Goal: Task Accomplishment & Management: Manage account settings

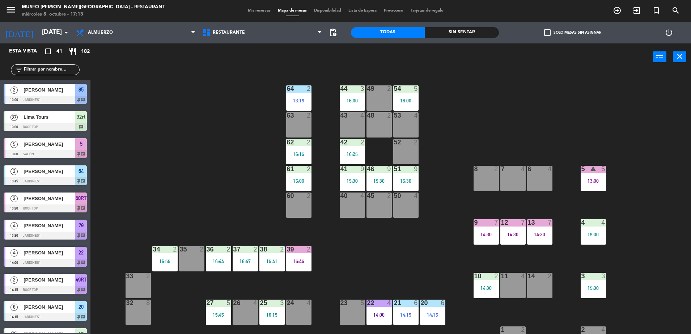
click at [250, 8] on div "Mis reservas Mapa de mesas Disponibilidad Lista de Espera Pre-acceso Tarjetas d…" at bounding box center [345, 11] width 203 height 7
click at [244, 10] on span "Mis reservas" at bounding box center [259, 11] width 30 height 4
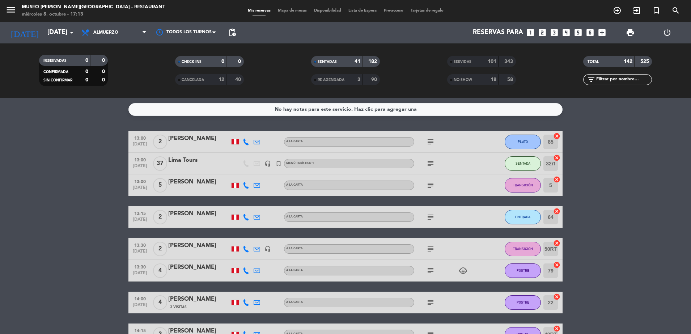
click at [110, 38] on span "Almuerzo" at bounding box center [114, 33] width 72 height 16
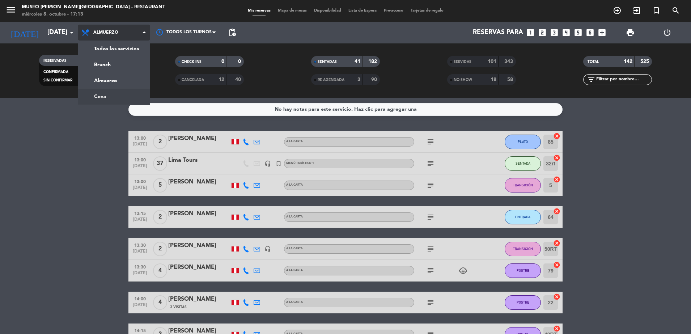
click at [100, 95] on div "menu Museo Larco Café - Restaurant miércoles 8. octubre - 17:13 Mis reservas Ma…" at bounding box center [345, 49] width 691 height 98
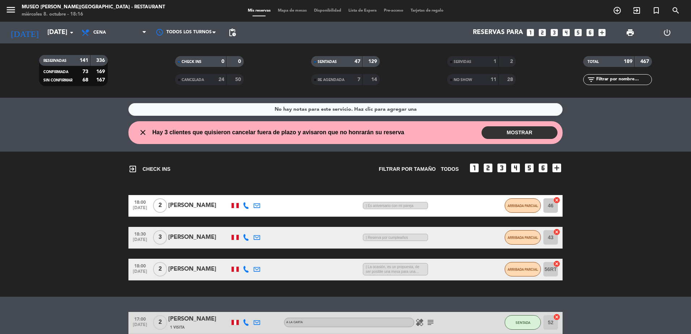
click at [481, 82] on div "NO SHOW" at bounding box center [465, 80] width 33 height 8
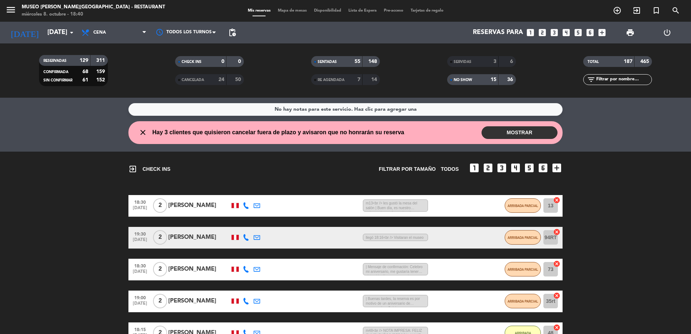
click at [622, 81] on input "text" at bounding box center [624, 80] width 56 height 8
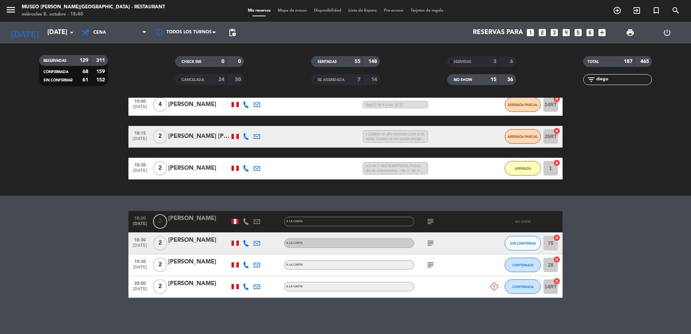
type input "diego"
click at [172, 223] on div "[PERSON_NAME]" at bounding box center [199, 218] width 62 height 9
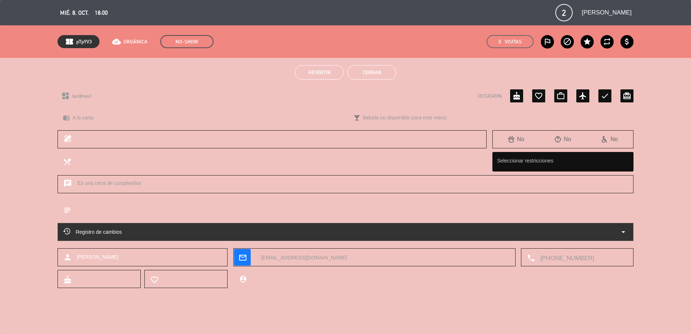
click at [320, 71] on span "Revertir" at bounding box center [319, 73] width 22 height 6
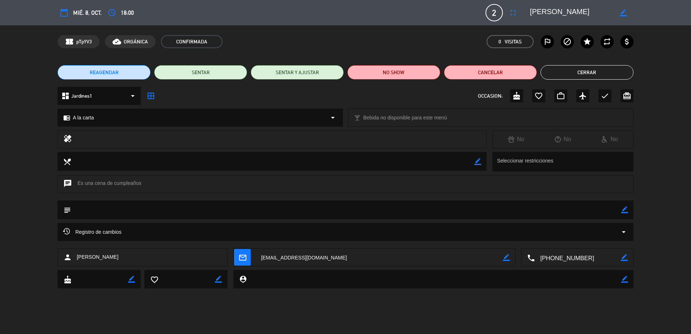
click at [560, 71] on button "Cerrar" at bounding box center [587, 72] width 93 height 14
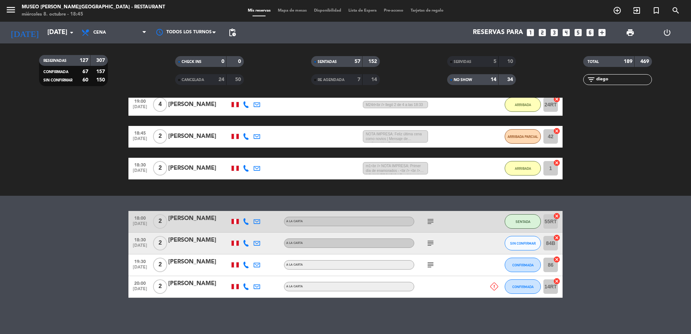
scroll to position [250, 0]
click at [479, 61] on div "SERVIDAS" at bounding box center [465, 62] width 33 height 8
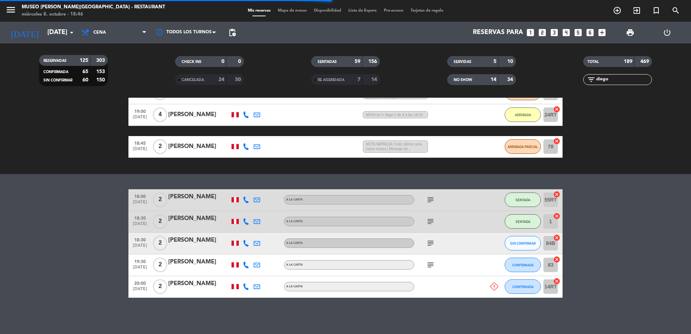
scroll to position [208, 0]
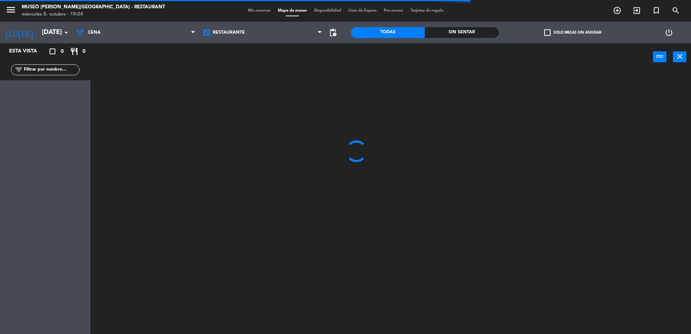
click at [52, 68] on input "text" at bounding box center [51, 70] width 56 height 8
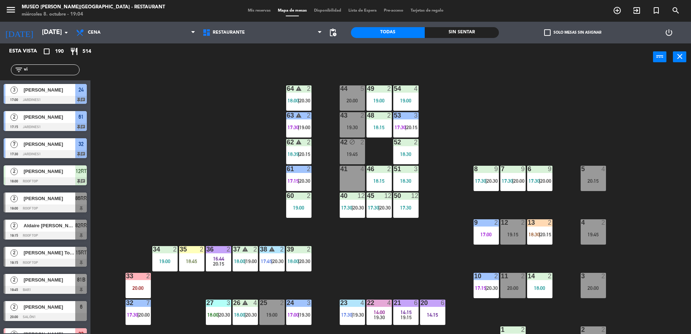
type input "v"
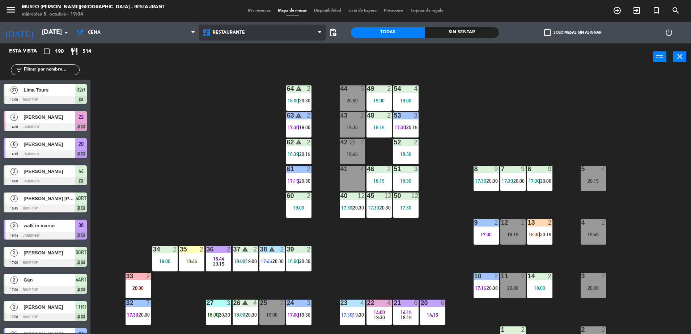
click at [216, 29] on span "Restaurante" at bounding box center [262, 33] width 127 height 16
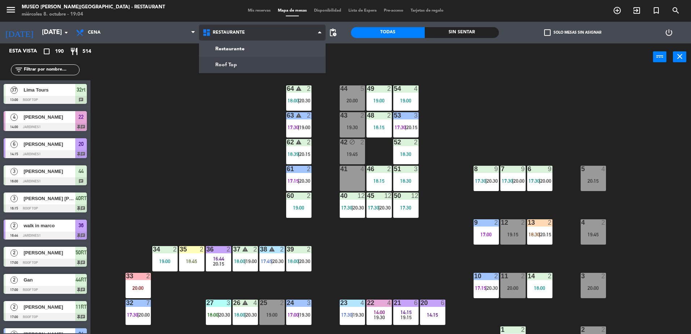
click at [232, 68] on ng-component "menu Museo Larco Café - Restaurant miércoles 8. octubre - 19:04 Mis reservas Ma…" at bounding box center [345, 168] width 691 height 336
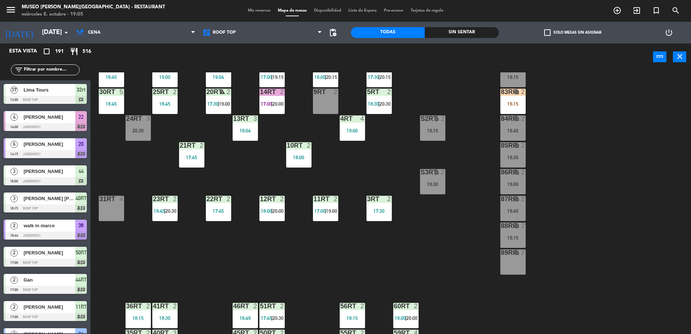
scroll to position [103, 0]
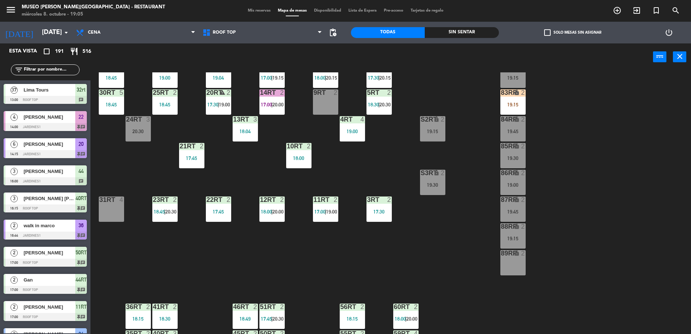
click at [58, 70] on input "text" at bounding box center [51, 70] width 56 height 8
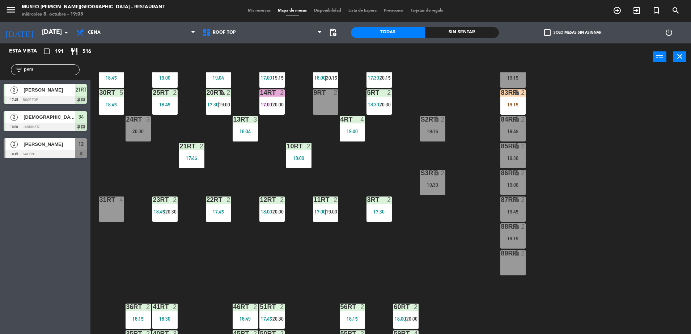
drag, startPoint x: 37, startPoint y: 70, endPoint x: -2, endPoint y: 74, distance: 39.3
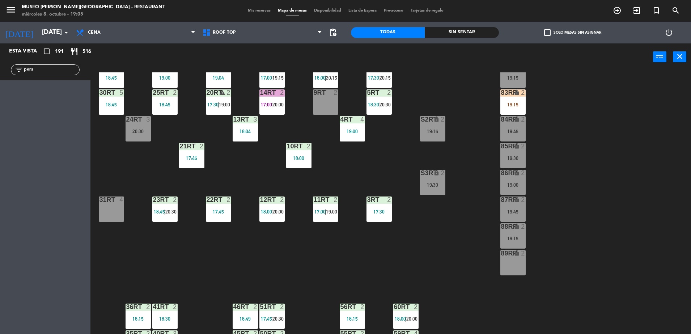
drag, startPoint x: 43, startPoint y: 70, endPoint x: -2, endPoint y: 60, distance: 45.9
click at [0, 60] on html "close × Museo Larco Café - Restaurant × chrome_reader_mode Listado de Reservas …" at bounding box center [345, 167] width 691 height 334
type input "seba"
drag, startPoint x: 63, startPoint y: 97, endPoint x: 324, endPoint y: 110, distance: 261.3
click at [324, 110] on div "9RT 2 19:00" at bounding box center [325, 101] width 25 height 25
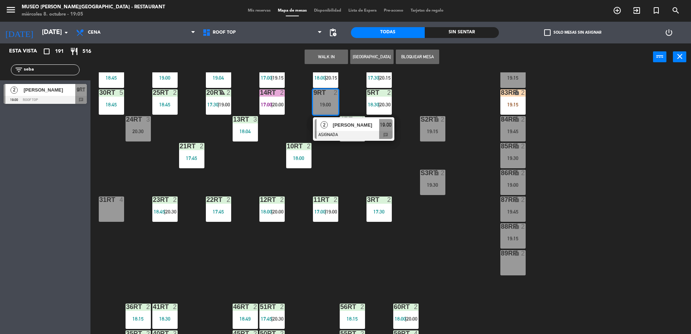
click at [333, 127] on span "[PERSON_NAME]" at bounding box center [356, 125] width 46 height 8
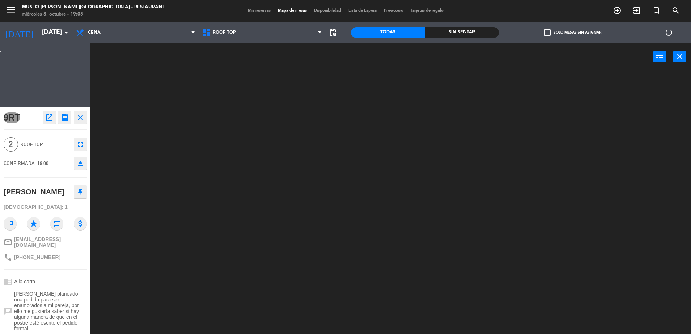
scroll to position [0, 0]
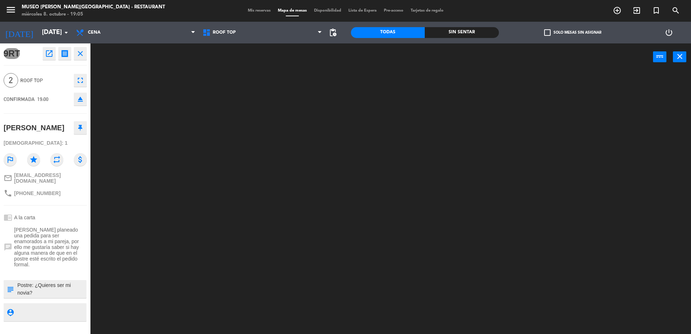
click at [64, 270] on div at bounding box center [45, 272] width 83 height 5
click at [46, 282] on textarea at bounding box center [51, 289] width 69 height 15
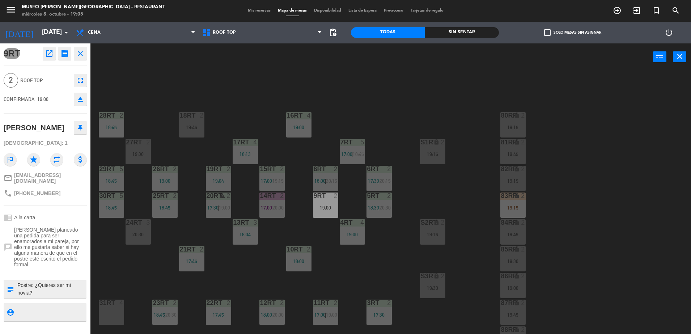
click at [270, 109] on div "18RT 2 19:45 16RT 4 19:00 28RT 2 18:45 80RR lock 2 19:15 27RT 2 19:30 7RT 5 17:…" at bounding box center [394, 204] width 594 height 264
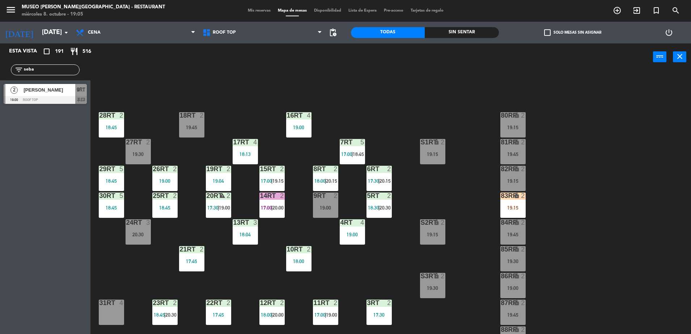
click at [313, 205] on div "19:00" at bounding box center [325, 207] width 25 height 5
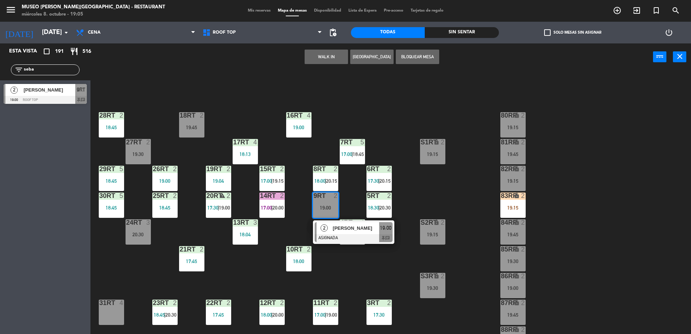
click at [366, 232] on div "[PERSON_NAME]" at bounding box center [355, 228] width 47 height 12
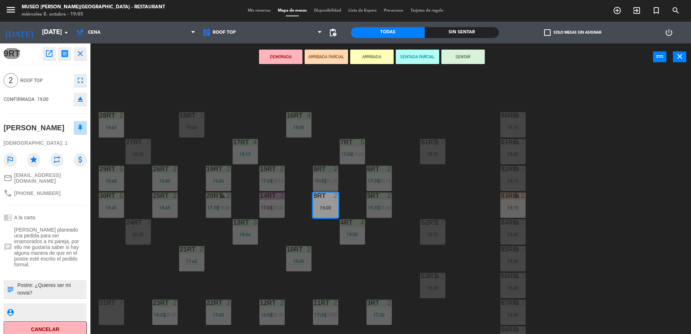
click at [196, 168] on div "18RT 2 19:45 16RT 4 19:00 28RT 2 18:45 80RR lock 2 19:15 27RT 2 19:30 7RT 5 17:…" at bounding box center [394, 204] width 594 height 264
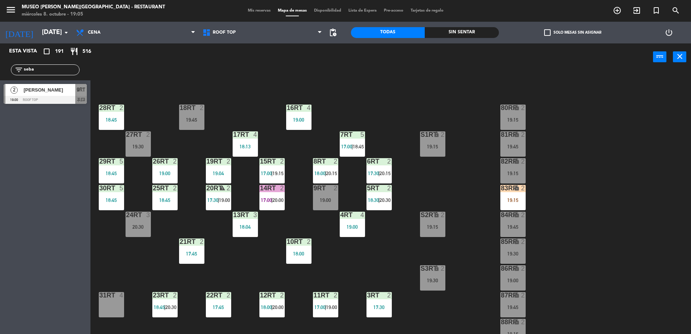
scroll to position [7, 0]
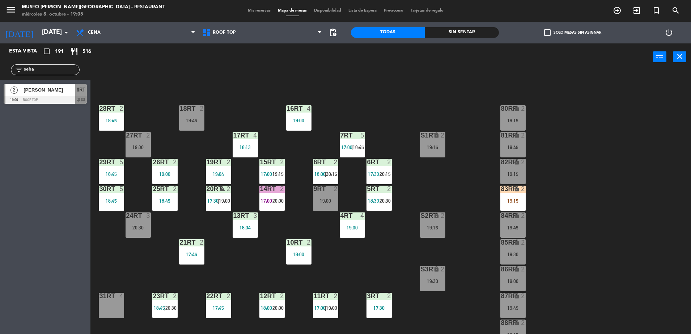
click at [324, 201] on div "19:00" at bounding box center [325, 200] width 25 height 5
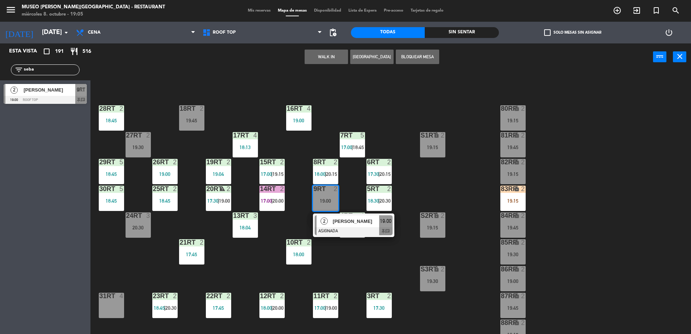
click at [351, 231] on div at bounding box center [354, 231] width 78 height 8
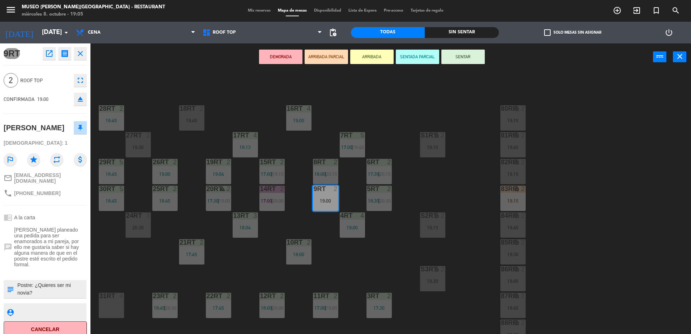
click at [325, 56] on button "ARRIBADA PARCIAL" at bounding box center [326, 57] width 43 height 14
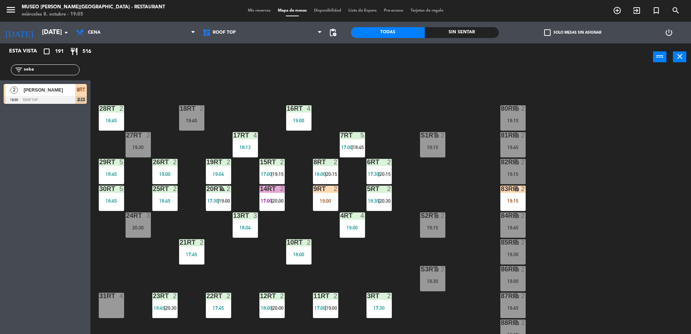
drag, startPoint x: 48, startPoint y: 68, endPoint x: -1, endPoint y: 110, distance: 65.2
click at [0, 110] on html "close × Museo Larco Café - Restaurant × chrome_reader_mode Listado de Reservas …" at bounding box center [345, 167] width 691 height 334
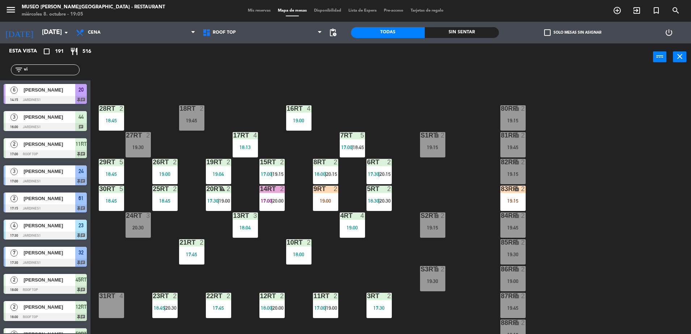
type input "vip"
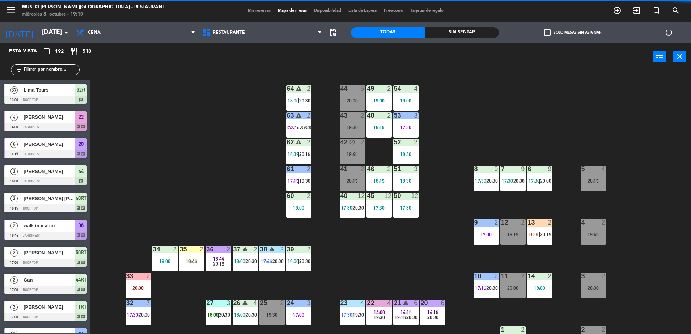
click at [222, 18] on div "menu [GEOGRAPHIC_DATA][PERSON_NAME] - Restaurant [DATE] 8. octubre - 19:10 Mis …" at bounding box center [345, 11] width 691 height 22
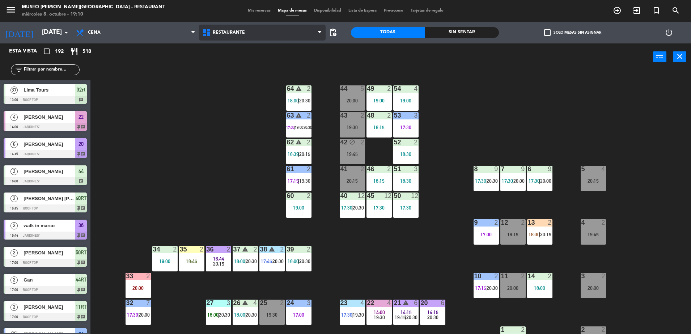
click at [226, 27] on span "Restaurante" at bounding box center [262, 33] width 127 height 16
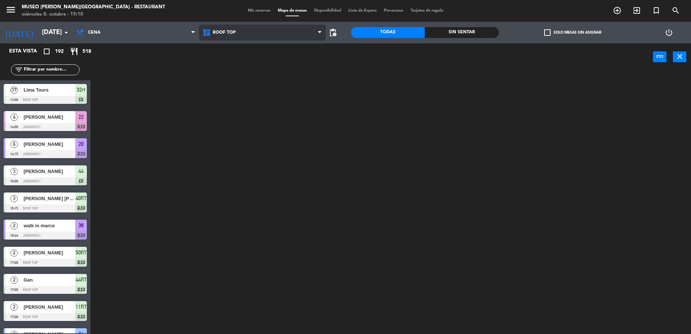
click at [236, 64] on ng-component "menu [GEOGRAPHIC_DATA][PERSON_NAME] - Restaurant [DATE] 8. octubre - 19:10 Mis …" at bounding box center [345, 168] width 691 height 336
click at [66, 68] on input "text" at bounding box center [51, 70] width 56 height 8
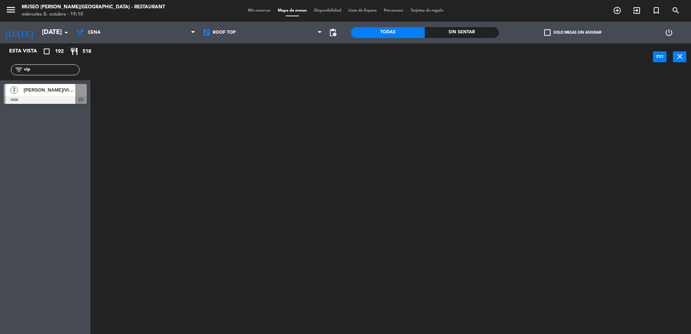
type input "vip"
click at [179, 172] on div at bounding box center [394, 204] width 594 height 264
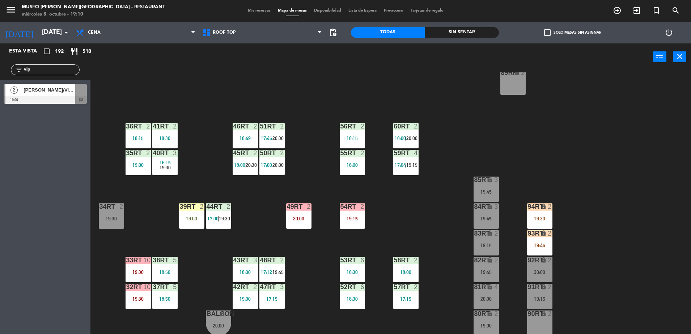
scroll to position [94, 0]
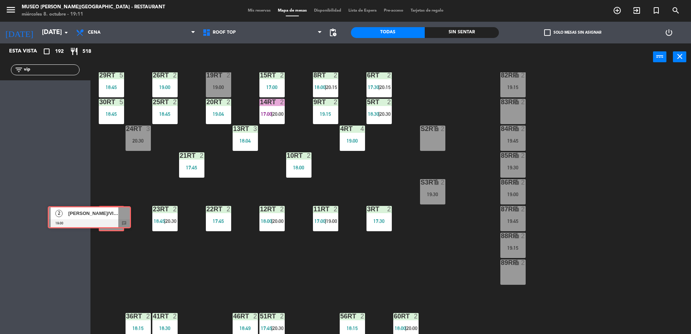
drag, startPoint x: 74, startPoint y: 87, endPoint x: 119, endPoint y: 209, distance: 130.7
click at [119, 209] on div "Esta vista crop_square 192 restaurant 518 filter_list vip 2 [PERSON_NAME]/VIPAC…" at bounding box center [345, 189] width 691 height 293
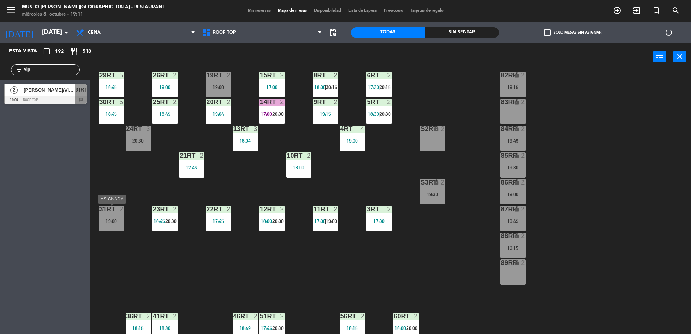
click at [111, 220] on div "19:00" at bounding box center [111, 221] width 25 height 5
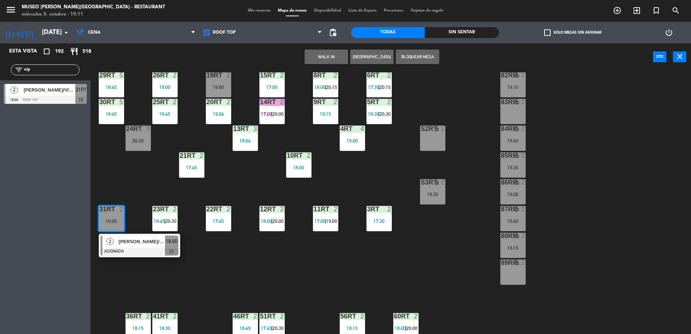
click at [140, 241] on span "[PERSON_NAME]/VIPAC" at bounding box center [142, 242] width 46 height 8
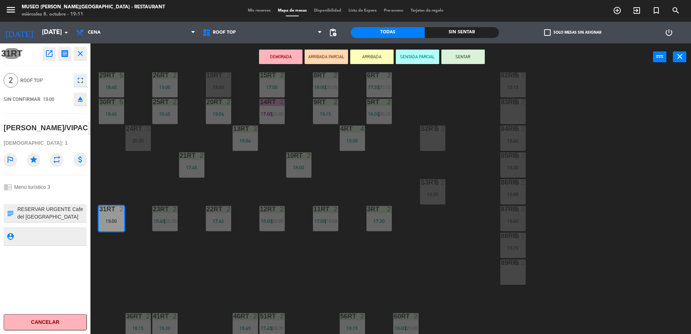
click at [45, 221] on textarea at bounding box center [51, 213] width 69 height 15
click at [327, 56] on button "ARRIBADA PARCIAL" at bounding box center [326, 57] width 43 height 14
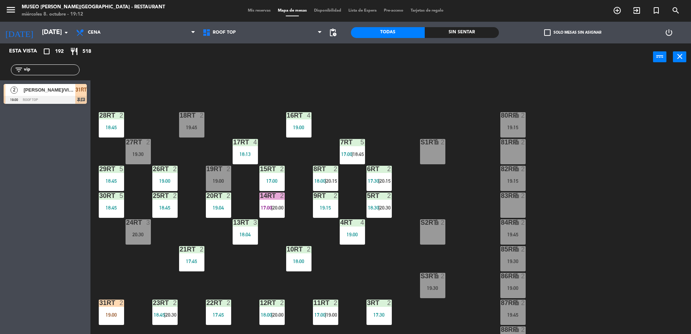
click at [253, 165] on div "18RT 2 19:45 16RT 4 19:00 28RT 2 18:45 80RR lock 2 19:15 27RT 2 19:30 7RT 5 17:…" at bounding box center [394, 204] width 594 height 264
click at [250, 160] on div "17RT 4 18:13" at bounding box center [245, 151] width 25 height 25
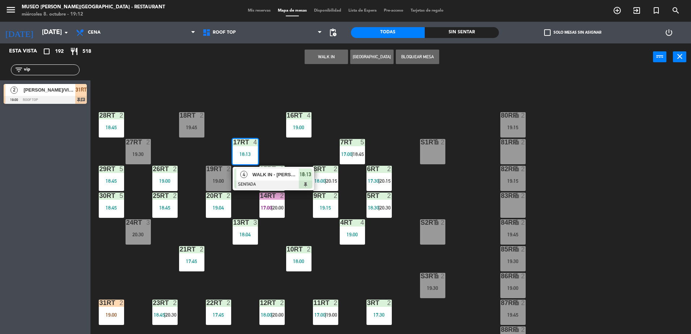
click at [295, 188] on div at bounding box center [274, 185] width 78 height 8
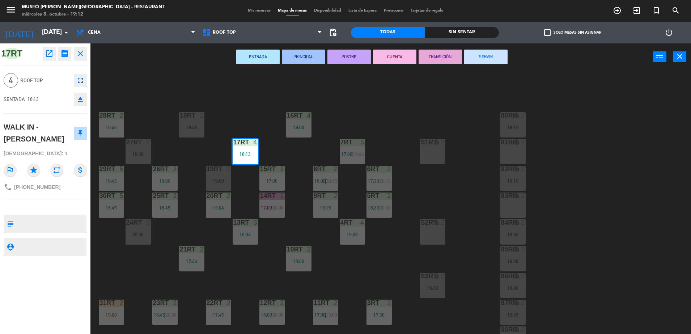
click at [295, 188] on div "18RT 2 19:45 16RT 4 19:00 28RT 2 18:45 80RR lock 2 19:15 27RT 2 19:30 7RT 5 17:…" at bounding box center [394, 204] width 594 height 264
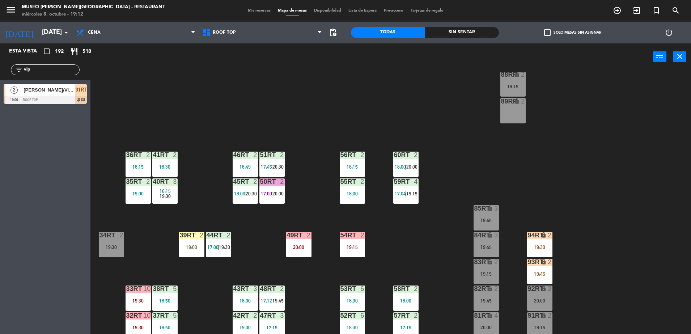
scroll to position [284, 0]
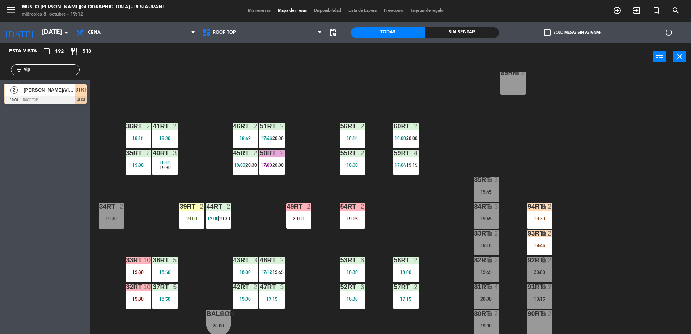
click at [272, 161] on div "50RT 2 17:00 | 20:00" at bounding box center [272, 162] width 25 height 25
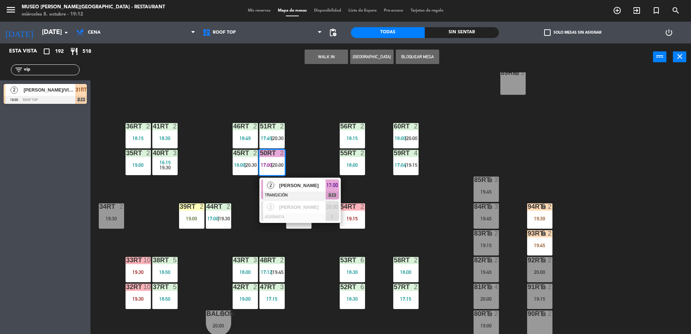
click at [318, 148] on div "18RT 2 19:45 16RT 4 19:00 28RT 2 18:45 80RR lock 2 19:15 27RT 2 19:30 7RT 5 17:…" at bounding box center [394, 204] width 594 height 264
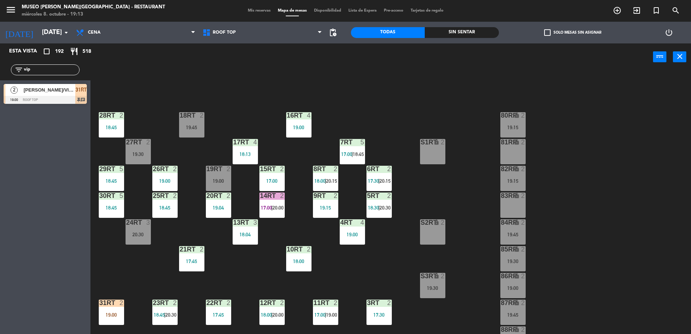
scroll to position [0, 0]
click at [211, 181] on div "19:00" at bounding box center [218, 180] width 25 height 5
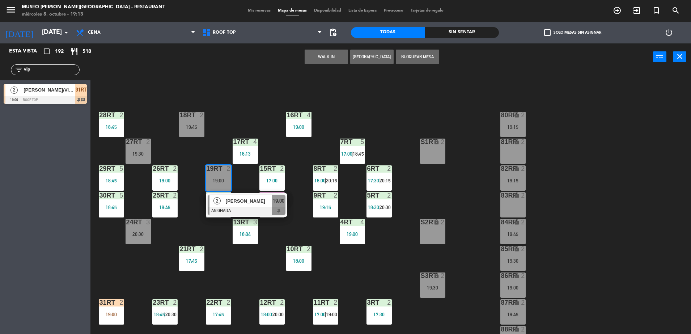
click at [516, 156] on div "81RR lock 2" at bounding box center [513, 151] width 25 height 25
click at [310, 57] on button "Mover" at bounding box center [303, 57] width 43 height 14
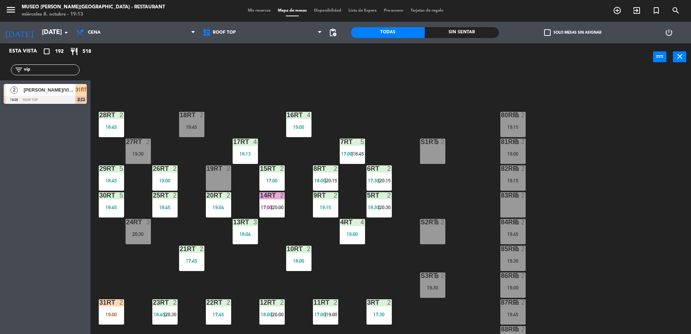
drag, startPoint x: 46, startPoint y: 73, endPoint x: 0, endPoint y: 89, distance: 48.6
click at [0, 90] on html "close × Museo [PERSON_NAME] Café - Restaurant × chrome_reader_mode Listado de R…" at bounding box center [345, 167] width 691 height 334
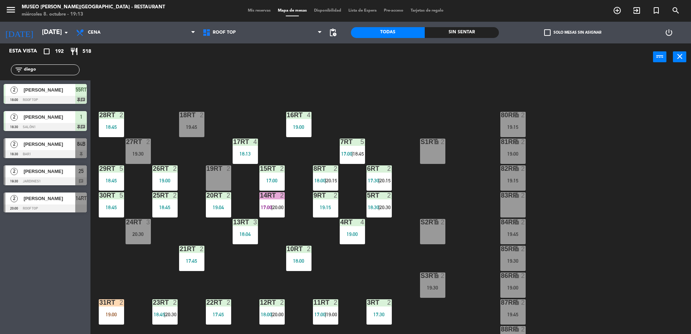
type input "diego"
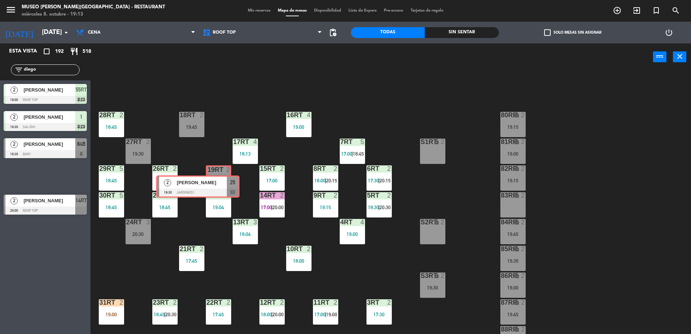
drag, startPoint x: 76, startPoint y: 171, endPoint x: 227, endPoint y: 181, distance: 152.0
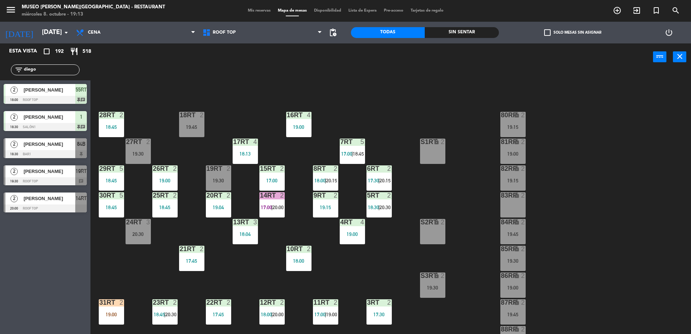
click at [227, 181] on div "19:30" at bounding box center [218, 180] width 25 height 5
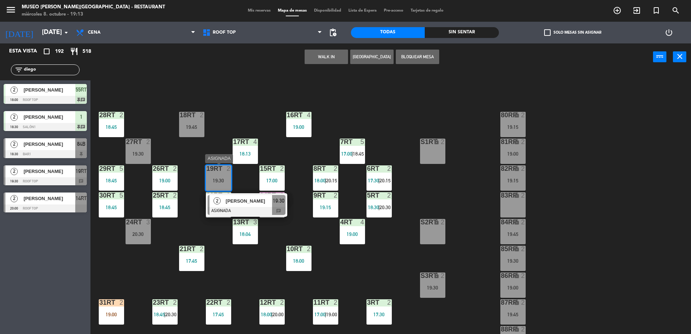
click at [243, 201] on span "[PERSON_NAME]" at bounding box center [249, 201] width 46 height 8
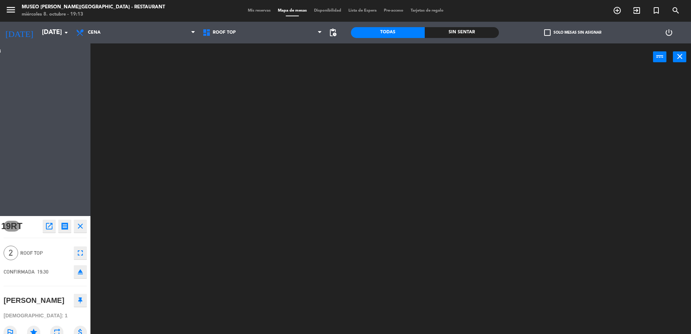
scroll to position [0, 0]
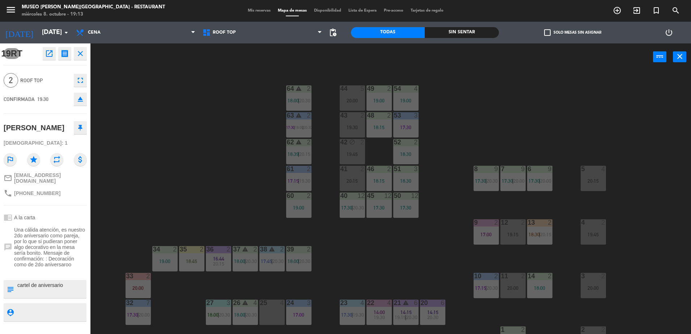
click at [201, 125] on div "44 5 20:00 49 2 19:00 54 4 19:00 64 warning 2 18:00 | 20:30 48 2 18:15 53 3 17:…" at bounding box center [394, 204] width 594 height 264
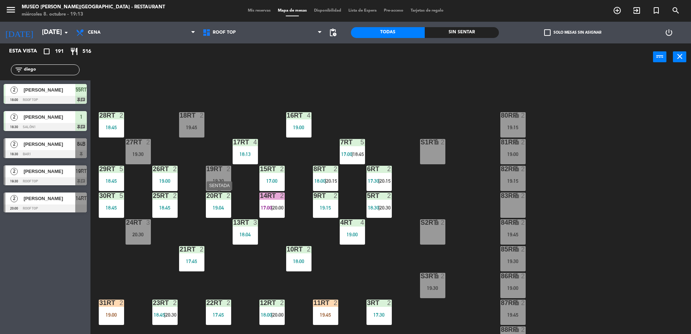
click at [217, 180] on div "19:30" at bounding box center [218, 180] width 25 height 5
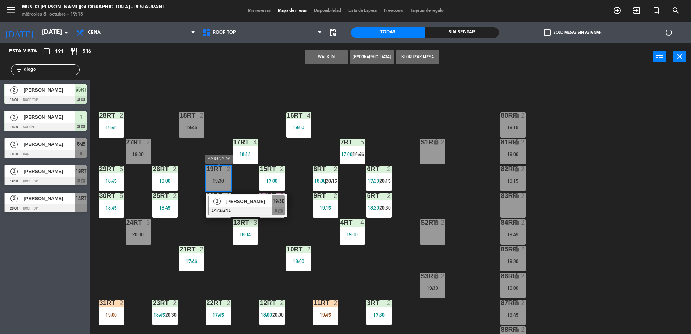
click at [245, 206] on div "[PERSON_NAME]" at bounding box center [248, 201] width 47 height 12
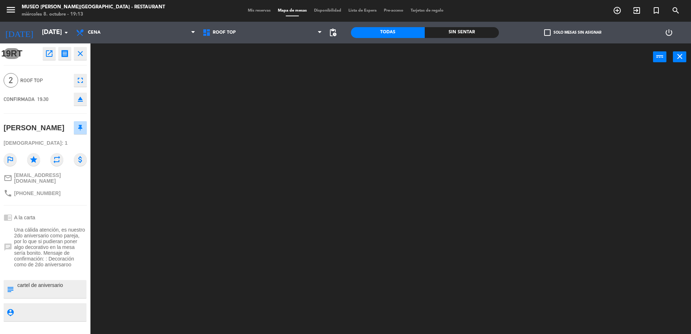
click at [221, 126] on div at bounding box center [394, 204] width 594 height 264
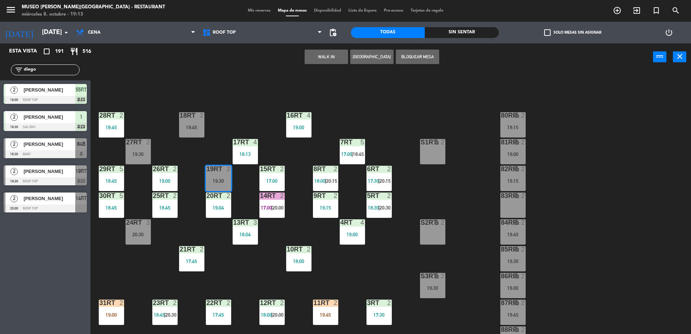
click at [249, 89] on div "18RT 2 19:45 16RT 4 19:00 28RT 2 18:45 80RR lock 2 19:15 27RT 2 19:30 7RT 5 17:…" at bounding box center [394, 204] width 594 height 264
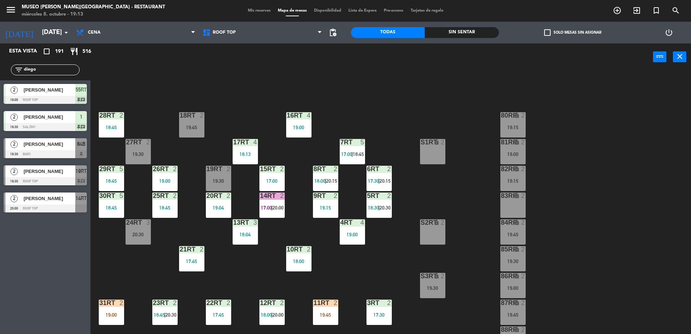
click at [218, 183] on div "19:30" at bounding box center [218, 180] width 25 height 5
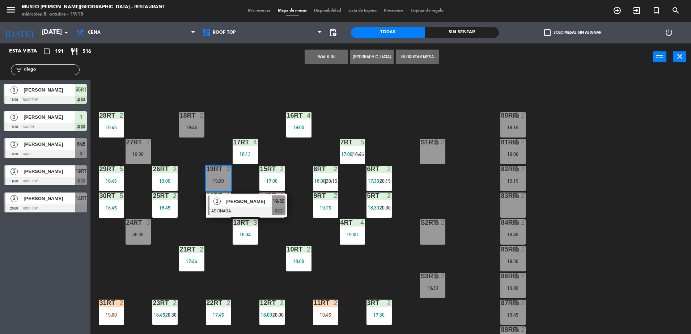
click at [246, 205] on span "[PERSON_NAME]" at bounding box center [249, 202] width 46 height 8
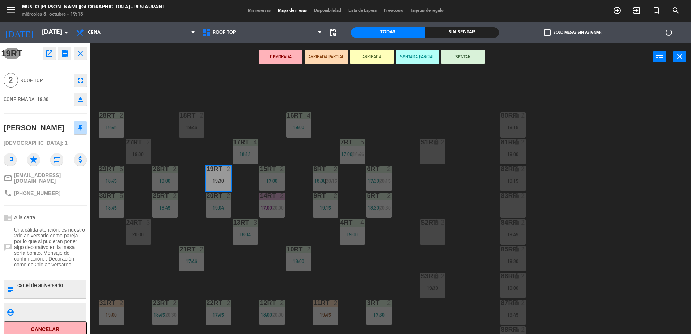
click at [326, 58] on button "ARRIBADA PARCIAL" at bounding box center [326, 57] width 43 height 14
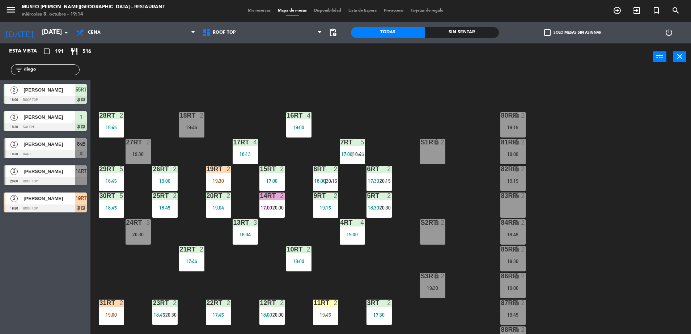
drag, startPoint x: 47, startPoint y: 66, endPoint x: 46, endPoint y: 21, distance: 44.2
click at [0, 91] on html "close × Museo [PERSON_NAME] Café - Restaurant × chrome_reader_mode Listado de R…" at bounding box center [345, 167] width 691 height 334
type input "flor"
click at [206, 71] on main "18RT 2 19:45 16RT 4 19:00 28RT 2 18:45 80RR lock 2 19:15 27RT 5 7RT 5 17:00 | 1…" at bounding box center [391, 201] width 601 height 270
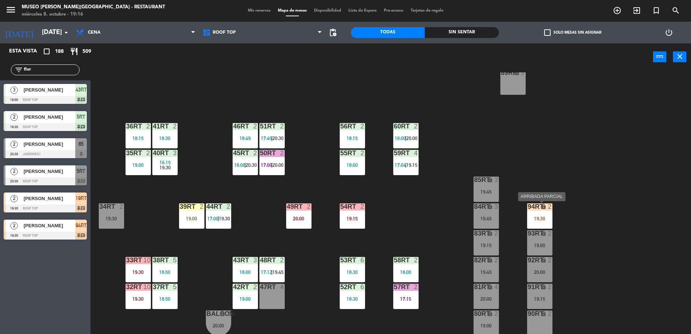
click at [542, 222] on div "94RT lock 2 19:30" at bounding box center [539, 215] width 25 height 25
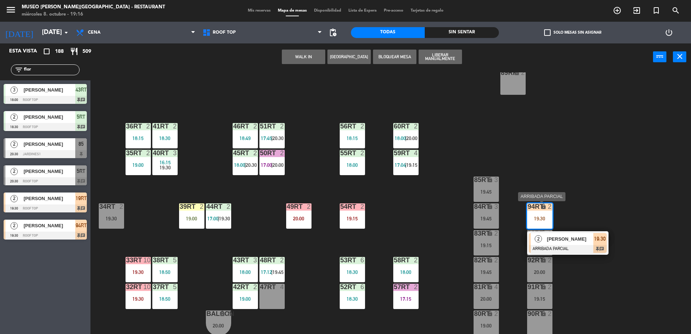
click at [555, 239] on span "[PERSON_NAME]" at bounding box center [570, 239] width 46 height 8
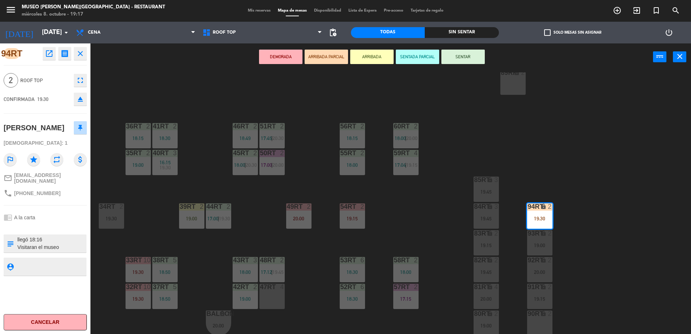
click at [414, 207] on div "18RT 2 19:45 16RT 4 19:00 28RT 2 18:45 80RR lock 2 19:15 27RT 5 7RT 5 17:00 | 1…" at bounding box center [394, 204] width 594 height 264
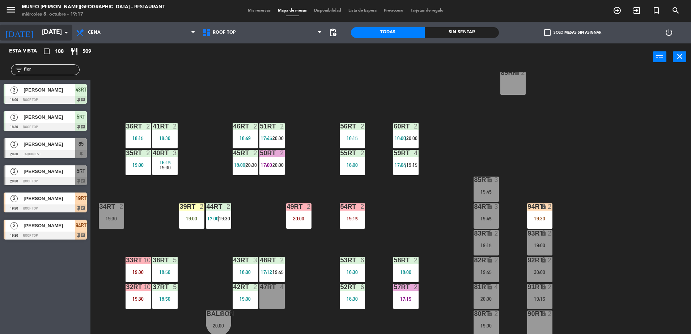
drag, startPoint x: 34, startPoint y: 68, endPoint x: 44, endPoint y: 29, distance: 40.8
click at [0, 86] on html "close × Museo [PERSON_NAME] Café - Restaurant × chrome_reader_mode Listado de R…" at bounding box center [345, 167] width 691 height 334
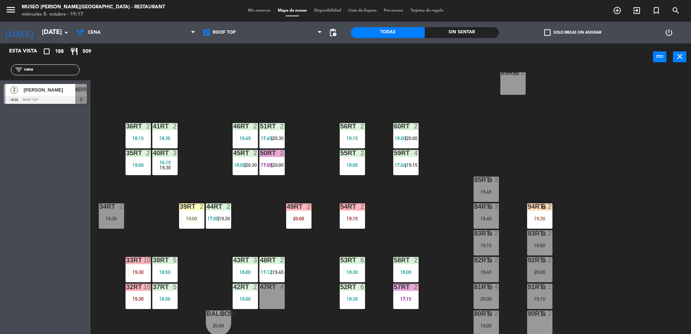
type input "cana"
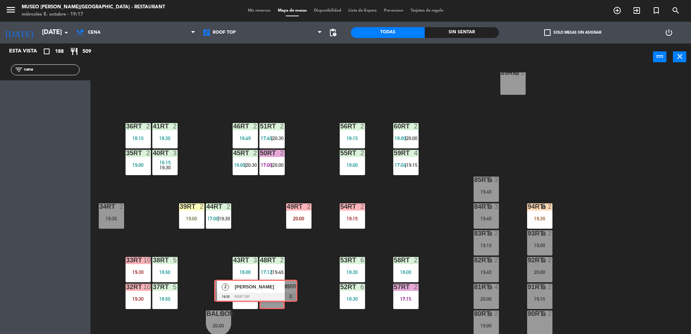
drag, startPoint x: 68, startPoint y: 96, endPoint x: 279, endPoint y: 291, distance: 287.7
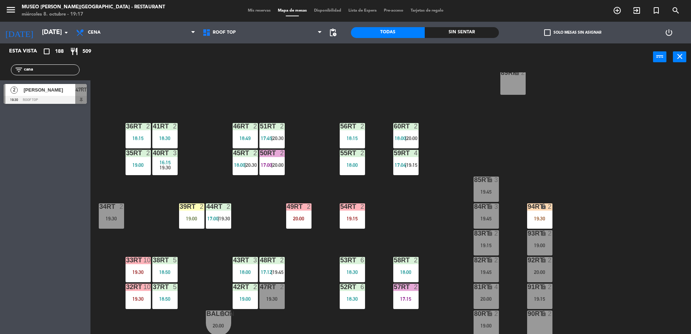
click at [279, 291] on div "47RT 2 19:30" at bounding box center [272, 296] width 25 height 25
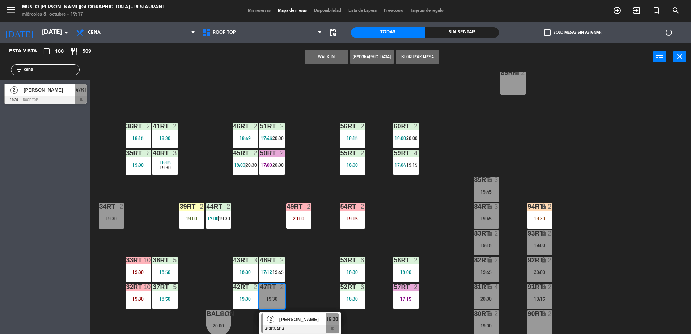
click at [304, 308] on div "18RT 2 19:45 16RT 4 19:00 28RT 2 18:45 80RR lock 2 19:15 27RT 5 7RT 5 17:00 | 1…" at bounding box center [394, 204] width 594 height 264
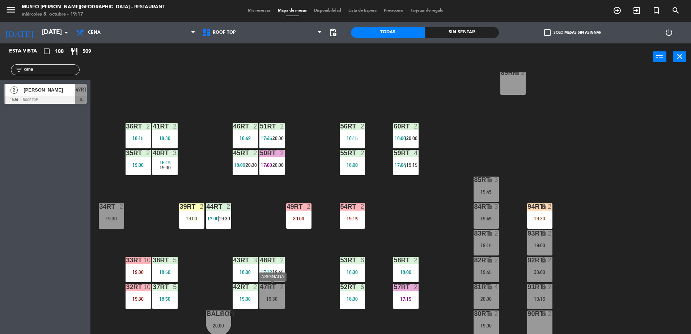
click at [275, 297] on div "19:30" at bounding box center [272, 298] width 25 height 5
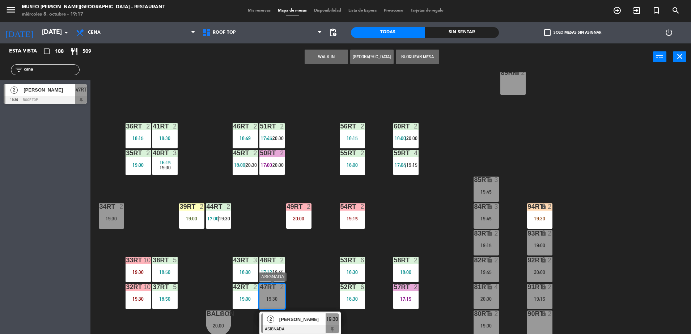
click at [304, 323] on div "[PERSON_NAME]" at bounding box center [302, 320] width 47 height 12
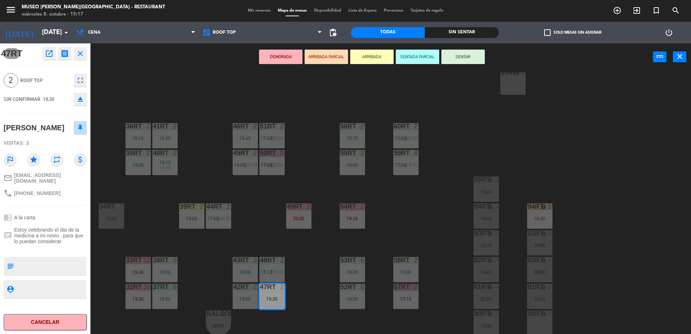
click at [325, 63] on button "ARRIBADA PARCIAL" at bounding box center [326, 57] width 43 height 14
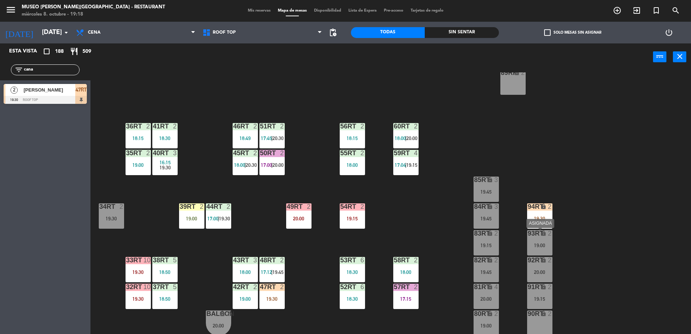
click at [536, 237] on div "93RT lock 2" at bounding box center [539, 233] width 25 height 7
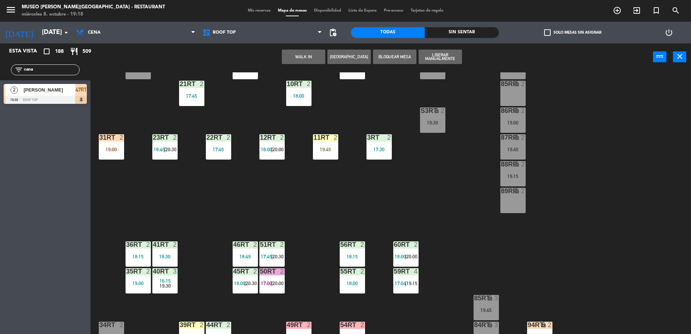
scroll to position [164, 0]
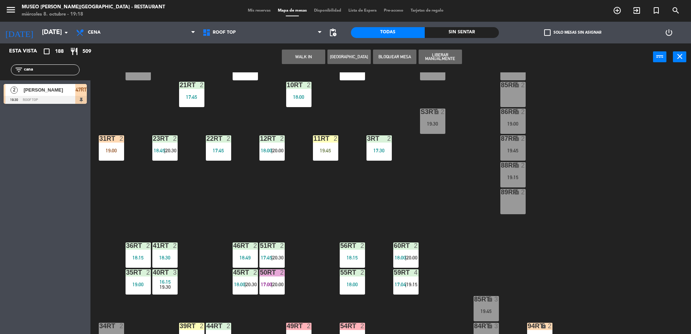
click at [509, 191] on div "lock" at bounding box center [513, 192] width 12 height 7
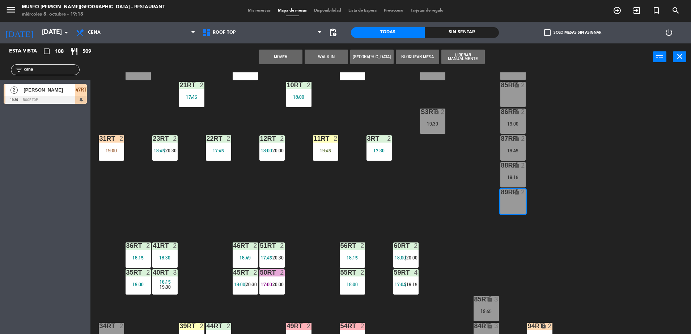
click at [298, 56] on button "Mover" at bounding box center [280, 57] width 43 height 14
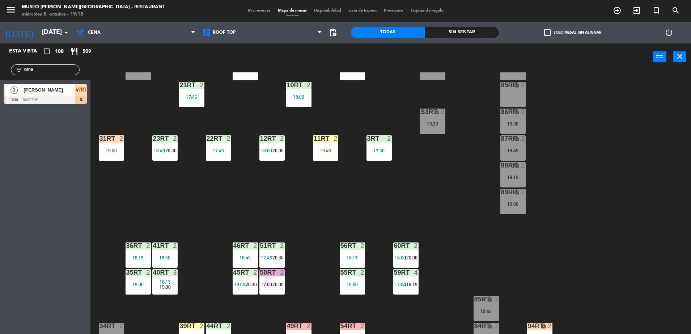
scroll to position [284, 0]
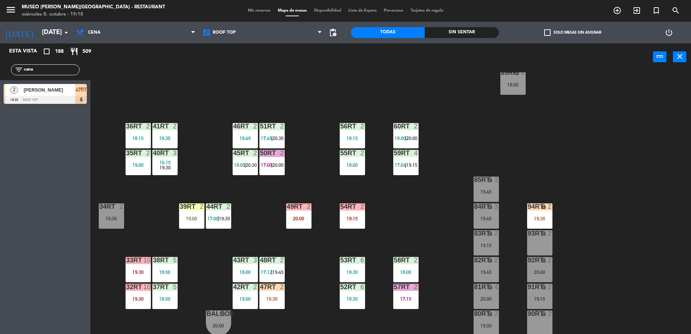
click at [538, 269] on div "92RT lock 2 20:00" at bounding box center [539, 269] width 25 height 25
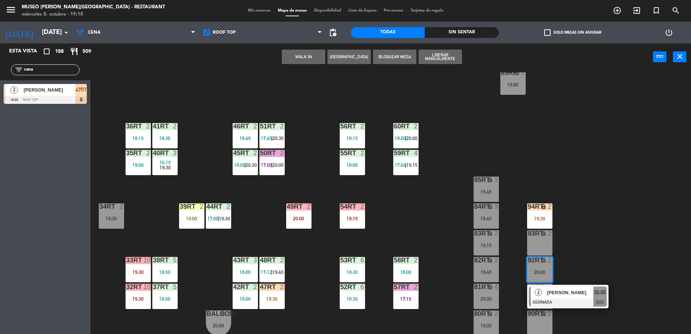
click at [550, 290] on span "[PERSON_NAME]" at bounding box center [570, 293] width 46 height 8
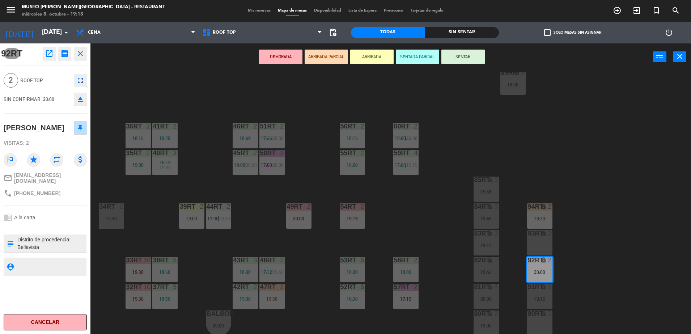
click at [359, 134] on div "56RT 2 18:15" at bounding box center [352, 135] width 25 height 25
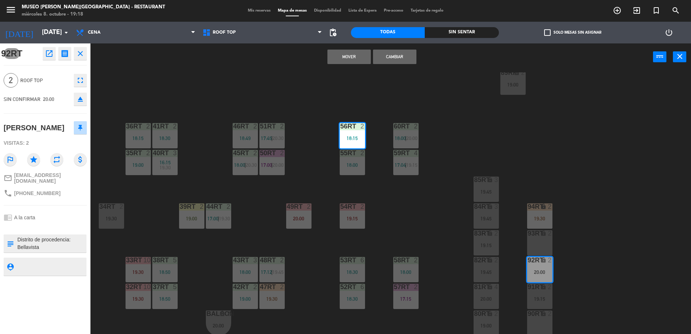
click at [357, 56] on button "Mover" at bounding box center [349, 57] width 43 height 14
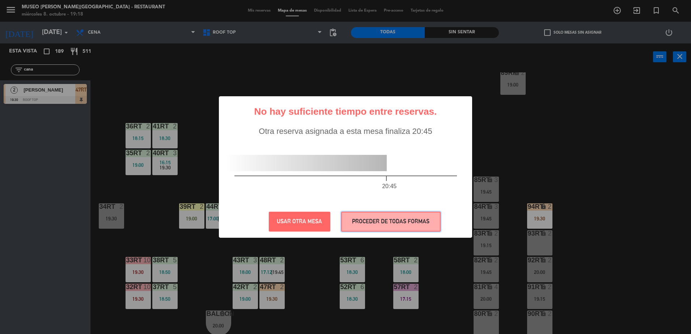
click at [403, 219] on button "PROCEDER DE TODAS FORMAS" at bounding box center [391, 222] width 100 height 20
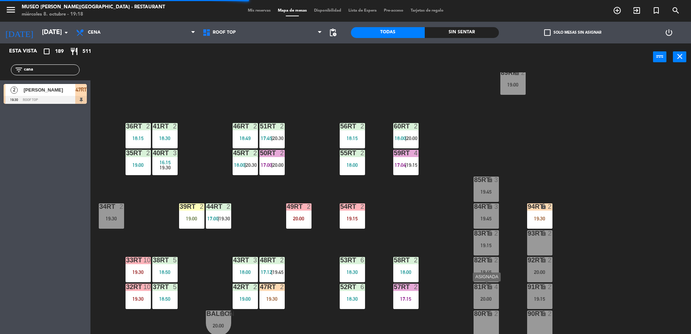
click at [488, 288] on icon "lock" at bounding box center [490, 287] width 6 height 6
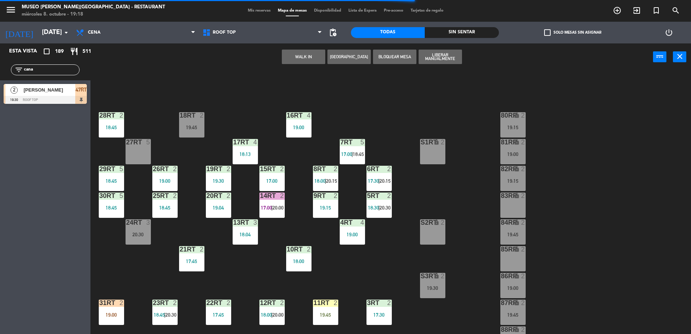
scroll to position [46, 0]
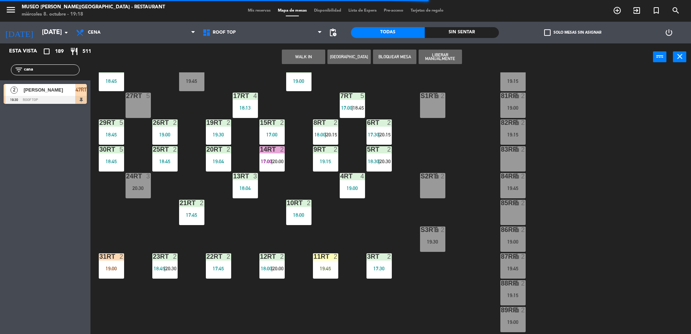
click at [360, 216] on div "18RT 2 19:45 16RT 4 19:00 28RT 2 18:45 80RR lock 2 19:15 27RT 5 7RT 5 17:00 | 1…" at bounding box center [394, 204] width 594 height 264
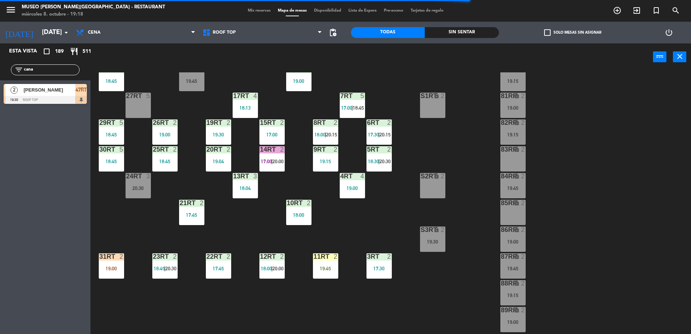
click at [130, 190] on div "20:30" at bounding box center [138, 188] width 25 height 5
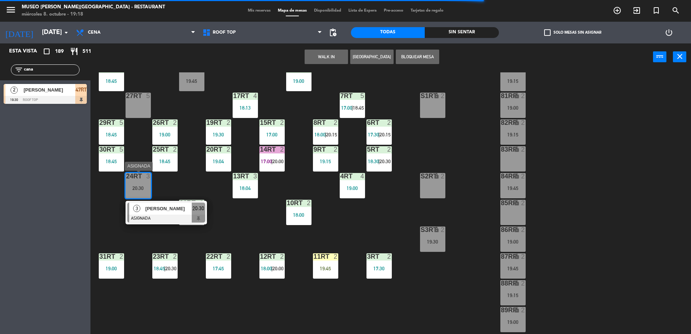
click at [160, 206] on span "[PERSON_NAME]" at bounding box center [169, 209] width 46 height 8
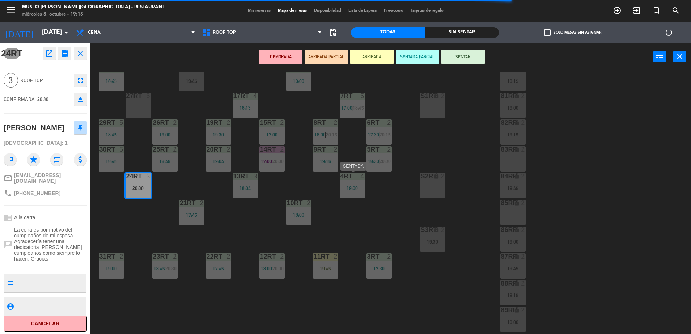
click at [341, 195] on div "4RT 4 19:00" at bounding box center [352, 185] width 25 height 25
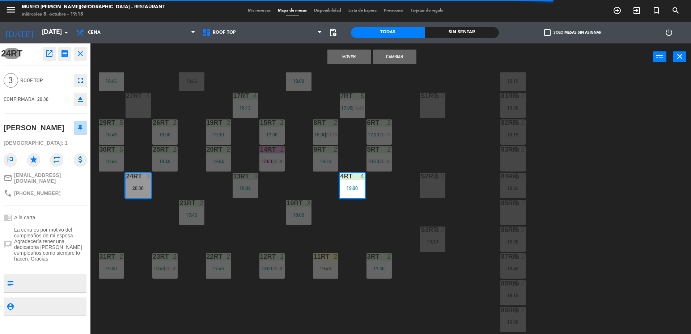
click at [352, 50] on button "Mover" at bounding box center [349, 57] width 43 height 14
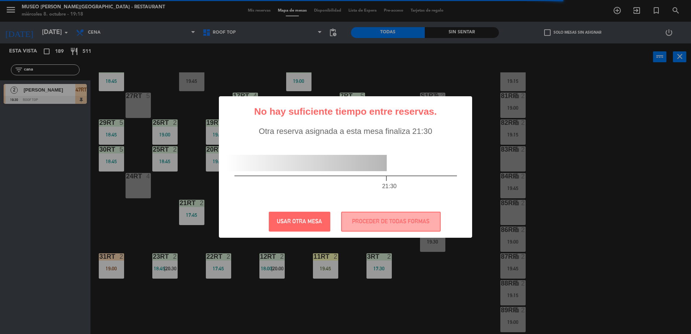
click at [370, 210] on div "? ! i No hay suficiente tiempo entre reservas. × Otra reserva asignada a esta m…" at bounding box center [345, 167] width 253 height 142
click at [363, 219] on button "PROCEDER DE TODAS FORMAS" at bounding box center [391, 222] width 100 height 20
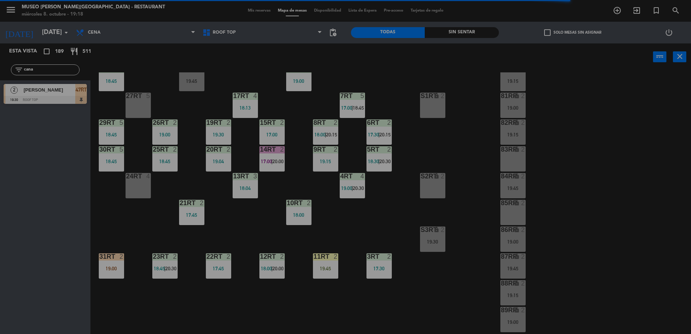
scroll to position [284, 0]
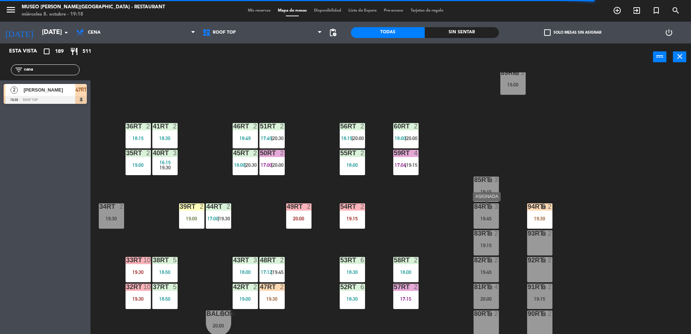
click at [492, 212] on div "84RT lock 3 19:45" at bounding box center [486, 215] width 25 height 25
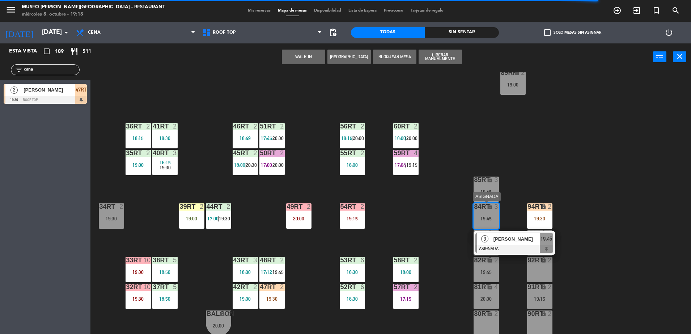
click at [525, 241] on span "[PERSON_NAME]" at bounding box center [517, 239] width 46 height 8
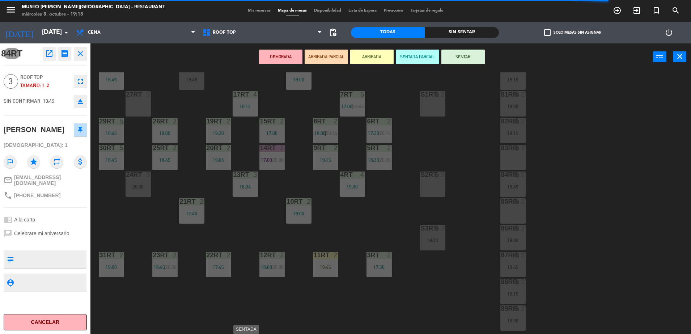
scroll to position [41, 0]
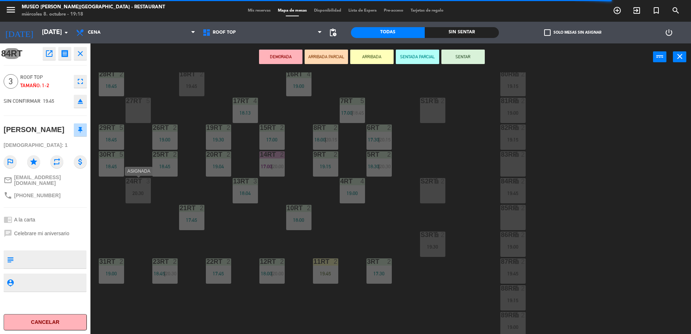
click at [133, 185] on div "24RT 3" at bounding box center [138, 181] width 25 height 7
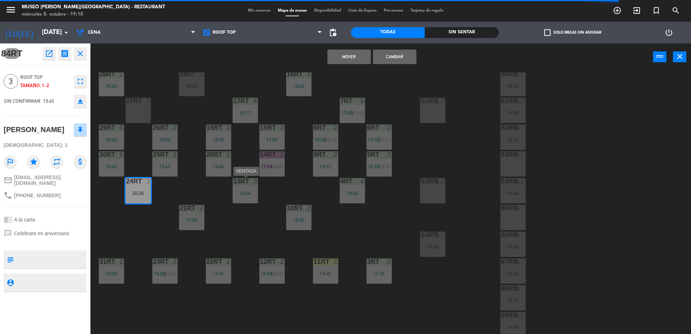
click at [238, 202] on div "13RT 3 18:04" at bounding box center [245, 190] width 25 height 25
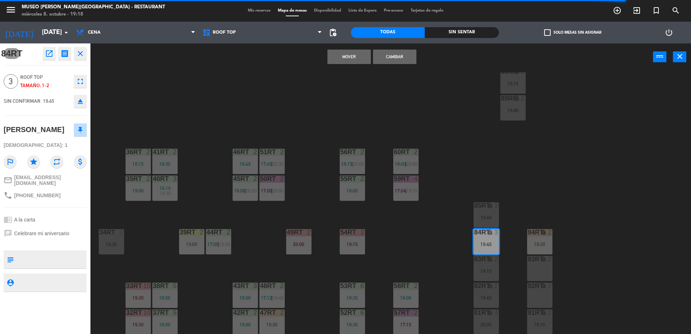
scroll to position [284, 0]
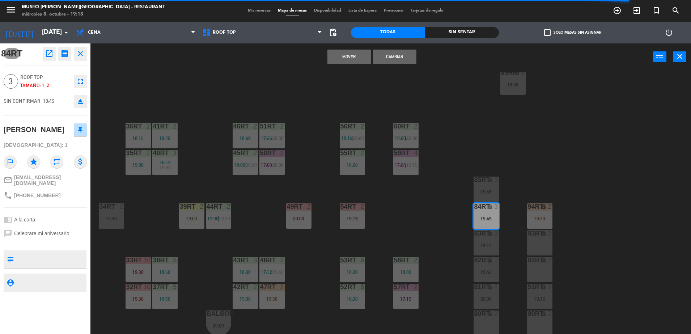
click at [462, 235] on div "18RT 2 19:45 16RT 4 19:00 28RT 2 18:45 80RR lock 2 19:15 27RT 5 7RT 5 17:00 | 1…" at bounding box center [394, 204] width 594 height 264
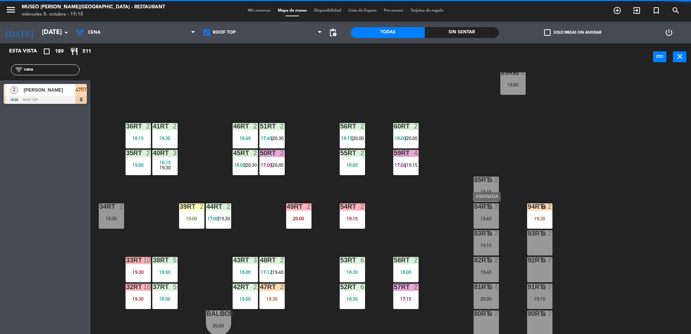
click at [490, 219] on div "19:45" at bounding box center [486, 218] width 25 height 5
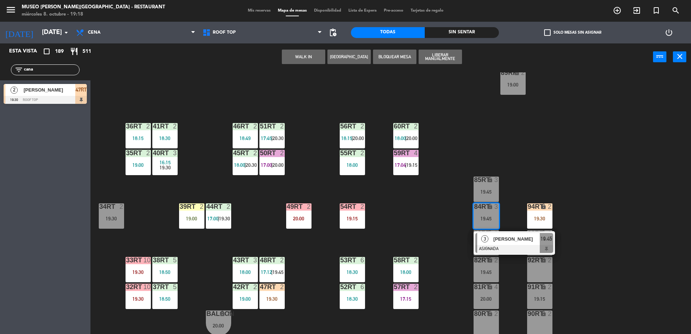
scroll to position [0, 0]
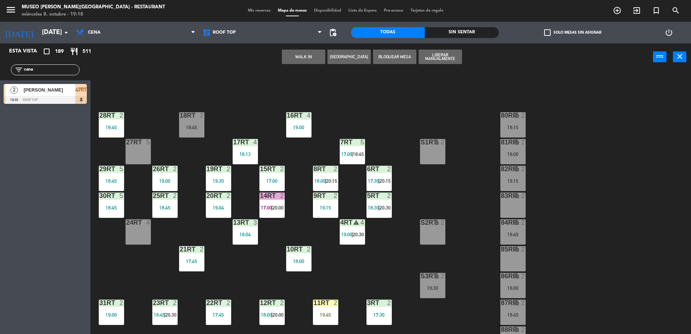
click at [135, 226] on div at bounding box center [138, 222] width 12 height 7
click at [303, 52] on button "Mover" at bounding box center [303, 57] width 43 height 14
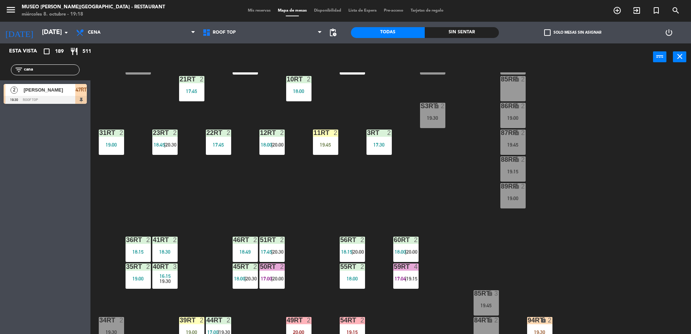
scroll to position [180, 0]
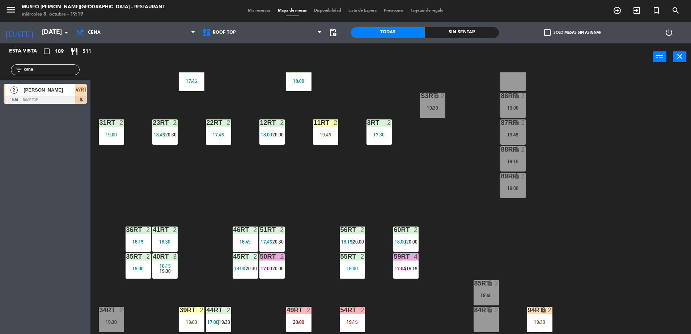
click at [491, 288] on div "85RT lock 3 19:45" at bounding box center [486, 292] width 25 height 25
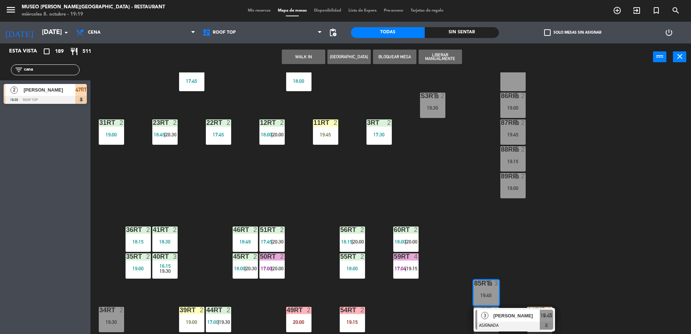
scroll to position [0, 0]
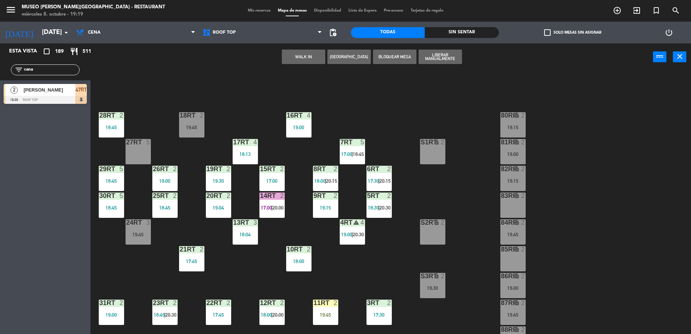
click at [138, 151] on div "27RT 5" at bounding box center [138, 151] width 25 height 25
click at [308, 61] on button "Mover" at bounding box center [303, 57] width 43 height 14
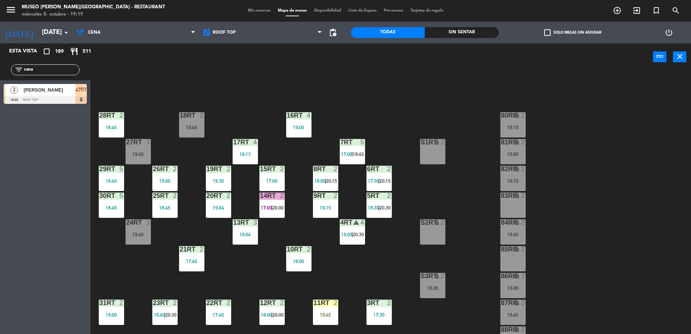
scroll to position [284, 0]
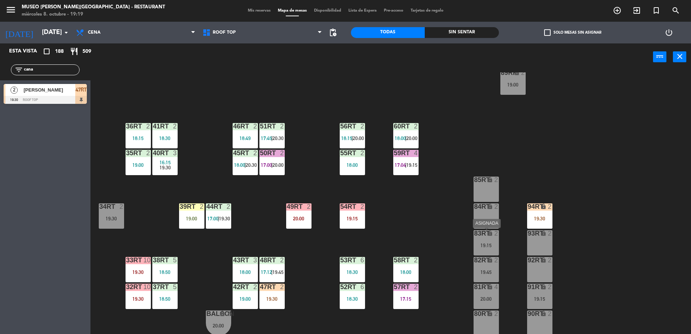
click at [488, 241] on div "83RT lock 2 19:15" at bounding box center [486, 242] width 25 height 25
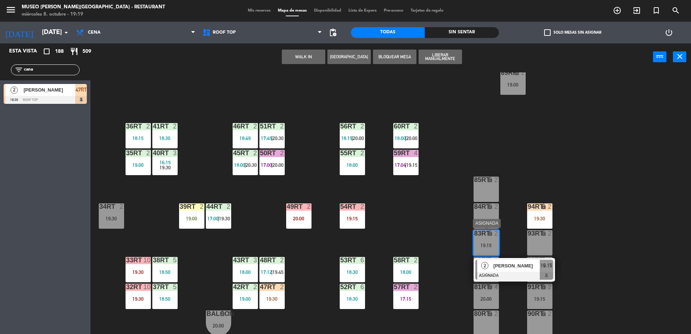
click at [518, 268] on span "[PERSON_NAME]" at bounding box center [517, 266] width 46 height 8
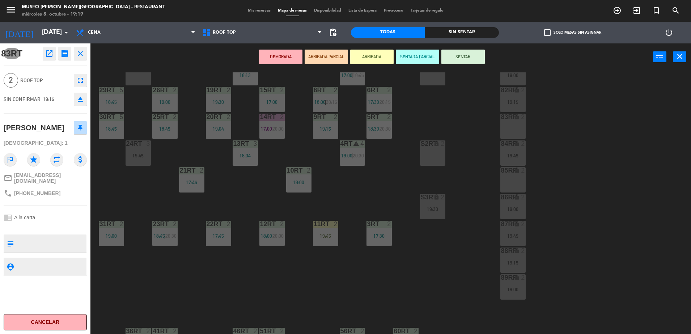
scroll to position [75, 0]
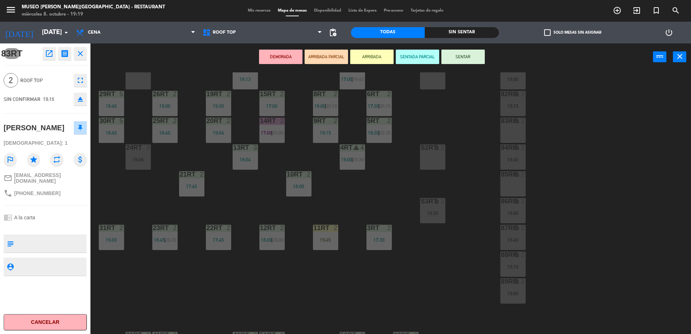
click at [520, 180] on div "85RR lock 2" at bounding box center [513, 183] width 25 height 25
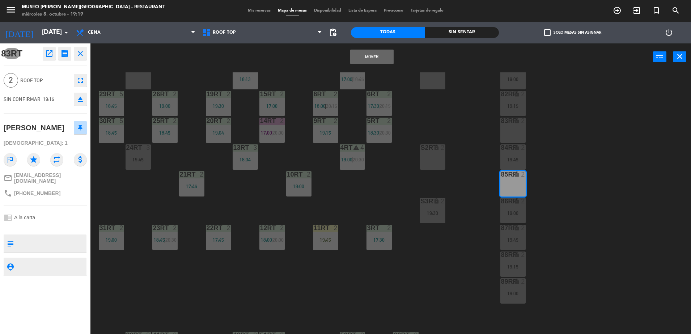
click at [366, 60] on button "Mover" at bounding box center [371, 57] width 43 height 14
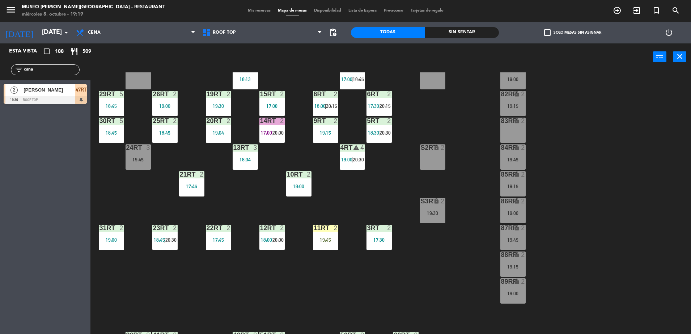
scroll to position [284, 0]
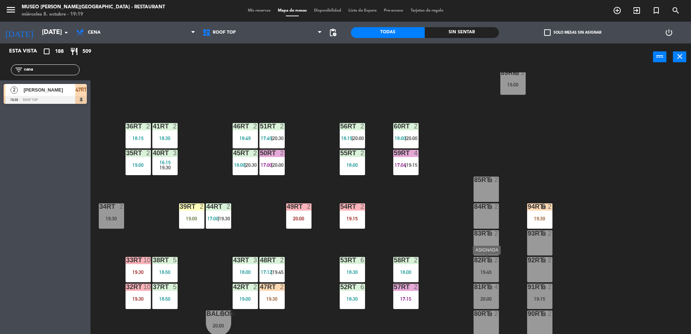
click at [488, 274] on div "19:45" at bounding box center [486, 272] width 25 height 5
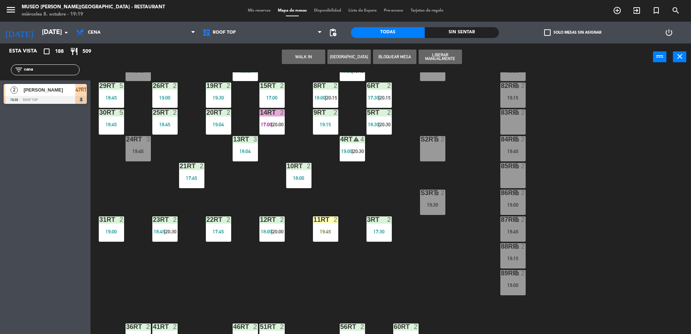
scroll to position [26, 0]
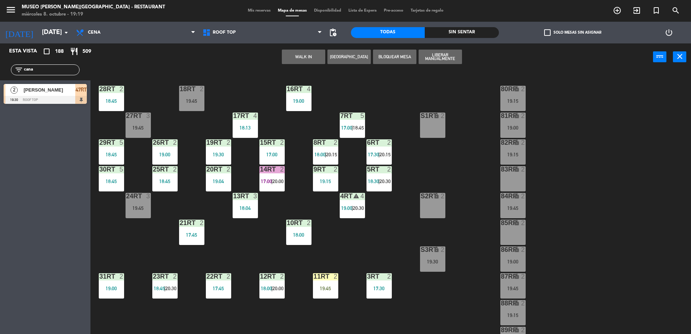
click at [512, 181] on div "83RR lock 2" at bounding box center [513, 178] width 25 height 25
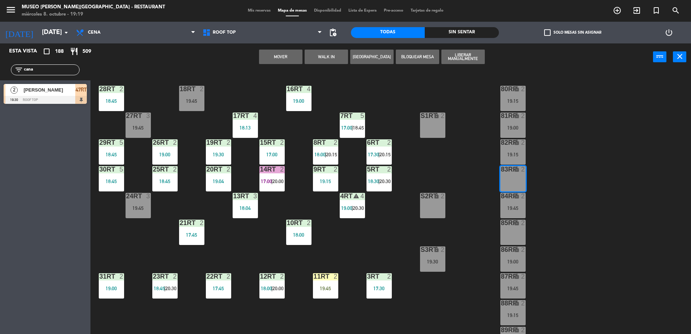
click at [284, 60] on button "Mover" at bounding box center [280, 57] width 43 height 14
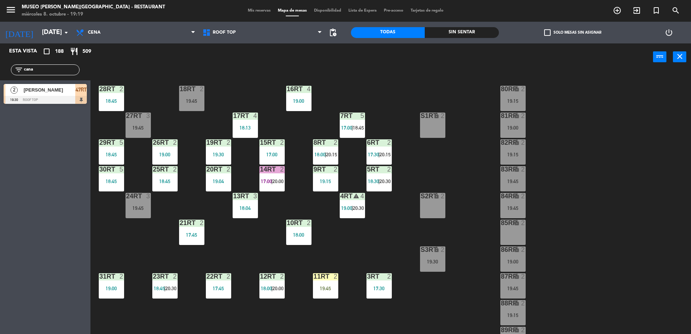
scroll to position [284, 0]
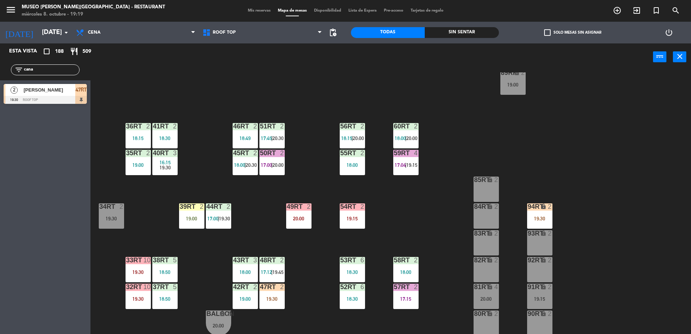
click at [479, 302] on div "81RT lock 4 20:00" at bounding box center [486, 296] width 25 height 25
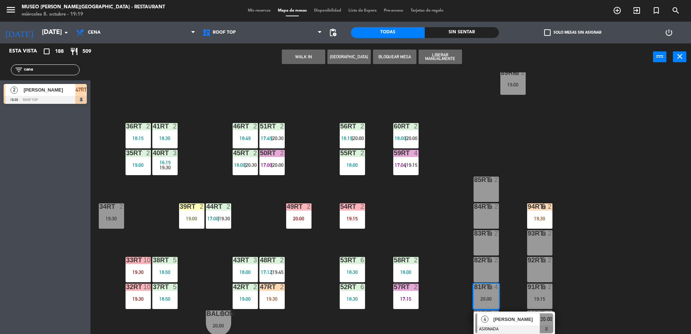
click at [502, 318] on span "[PERSON_NAME]" at bounding box center [517, 320] width 46 height 8
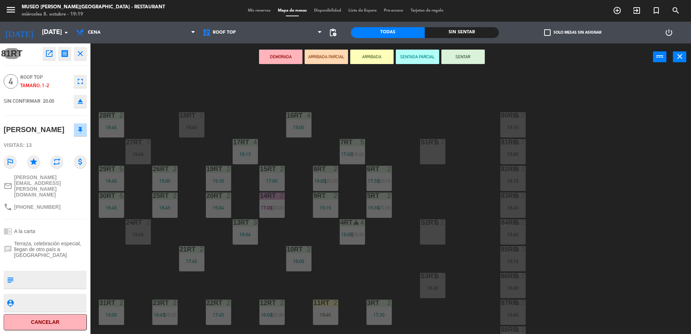
scroll to position [0, 0]
click at [193, 123] on div "18RT 2 19:45" at bounding box center [191, 124] width 25 height 25
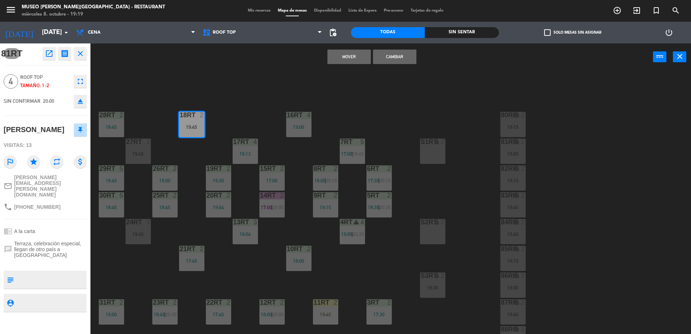
click at [384, 61] on button "Cambiar" at bounding box center [394, 57] width 43 height 14
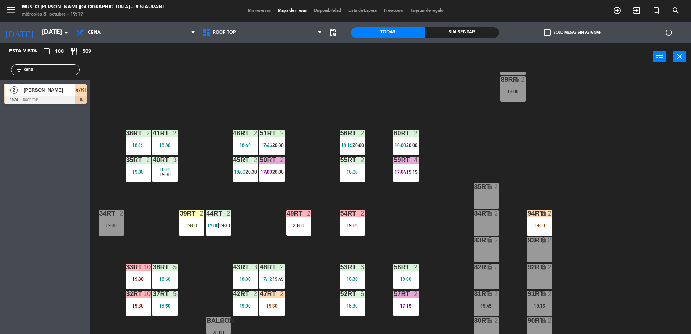
scroll to position [284, 0]
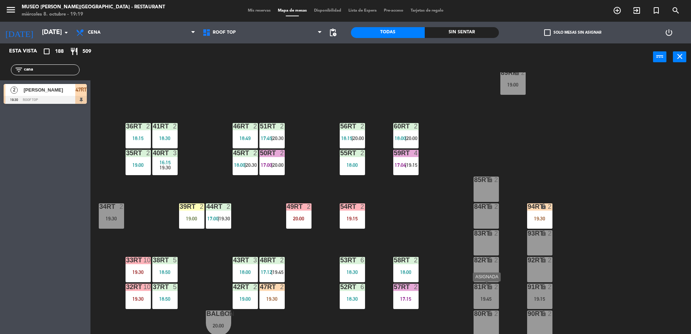
click at [481, 296] on div "19:45" at bounding box center [486, 298] width 25 height 5
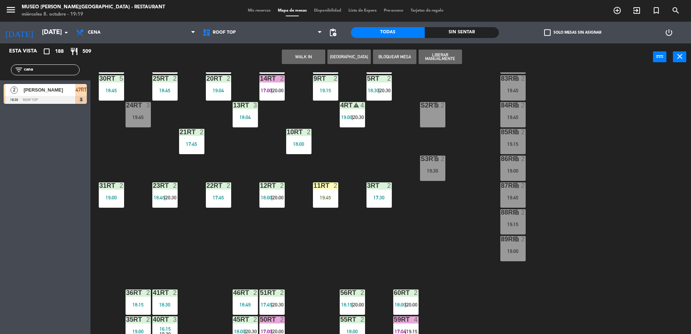
scroll to position [105, 0]
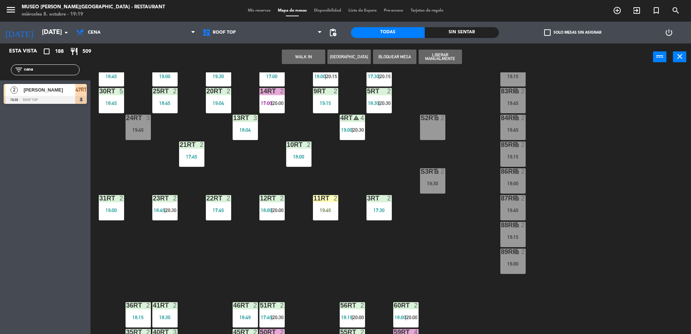
click at [415, 115] on div "S2RT" at bounding box center [421, 118] width 12 height 7
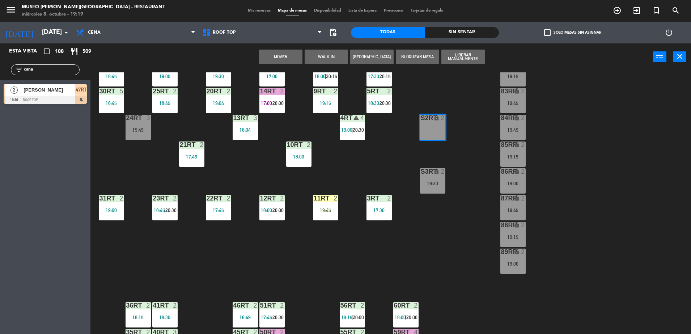
scroll to position [284, 0]
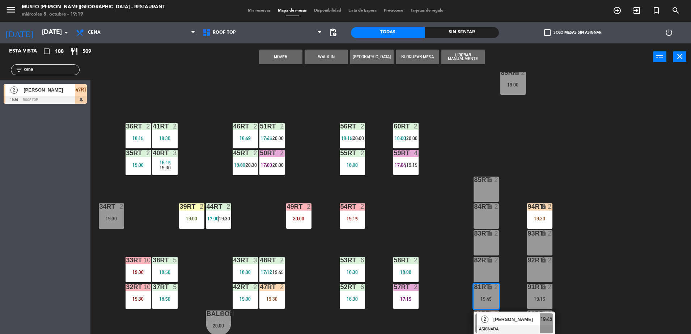
click at [297, 61] on button "Mover" at bounding box center [280, 57] width 43 height 14
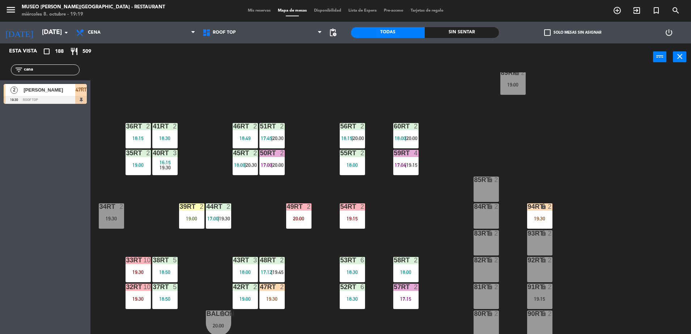
click at [535, 298] on div "19:15" at bounding box center [539, 298] width 25 height 5
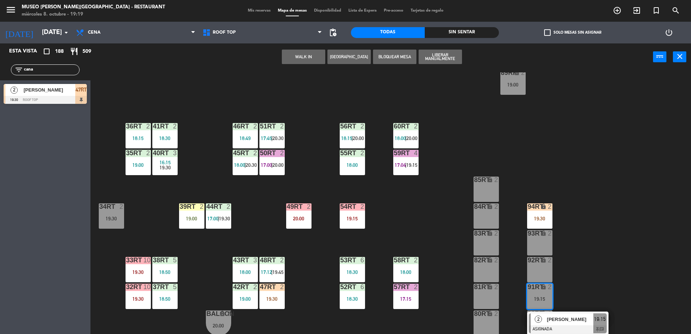
click at [555, 320] on span "[PERSON_NAME]" at bounding box center [570, 320] width 46 height 8
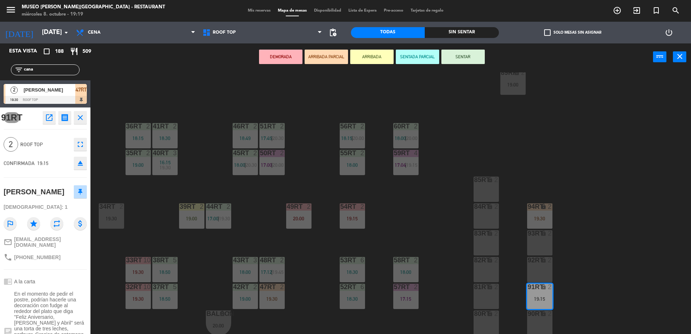
scroll to position [0, 0]
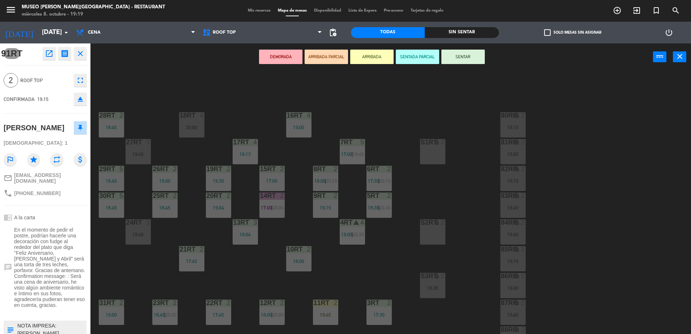
click at [422, 155] on div "S1RT lock 2" at bounding box center [432, 151] width 25 height 25
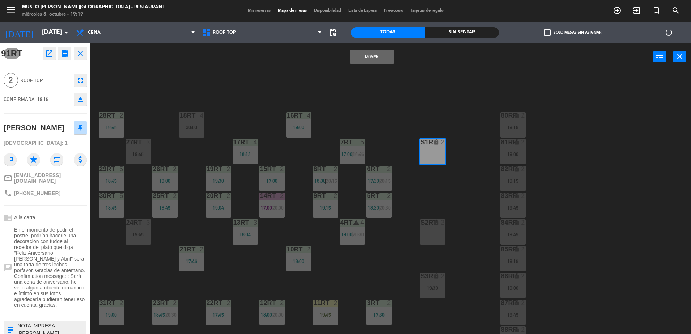
click at [361, 58] on button "Mover" at bounding box center [371, 57] width 43 height 14
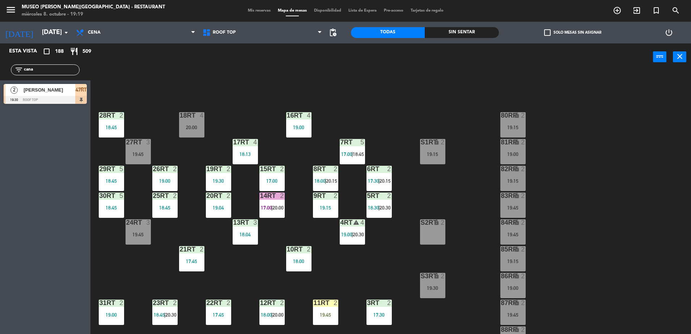
scroll to position [284, 0]
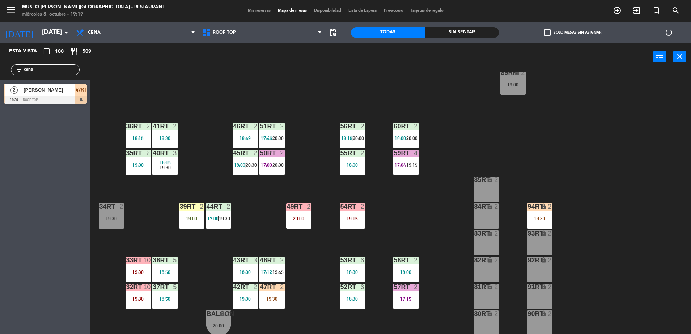
click at [114, 216] on div "19:30" at bounding box center [111, 218] width 25 height 5
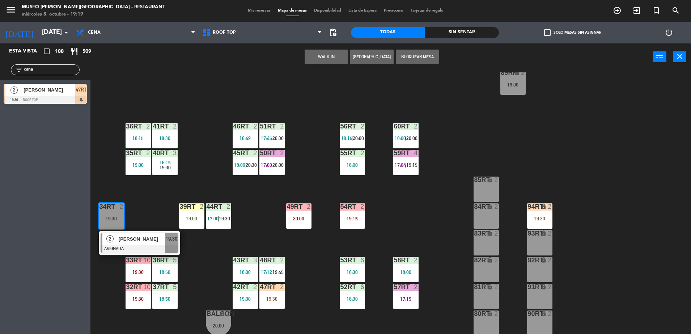
click at [157, 236] on span "[PERSON_NAME]" at bounding box center [142, 239] width 46 height 8
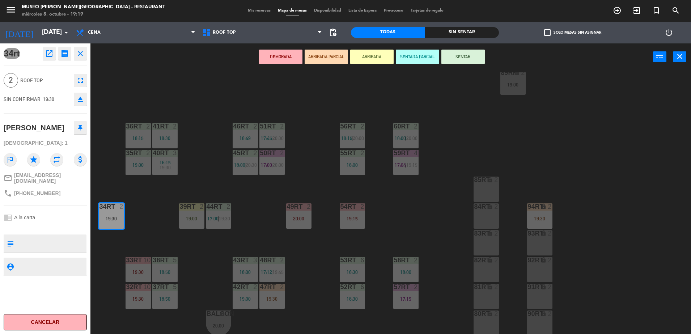
click at [152, 217] on div "18RT 4 20:00 16RT 4 19:00 28RT 2 18:45 80RR lock 2 19:15 27RT 3 19:45 7RT 5 17:…" at bounding box center [394, 204] width 594 height 264
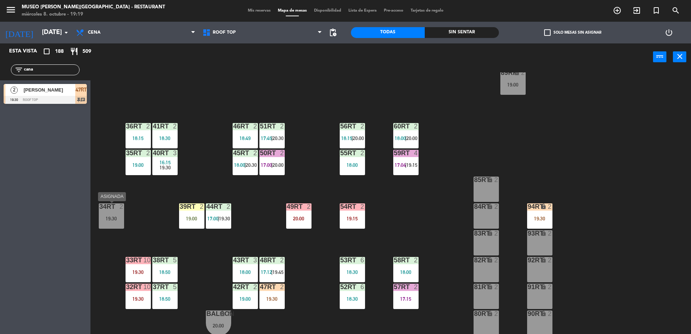
click at [115, 208] on div at bounding box center [111, 206] width 12 height 7
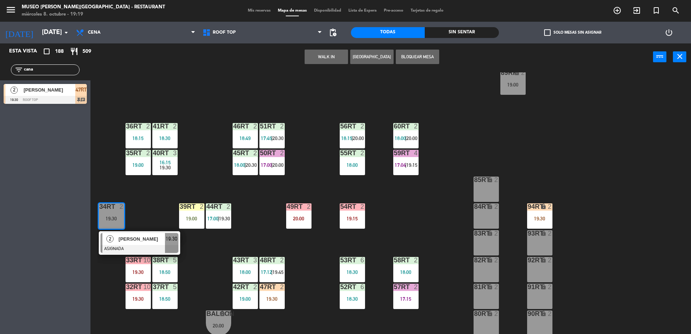
click at [418, 54] on button "Bloquear Mesa" at bounding box center [417, 57] width 43 height 14
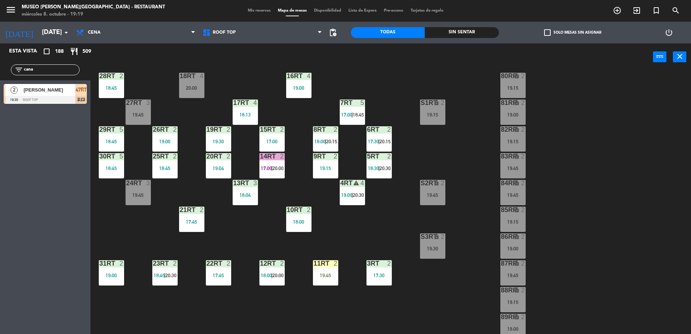
scroll to position [39, 0]
drag, startPoint x: 53, startPoint y: 69, endPoint x: 0, endPoint y: 93, distance: 58.5
click at [0, 93] on html "close × Museo [PERSON_NAME] Café - Restaurant × chrome_reader_mode Listado de R…" at bounding box center [345, 167] width 691 height 334
type input "a"
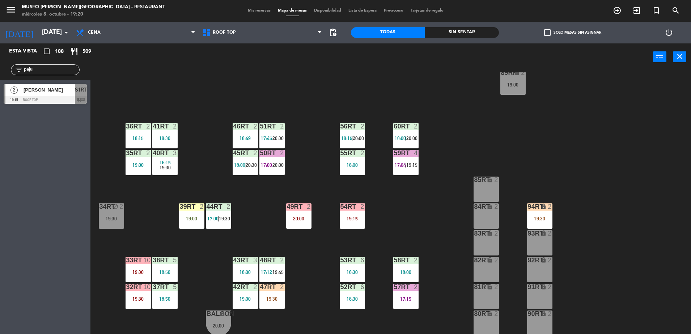
type input "paju"
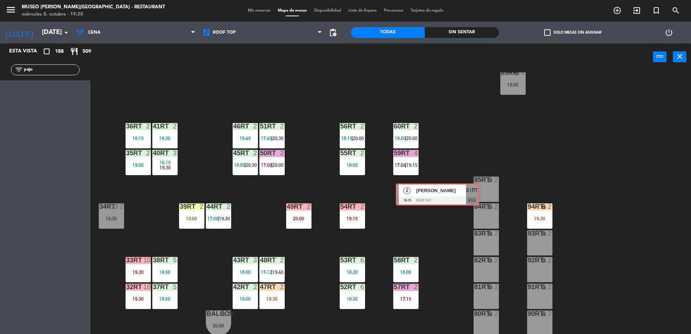
drag, startPoint x: 80, startPoint y: 95, endPoint x: 474, endPoint y: 194, distance: 406.4
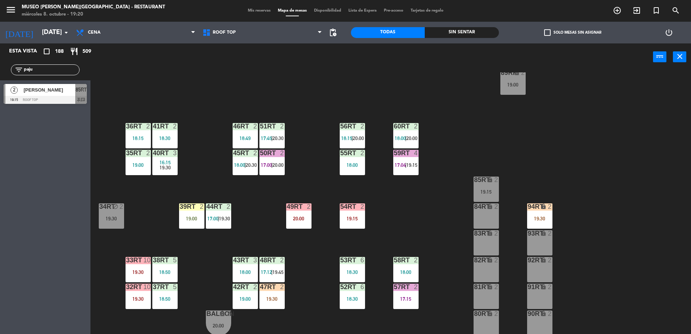
click at [475, 179] on div "85RT" at bounding box center [475, 180] width 0 height 7
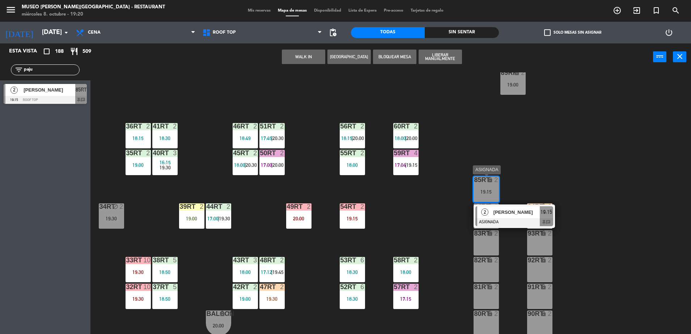
click at [513, 219] on div at bounding box center [515, 222] width 78 height 8
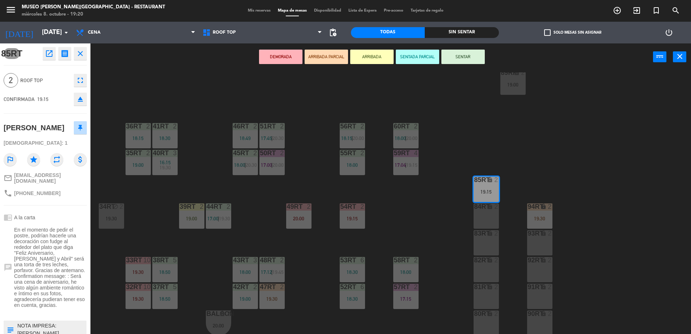
click at [327, 51] on button "ARRIBADA PARCIAL" at bounding box center [326, 57] width 43 height 14
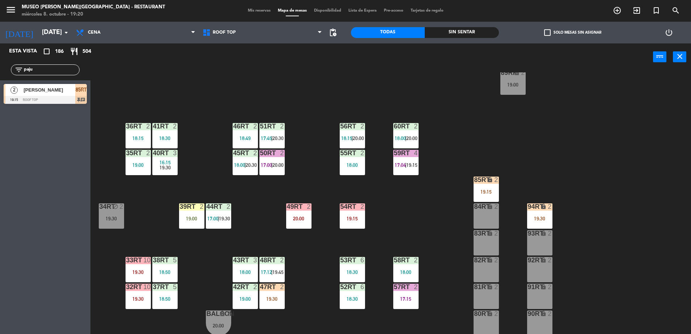
drag, startPoint x: 55, startPoint y: 71, endPoint x: -2, endPoint y: 90, distance: 60.3
click at [0, 90] on html "close × Museo [PERSON_NAME] Café - Restaurant × chrome_reader_mode Listado de R…" at bounding box center [345, 167] width 691 height 334
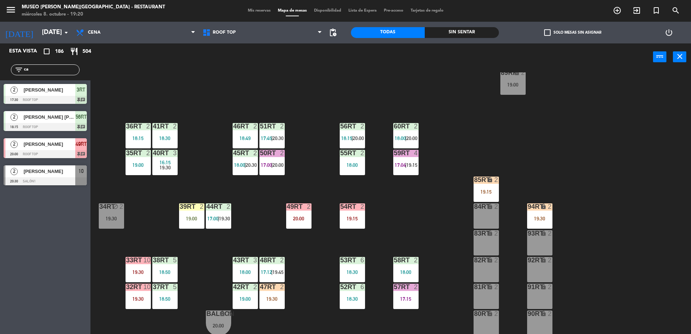
type input "c"
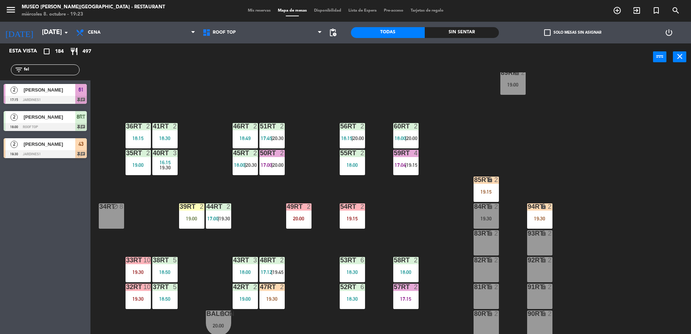
click at [313, 131] on div "18RT 4 20:00 16RT 4 19:00 28RT 2 18:45 80RR lock 2 19:15 27RT 3 19:45 7RT 5 17:…" at bounding box center [394, 204] width 594 height 264
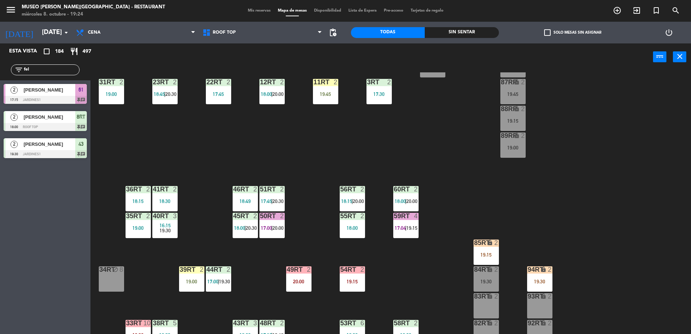
scroll to position [0, 0]
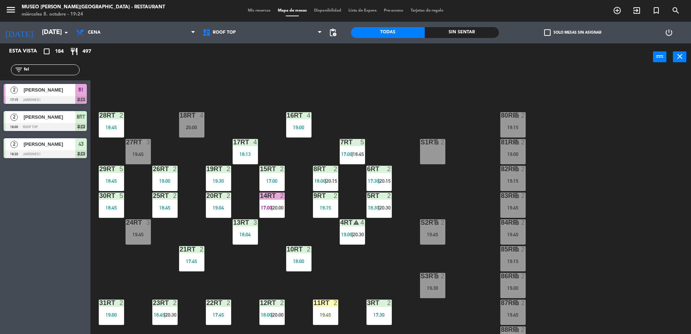
drag, startPoint x: 56, startPoint y: 70, endPoint x: 0, endPoint y: 75, distance: 56.0
click at [0, 75] on html "close × Museo [PERSON_NAME] Café - Restaurant × chrome_reader_mode Listado de R…" at bounding box center [345, 167] width 691 height 334
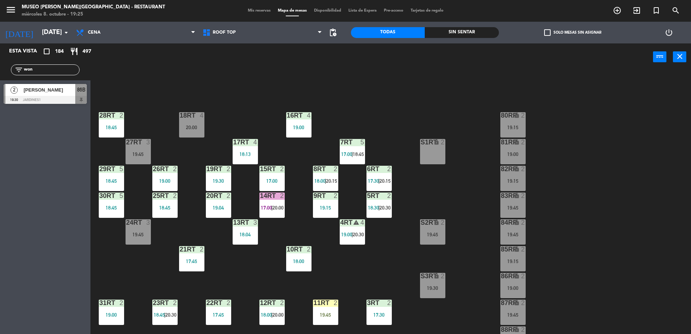
drag, startPoint x: 38, startPoint y: 68, endPoint x: 0, endPoint y: 92, distance: 45.0
click at [0, 92] on html "close × Museo [PERSON_NAME] Café - Restaurant × chrome_reader_mode Listado de R…" at bounding box center [345, 167] width 691 height 334
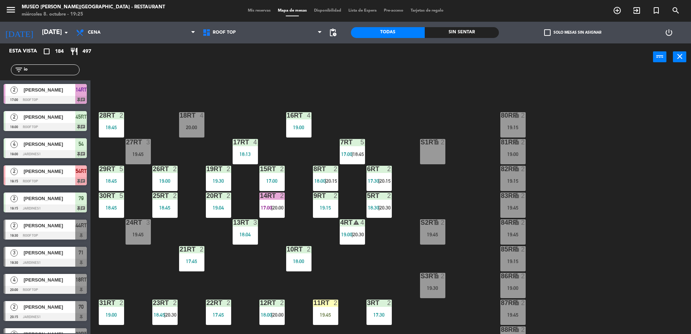
type input "i"
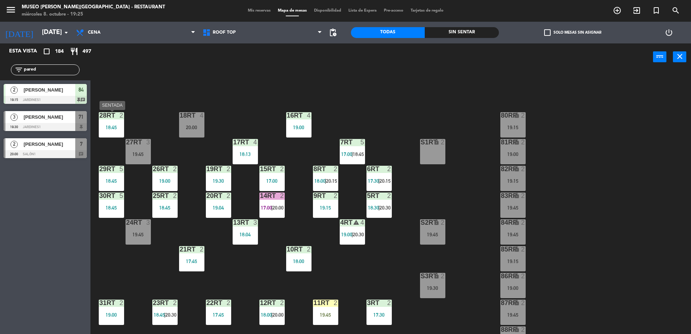
type input "pared"
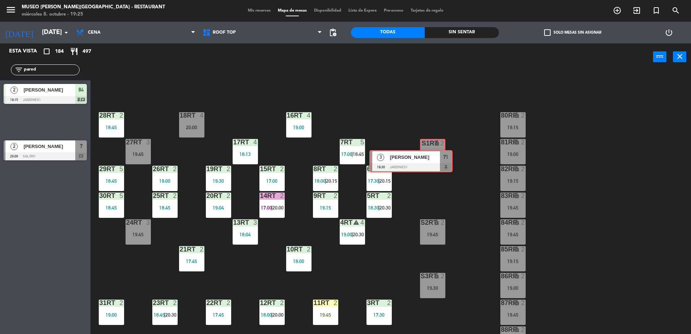
drag, startPoint x: 64, startPoint y: 123, endPoint x: 421, endPoint y: 151, distance: 358.8
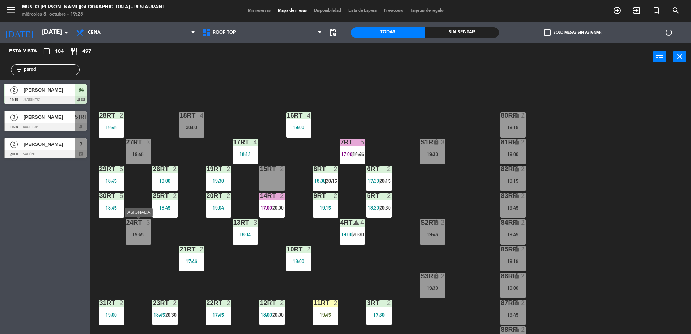
click at [144, 235] on div "19:45" at bounding box center [138, 234] width 25 height 5
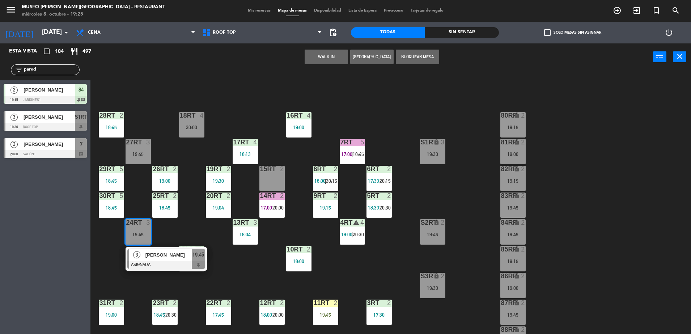
click at [435, 150] on div "S1RT lock 3 19:30" at bounding box center [432, 151] width 25 height 25
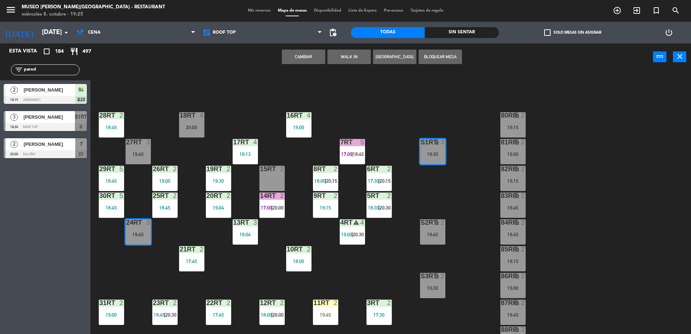
click at [297, 55] on button "Cambiar" at bounding box center [303, 57] width 43 height 14
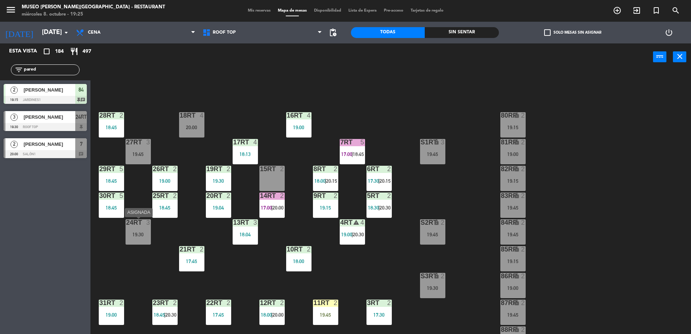
click at [132, 240] on div "24RT 3 19:30" at bounding box center [138, 231] width 25 height 25
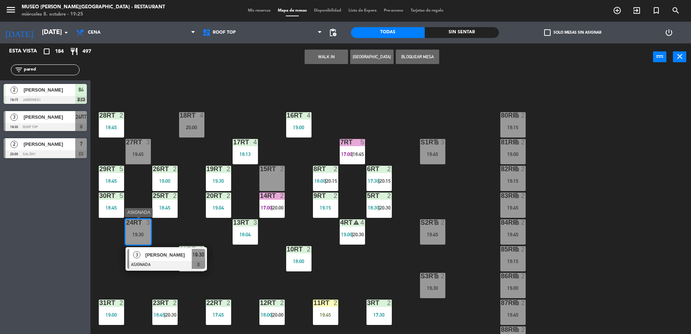
click at [167, 266] on div at bounding box center [166, 265] width 78 height 8
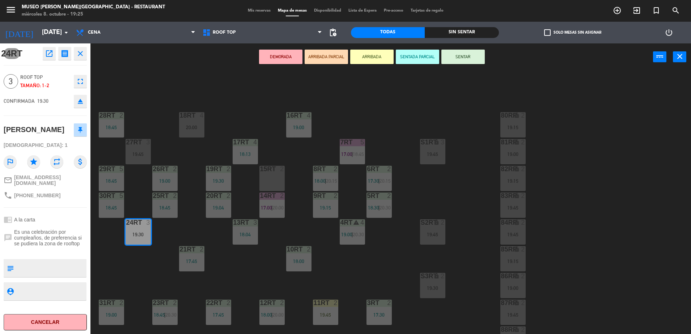
click at [337, 55] on button "ARRIBADA PARCIAL" at bounding box center [326, 57] width 43 height 14
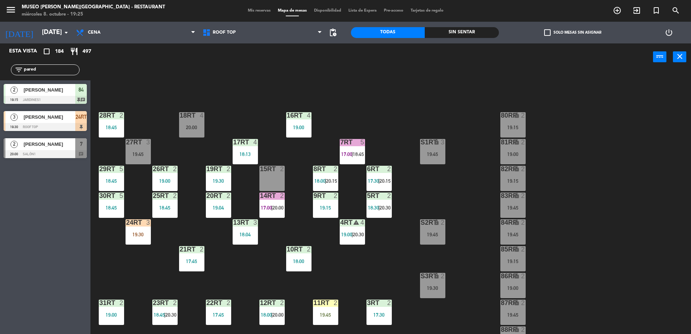
drag, startPoint x: 50, startPoint y: 70, endPoint x: -2, endPoint y: 80, distance: 52.3
click at [0, 80] on html "close × Museo [PERSON_NAME] Café - Restaurant × chrome_reader_mode Listado de R…" at bounding box center [345, 167] width 691 height 334
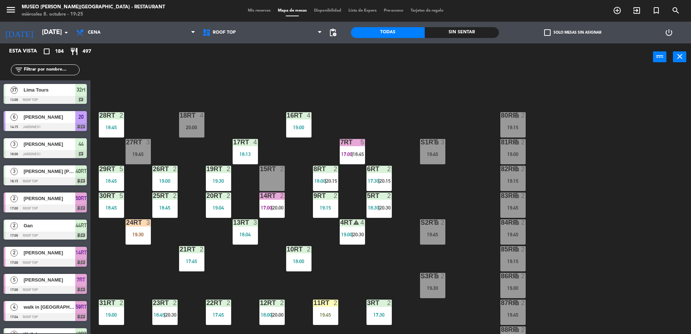
click at [35, 71] on input "text" at bounding box center [51, 70] width 56 height 8
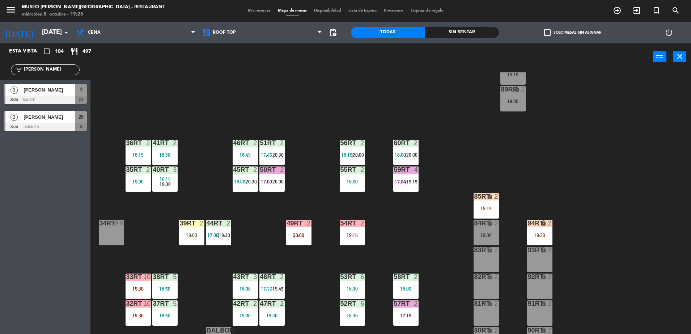
scroll to position [284, 0]
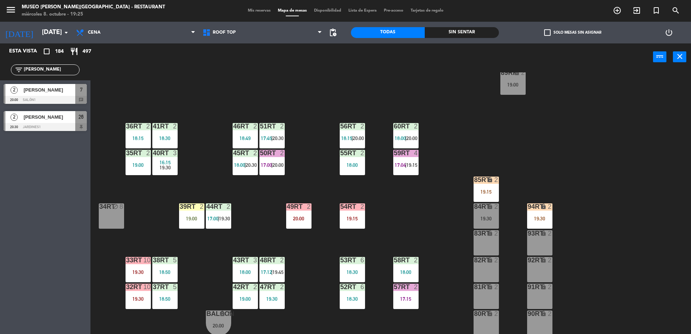
type input "[PERSON_NAME]"
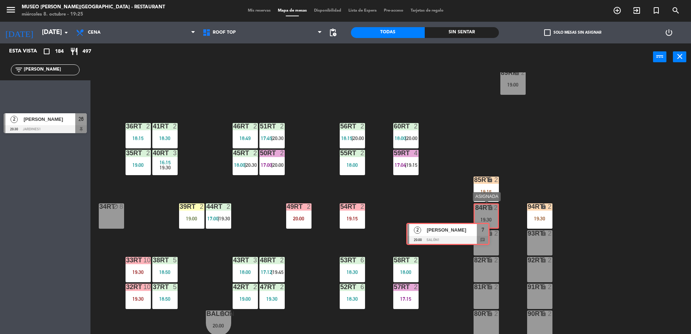
drag, startPoint x: 80, startPoint y: 89, endPoint x: 485, endPoint y: 230, distance: 429.3
click at [485, 230] on div "Esta vista crop_square 184 restaurant 497 filter_list [PERSON_NAME] 2 [PERSON_N…" at bounding box center [345, 189] width 691 height 293
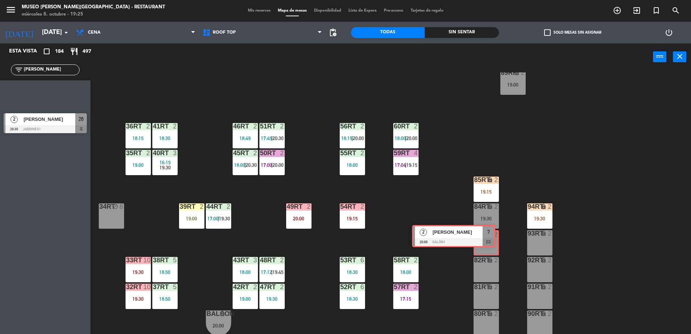
drag, startPoint x: 81, startPoint y: 96, endPoint x: 491, endPoint y: 241, distance: 434.5
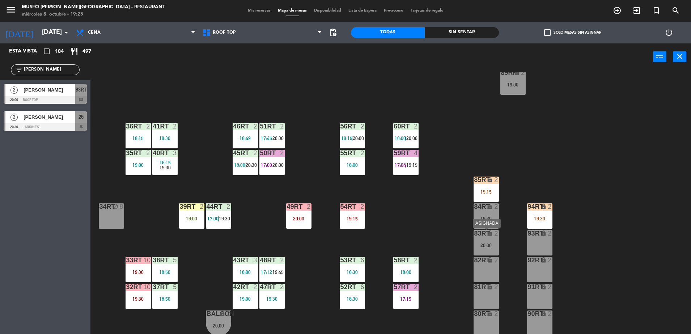
click at [480, 236] on div "lock" at bounding box center [486, 233] width 12 height 7
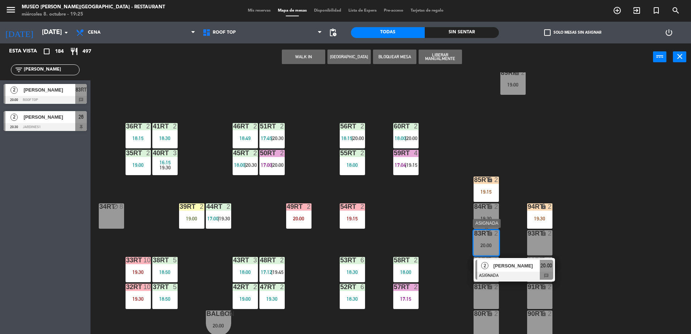
click at [503, 272] on div at bounding box center [515, 276] width 78 height 8
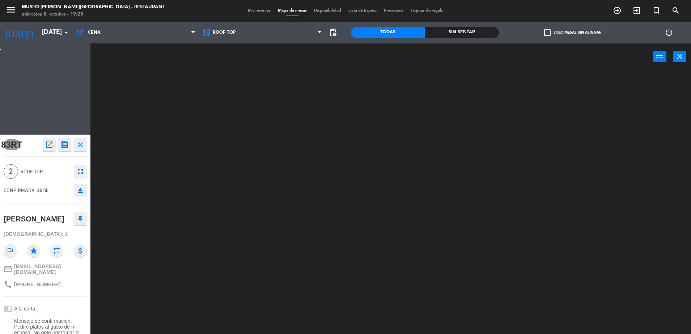
scroll to position [0, 0]
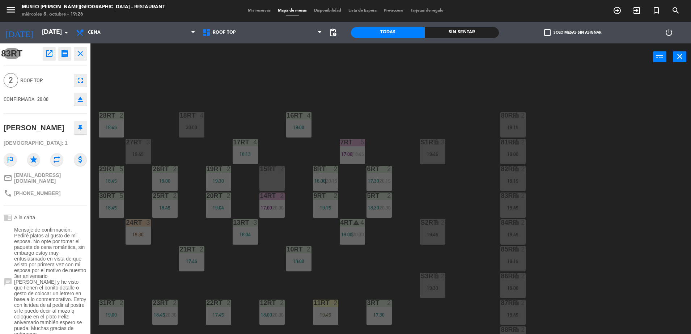
click at [66, 224] on div "chrome_reader_mode A la carta" at bounding box center [45, 218] width 83 height 14
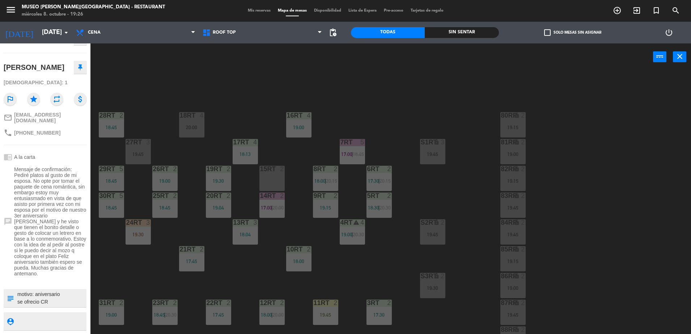
click at [257, 261] on div "18RT 4 20:00 16RT 4 19:00 28RT 2 18:45 80RR lock 2 19:15 27RT 3 19:45 7RT 5 17:…" at bounding box center [394, 204] width 594 height 264
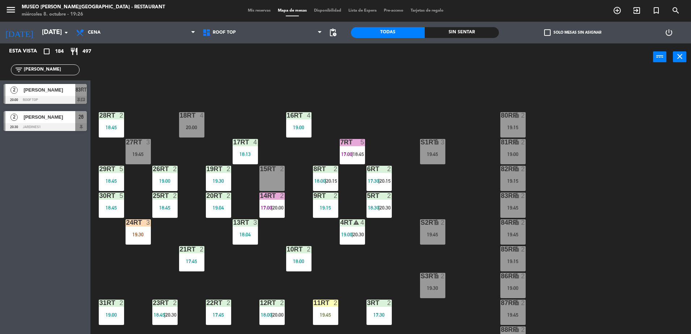
click at [73, 89] on span "[PERSON_NAME]" at bounding box center [50, 90] width 52 height 8
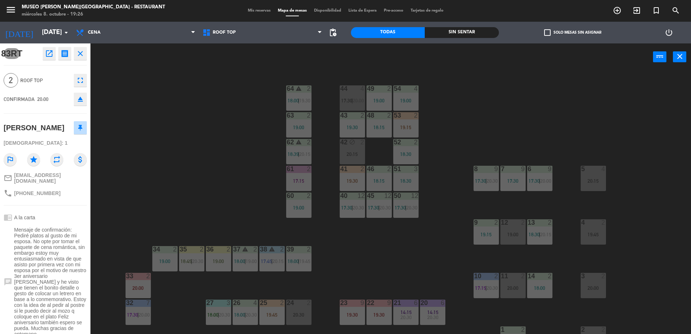
click at [54, 293] on span "Mensaje de confirmación: Pediré platos al gusto de mi esposa. No opte por tomar…" at bounding box center [50, 282] width 73 height 110
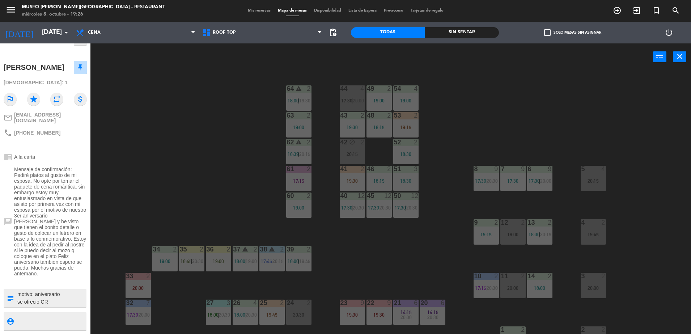
click at [64, 304] on textarea at bounding box center [51, 298] width 69 height 15
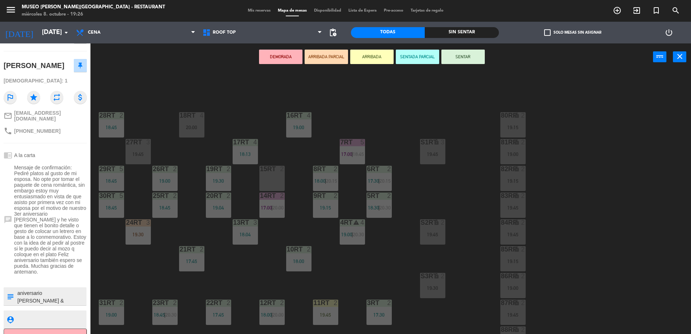
scroll to position [30, 0]
type textarea "motivo: aniversario se ofrecio CR NOTA IMPRESA: Nuestro aniversario [PERSON_NAM…"
click at [65, 260] on span "Mensaje de confirmación: Pediré platos al gusto de mi esposa. No opte por tomar…" at bounding box center [50, 220] width 73 height 110
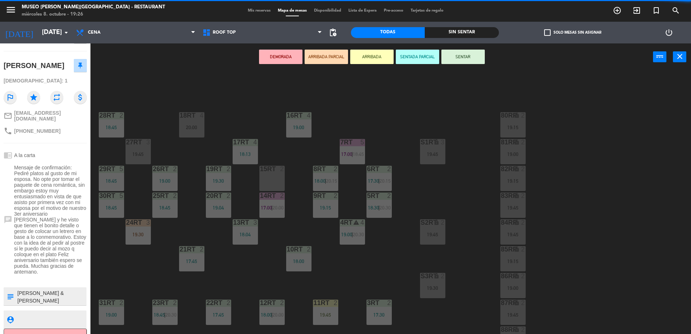
click at [65, 260] on span "Mensaje de confirmación: Pediré platos al gusto de mi esposa. No opte por tomar…" at bounding box center [50, 220] width 73 height 110
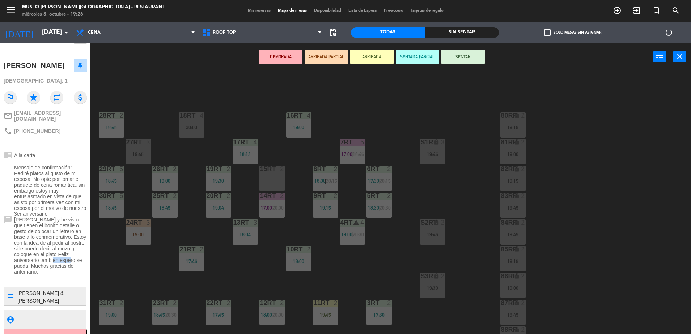
click at [65, 260] on span "Mensaje de confirmación: Pediré platos al gusto de mi esposa. No opte por tomar…" at bounding box center [50, 220] width 73 height 110
click at [324, 51] on button "ARRIBADA PARCIAL" at bounding box center [326, 57] width 43 height 14
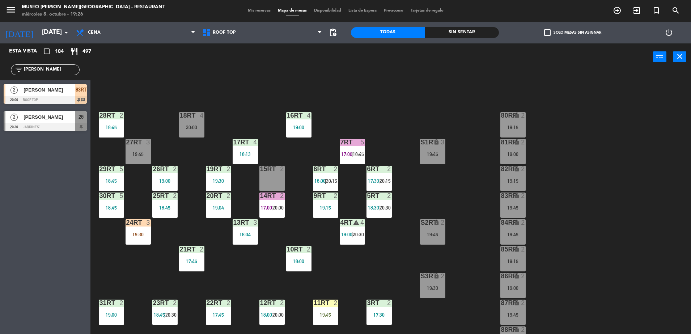
scroll to position [284, 0]
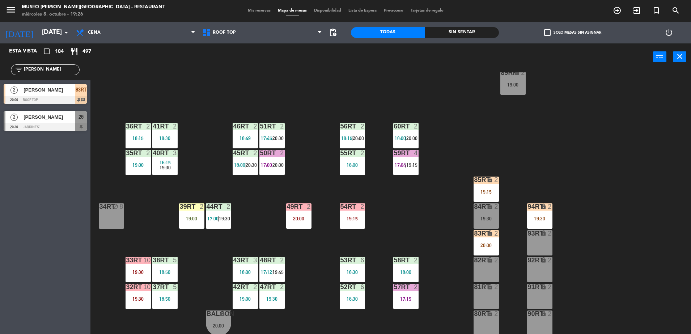
drag, startPoint x: 42, startPoint y: 71, endPoint x: 0, endPoint y: 75, distance: 42.3
click at [0, 76] on html "close × Museo [PERSON_NAME] Café - Restaurant × chrome_reader_mode Listado de R…" at bounding box center [345, 167] width 691 height 334
click at [464, 147] on div "18RT 4 20:00 16RT 4 19:00 28RT 2 18:45 80RR lock 2 19:15 27RT 3 19:45 7RT 5 17:…" at bounding box center [394, 204] width 594 height 264
click at [482, 195] on div "85RT lock 2 19:15" at bounding box center [486, 189] width 25 height 25
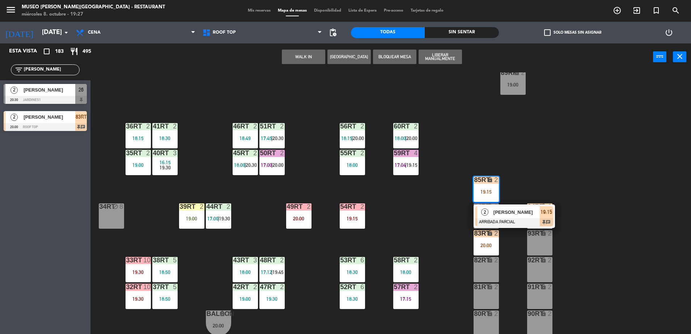
click at [414, 223] on div "18RT 4 20:00 16RT 4 19:00 28RT 2 18:45 80RR lock 2 19:15 27RT 3 19:45 7RT 5 17:…" at bounding box center [394, 204] width 594 height 264
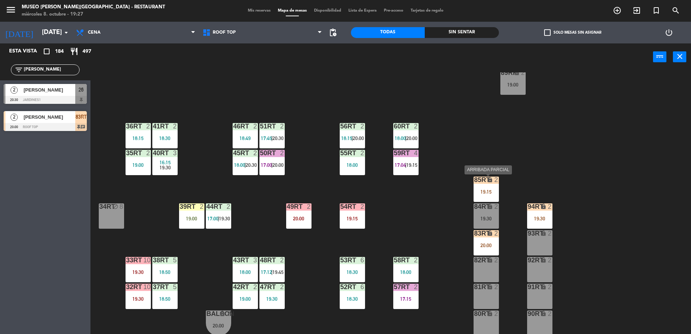
click at [479, 186] on div "85RT lock 2 19:15" at bounding box center [486, 189] width 25 height 25
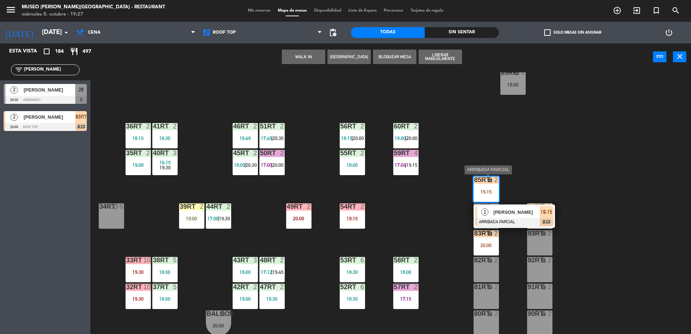
click at [501, 211] on span "[PERSON_NAME]" at bounding box center [517, 213] width 46 height 8
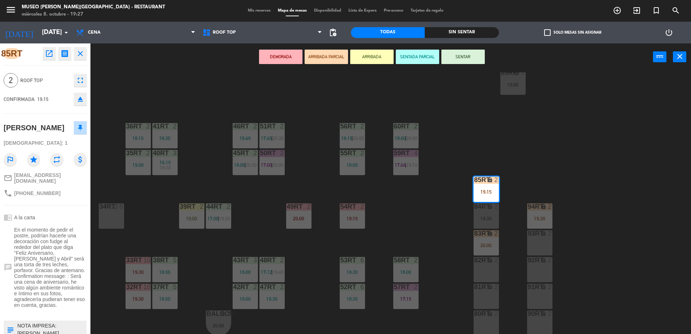
click at [377, 224] on div "18RT 4 20:00 16RT 4 19:00 28RT 2 18:45 80RR lock 2 19:15 27RT 3 19:45 7RT 5 17:…" at bounding box center [394, 204] width 594 height 264
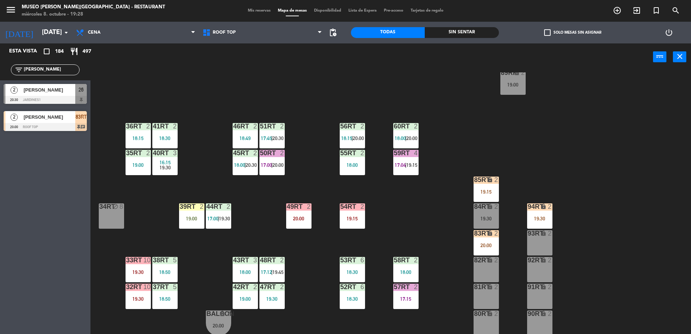
click at [484, 183] on div "lock" at bounding box center [486, 180] width 12 height 7
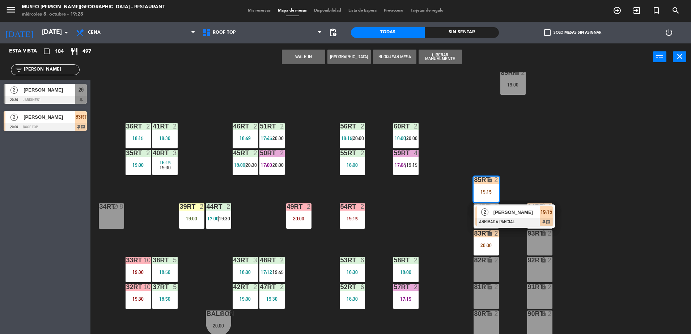
click at [493, 224] on div at bounding box center [515, 222] width 78 height 8
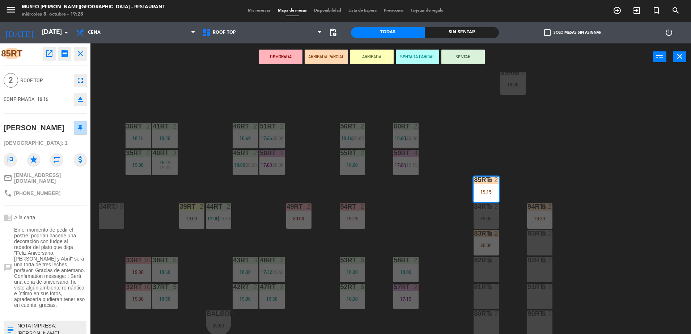
click at [408, 222] on div "18RT 4 20:00 16RT 4 19:00 28RT 2 18:45 80RR lock 2 19:15 27RT 3 19:45 7RT 5 17:…" at bounding box center [394, 204] width 594 height 264
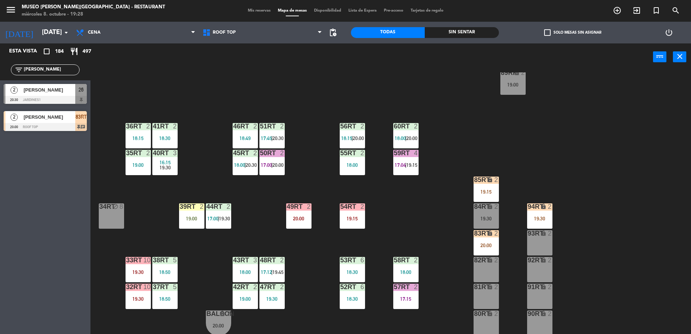
scroll to position [0, 0]
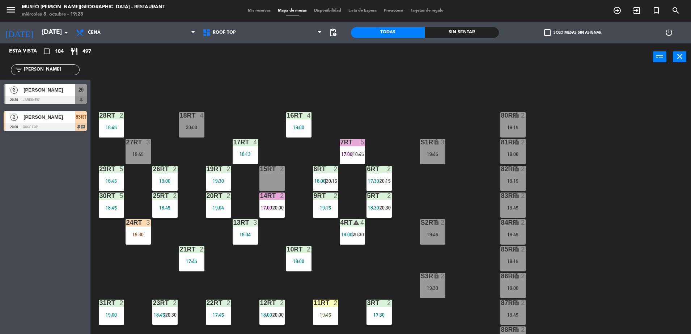
click at [510, 155] on div "19:00" at bounding box center [513, 154] width 25 height 5
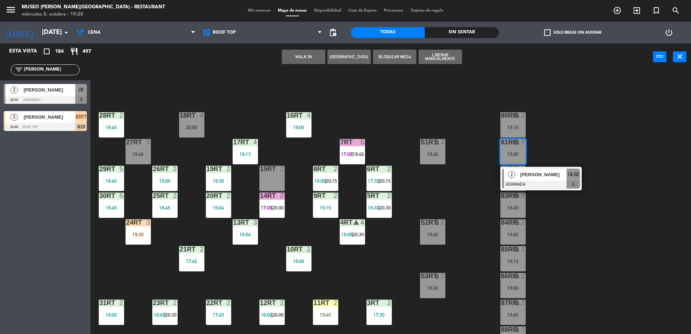
click at [535, 173] on span "[PERSON_NAME]" at bounding box center [544, 175] width 46 height 8
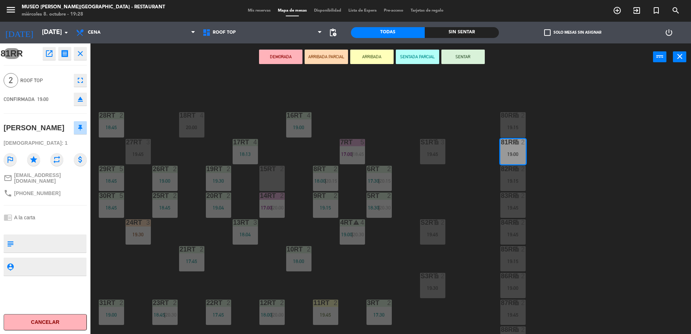
click at [49, 52] on icon "open_in_new" at bounding box center [49, 53] width 9 height 9
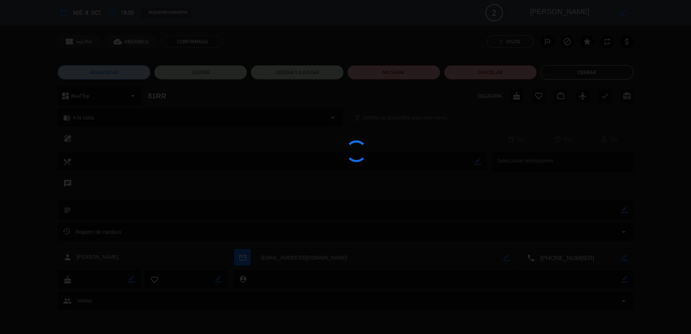
click at [378, 73] on button "NO SHOW" at bounding box center [394, 72] width 93 height 14
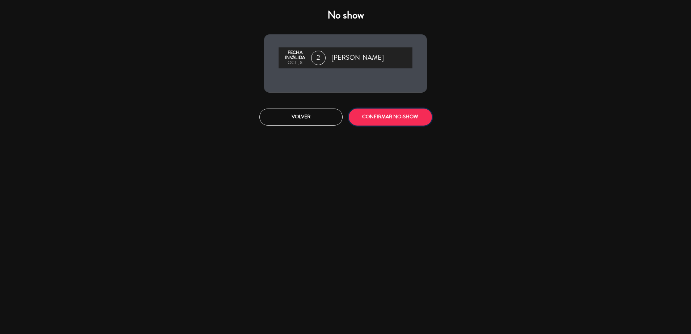
click at [403, 119] on button "CONFIRMAR NO-SHOW" at bounding box center [390, 117] width 83 height 17
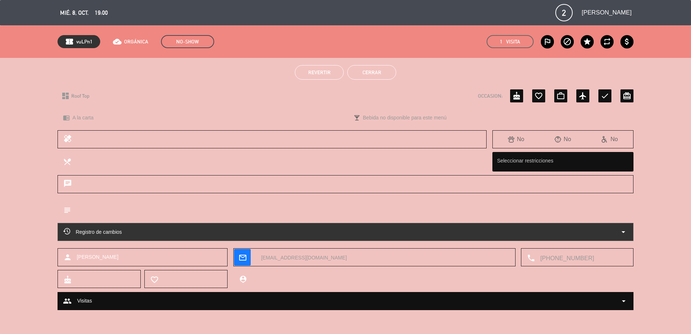
click at [386, 75] on button "Cerrar" at bounding box center [372, 72] width 49 height 14
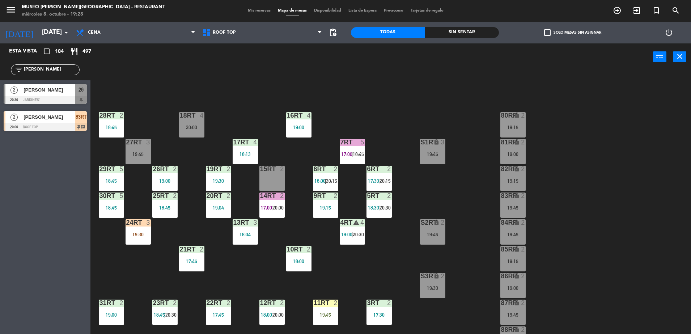
click at [509, 281] on div "86RR lock 2 19:00" at bounding box center [513, 285] width 25 height 25
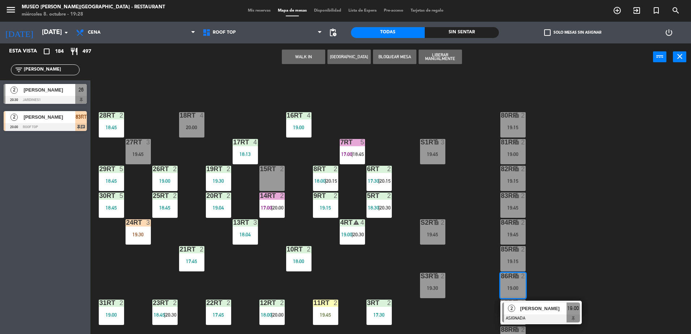
click at [539, 304] on div "[PERSON_NAME]" at bounding box center [543, 309] width 47 height 12
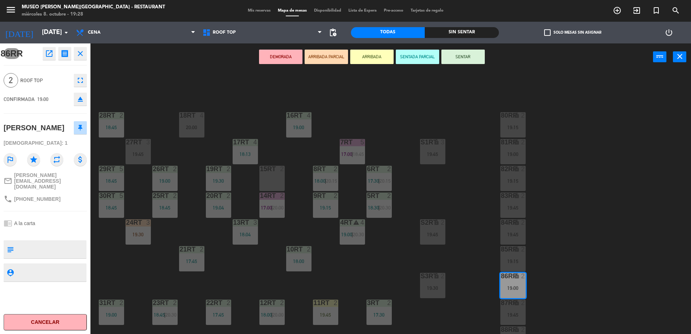
click at [50, 55] on icon "open_in_new" at bounding box center [49, 53] width 9 height 9
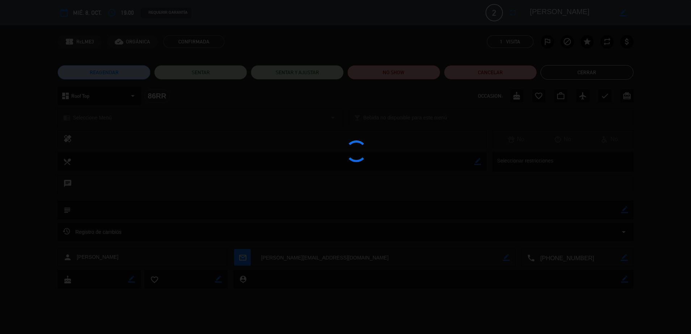
click at [383, 66] on div at bounding box center [345, 167] width 691 height 334
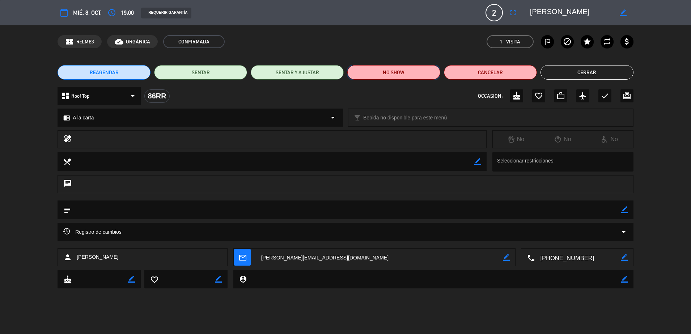
click at [382, 66] on button "NO SHOW" at bounding box center [394, 72] width 93 height 14
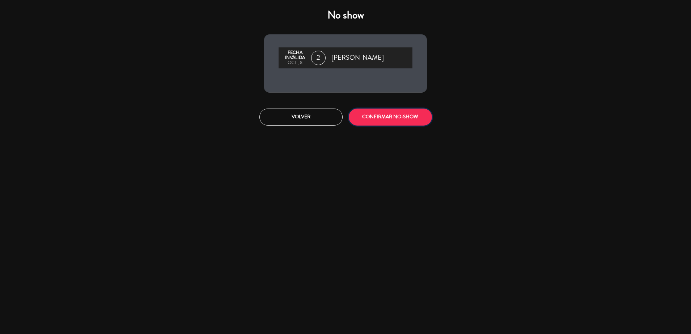
click at [409, 116] on button "CONFIRMAR NO-SHOW" at bounding box center [390, 117] width 83 height 17
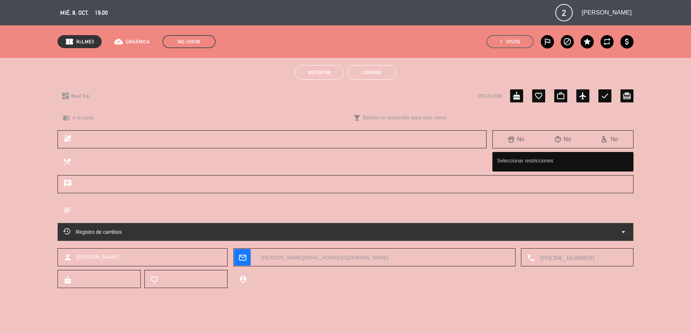
click at [396, 77] on ul "Revertir Cerrar" at bounding box center [346, 72] width 576 height 14
click at [387, 73] on button "Cerrar" at bounding box center [372, 72] width 49 height 14
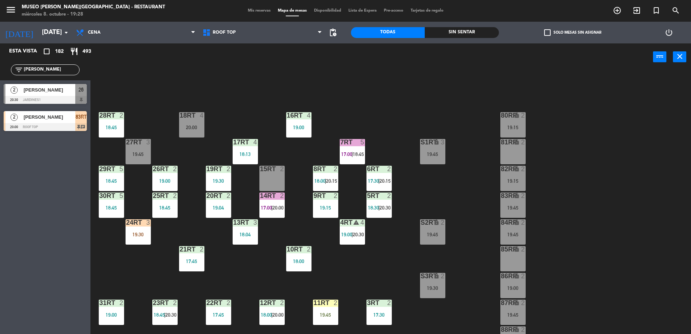
click at [344, 150] on div "7RT 5 17:00 | 18:45" at bounding box center [352, 151] width 25 height 25
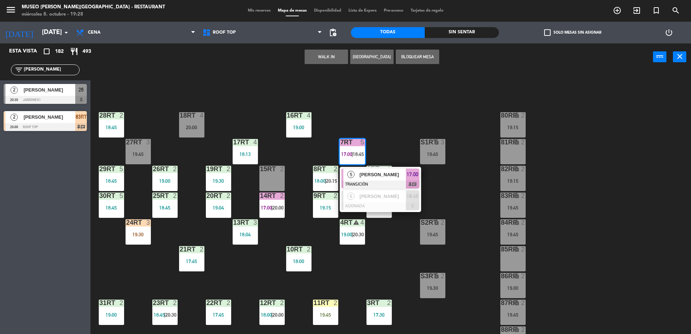
click at [376, 174] on span "[PERSON_NAME]" at bounding box center [383, 175] width 46 height 8
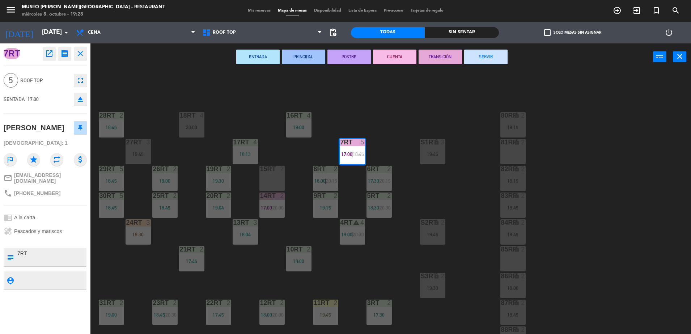
click at [428, 60] on button "TRANSICIÓN" at bounding box center [440, 57] width 43 height 14
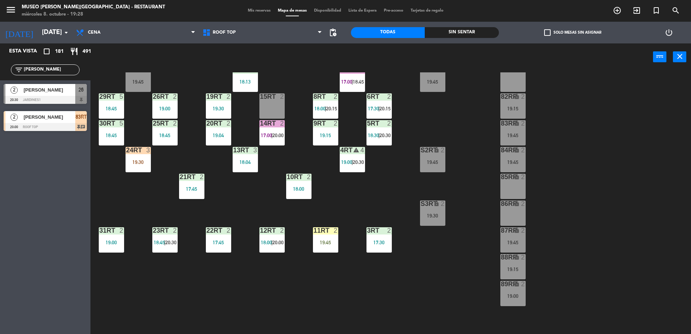
scroll to position [128, 0]
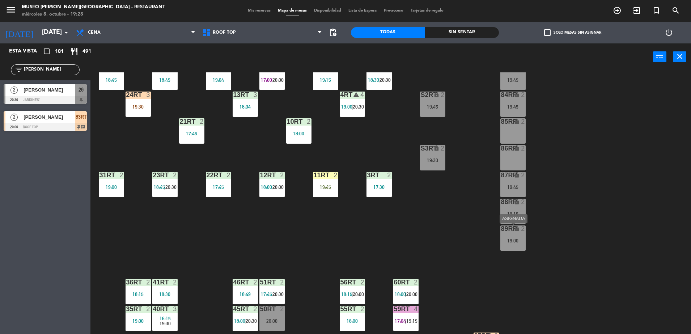
click at [513, 239] on div "19:00" at bounding box center [513, 240] width 25 height 5
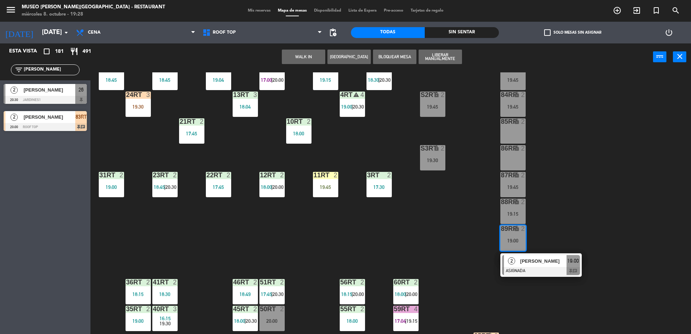
click at [534, 262] on span "[PERSON_NAME]" at bounding box center [544, 261] width 46 height 8
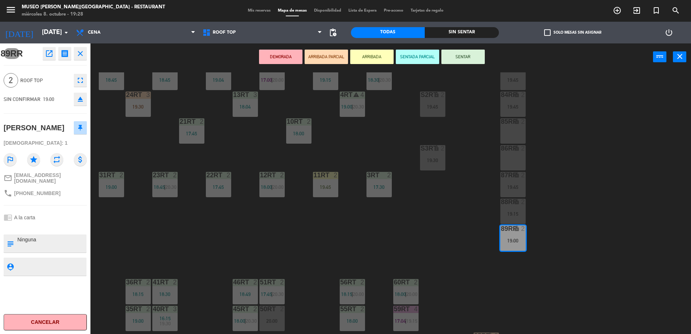
click at [44, 57] on button "open_in_new" at bounding box center [49, 53] width 13 height 13
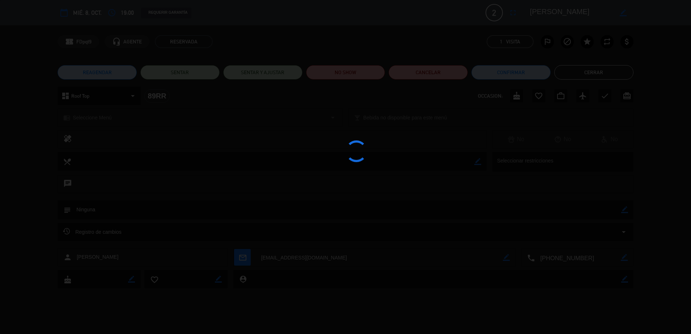
click at [341, 70] on div at bounding box center [345, 167] width 691 height 334
click at [359, 73] on div at bounding box center [345, 167] width 691 height 334
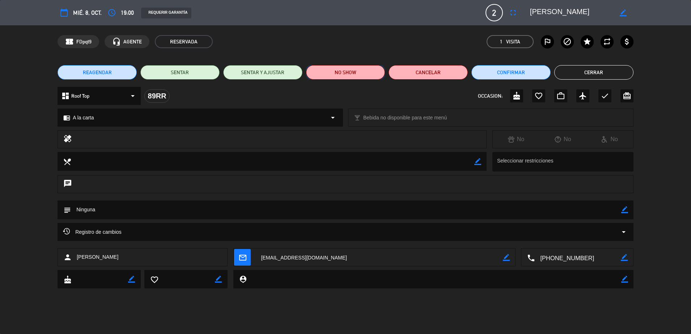
click at [361, 72] on button "NO SHOW" at bounding box center [345, 72] width 79 height 14
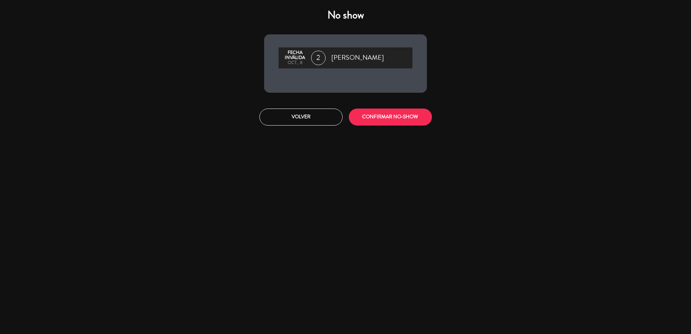
click at [377, 129] on div "Volver CONFIRMAR NO-SHOW" at bounding box center [346, 117] width 174 height 27
click at [373, 123] on button "CONFIRMAR NO-SHOW" at bounding box center [390, 117] width 83 height 17
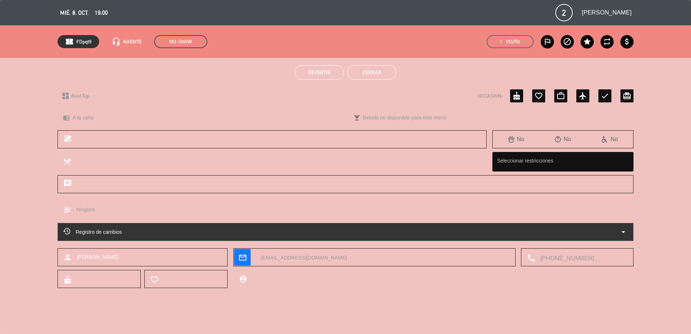
click at [387, 74] on button "Cerrar" at bounding box center [372, 72] width 49 height 14
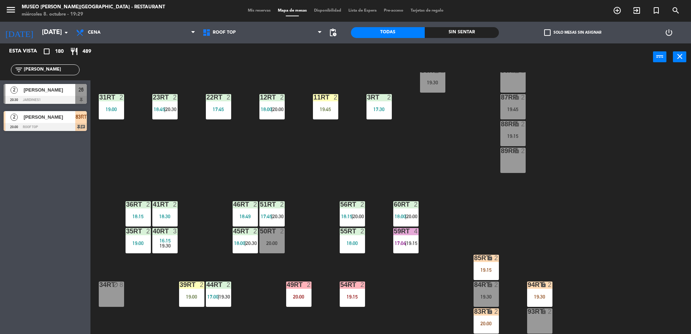
scroll to position [284, 0]
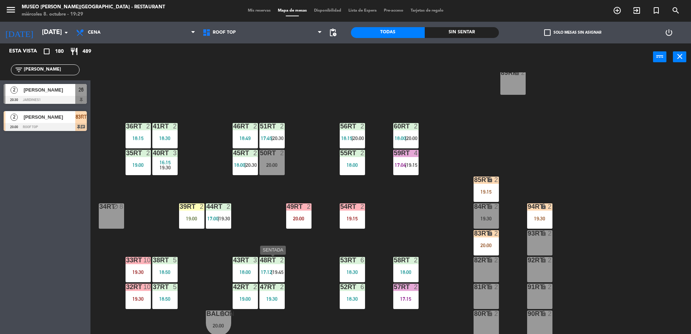
click at [269, 268] on div "48RT 2 17:12 | 19:45" at bounding box center [272, 269] width 25 height 25
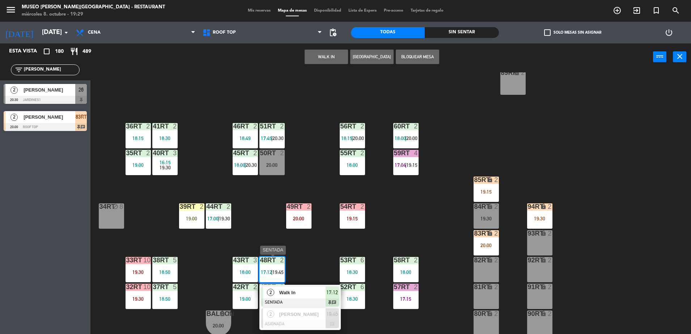
click at [328, 296] on span "17:12" at bounding box center [333, 292] width 12 height 9
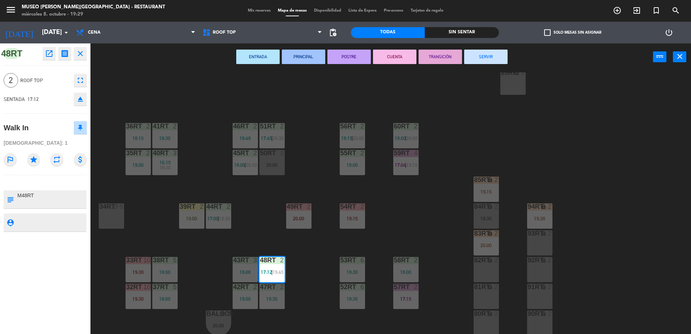
click at [483, 60] on button "SERVIR" at bounding box center [485, 57] width 43 height 14
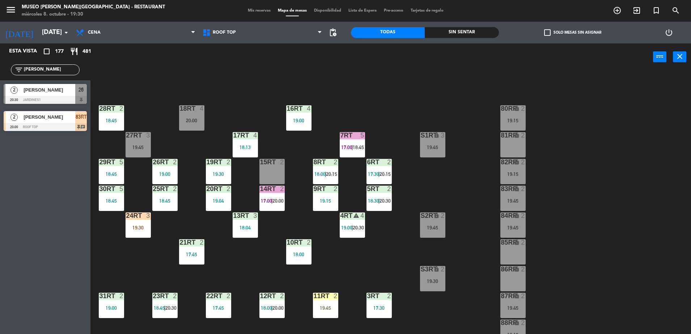
scroll to position [0, 0]
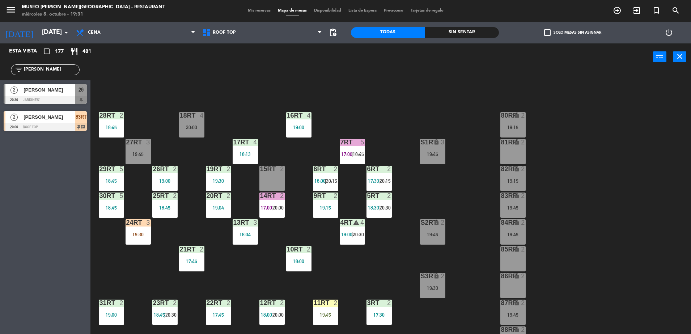
drag, startPoint x: 43, startPoint y: 69, endPoint x: 0, endPoint y: 79, distance: 43.7
click at [0, 79] on html "close × Museo [PERSON_NAME] Café - Restaurant × chrome_reader_mode Listado de R…" at bounding box center [345, 167] width 691 height 334
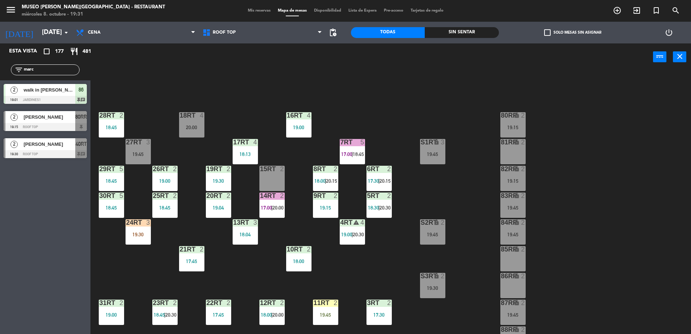
type input "marc"
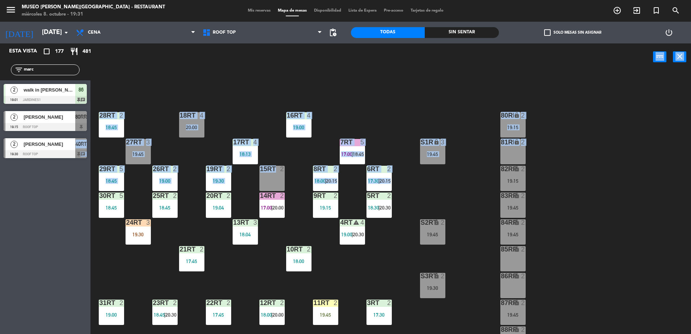
drag, startPoint x: 77, startPoint y: 138, endPoint x: 275, endPoint y: 176, distance: 202.4
click at [275, 176] on div "Esta vista crop_square 177 restaurant 481 filter_list [PERSON_NAME] 2 walk in […" at bounding box center [345, 189] width 691 height 293
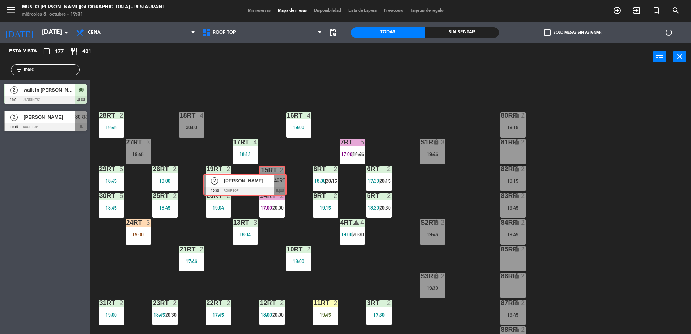
drag, startPoint x: 76, startPoint y: 150, endPoint x: 273, endPoint y: 184, distance: 199.8
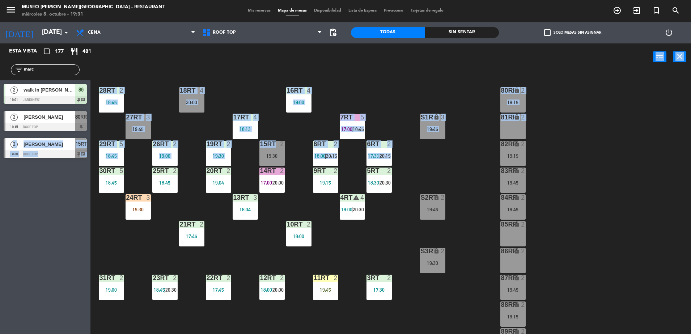
scroll to position [28, 0]
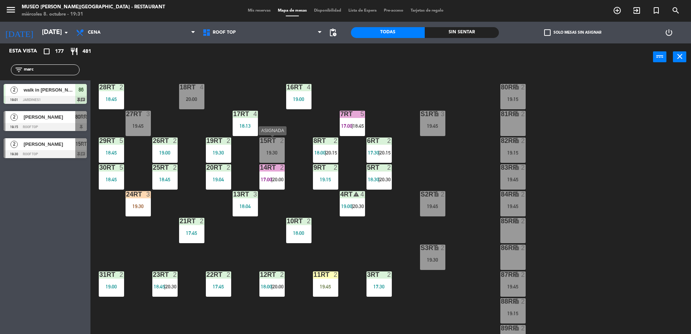
click at [272, 146] on div "15RT 2 19:30" at bounding box center [272, 150] width 25 height 25
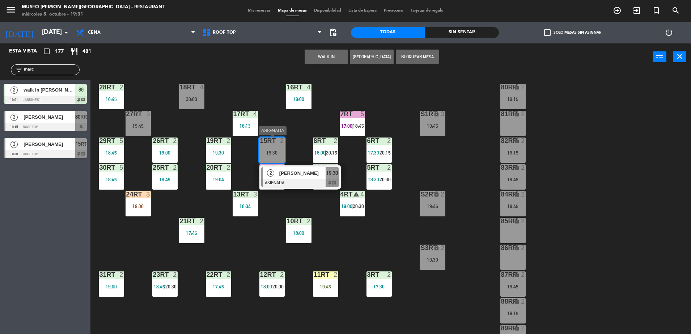
click at [299, 176] on span "[PERSON_NAME]" at bounding box center [302, 173] width 46 height 8
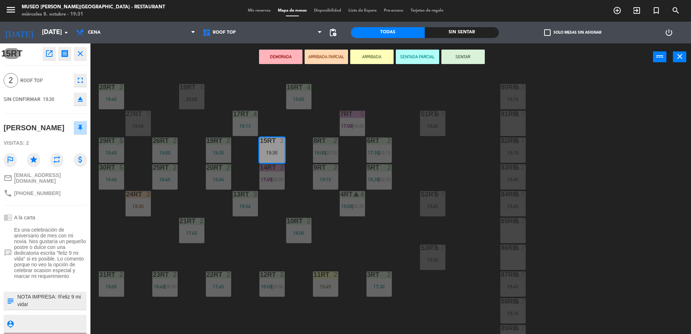
click at [331, 57] on button "ARRIBADA PARCIAL" at bounding box center [326, 57] width 43 height 14
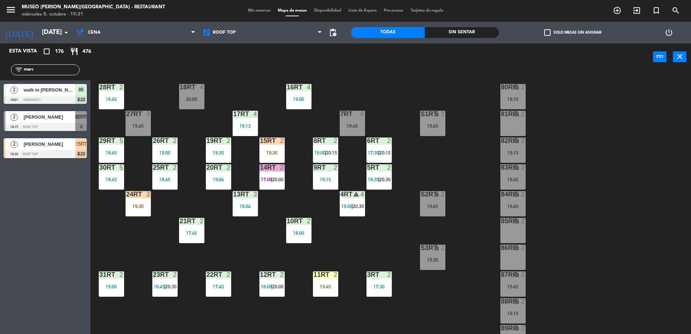
scroll to position [284, 0]
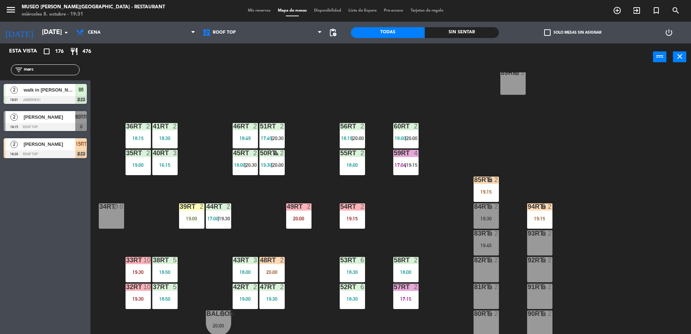
click at [418, 177] on div "18RT 4 20:00 16RT 4 19:00 28RT 2 18:45 80RR lock 2 19:15 27RT 3 19:45 7RT 6 18:…" at bounding box center [394, 204] width 594 height 264
click at [440, 169] on div "18RT 4 20:00 16RT 4 19:00 28RT 2 18:45 80RR lock 2 19:15 27RT 3 19:45 7RT 6 18:…" at bounding box center [394, 204] width 594 height 264
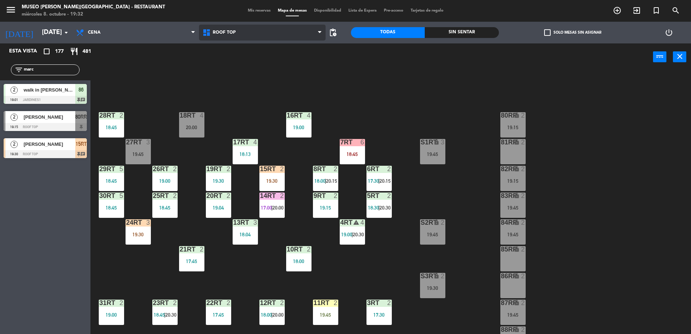
click at [236, 35] on span "Roof Top" at bounding box center [262, 33] width 127 height 16
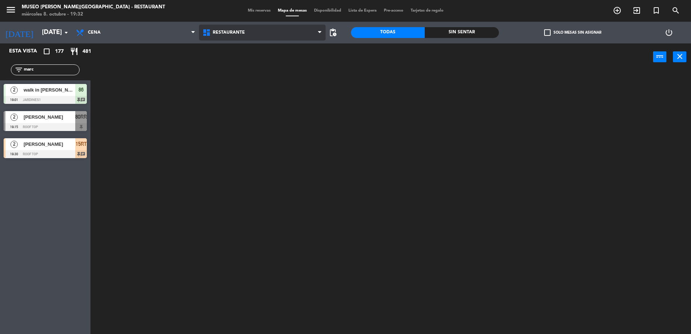
click at [240, 46] on ng-component "menu [GEOGRAPHIC_DATA][PERSON_NAME] - Restaurant [DATE] 8. octubre - 19:32 Mis …" at bounding box center [345, 168] width 691 height 336
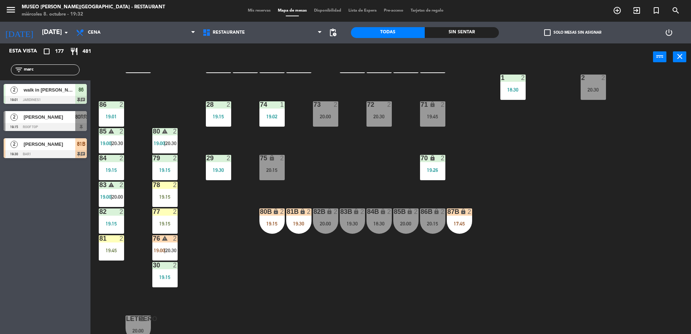
scroll to position [257, 0]
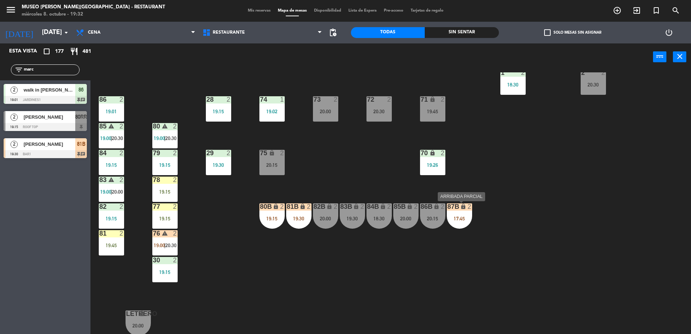
click at [458, 224] on div "87B lock 2 17:45" at bounding box center [459, 215] width 25 height 25
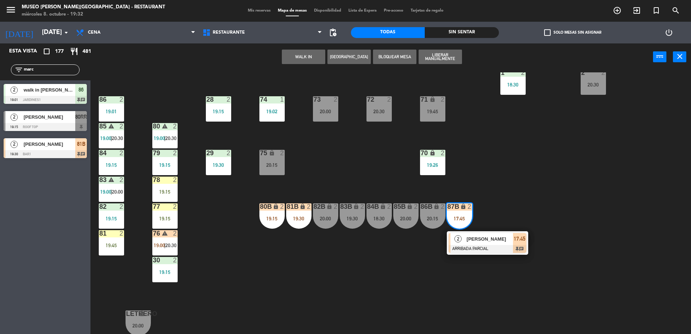
click at [478, 248] on div at bounding box center [488, 249] width 78 height 8
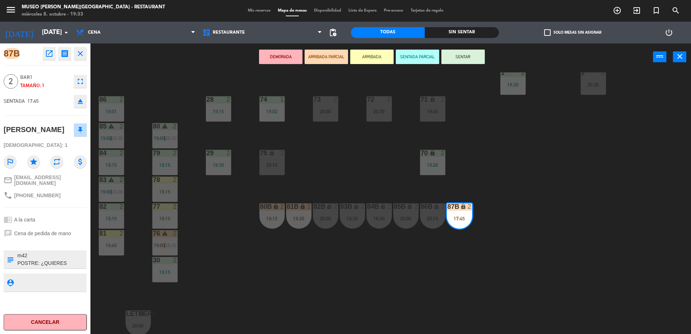
click at [344, 183] on div "44 5 20:00 49 2 19:00 54 4 19:00 64 warning 2 18:00 | 19:30 48 2 18:15 53 4 63 …" at bounding box center [394, 204] width 594 height 264
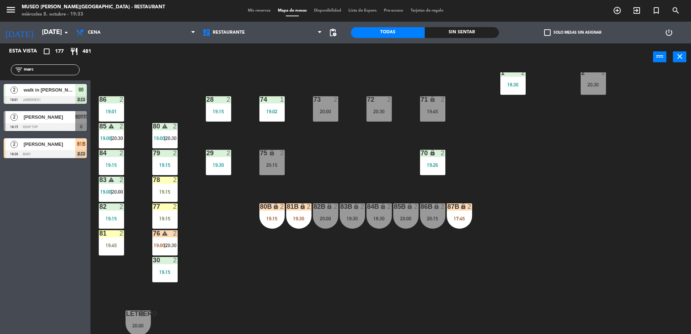
click at [382, 216] on div "18:30" at bounding box center [379, 218] width 25 height 5
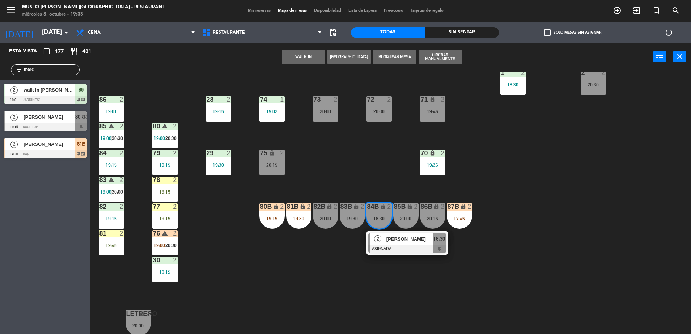
click at [398, 240] on span "[PERSON_NAME]" at bounding box center [410, 239] width 46 height 8
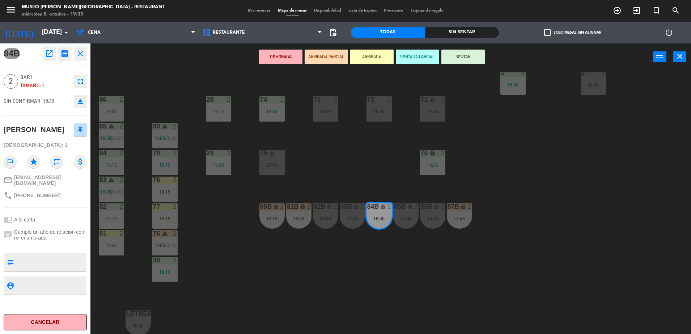
click at [45, 56] on icon "open_in_new" at bounding box center [49, 53] width 9 height 9
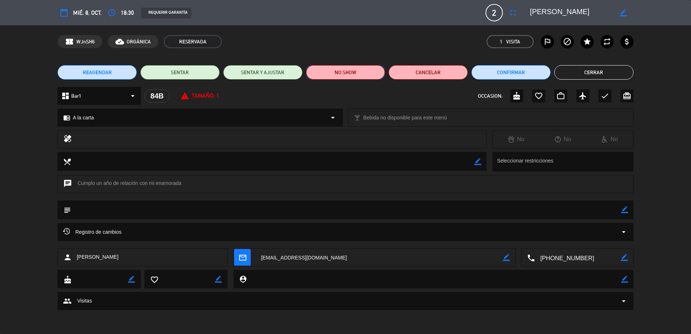
click at [368, 70] on button "NO SHOW" at bounding box center [345, 72] width 79 height 14
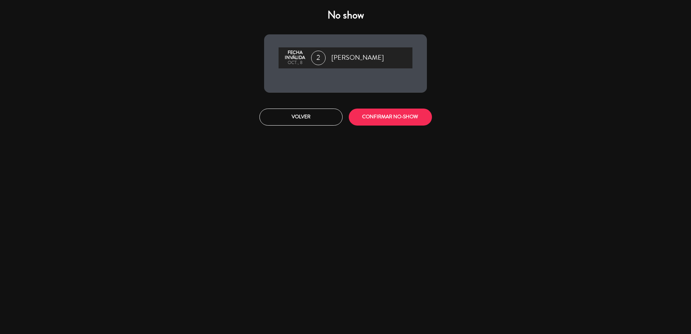
click at [395, 108] on div "Volver CONFIRMAR NO-SHOW" at bounding box center [346, 117] width 174 height 27
click at [386, 115] on button "CONFIRMAR NO-SHOW" at bounding box center [390, 117] width 83 height 17
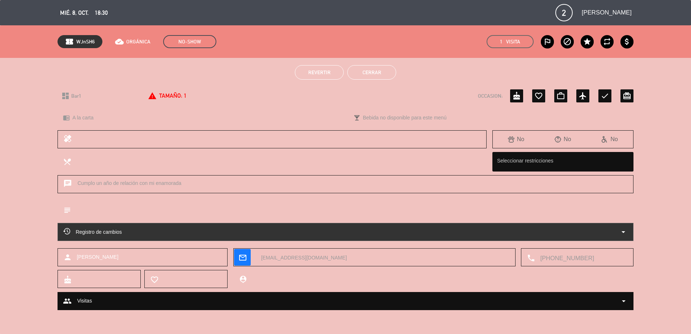
click at [368, 74] on button "Cerrar" at bounding box center [372, 72] width 49 height 14
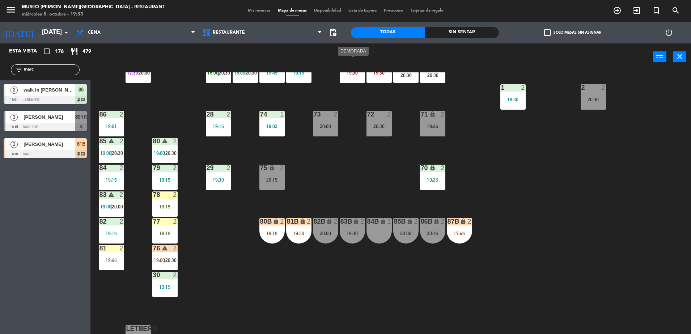
scroll to position [242, 0]
click at [180, 248] on div "2" at bounding box center [177, 248] width 12 height 7
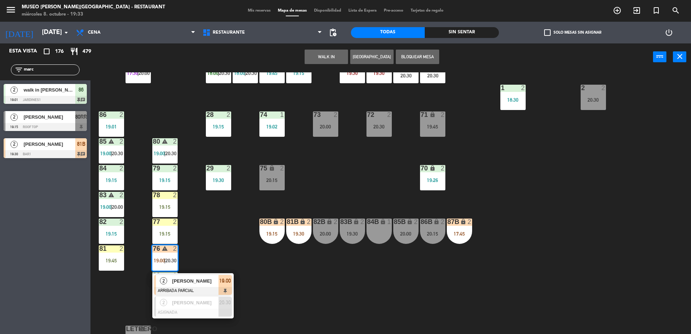
click at [215, 236] on div "44 5 20:00 49 2 19:00 54 4 19:00 64 warning 2 18:00 | 19:30 48 2 18:15 53 4 63 …" at bounding box center [394, 204] width 594 height 264
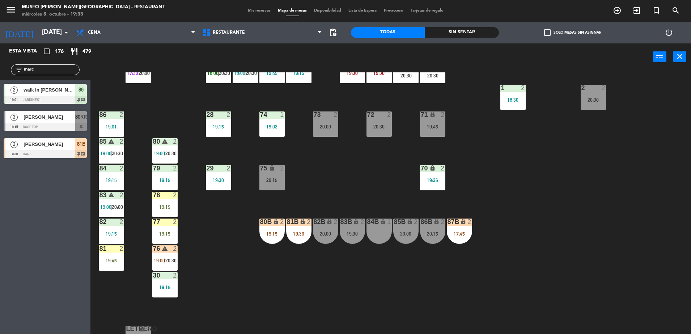
click at [182, 233] on div "44 5 20:00 49 2 19:00 54 4 19:00 64 warning 2 18:00 | 19:30 48 2 18:15 53 4 63 …" at bounding box center [394, 204] width 594 height 264
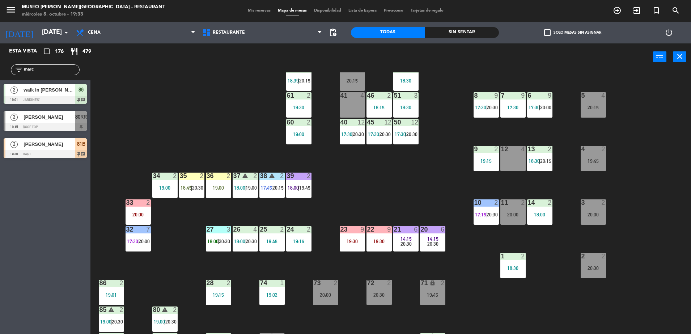
scroll to position [56, 0]
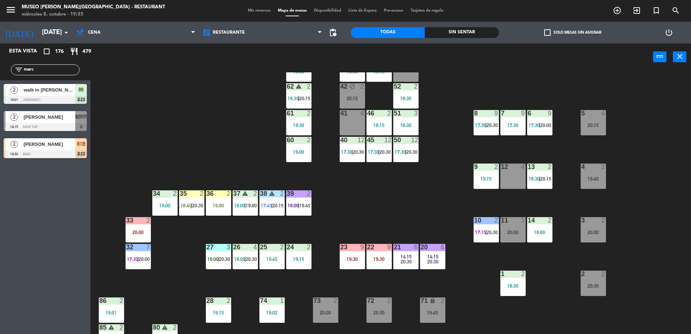
click at [357, 94] on div "42 block 2 20:15" at bounding box center [352, 95] width 25 height 25
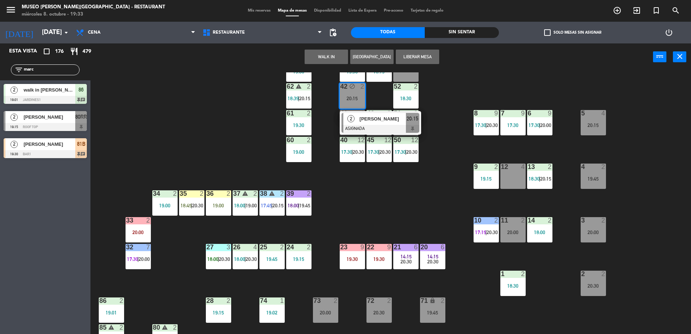
click at [394, 218] on div "44 5 20:00 49 2 19:00 54 4 19:00 64 warning 2 18:00 | 19:30 48 2 18:15 53 4 63 …" at bounding box center [394, 204] width 594 height 264
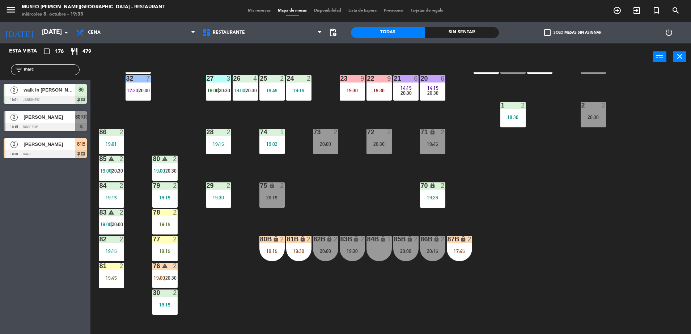
scroll to position [239, 0]
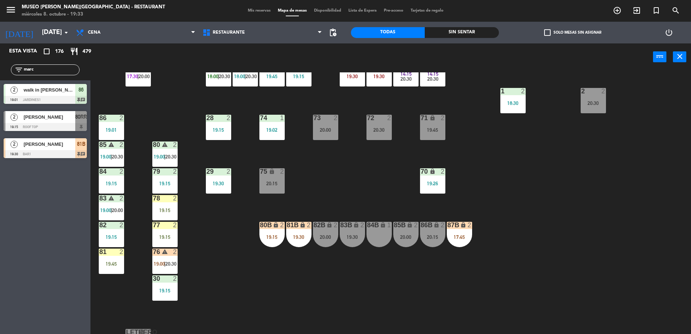
click at [460, 230] on div "87B lock 2 17:45" at bounding box center [459, 234] width 25 height 25
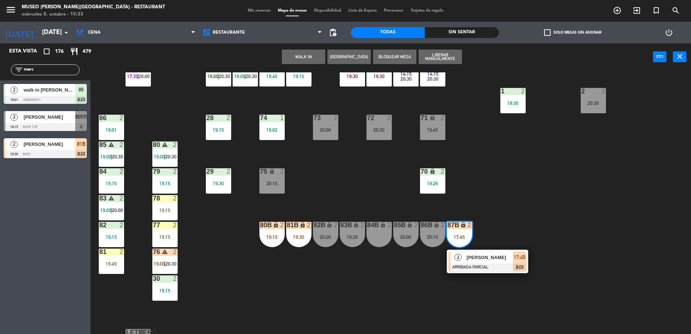
click at [481, 260] on span "[PERSON_NAME]" at bounding box center [490, 258] width 46 height 8
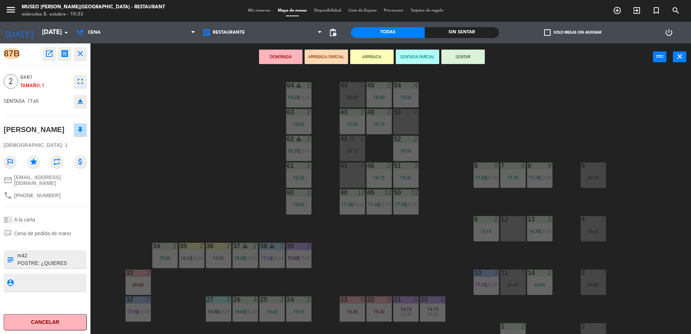
scroll to position [0, 0]
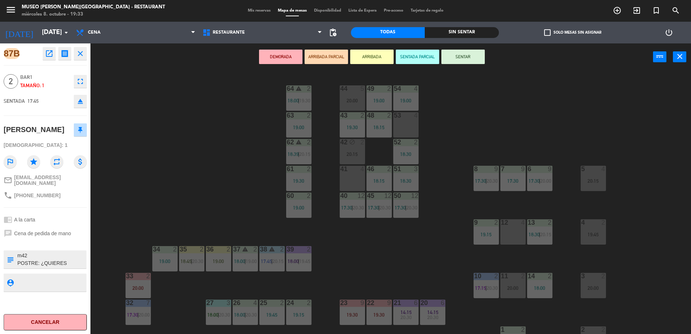
click at [346, 146] on div "42 block 2" at bounding box center [352, 142] width 25 height 7
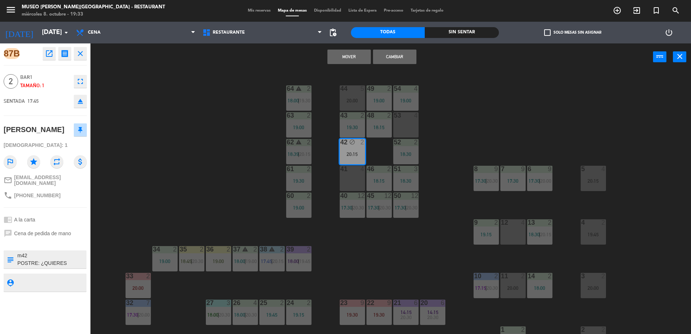
click at [347, 60] on button "Mover" at bounding box center [349, 57] width 43 height 14
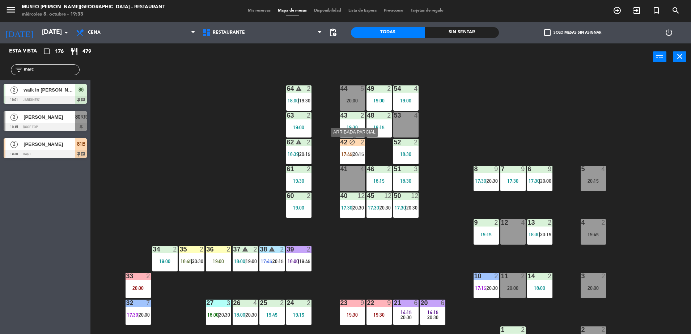
click at [354, 151] on span "20:15" at bounding box center [358, 154] width 11 height 6
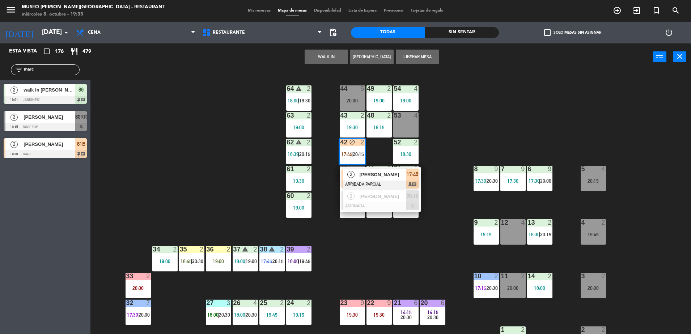
click at [439, 148] on div "44 5 20:00 49 2 19:00 54 4 19:00 64 warning 2 18:00 | 19:30 48 2 18:15 53 4 63 …" at bounding box center [394, 204] width 594 height 264
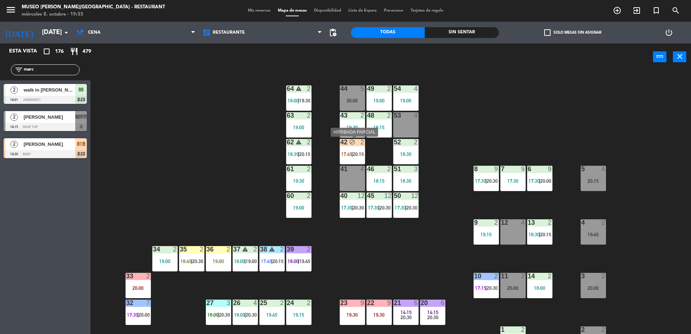
click at [359, 147] on div "42 block 2 17:45 | 20:15" at bounding box center [352, 151] width 25 height 25
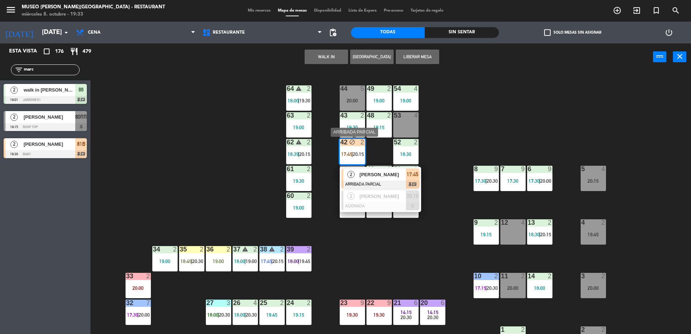
click at [404, 172] on span "[PERSON_NAME]" at bounding box center [383, 175] width 46 height 8
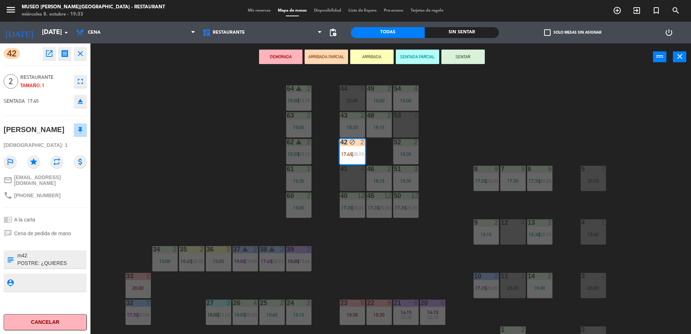
click at [463, 62] on button "SENTAR" at bounding box center [463, 57] width 43 height 14
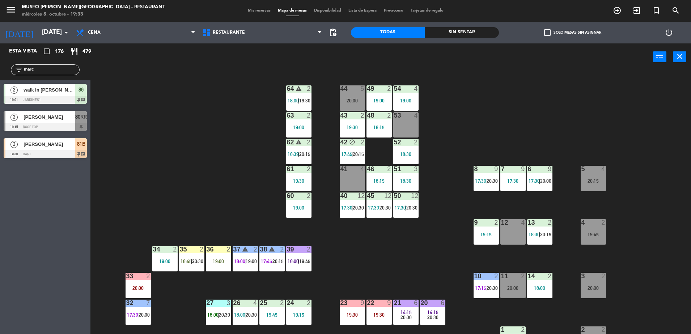
click at [343, 152] on span "17:45" at bounding box center [346, 154] width 11 height 6
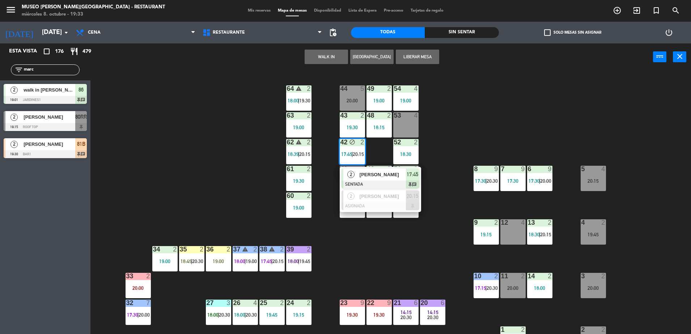
click at [424, 61] on button "Liberar Mesa" at bounding box center [417, 57] width 43 height 14
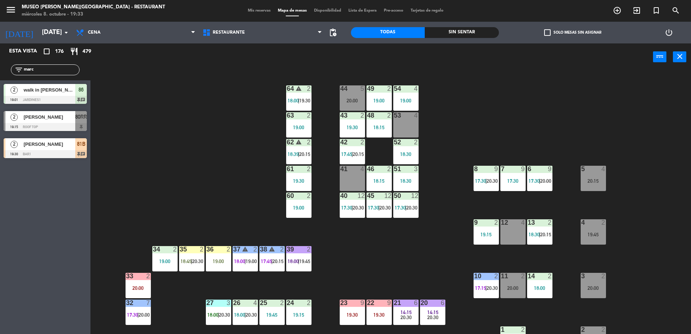
click at [358, 144] on div at bounding box center [352, 142] width 12 height 7
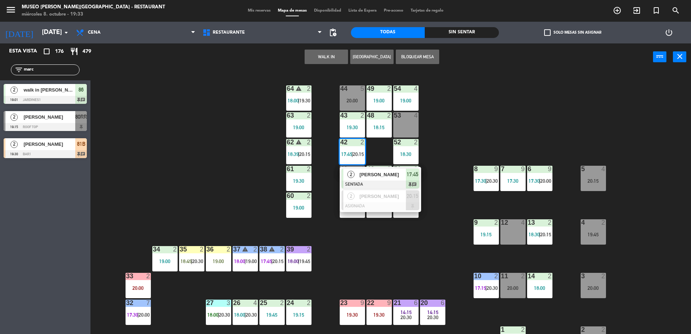
click at [395, 182] on div at bounding box center [381, 185] width 78 height 8
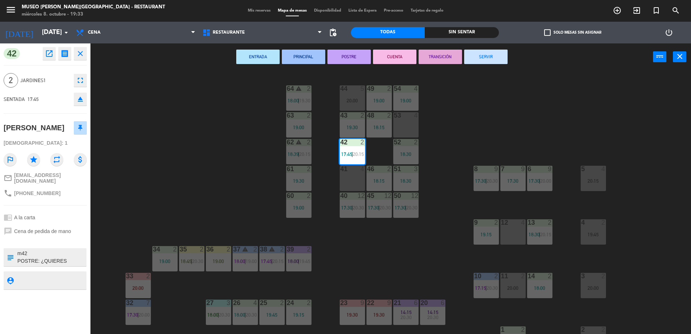
click at [54, 252] on textarea at bounding box center [51, 257] width 69 height 15
click at [201, 172] on div "44 5 20:00 49 2 19:00 54 4 19:00 64 warning 2 18:00 | 19:30 48 2 18:15 53 4 63 …" at bounding box center [394, 204] width 594 height 264
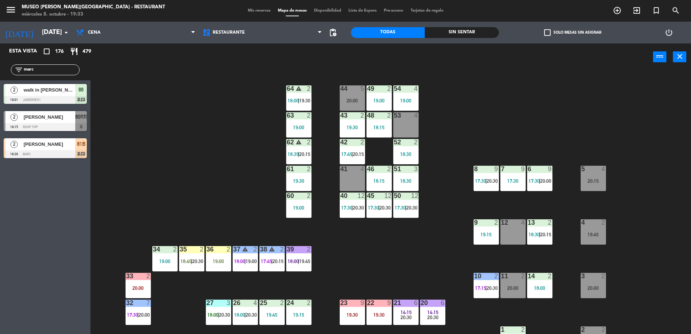
click at [356, 147] on div "42 2 17:45 | 20:15" at bounding box center [352, 151] width 25 height 25
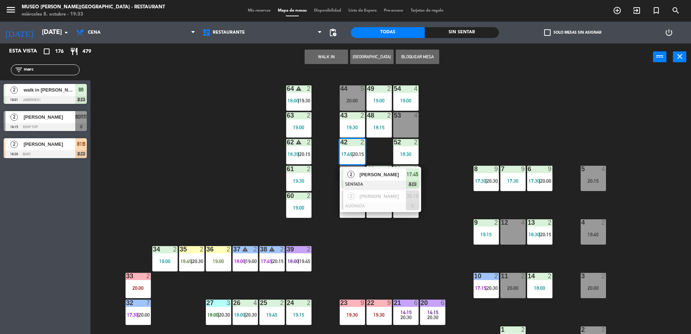
click at [388, 174] on span "[PERSON_NAME]" at bounding box center [383, 175] width 46 height 8
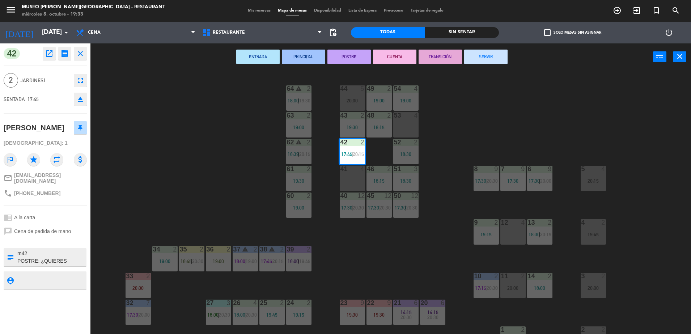
click at [28, 262] on textarea at bounding box center [51, 257] width 69 height 15
click at [219, 146] on div "44 5 20:00 49 2 19:00 54 4 19:00 64 warning 2 18:00 | 19:30 48 2 18:15 53 4 63 …" at bounding box center [394, 204] width 594 height 264
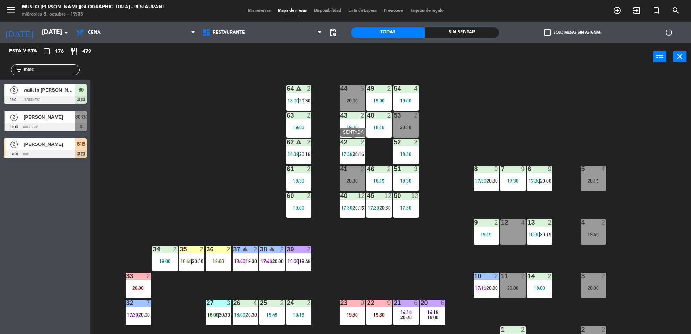
click at [349, 147] on div "42 2 17:45 | 20:15" at bounding box center [352, 151] width 25 height 25
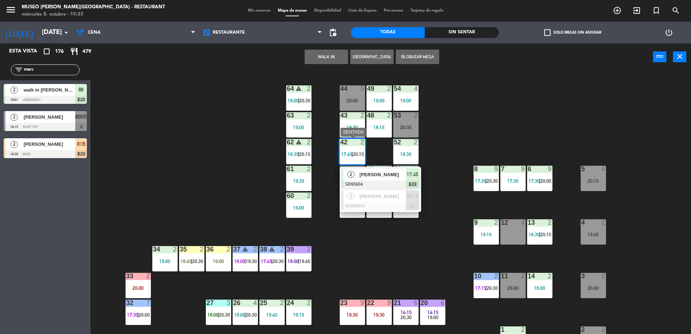
click at [368, 178] on span "[PERSON_NAME]" at bounding box center [383, 175] width 46 height 8
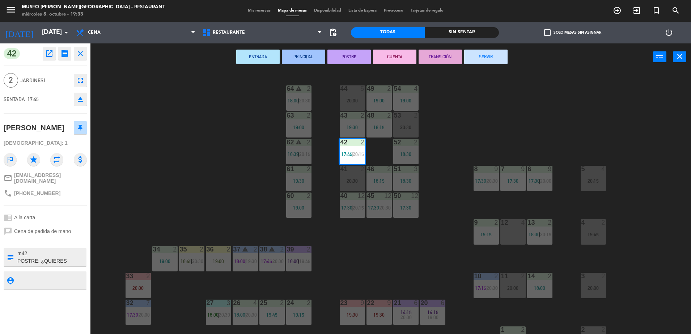
click at [462, 106] on div "44 5 20:00 49 2 19:00 54 4 19:00 64 warning 2 18:00 | 20:30 48 2 18:15 53 2 20:…" at bounding box center [394, 204] width 594 height 264
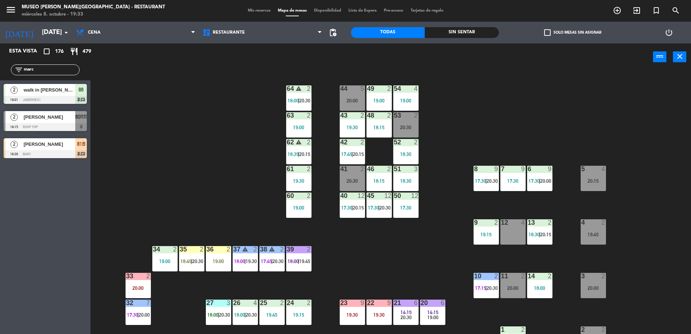
click at [410, 129] on div "20:30" at bounding box center [406, 127] width 25 height 5
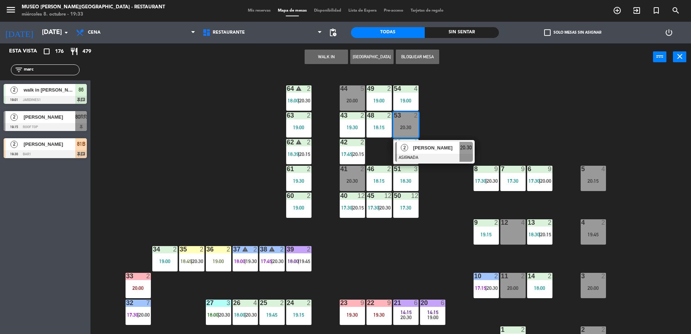
click at [434, 148] on span "[PERSON_NAME]" at bounding box center [436, 148] width 46 height 8
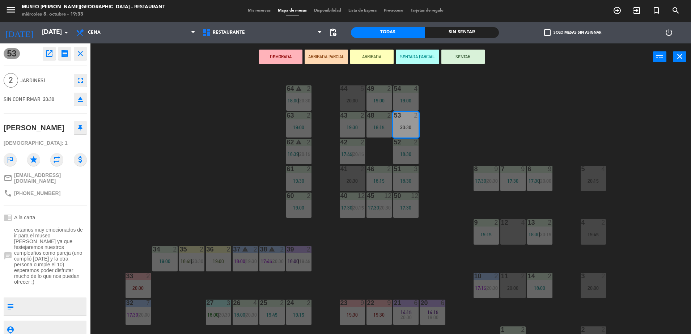
click at [376, 126] on div "18:15" at bounding box center [379, 127] width 25 height 5
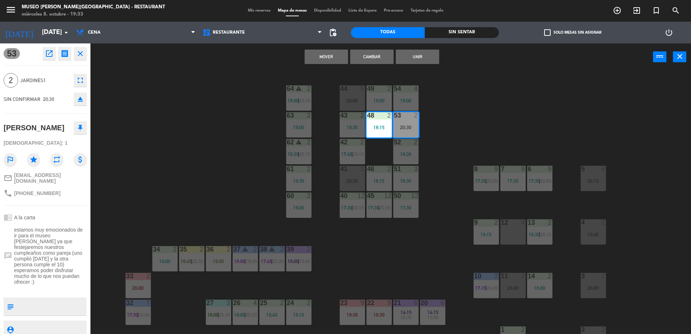
click at [320, 58] on button "Mover" at bounding box center [326, 57] width 43 height 14
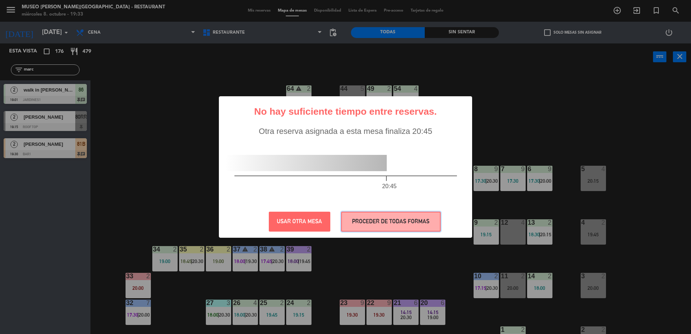
click at [371, 222] on button "PROCEDER DE TODAS FORMAS" at bounding box center [391, 222] width 100 height 20
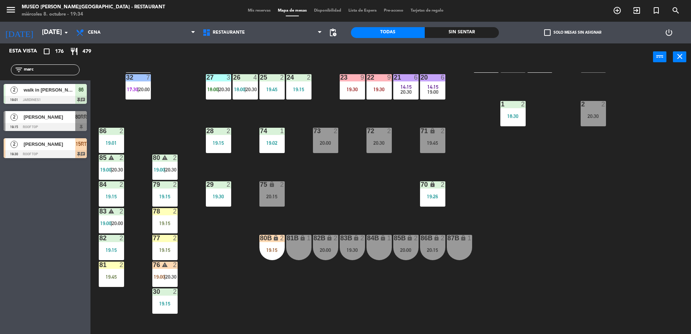
scroll to position [229, 0]
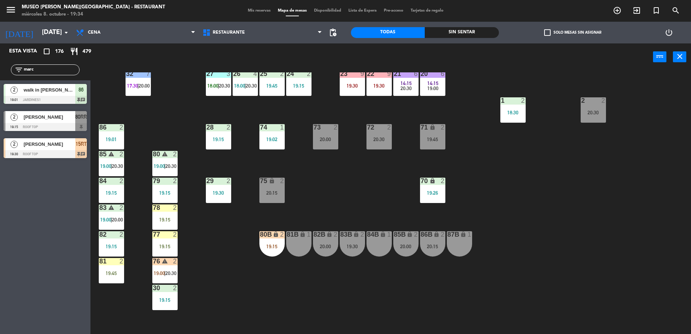
click at [432, 89] on span "19:00" at bounding box center [433, 88] width 11 height 6
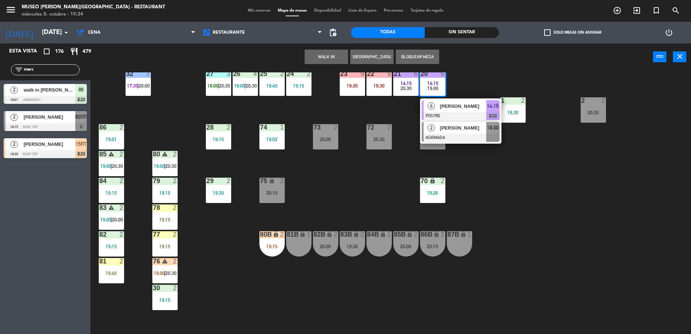
click at [464, 132] on div "[PERSON_NAME]" at bounding box center [462, 128] width 47 height 12
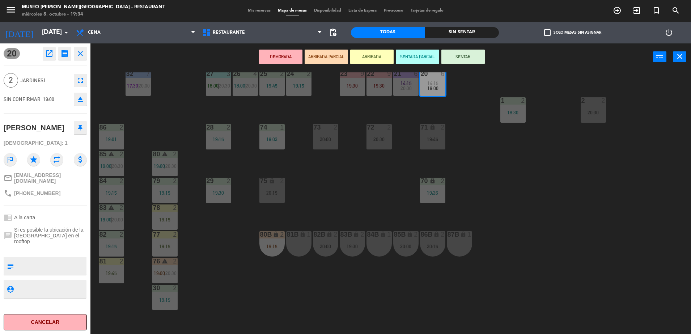
click at [48, 60] on button "open_in_new" at bounding box center [49, 53] width 13 height 13
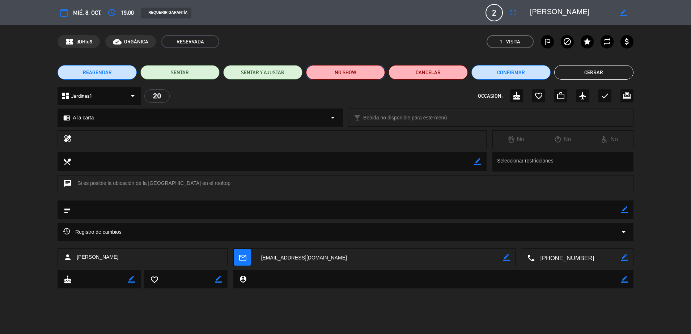
click at [347, 73] on button "NO SHOW" at bounding box center [345, 72] width 79 height 14
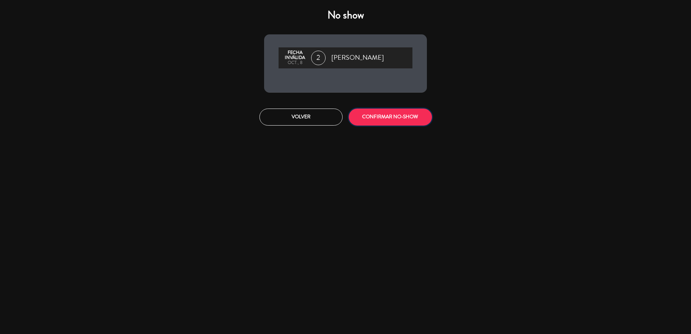
click at [390, 119] on button "CONFIRMAR NO-SHOW" at bounding box center [390, 117] width 83 height 17
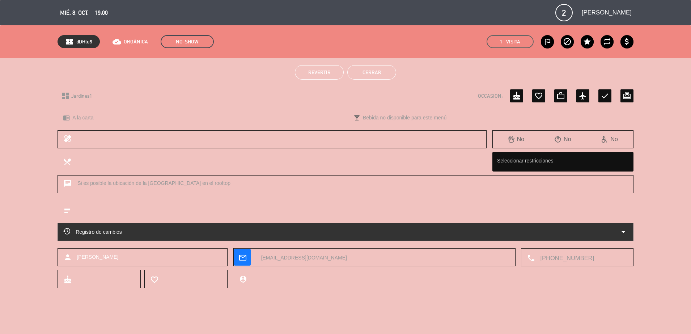
click at [371, 73] on button "Cerrar" at bounding box center [372, 72] width 49 height 14
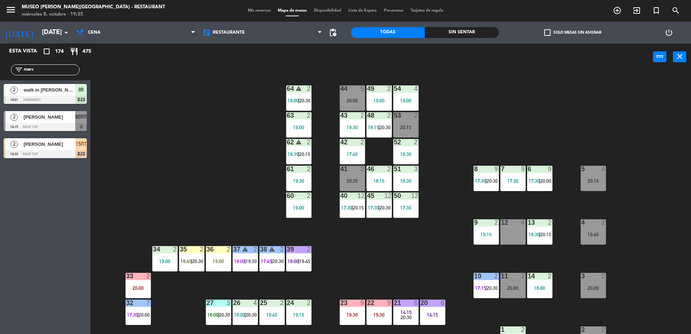
scroll to position [96, 0]
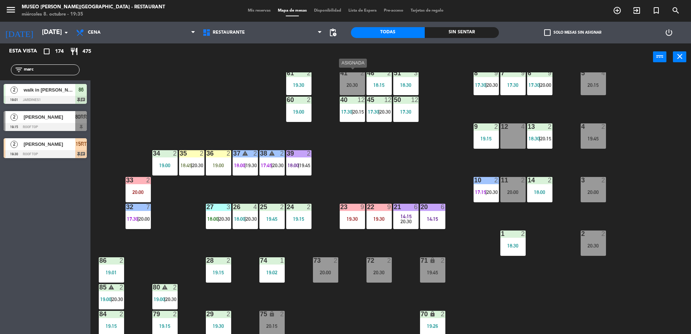
click at [341, 88] on div "41 2 20:30" at bounding box center [352, 82] width 25 height 25
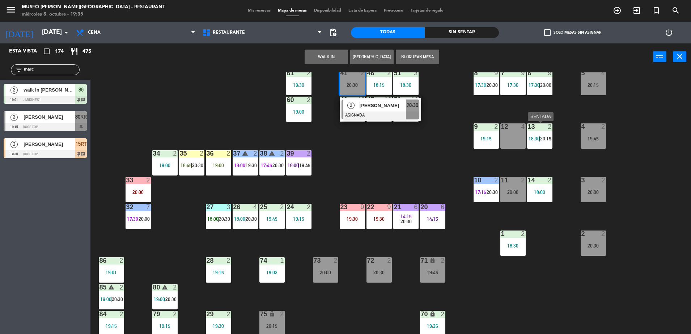
click at [526, 130] on div "13" at bounding box center [528, 126] width 12 height 7
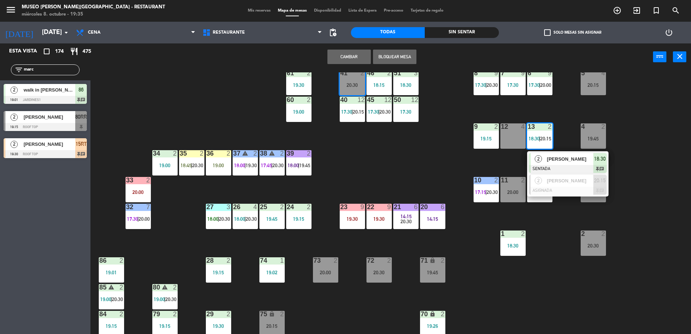
click at [373, 157] on div "44 5 20:00 49 2 19:00 54 4 19:00 64 warning 2 18:00 | 20:30 48 2 18:15 | 20:30 …" at bounding box center [394, 204] width 594 height 264
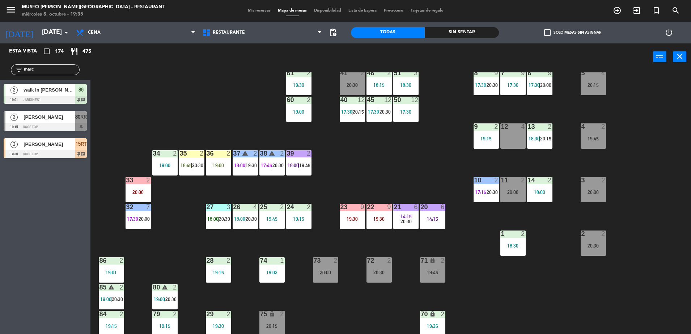
click at [351, 84] on div "20:30" at bounding box center [352, 85] width 25 height 5
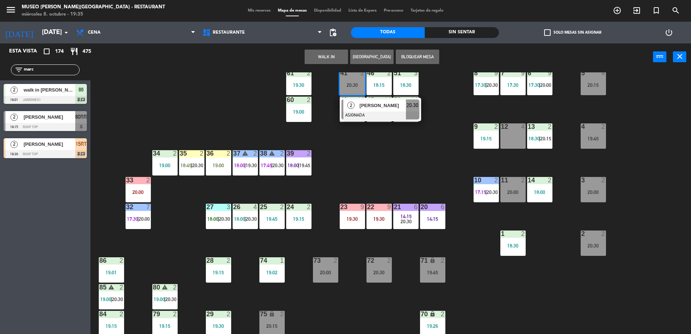
click at [520, 140] on div "12 4" at bounding box center [513, 135] width 25 height 25
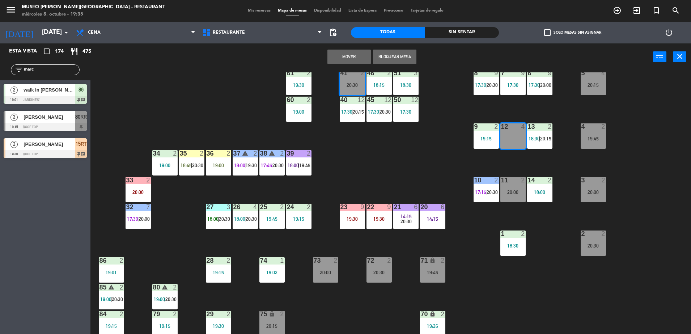
click at [343, 59] on button "Mover" at bounding box center [349, 57] width 43 height 14
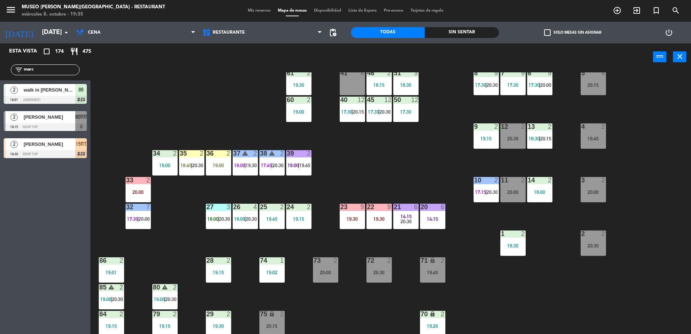
drag, startPoint x: 39, startPoint y: 71, endPoint x: 0, endPoint y: 88, distance: 43.0
click at [0, 88] on html "close × Museo [PERSON_NAME] Café - Restaurant × chrome_reader_mode Listado de R…" at bounding box center [345, 167] width 691 height 334
type input "ort"
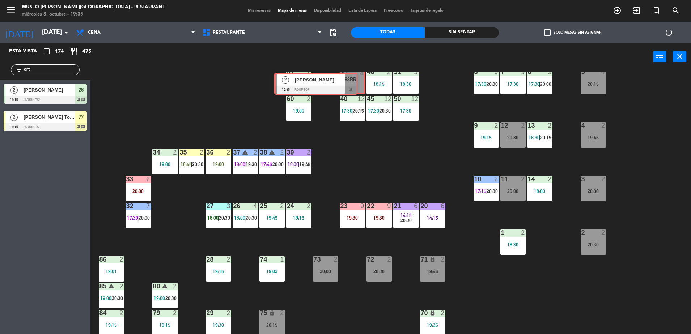
drag, startPoint x: 76, startPoint y: 155, endPoint x: 346, endPoint y: 89, distance: 278.6
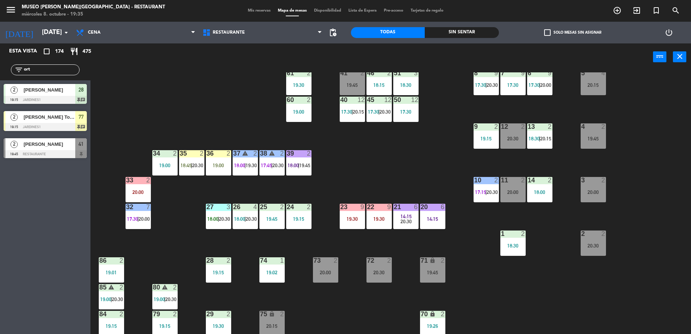
click at [78, 155] on div at bounding box center [45, 154] width 83 height 8
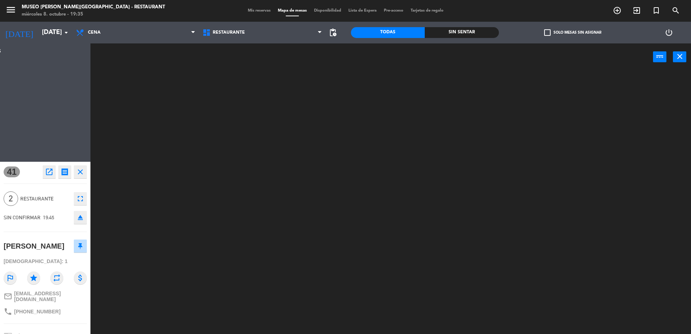
scroll to position [0, 0]
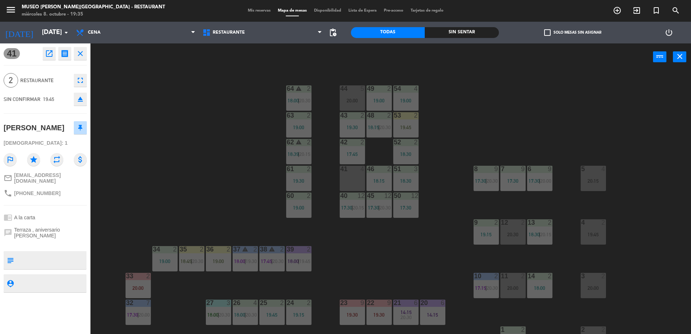
click at [50, 260] on textarea at bounding box center [51, 260] width 69 height 15
type textarea "llegó 19:35"
click at [46, 234] on span "Terraza , aniversario [PERSON_NAME]" at bounding box center [50, 233] width 73 height 12
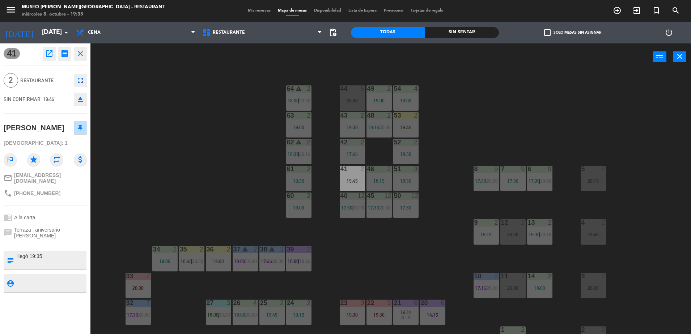
click at [189, 179] on div "44 5 20:00 49 2 19:00 54 4 19:00 64 warning 2 18:00 | 20:30 48 2 18:15 | 20:30 …" at bounding box center [394, 204] width 594 height 264
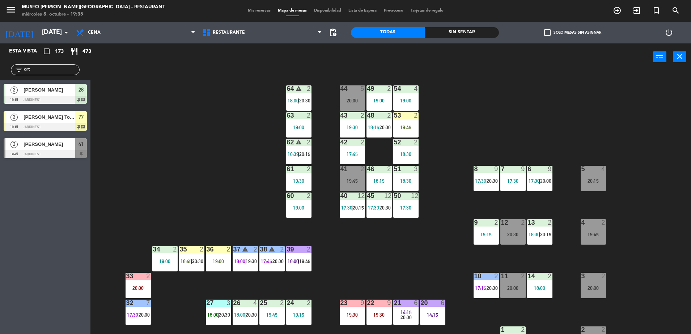
click at [351, 184] on div "19:45" at bounding box center [352, 180] width 25 height 5
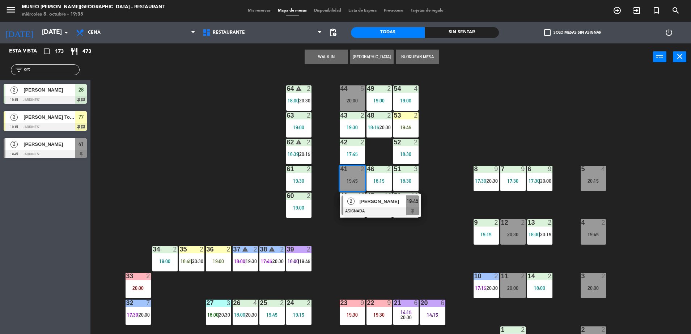
click at [374, 211] on div at bounding box center [381, 211] width 78 height 8
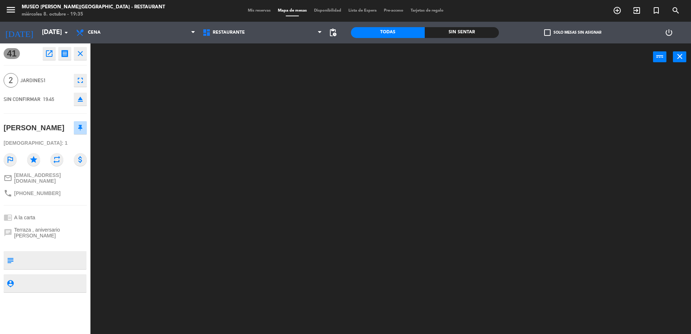
click at [69, 255] on textarea at bounding box center [51, 260] width 69 height 15
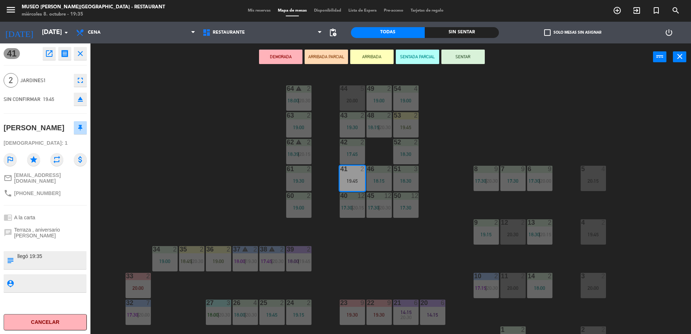
type textarea "llegó 19:35"
click at [61, 236] on div "chat Terraza , aniversario [PERSON_NAME]" at bounding box center [45, 232] width 83 height 17
click at [310, 64] on div "DEMORADA ARRIBADA PARCIAL ARRIBADA SENTADA PARCIAL SENTAR power_input close" at bounding box center [372, 57] width 563 height 28
click at [337, 55] on button "ARRIBADA PARCIAL" at bounding box center [326, 57] width 43 height 14
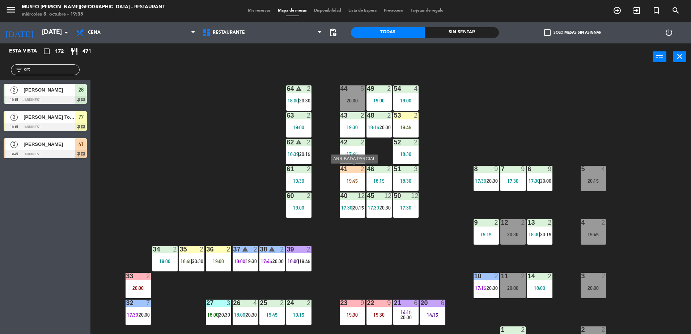
click at [351, 180] on div "19:45" at bounding box center [352, 180] width 25 height 5
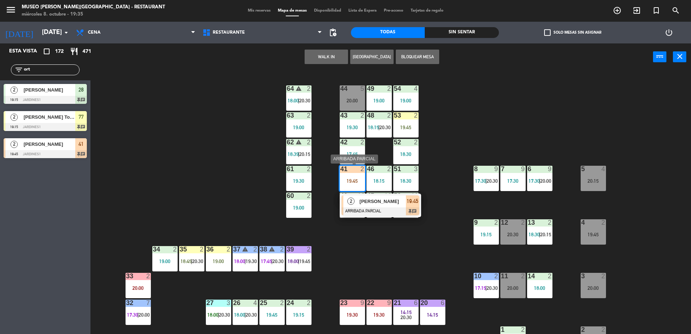
click at [384, 207] on div "[PERSON_NAME]" at bounding box center [382, 201] width 47 height 12
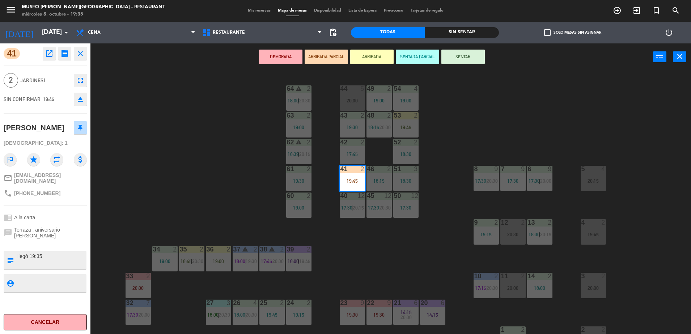
click at [358, 281] on div "44 5 20:00 49 2 19:00 54 4 19:00 64 warning 2 18:00 | 20:30 48 2 18:15 | 20:30 …" at bounding box center [394, 204] width 594 height 264
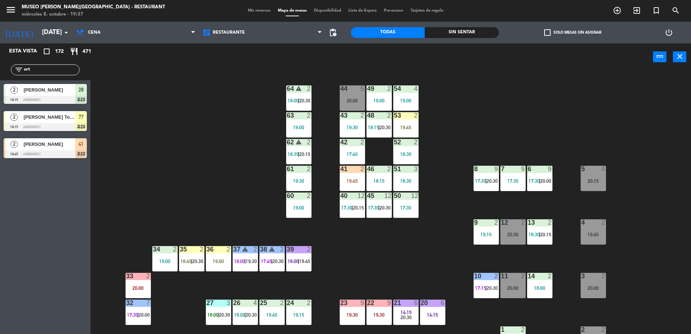
click at [540, 179] on span "|" at bounding box center [539, 181] width 1 height 6
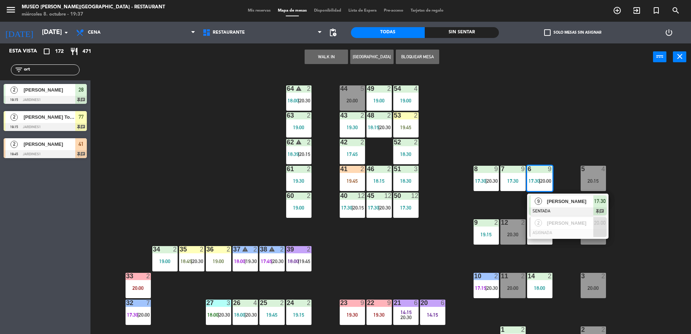
click at [548, 123] on div "44 5 20:00 49 2 19:00 54 4 19:00 64 warning 2 18:00 | 20:30 48 2 18:15 | 20:30 …" at bounding box center [394, 204] width 594 height 264
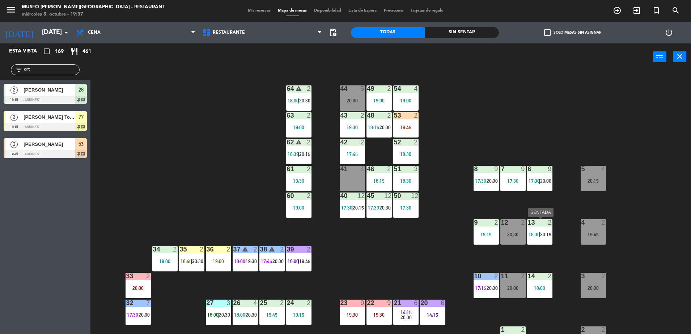
click at [542, 224] on div at bounding box center [540, 222] width 12 height 7
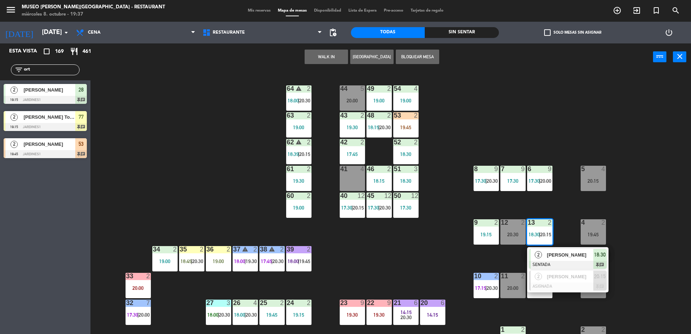
click at [426, 239] on div "44 5 20:00 49 2 19:00 54 4 19:00 64 warning 2 18:00 | 20:30 48 2 18:15 | 20:30 …" at bounding box center [394, 204] width 594 height 264
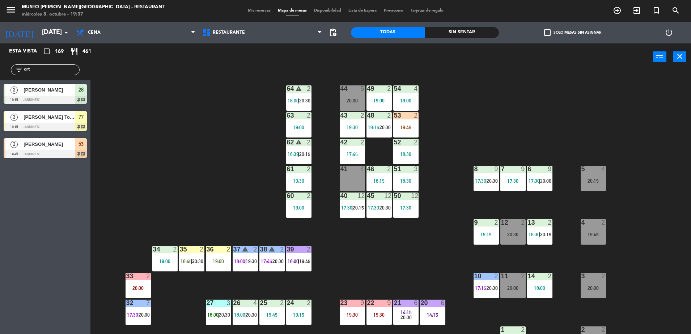
click at [544, 185] on div "6 9 17:30 | 20:00" at bounding box center [539, 178] width 25 height 25
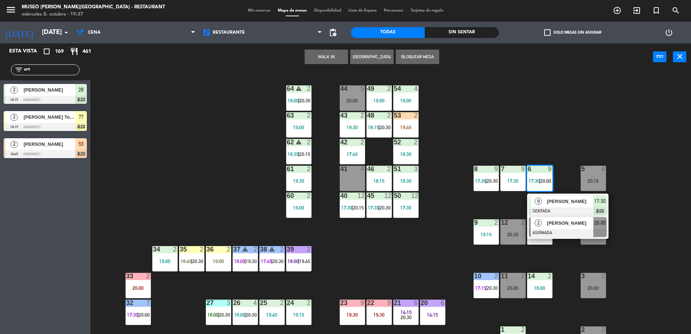
click at [559, 222] on span "[PERSON_NAME]" at bounding box center [570, 223] width 46 height 8
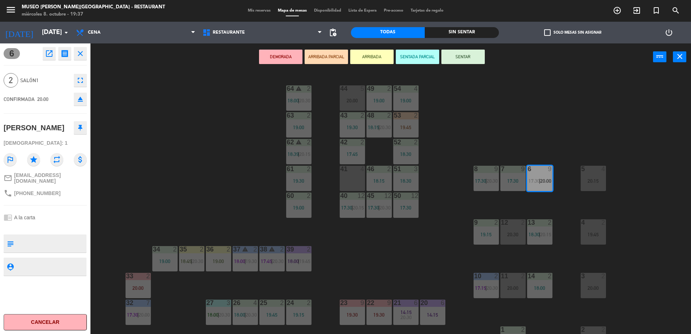
click at [351, 149] on div "42 2 17:45" at bounding box center [352, 151] width 25 height 25
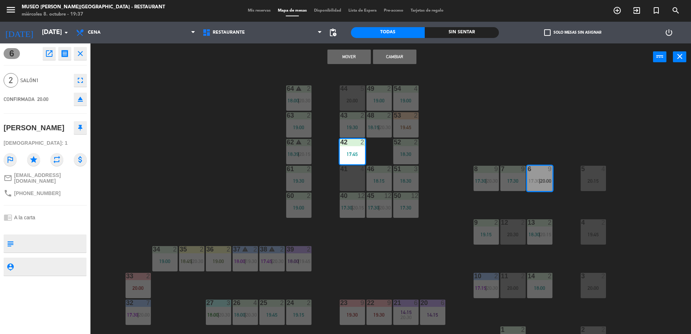
click at [359, 53] on button "Mover" at bounding box center [349, 57] width 43 height 14
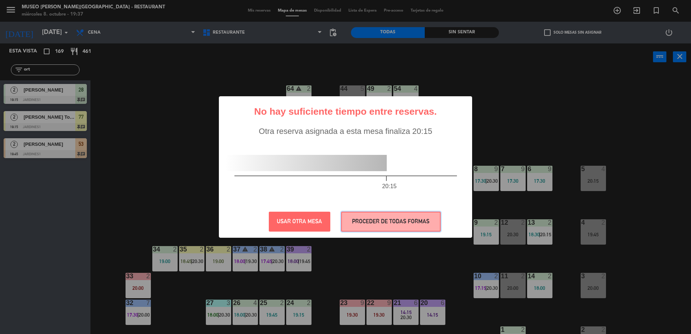
click at [387, 221] on button "PROCEDER DE TODAS FORMAS" at bounding box center [391, 222] width 100 height 20
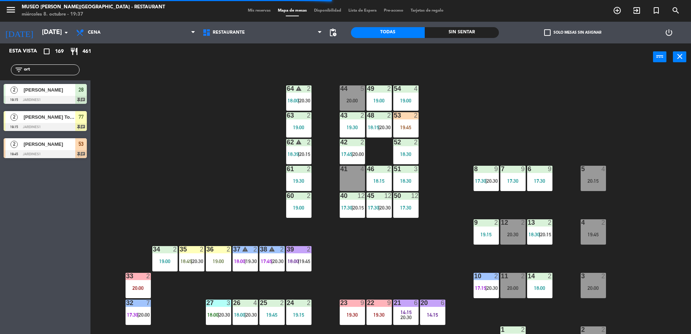
scroll to position [7, 0]
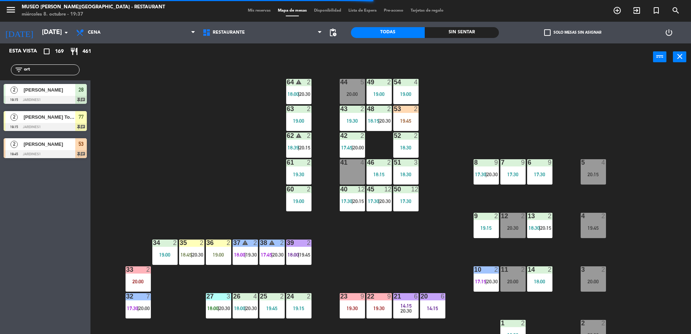
click at [595, 168] on div "5 4 20:15" at bounding box center [593, 171] width 25 height 25
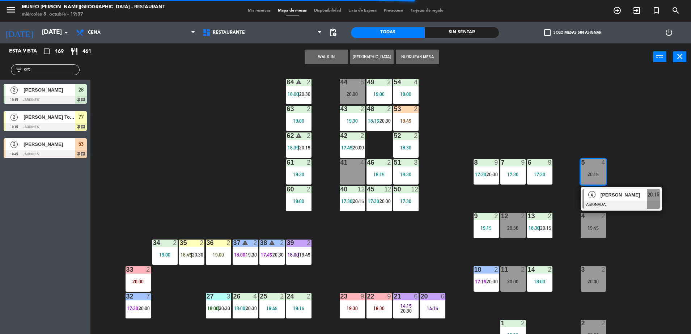
click at [448, 167] on div "44 5 20:00 49 2 19:00 54 4 19:00 64 warning 2 18:00 | 20:30 48 2 18:15 | 20:30 …" at bounding box center [394, 204] width 594 height 264
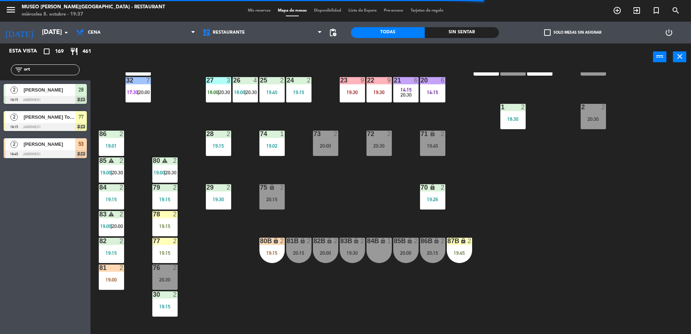
scroll to position [223, 0]
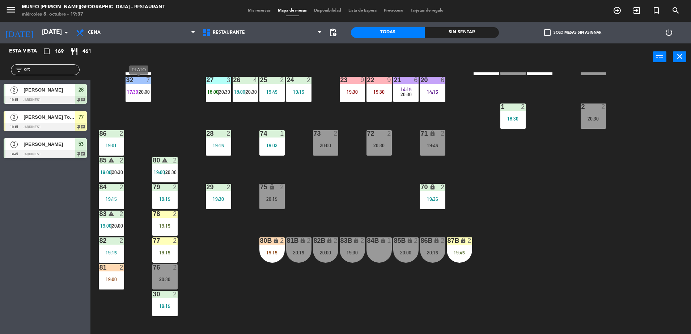
click at [140, 94] on span "20:00" at bounding box center [144, 92] width 11 height 6
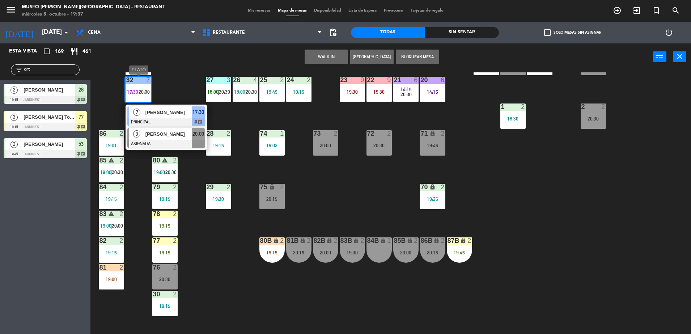
click at [207, 136] on div "3 [PERSON_NAME] ASIGNADA 20:00" at bounding box center [166, 138] width 81 height 24
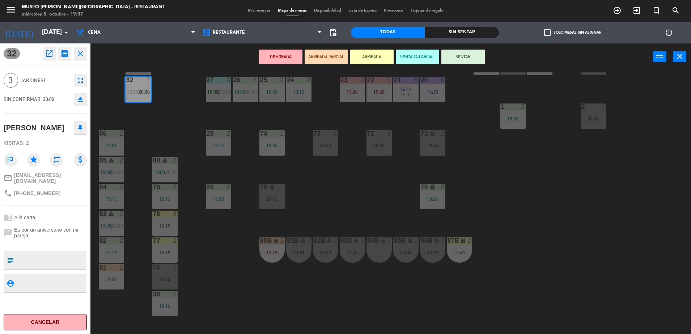
scroll to position [0, 0]
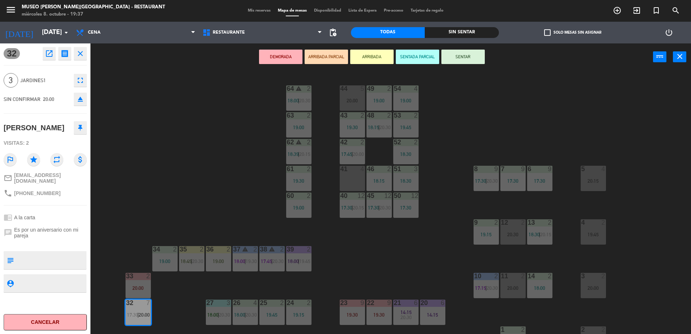
click at [351, 242] on div "44 5 20:00 49 2 19:00 54 4 19:00 64 warning 2 18:00 | 20:30 48 2 18:15 | 20:30 …" at bounding box center [394, 204] width 594 height 264
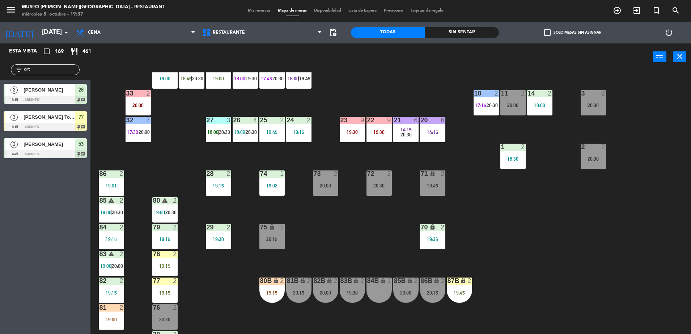
scroll to position [188, 0]
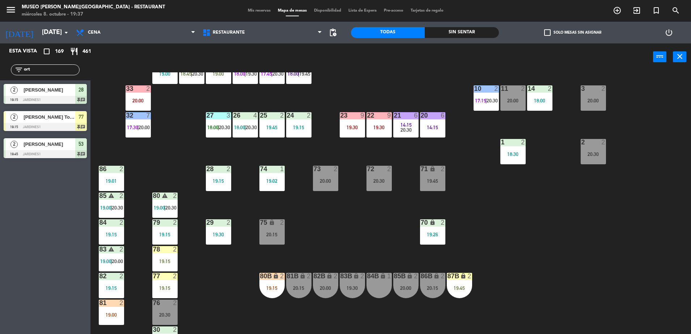
click at [222, 127] on span "20:30" at bounding box center [224, 128] width 11 height 6
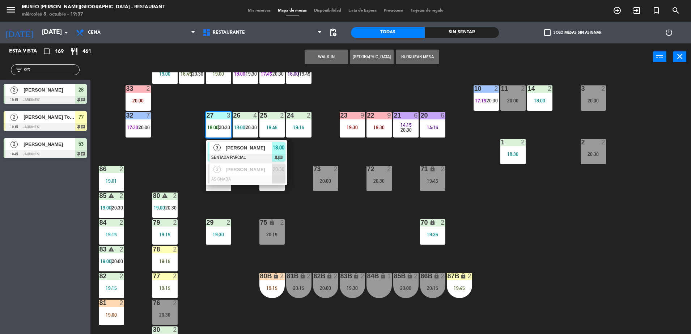
click at [384, 95] on div "44 5 20:00 49 2 19:00 54 4 19:00 64 warning 2 18:00 | 20:30 48 2 18:15 | 20:30 …" at bounding box center [394, 204] width 594 height 264
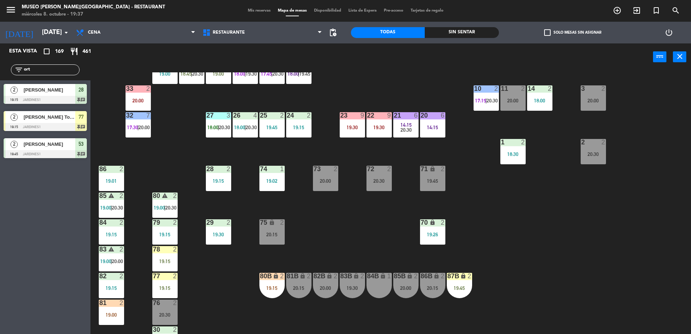
click at [253, 123] on div "26 4 18:00 | 20:30" at bounding box center [245, 124] width 25 height 25
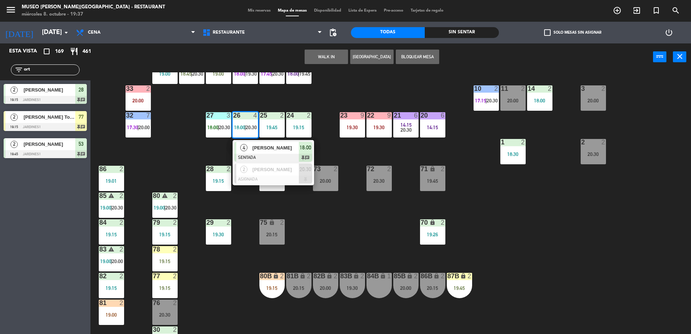
click at [359, 98] on div "44 5 20:00 49 2 19:00 54 4 19:00 64 warning 2 18:00 | 20:30 48 2 18:15 | 20:30 …" at bounding box center [394, 204] width 594 height 264
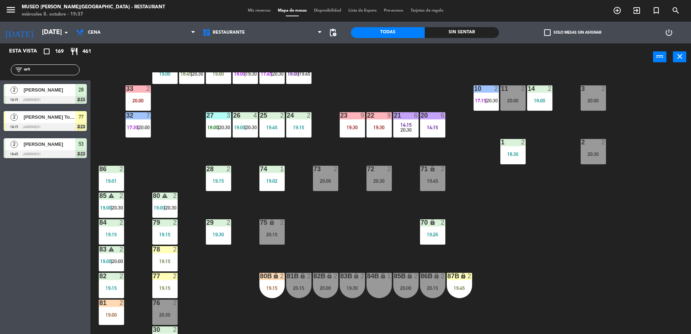
click at [411, 125] on span "14:15" at bounding box center [406, 125] width 11 height 6
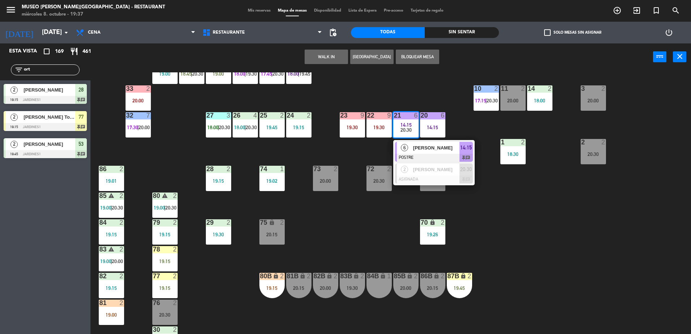
click at [490, 216] on div "44 5 20:00 49 2 19:00 54 4 19:00 64 warning 2 18:00 | 20:30 48 2 18:15 | 20:30 …" at bounding box center [394, 204] width 594 height 264
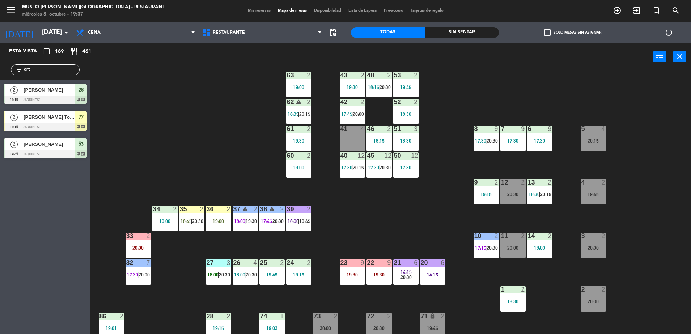
scroll to position [0, 0]
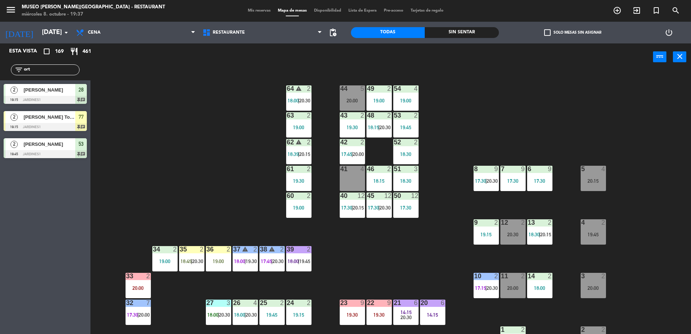
click at [373, 212] on div "45 12 17:30 | 20:30" at bounding box center [379, 205] width 25 height 25
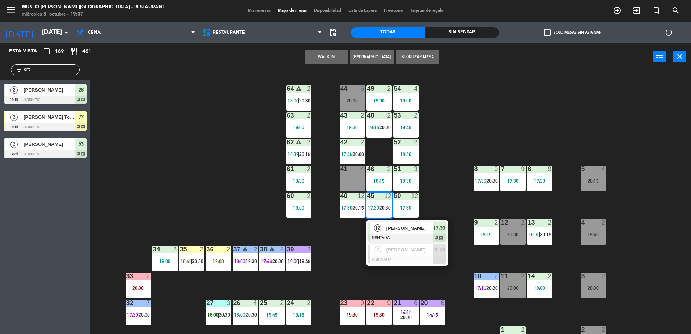
click at [454, 151] on div "44 5 20:00 49 2 19:00 54 4 19:00 64 warning 2 18:00 | 20:30 48 2 18:15 | 20:30 …" at bounding box center [394, 204] width 594 height 264
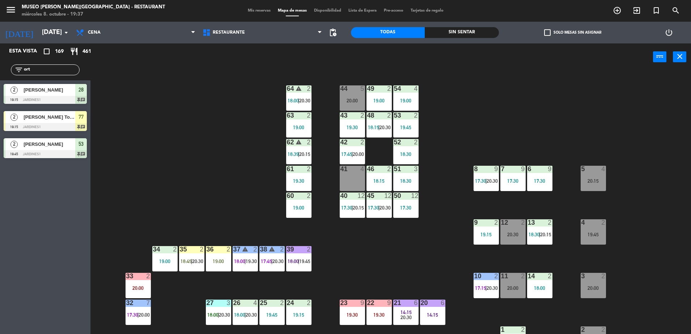
click at [370, 118] on div "2" at bounding box center [364, 115] width 12 height 7
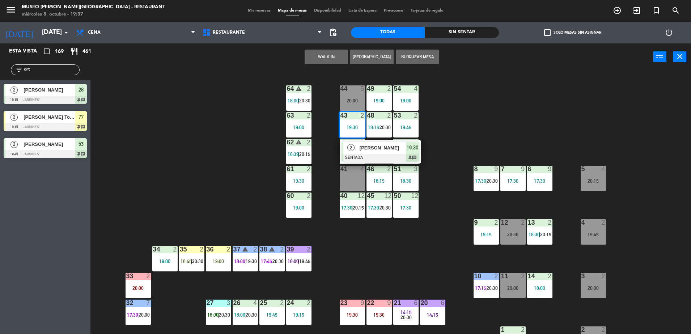
click at [467, 121] on div "44 5 20:00 49 2 19:00 54 4 19:00 64 warning 2 18:00 | 20:30 48 2 18:15 | 20:30 …" at bounding box center [394, 204] width 594 height 264
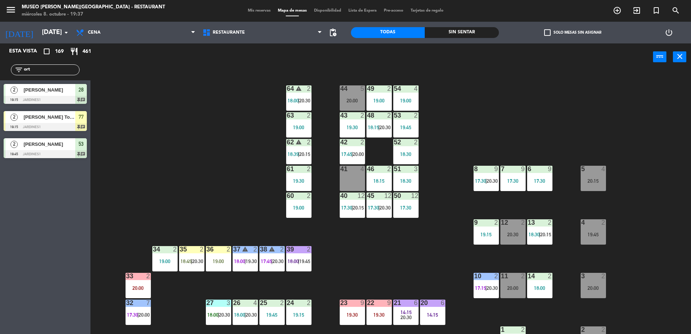
click at [392, 117] on div "53" at bounding box center [394, 115] width 12 height 7
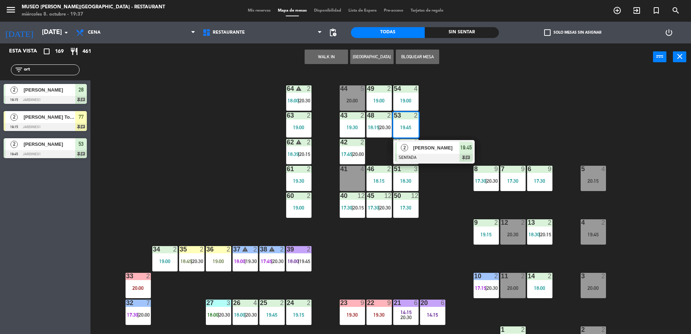
click at [490, 118] on div "44 5 20:00 49 2 19:00 54 4 19:00 64 warning 2 18:00 | 20:30 48 2 18:15 | 20:30 …" at bounding box center [394, 204] width 594 height 264
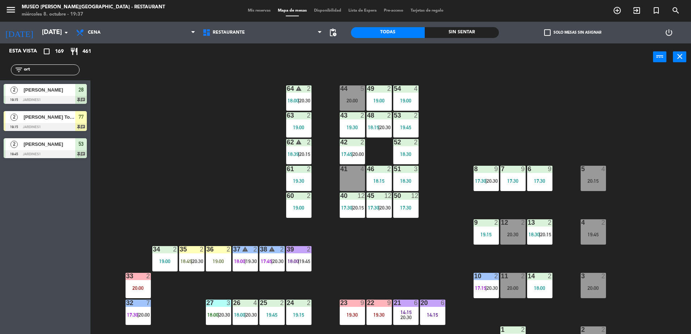
click at [382, 130] on span "20:30" at bounding box center [385, 128] width 11 height 6
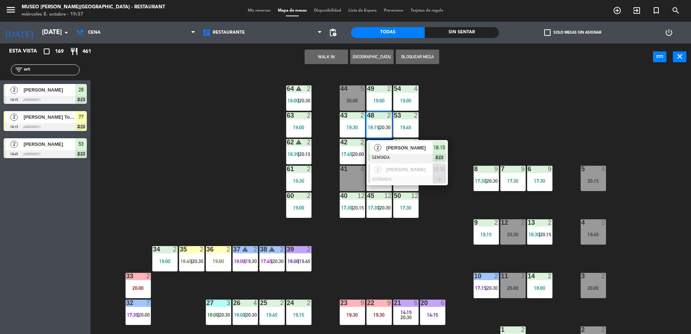
click at [492, 118] on div "44 5 20:00 49 2 19:00 54 4 19:00 64 warning 2 18:00 | 20:30 48 2 18:15 | 20:30 …" at bounding box center [394, 204] width 594 height 264
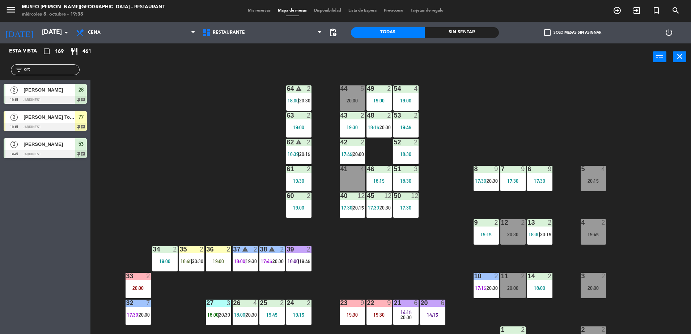
drag, startPoint x: 37, startPoint y: 72, endPoint x: -2, endPoint y: 74, distance: 38.4
click at [0, 74] on html "close × Museo [PERSON_NAME] Café - Restaurant × chrome_reader_mode Listado de R…" at bounding box center [345, 167] width 691 height 334
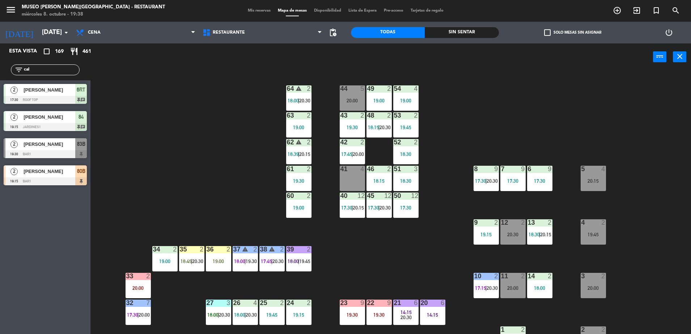
type input "cal"
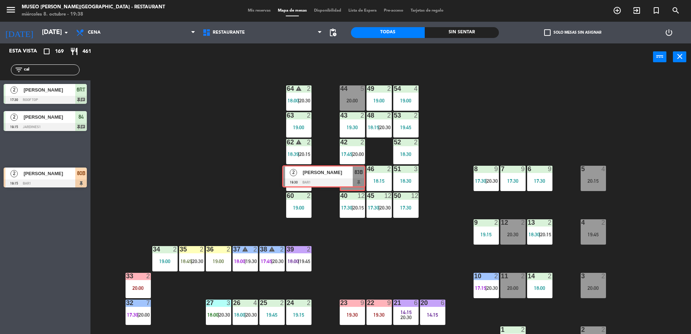
drag, startPoint x: 80, startPoint y: 147, endPoint x: 359, endPoint y: 169, distance: 280.0
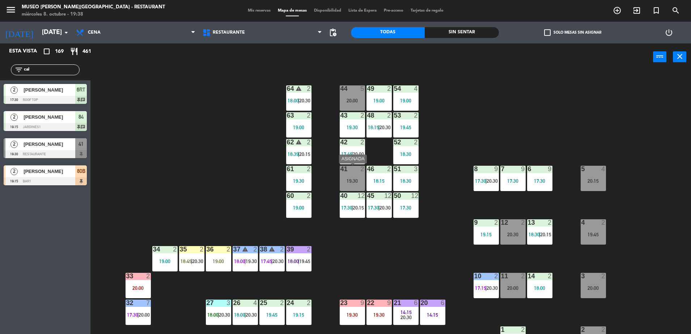
click at [342, 183] on div "19:30" at bounding box center [352, 180] width 25 height 5
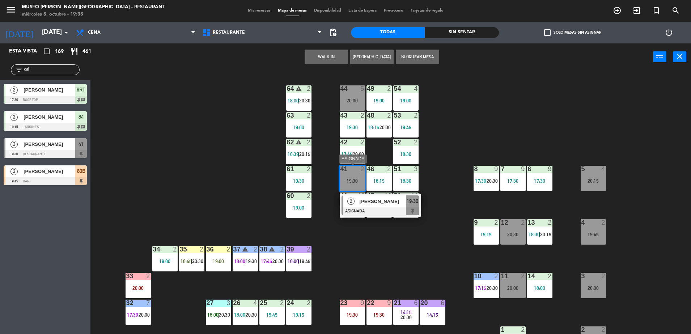
click at [374, 201] on span "[PERSON_NAME]" at bounding box center [383, 202] width 46 height 8
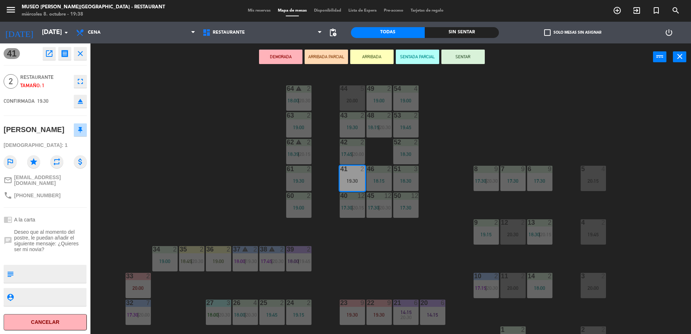
click at [337, 55] on button "ARRIBADA PARCIAL" at bounding box center [326, 57] width 43 height 14
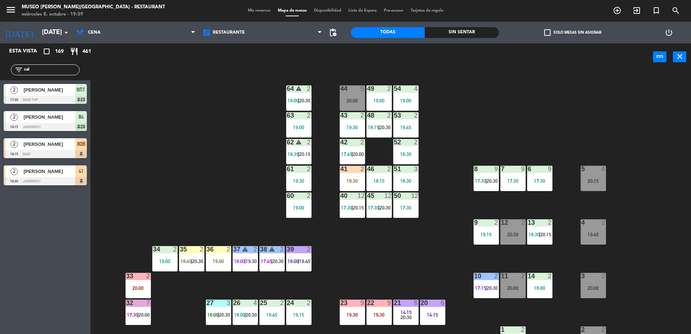
drag, startPoint x: 66, startPoint y: 73, endPoint x: -2, endPoint y: 98, distance: 72.2
click at [0, 98] on html "close × Museo [PERSON_NAME] Café - Restaurant × chrome_reader_mode Listado de R…" at bounding box center [345, 167] width 691 height 334
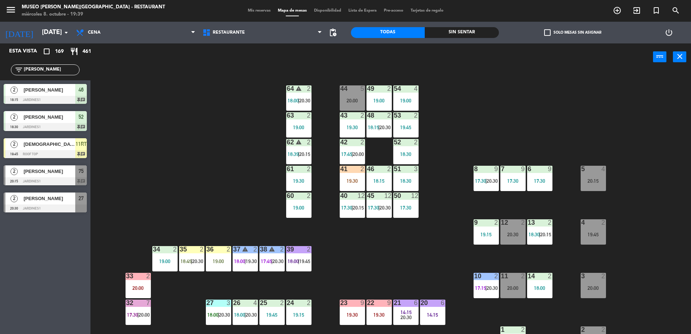
type input "[PERSON_NAME]"
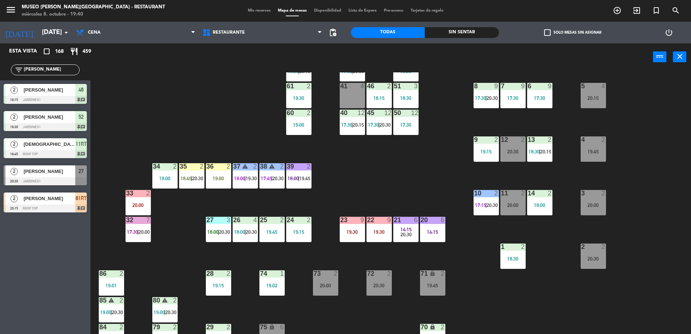
scroll to position [83, 0]
click at [349, 238] on div "23 9 19:30" at bounding box center [352, 229] width 25 height 25
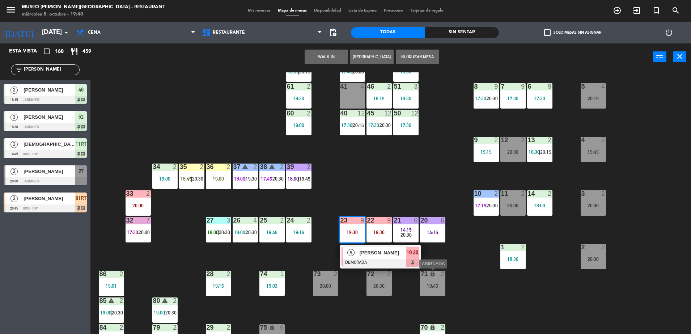
click at [395, 262] on div at bounding box center [381, 263] width 78 height 8
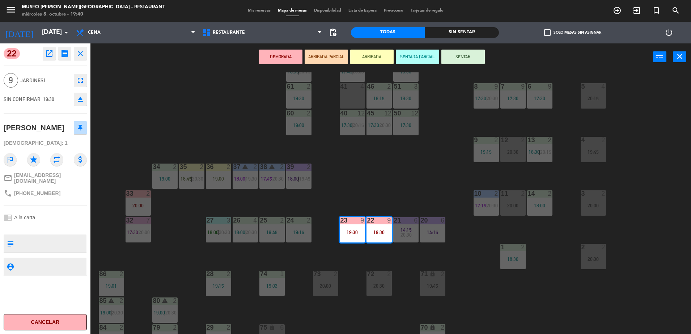
click at [394, 170] on div "44 5 20:00 49 2 19:00 54 4 19:00 64 2 20:30 48 2 18:15 | 20:30 53 2 19:45 63 2 …" at bounding box center [394, 204] width 594 height 264
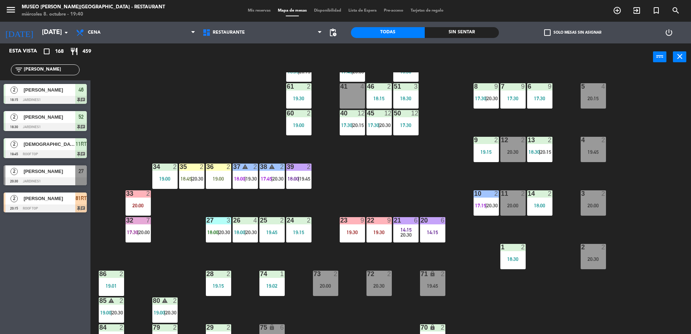
scroll to position [257, 0]
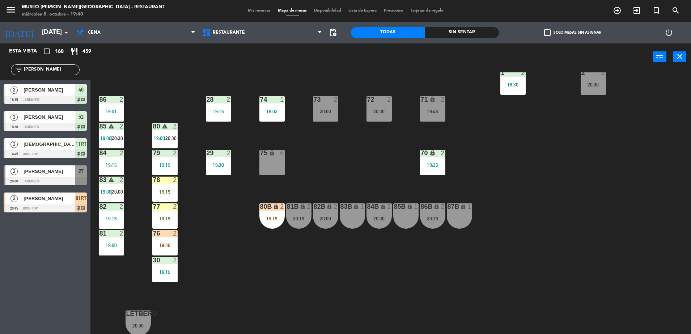
click at [269, 215] on div "80B lock 2 19:15" at bounding box center [272, 215] width 25 height 25
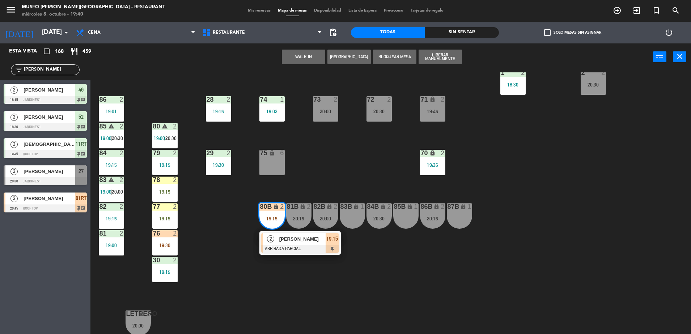
click at [320, 244] on div "[PERSON_NAME]" at bounding box center [302, 239] width 47 height 12
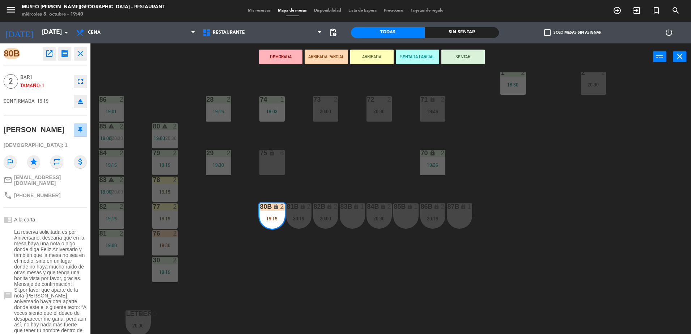
click at [345, 165] on div "44 5 20:00 49 2 19:00 54 4 19:00 64 2 20:30 48 2 18:15 | 20:30 53 2 19:45 63 2 …" at bounding box center [394, 204] width 594 height 264
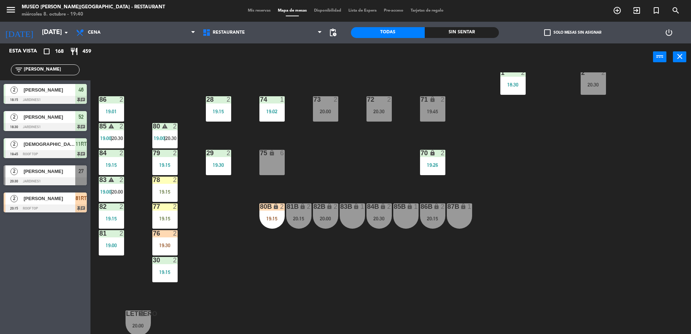
scroll to position [0, 0]
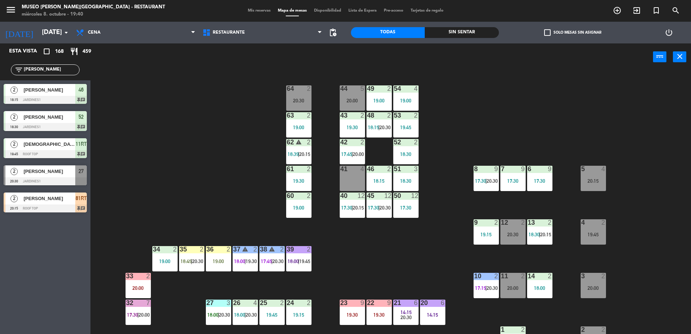
drag, startPoint x: 45, startPoint y: 72, endPoint x: -2, endPoint y: 69, distance: 46.4
click at [0, 69] on html "close × Museo [PERSON_NAME] Café - Restaurant × chrome_reader_mode Listado de R…" at bounding box center [345, 167] width 691 height 334
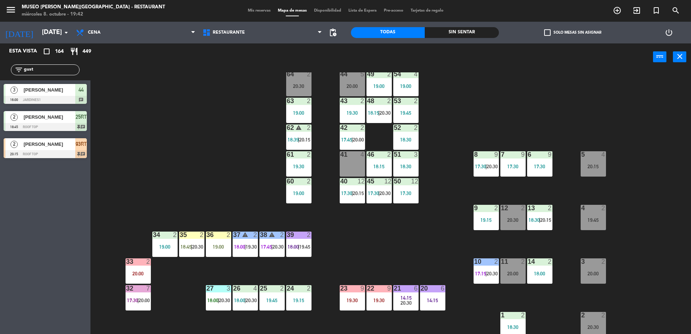
scroll to position [17, 0]
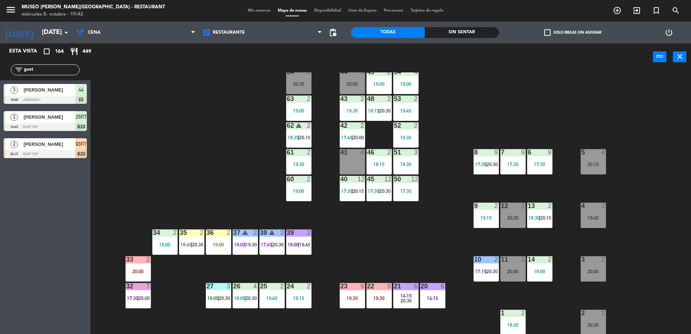
click at [64, 75] on div "filter_list gust" at bounding box center [45, 69] width 69 height 11
drag, startPoint x: 60, startPoint y: 72, endPoint x: -2, endPoint y: 91, distance: 64.7
click at [0, 91] on html "close × Museo [PERSON_NAME] Café - Restaurant × chrome_reader_mode Listado de R…" at bounding box center [345, 167] width 691 height 334
type input "m"
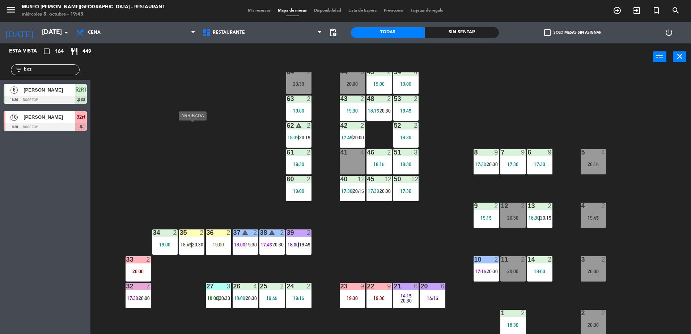
scroll to position [257, 0]
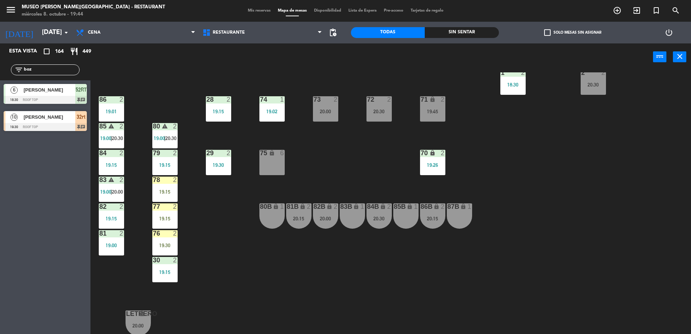
drag, startPoint x: 35, startPoint y: 70, endPoint x: 0, endPoint y: 66, distance: 35.3
click at [0, 67] on html "close × Museo [PERSON_NAME] Café - Restaurant × chrome_reader_mode Listado de R…" at bounding box center [345, 167] width 691 height 334
type input "m"
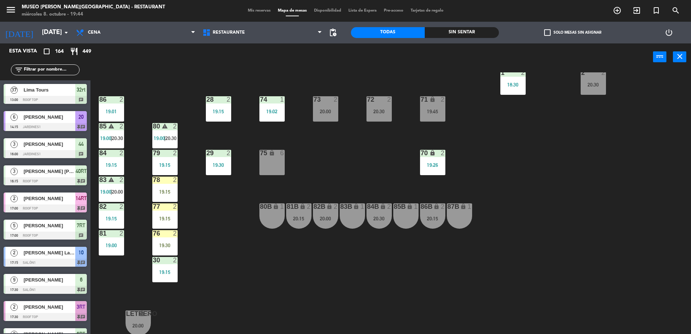
type input "o"
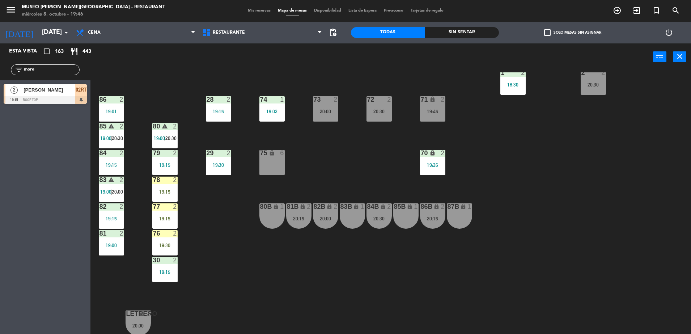
scroll to position [0, 0]
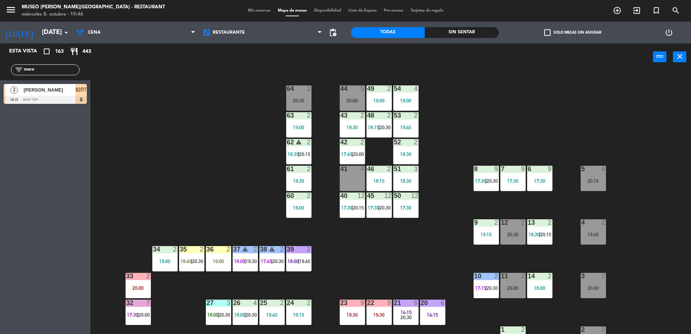
drag, startPoint x: 42, startPoint y: 71, endPoint x: 43, endPoint y: 4, distance: 66.3
click at [0, 81] on html "close × Museo [PERSON_NAME] Café - Restaurant × chrome_reader_mode Listado de R…" at bounding box center [345, 167] width 691 height 334
type input "pala"
click at [66, 87] on span "[PERSON_NAME]" at bounding box center [50, 90] width 52 height 8
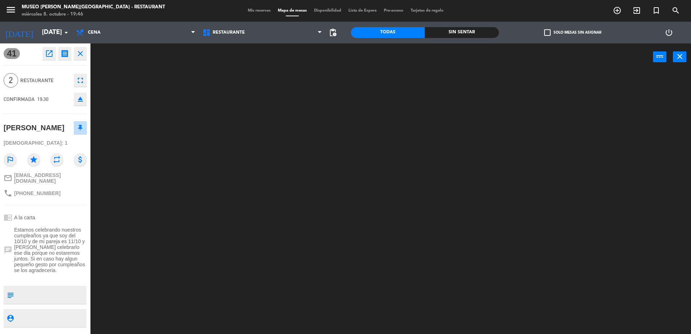
click at [195, 156] on div at bounding box center [394, 204] width 594 height 264
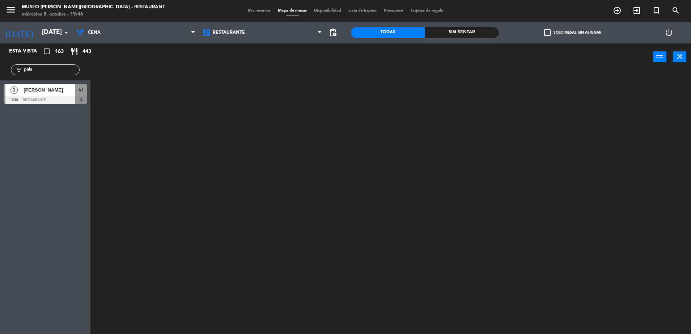
click at [75, 98] on div at bounding box center [45, 100] width 83 height 8
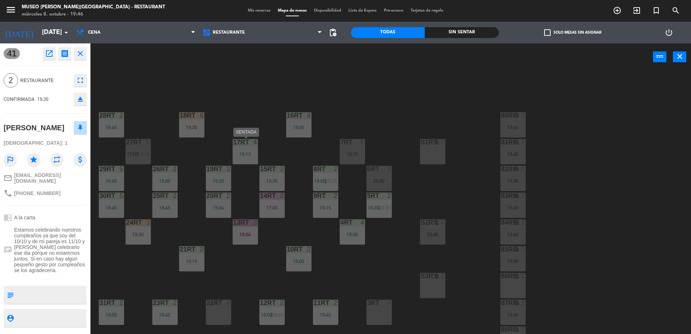
click at [237, 147] on div "17RT 4 18:13" at bounding box center [245, 151] width 25 height 25
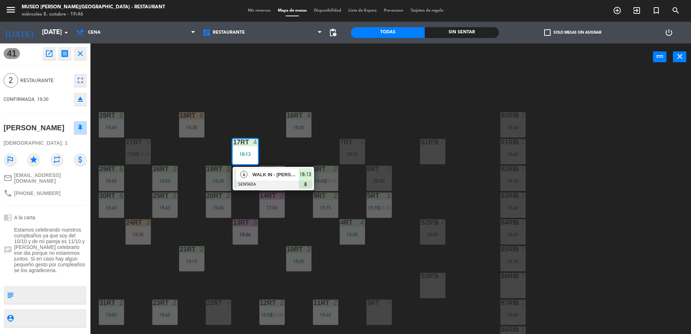
click at [89, 63] on div "41 open_in_new receipt 7:30 PM [DATE] 2 personas [PERSON_NAME] 41 EXPERIENCE A …" at bounding box center [45, 188] width 91 height 291
click at [126, 101] on div "18RT 6 19:30 16RT 4 19:00 28RT 2 18:45 80RR lock 3 19:45 27RT 5 17:00 | 19:45 7…" at bounding box center [394, 204] width 594 height 264
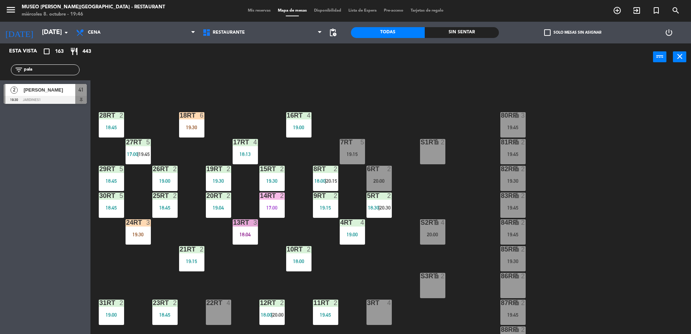
click at [61, 93] on span "[PERSON_NAME]" at bounding box center [50, 90] width 52 height 8
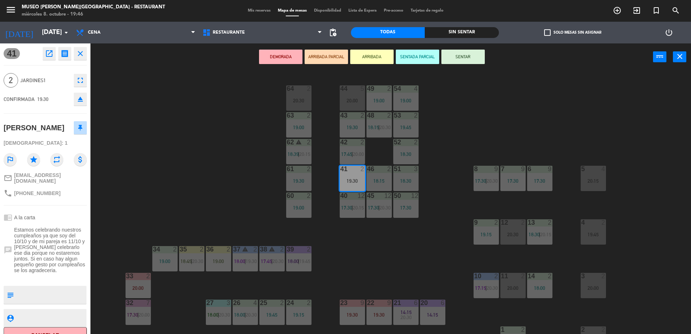
click at [323, 52] on button "ARRIBADA PARCIAL" at bounding box center [326, 57] width 43 height 14
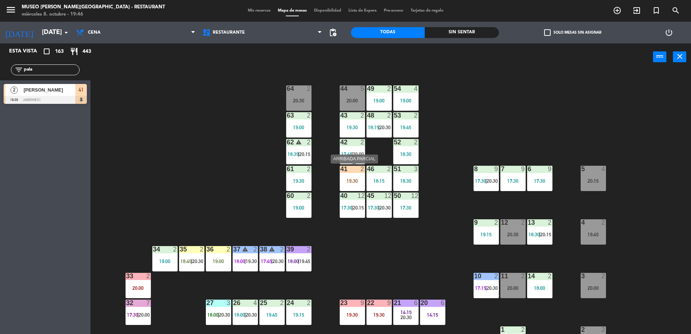
click at [351, 177] on div "41 2 19:30" at bounding box center [352, 178] width 25 height 25
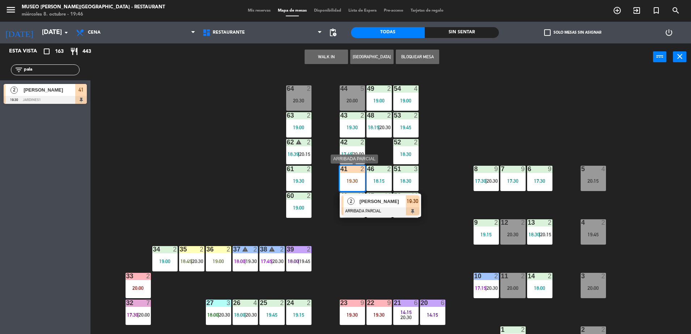
click at [368, 202] on span "[PERSON_NAME]" at bounding box center [383, 202] width 46 height 8
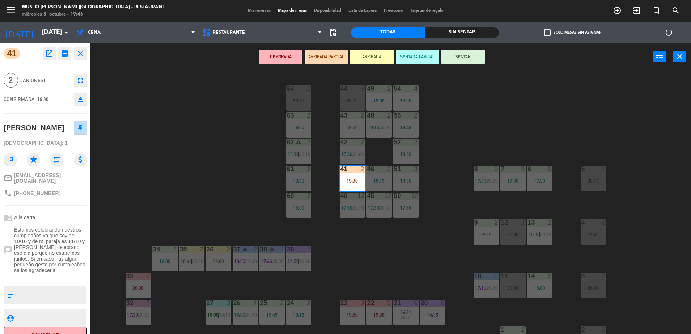
click at [298, 86] on div at bounding box center [299, 88] width 12 height 7
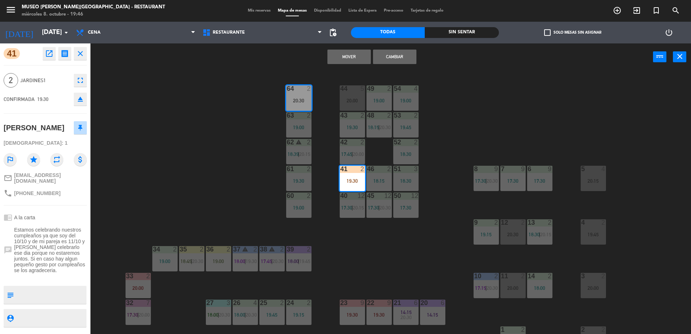
click at [405, 51] on button "Cambiar" at bounding box center [394, 57] width 43 height 14
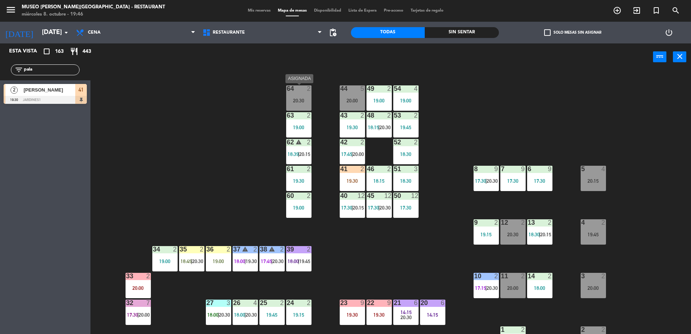
click at [299, 97] on div "64 2 20:30" at bounding box center [298, 97] width 25 height 25
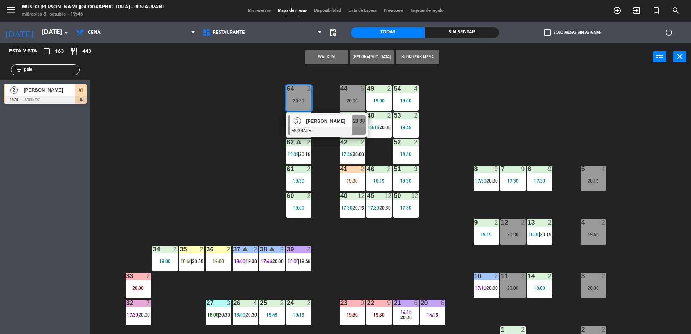
click at [439, 126] on div "44 5 20:00 49 2 19:00 54 4 19:00 64 2 20:30 2 [PERSON_NAME] ASIGNADA 20:30 48 2…" at bounding box center [394, 204] width 594 height 264
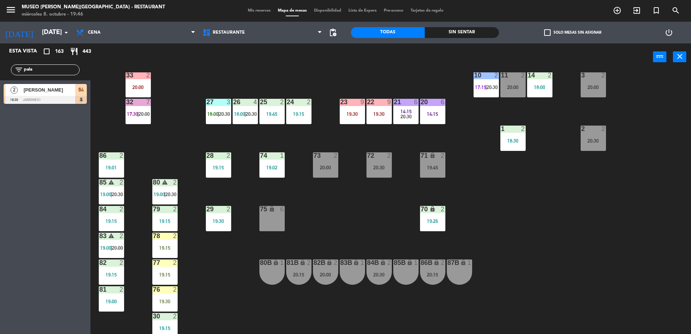
scroll to position [201, 0]
click at [361, 119] on div "23 9 19:30" at bounding box center [352, 110] width 25 height 25
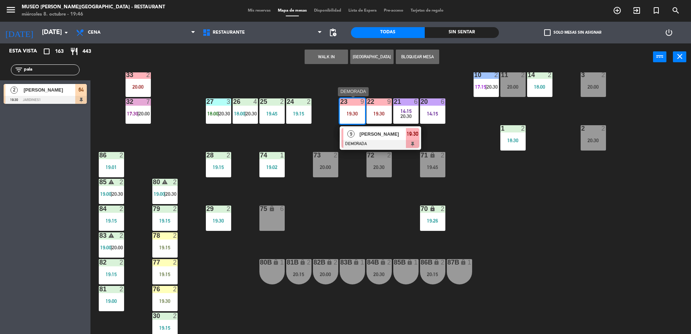
click at [394, 137] on span "[PERSON_NAME]" at bounding box center [383, 134] width 46 height 8
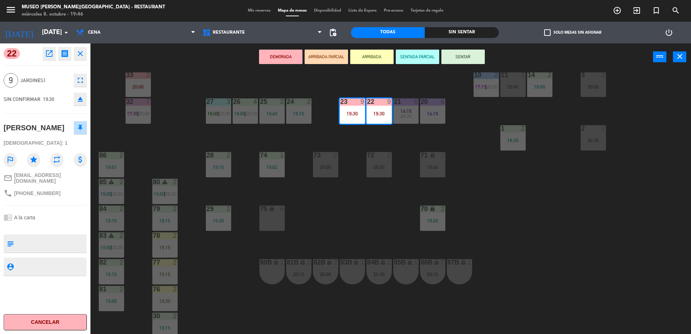
click at [332, 239] on div "44 5 20:00 49 2 19:00 54 4 19:00 64 2 19:30 48 2 18:15 | 20:30 53 2 19:45 63 2 …" at bounding box center [394, 204] width 594 height 264
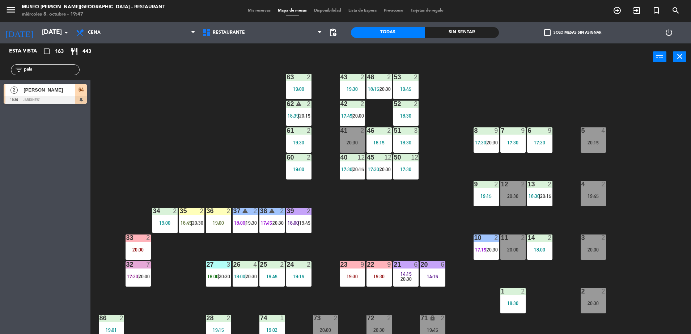
scroll to position [0, 0]
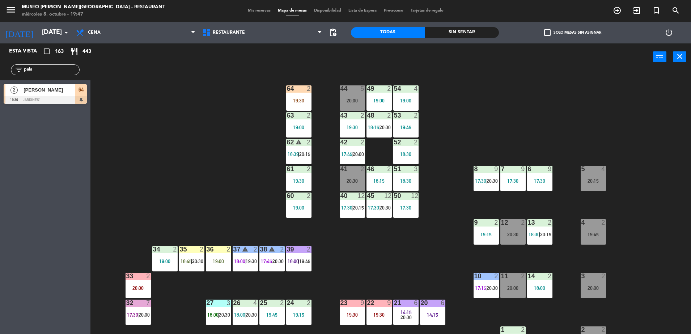
click at [311, 96] on div "64 2 19:30" at bounding box center [298, 97] width 25 height 25
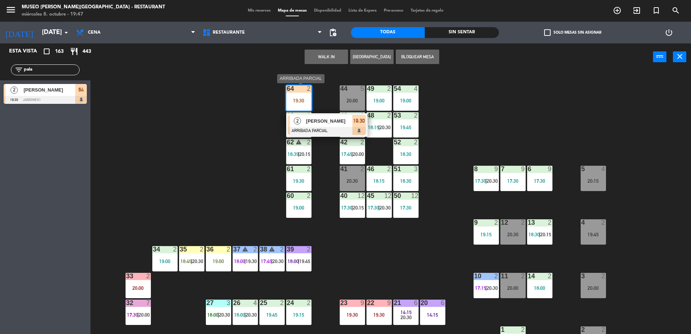
click at [343, 120] on span "[PERSON_NAME]" at bounding box center [329, 121] width 46 height 8
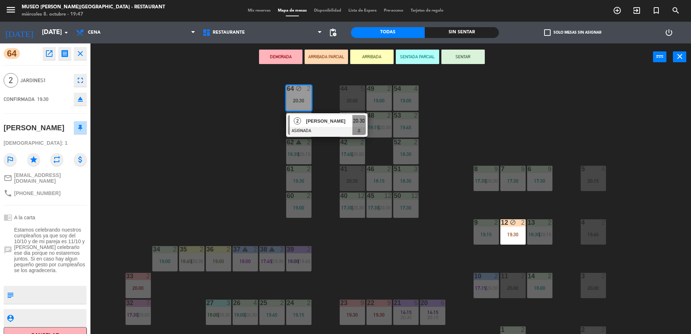
click at [255, 175] on div "44 5 20:00 49 2 19:00 54 4 19:00 64 block 2 20:30 2 [PERSON_NAME] ASIGNADA 20:3…" at bounding box center [394, 204] width 594 height 264
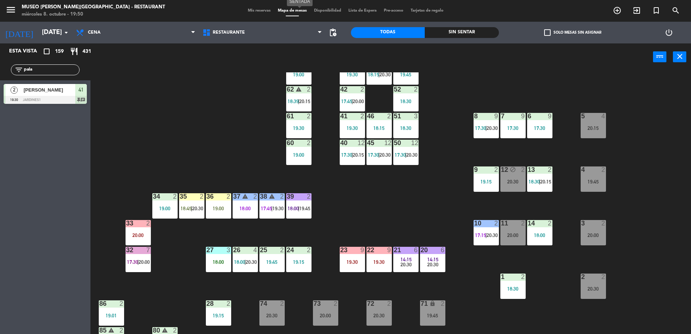
scroll to position [133, 0]
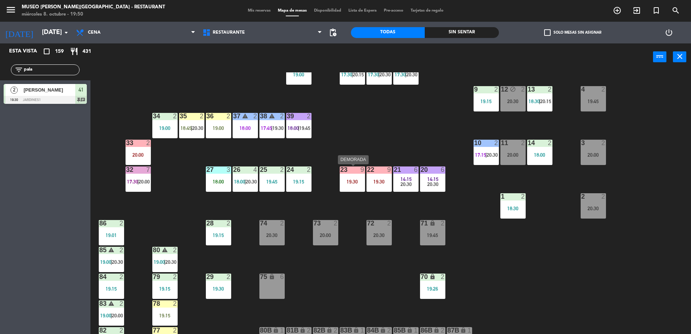
click at [348, 192] on div "23 9 19:30" at bounding box center [352, 179] width 25 height 25
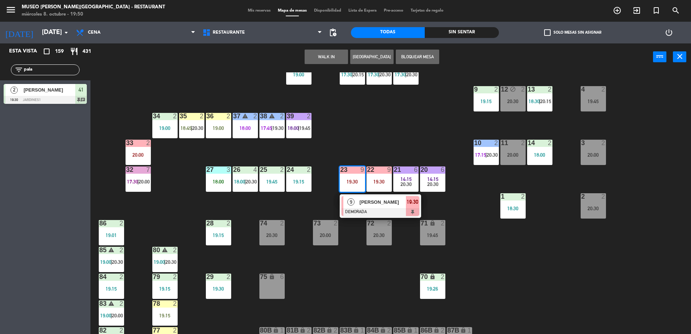
click at [369, 213] on div at bounding box center [381, 212] width 78 height 8
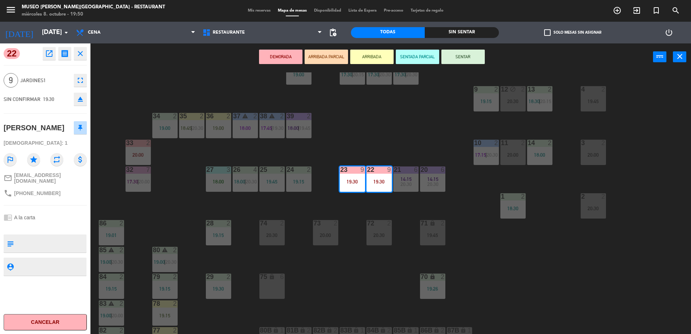
click at [53, 50] on icon "open_in_new" at bounding box center [49, 53] width 9 height 9
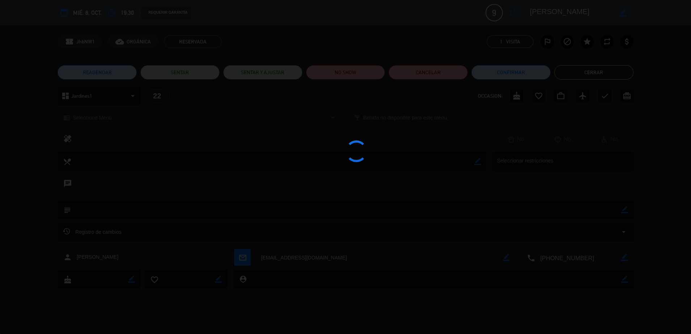
click at [361, 68] on div at bounding box center [345, 167] width 691 height 334
click at [371, 74] on div at bounding box center [345, 167] width 691 height 334
click at [365, 73] on div at bounding box center [345, 167] width 691 height 334
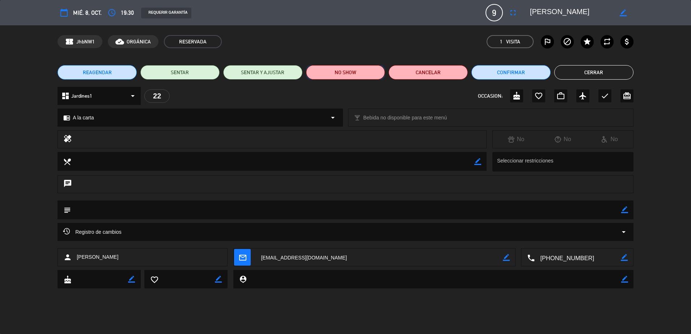
click at [354, 73] on button "NO SHOW" at bounding box center [345, 72] width 79 height 14
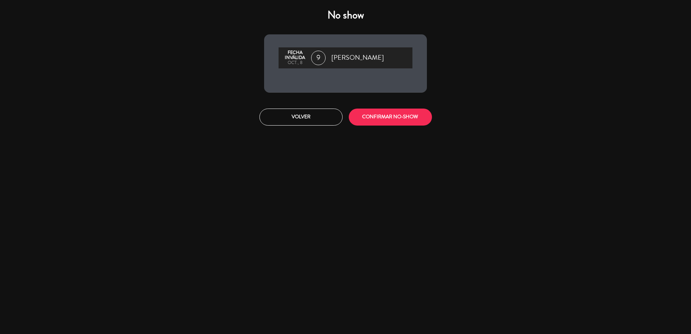
click at [380, 127] on div "Volver CONFIRMAR NO-SHOW" at bounding box center [346, 117] width 174 height 27
click at [375, 118] on button "CONFIRMAR NO-SHOW" at bounding box center [390, 117] width 83 height 17
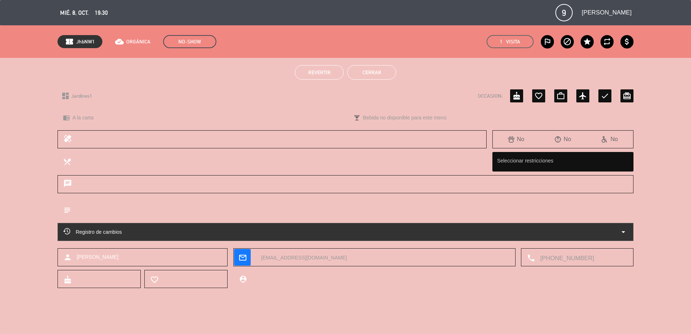
click at [359, 70] on button "Cerrar" at bounding box center [372, 72] width 49 height 14
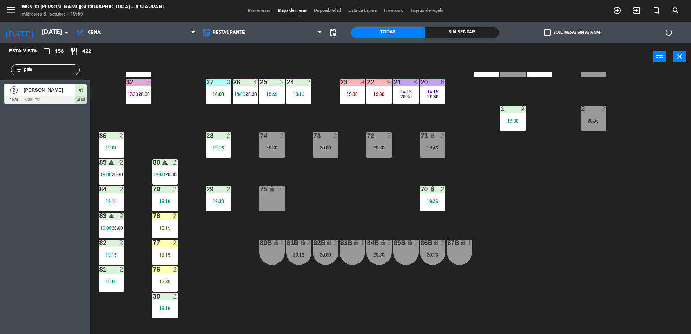
scroll to position [222, 0]
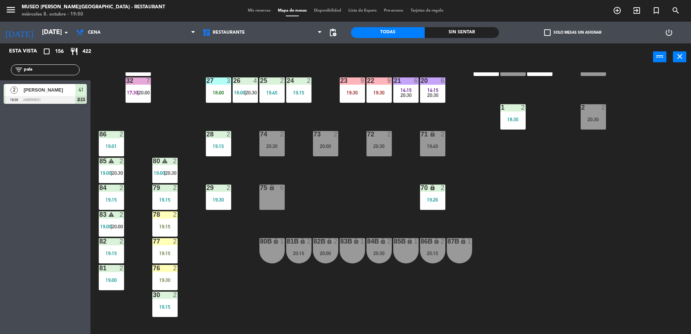
click at [170, 160] on div "warning" at bounding box center [165, 161] width 12 height 7
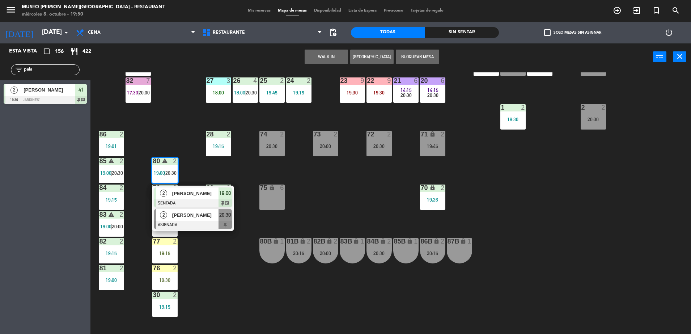
click at [231, 217] on span "20:30" at bounding box center [225, 215] width 12 height 9
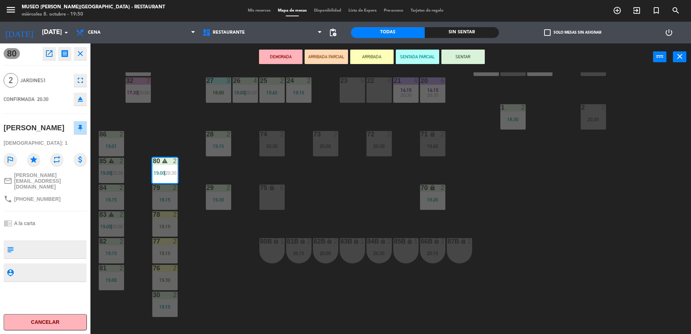
click at [266, 242] on div "lock" at bounding box center [272, 241] width 12 height 7
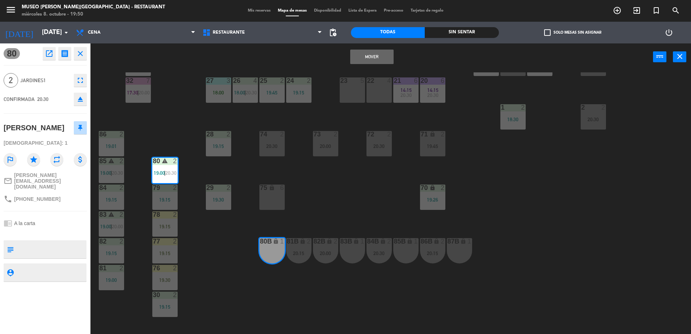
click at [363, 65] on div "Mover power_input close" at bounding box center [372, 57] width 563 height 28
click at [372, 55] on button "Mover" at bounding box center [371, 57] width 43 height 14
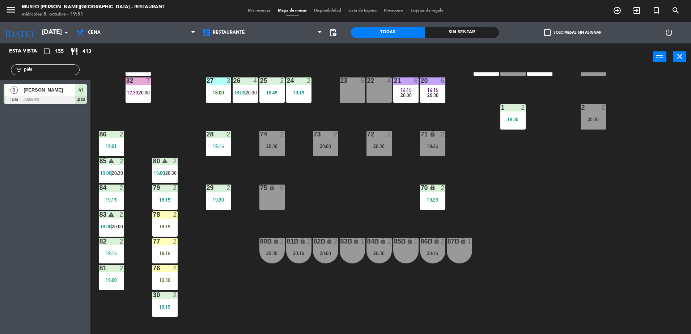
click at [112, 167] on div "85 warning 2 19:00 | 20:30" at bounding box center [111, 170] width 25 height 25
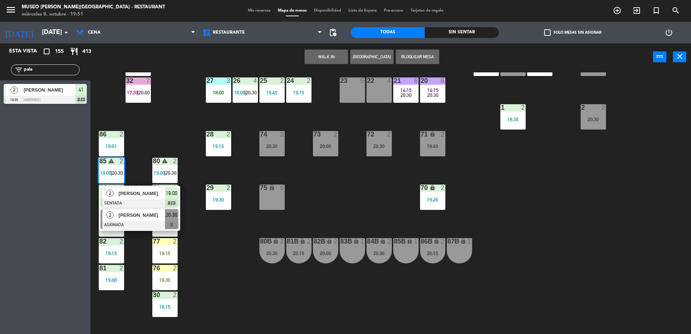
click at [143, 219] on span "[PERSON_NAME]" at bounding box center [142, 215] width 46 height 8
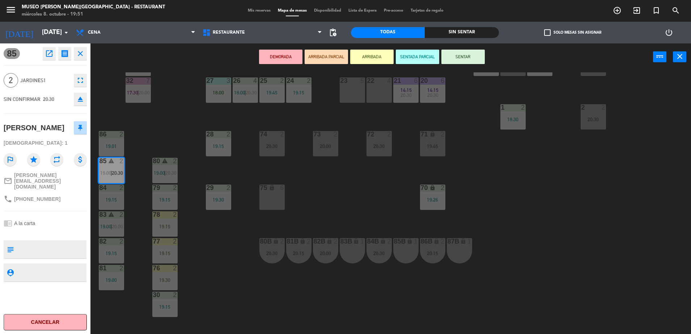
click at [353, 252] on div "83B lock 1" at bounding box center [352, 250] width 25 height 25
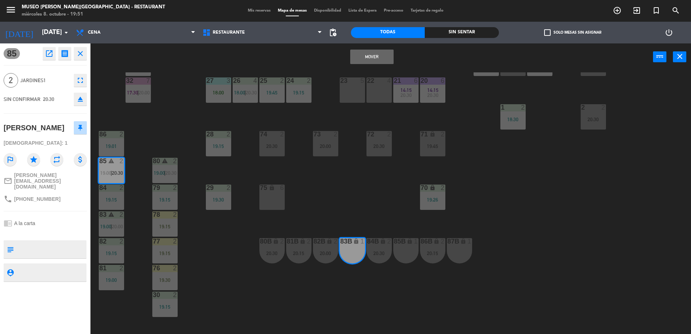
click at [359, 58] on button "Mover" at bounding box center [371, 57] width 43 height 14
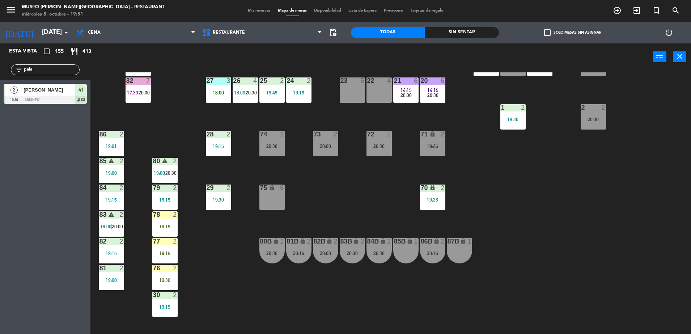
click at [117, 228] on span "20:00" at bounding box center [117, 227] width 11 height 6
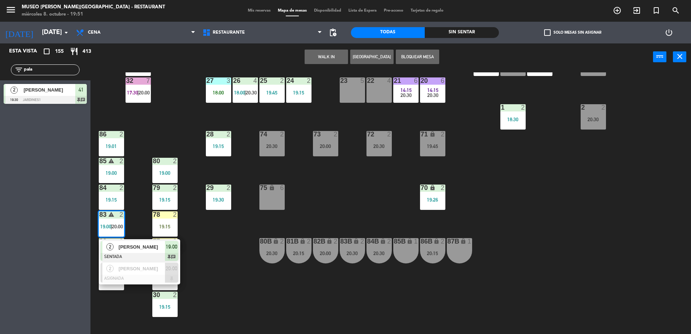
click at [271, 189] on icon "lock" at bounding box center [272, 188] width 6 height 6
click at [239, 205] on div "44 5 20:00 49 2 19:00 54 4 19:00 64 1 19:02 48 2 18:15 | 20:30 53 2 19:45 63 2 …" at bounding box center [394, 204] width 594 height 264
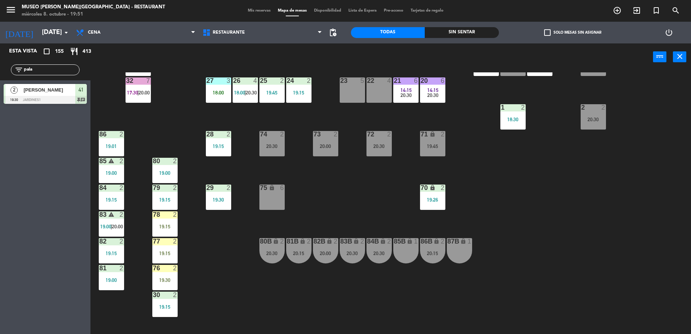
click at [101, 219] on div "83 warning 2 19:00 | 20:00" at bounding box center [111, 223] width 25 height 25
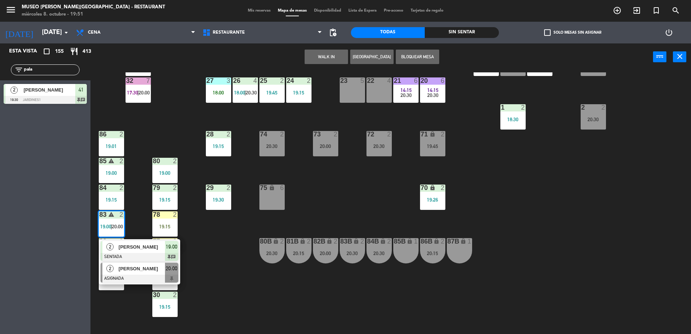
click at [179, 272] on div "2 [PERSON_NAME] ASIGNADA 20:00" at bounding box center [139, 273] width 81 height 24
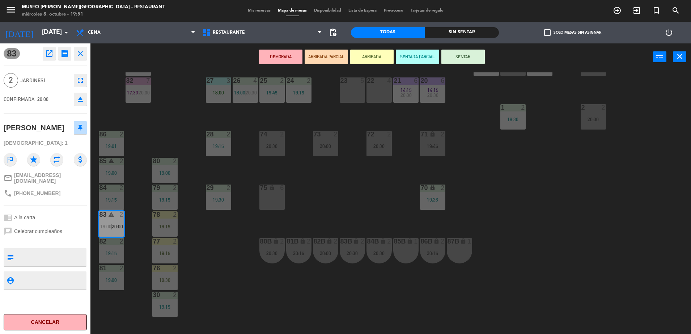
click at [403, 248] on div "85B lock 1" at bounding box center [406, 250] width 25 height 25
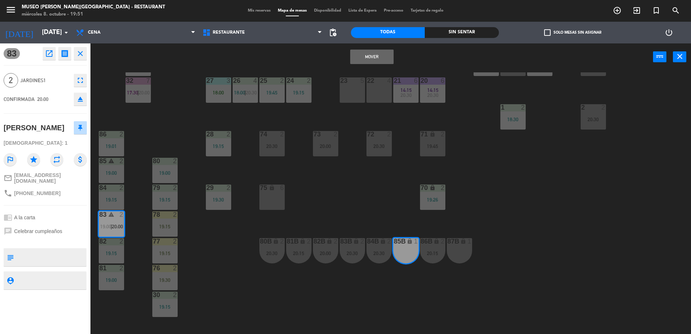
click at [365, 55] on button "Mover" at bounding box center [371, 57] width 43 height 14
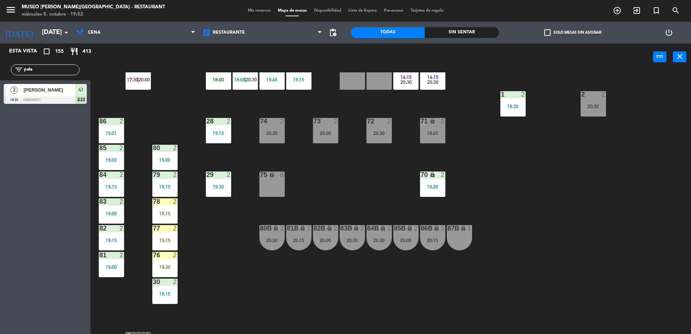
scroll to position [91, 0]
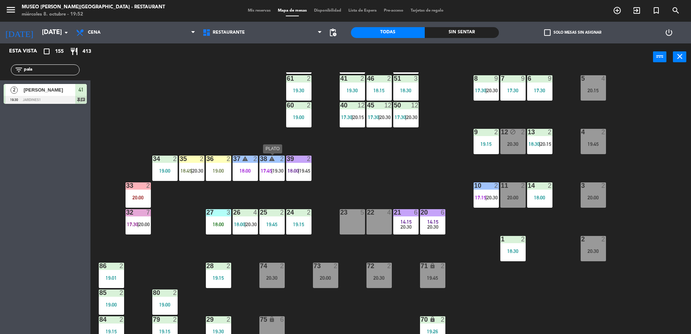
click at [268, 173] on span "17:45" at bounding box center [266, 171] width 11 height 6
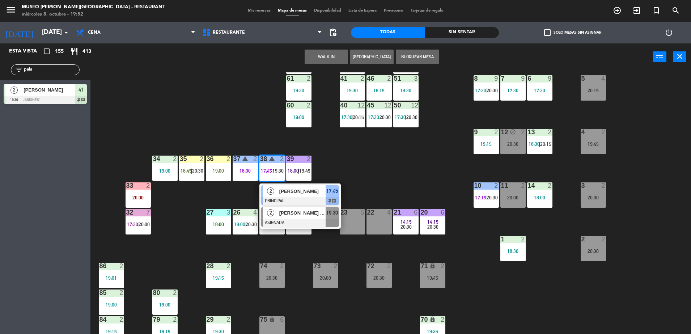
click at [305, 216] on span "[PERSON_NAME] Coyoche" at bounding box center [302, 213] width 46 height 8
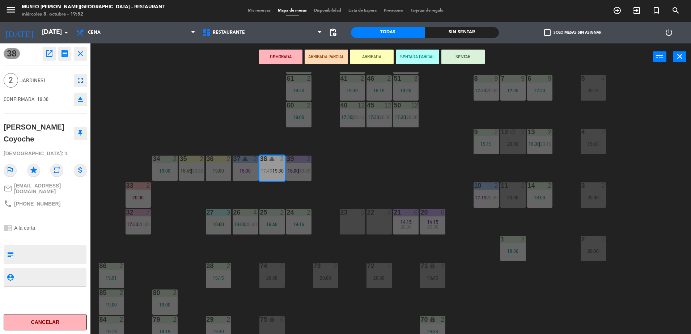
click at [53, 56] on icon "open_in_new" at bounding box center [49, 53] width 9 height 9
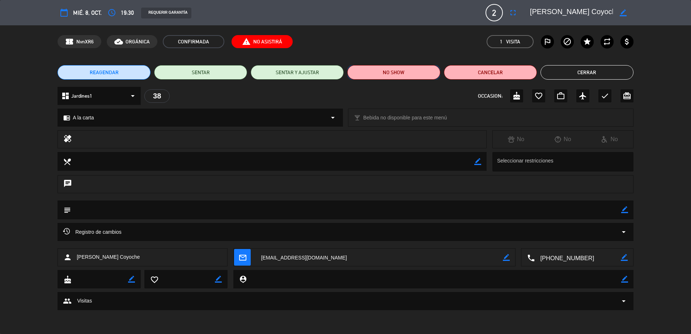
click at [369, 78] on button "NO SHOW" at bounding box center [394, 72] width 93 height 14
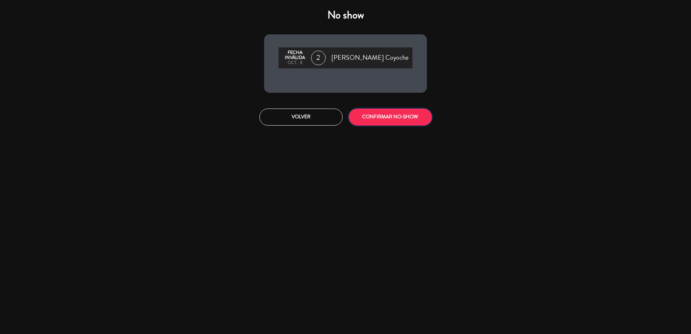
click at [388, 125] on button "CONFIRMAR NO-SHOW" at bounding box center [390, 117] width 83 height 17
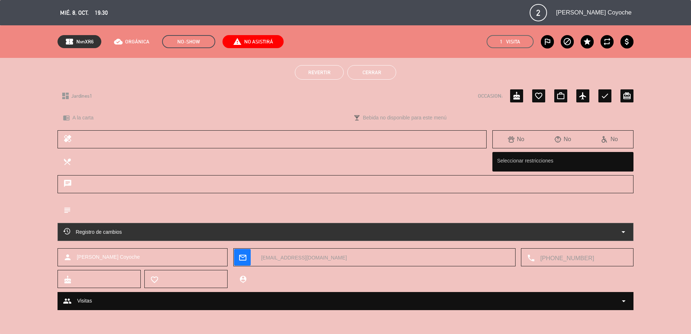
click at [376, 67] on button "Cerrar" at bounding box center [372, 72] width 49 height 14
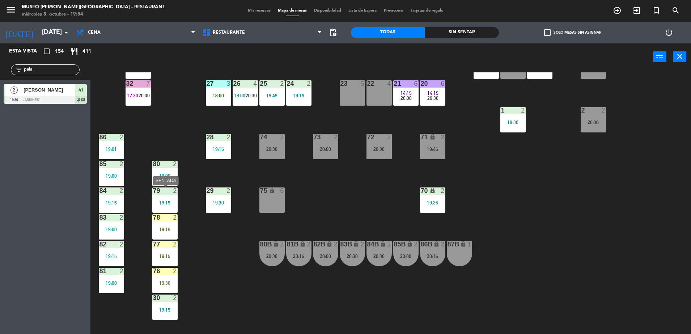
scroll to position [0, 0]
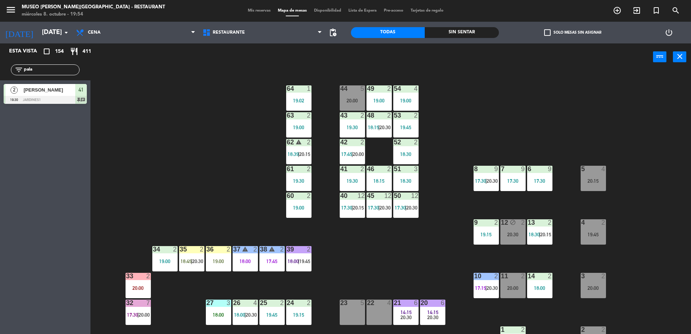
drag, startPoint x: 39, startPoint y: 70, endPoint x: -2, endPoint y: 72, distance: 41.0
click at [0, 72] on html "close × Museo [PERSON_NAME] Café - Restaurant × chrome_reader_mode Listado de R…" at bounding box center [345, 167] width 691 height 334
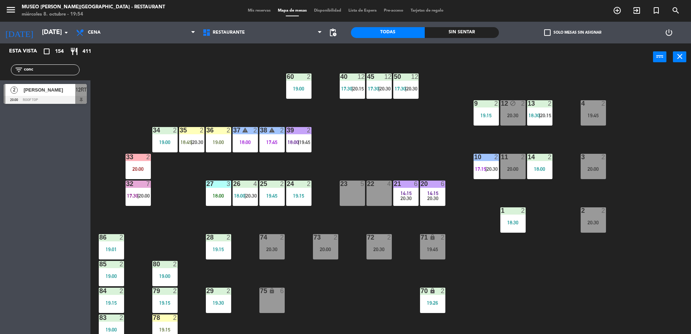
scroll to position [122, 0]
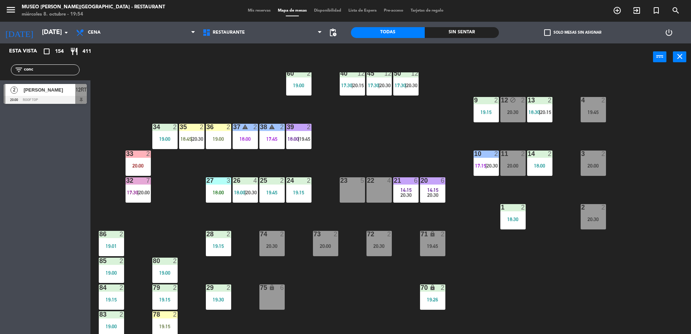
type input "conc"
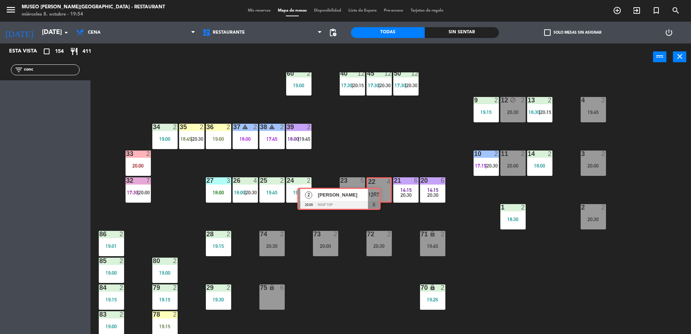
drag, startPoint x: 79, startPoint y: 91, endPoint x: 378, endPoint y: 191, distance: 315.2
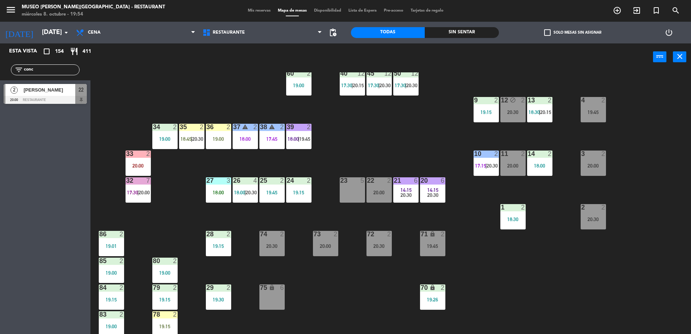
click at [378, 191] on div "20:00" at bounding box center [379, 192] width 25 height 5
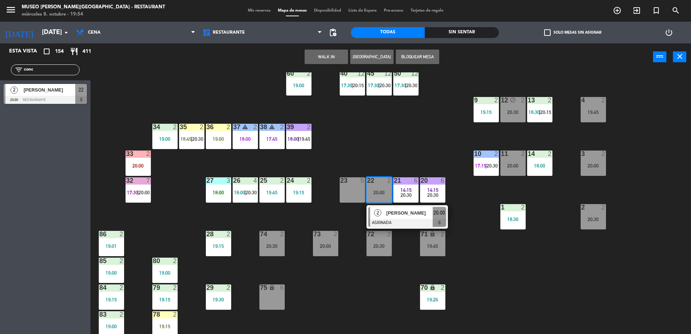
click at [397, 216] on span "[PERSON_NAME]" at bounding box center [410, 213] width 46 height 8
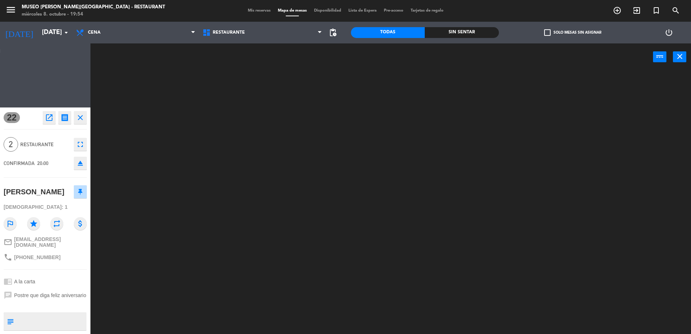
scroll to position [0, 0]
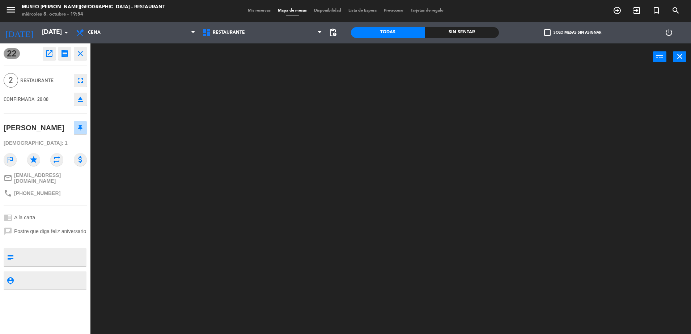
click at [372, 158] on div at bounding box center [394, 204] width 594 height 264
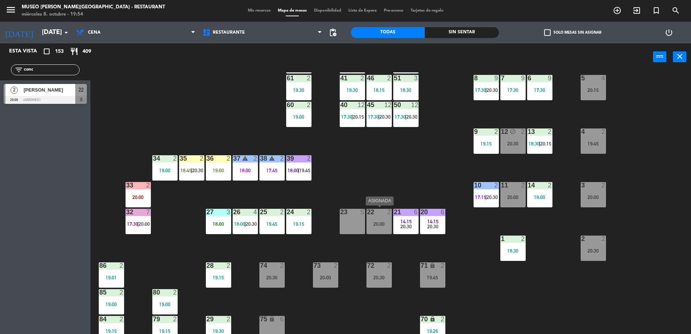
scroll to position [92, 0]
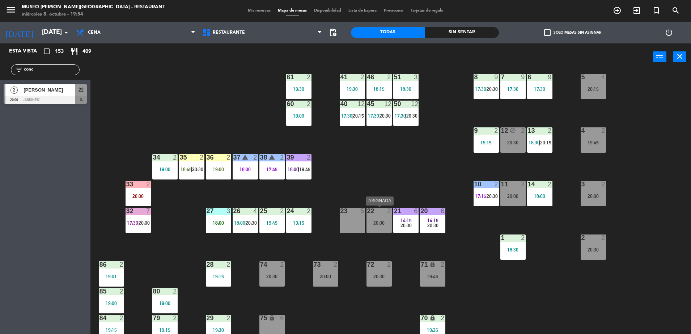
click at [381, 219] on div "22 2 20:00" at bounding box center [379, 220] width 25 height 25
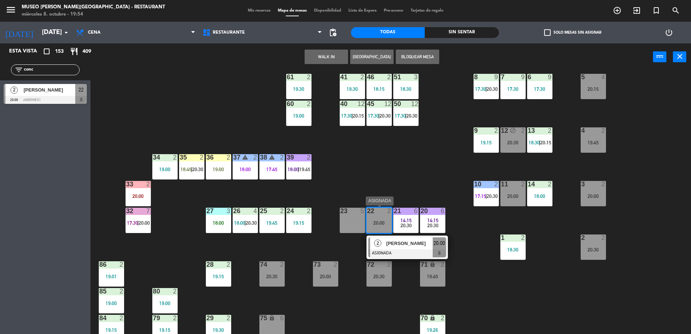
click at [401, 243] on span "[PERSON_NAME]" at bounding box center [410, 244] width 46 height 8
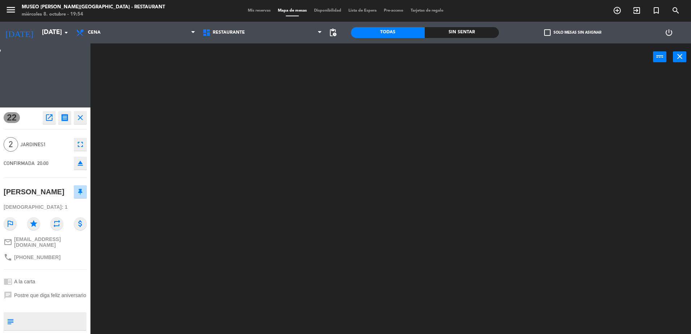
scroll to position [0, 0]
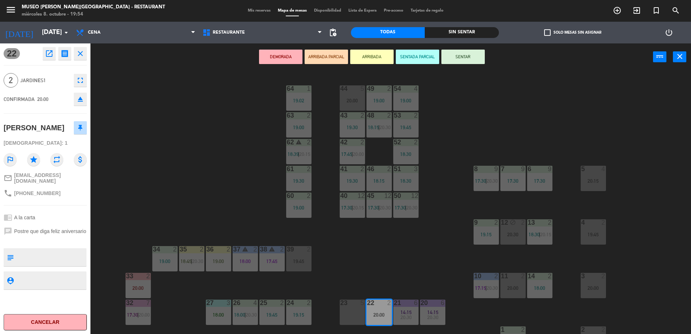
click at [318, 62] on button "ARRIBADA PARCIAL" at bounding box center [326, 57] width 43 height 14
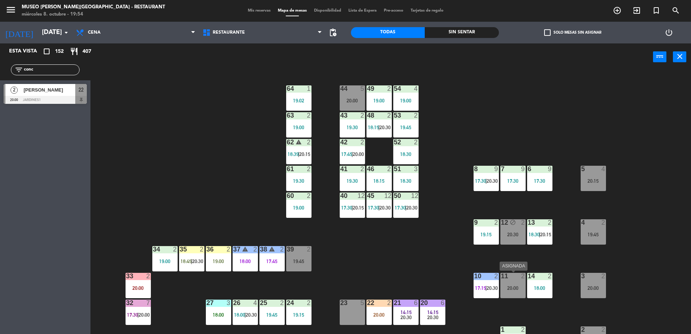
click at [513, 287] on div "20:00" at bounding box center [513, 288] width 25 height 5
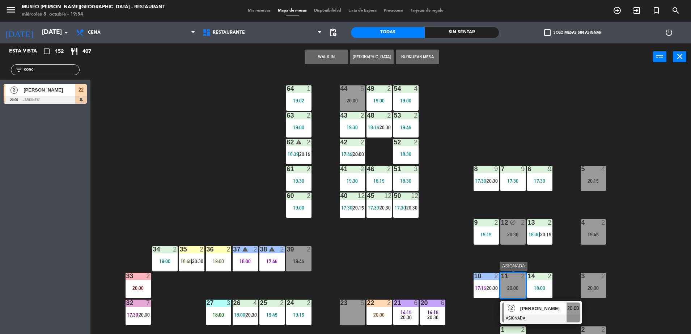
click at [536, 310] on span "[PERSON_NAME]" at bounding box center [544, 309] width 46 height 8
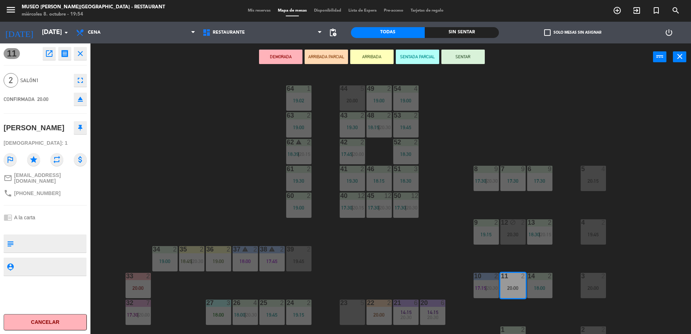
scroll to position [25, 0]
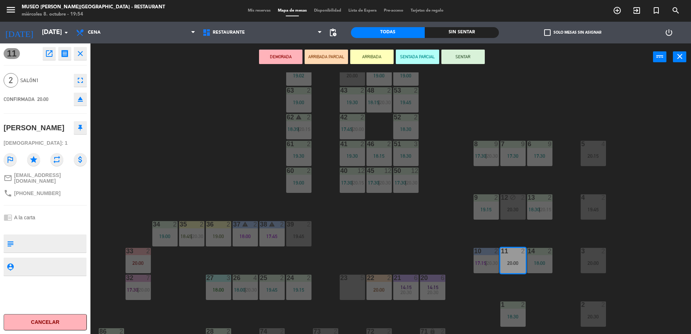
click at [347, 287] on div "23 5" at bounding box center [352, 287] width 25 height 25
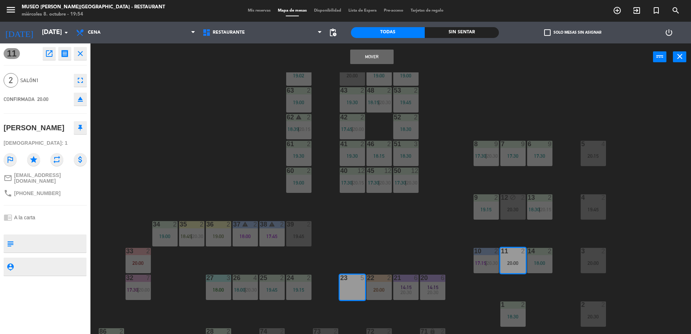
click at [357, 58] on button "Mover" at bounding box center [371, 57] width 43 height 14
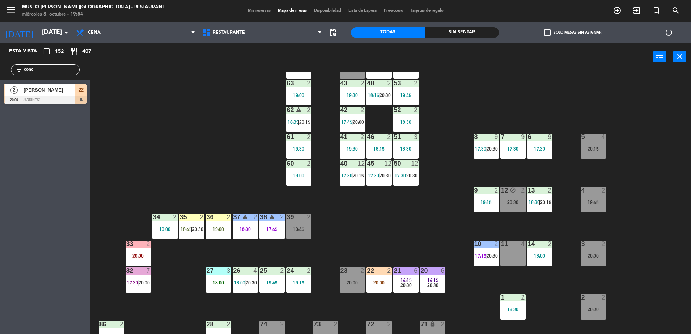
scroll to position [33, 0]
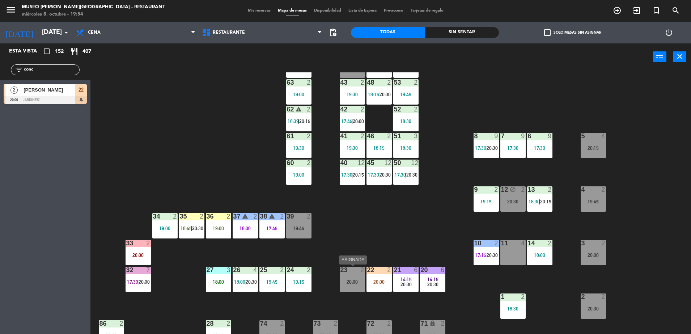
click at [350, 275] on div "23 2 20:00" at bounding box center [352, 279] width 25 height 25
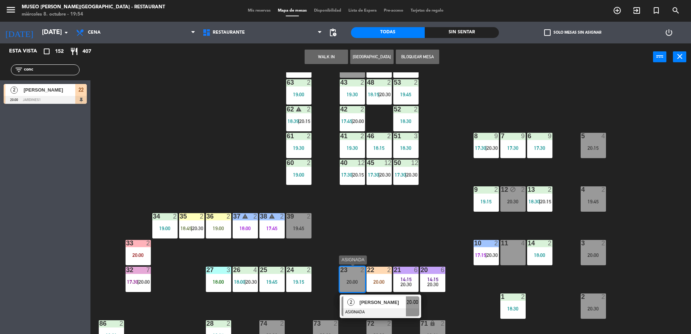
click at [376, 301] on span "[PERSON_NAME]" at bounding box center [383, 303] width 46 height 8
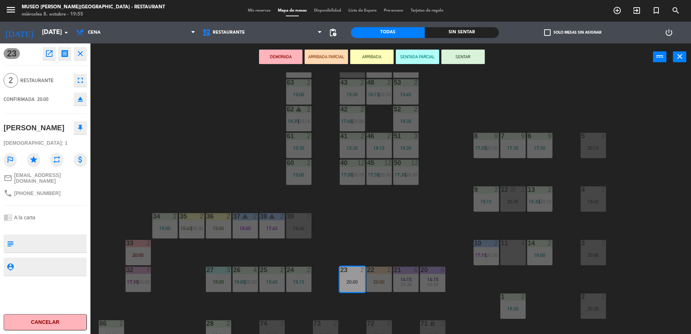
click at [317, 62] on button "ARRIBADA PARCIAL" at bounding box center [326, 57] width 43 height 14
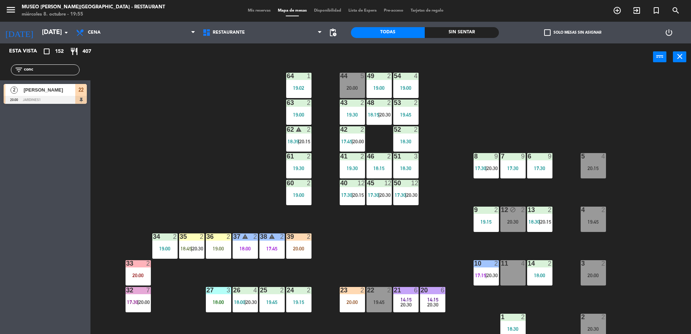
scroll to position [4, 0]
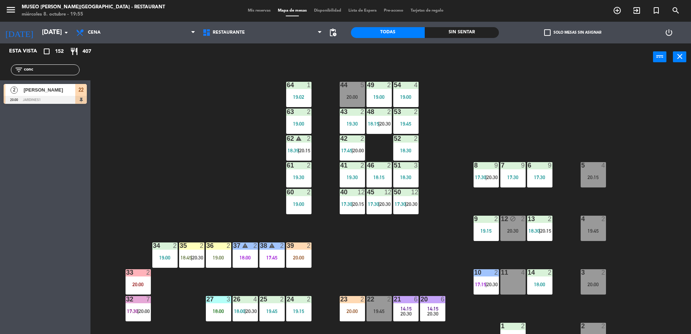
drag, startPoint x: 50, startPoint y: 71, endPoint x: 0, endPoint y: 81, distance: 51.0
click at [0, 81] on html "close × Museo [PERSON_NAME] Café - Restaurant × chrome_reader_mode Listado de R…" at bounding box center [345, 167] width 691 height 334
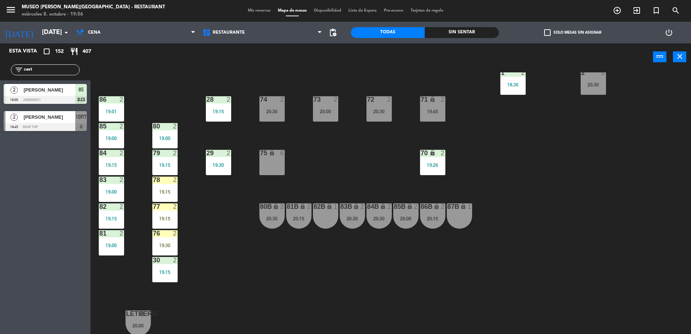
scroll to position [0, 0]
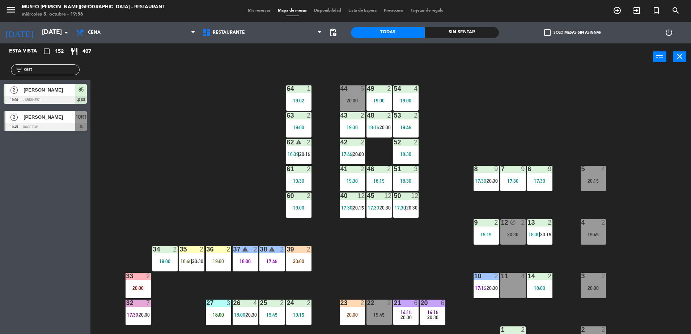
drag, startPoint x: 31, startPoint y: 71, endPoint x: -2, endPoint y: 95, distance: 40.8
click at [0, 95] on html "close × Museo [PERSON_NAME] Café - Restaurant × chrome_reader_mode Listado de R…" at bounding box center [345, 167] width 691 height 334
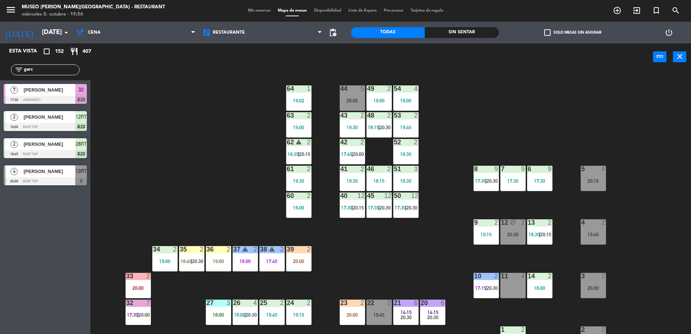
click at [194, 139] on div "44 5 20:00 49 2 19:00 54 4 19:00 64 1 19:02 48 2 18:15 | 20:30 53 2 19:45 63 2 …" at bounding box center [394, 204] width 594 height 264
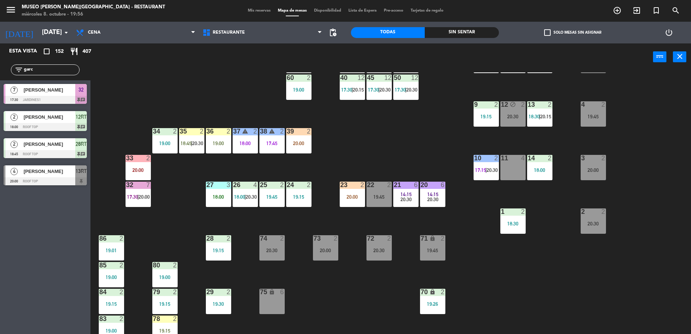
scroll to position [122, 0]
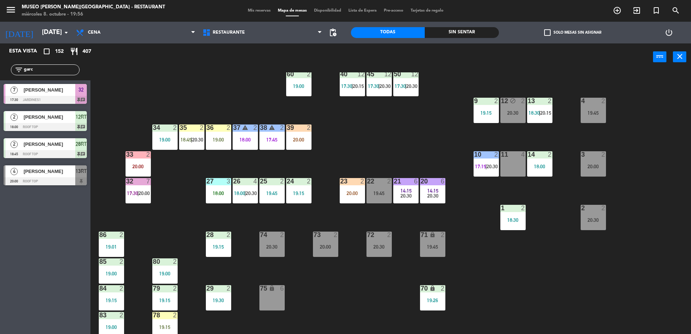
drag, startPoint x: 50, startPoint y: 70, endPoint x: -2, endPoint y: 82, distance: 52.9
click at [0, 82] on html "close × Museo [PERSON_NAME] Café - Restaurant × chrome_reader_mode Listado de R…" at bounding box center [345, 167] width 691 height 334
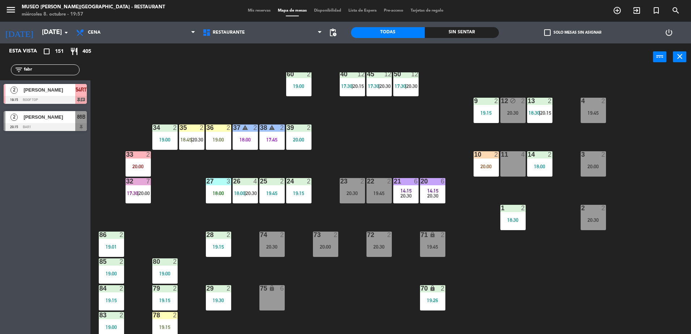
drag, startPoint x: 37, startPoint y: 72, endPoint x: -2, endPoint y: 63, distance: 39.8
click at [0, 63] on html "close × Museo [PERSON_NAME] Café - Restaurant × chrome_reader_mode Listado de R…" at bounding box center [345, 167] width 691 height 334
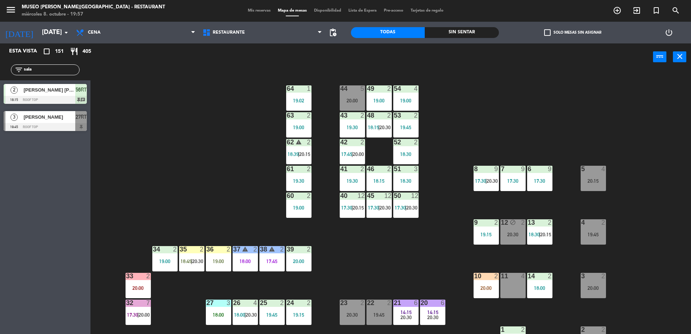
type input "sala"
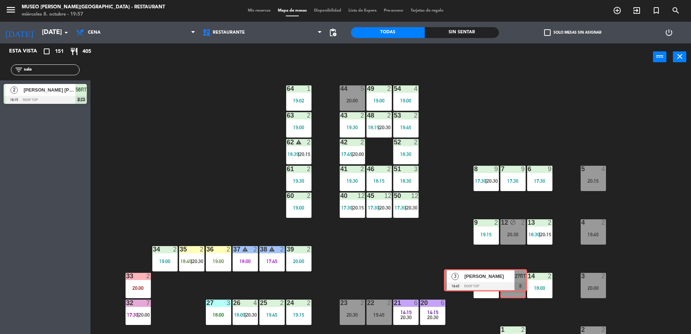
drag, startPoint x: 75, startPoint y: 123, endPoint x: 515, endPoint y: 281, distance: 468.1
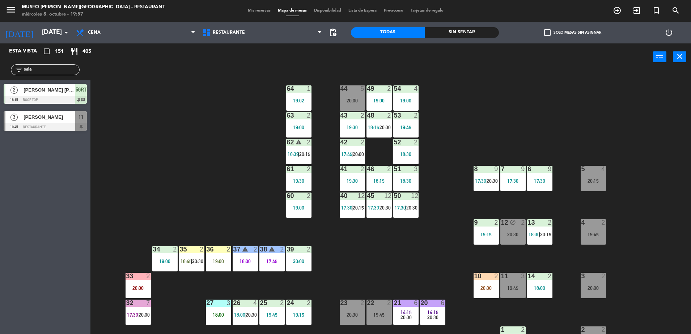
click at [391, 273] on div "44 5 20:00 49 2 19:00 54 4 19:00 64 1 19:02 48 2 18:15 | 20:30 53 2 19:45 63 2 …" at bounding box center [394, 204] width 594 height 264
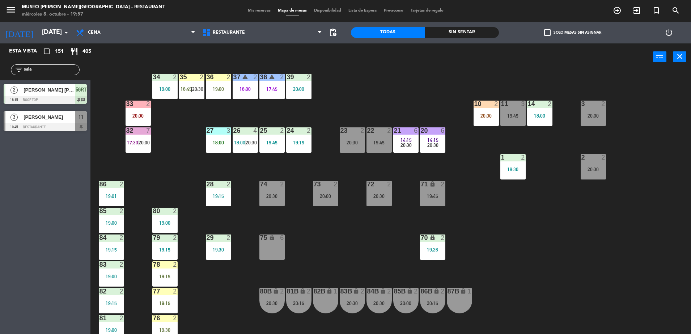
scroll to position [174, 0]
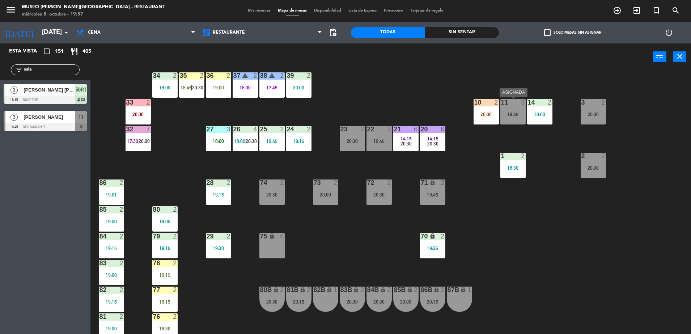
click at [512, 115] on div "19:45" at bounding box center [513, 114] width 25 height 5
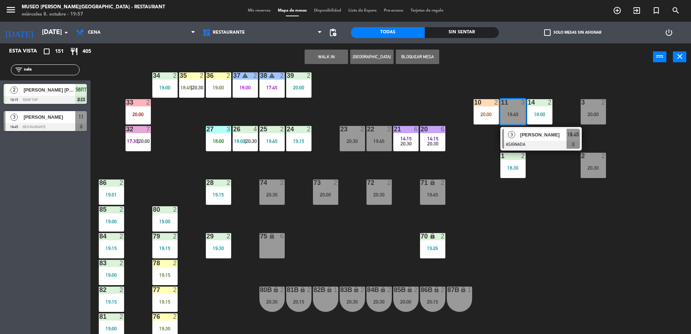
click at [516, 129] on div "3" at bounding box center [512, 135] width 16 height 12
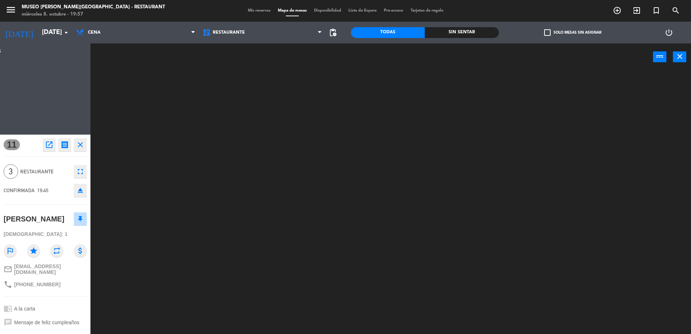
scroll to position [0, 0]
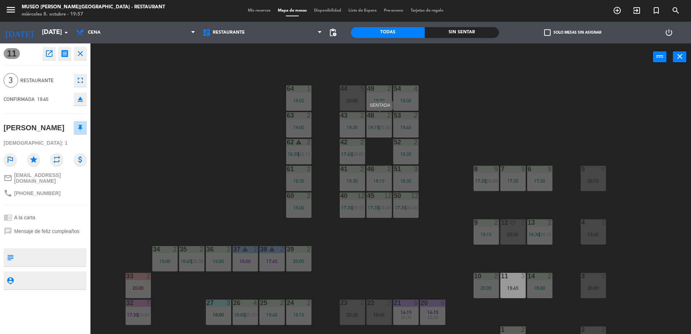
drag, startPoint x: 382, startPoint y: 131, endPoint x: 385, endPoint y: 127, distance: 4.9
click at [385, 127] on div "48 2 18:15 | 20:30" at bounding box center [379, 124] width 25 height 25
click at [437, 143] on div "44 5 20:00 49 2 19:00 54 4 19:00 64 1 19:02 48 2 18:15 | 20:30 53 2 19:45 63 2 …" at bounding box center [394, 204] width 594 height 264
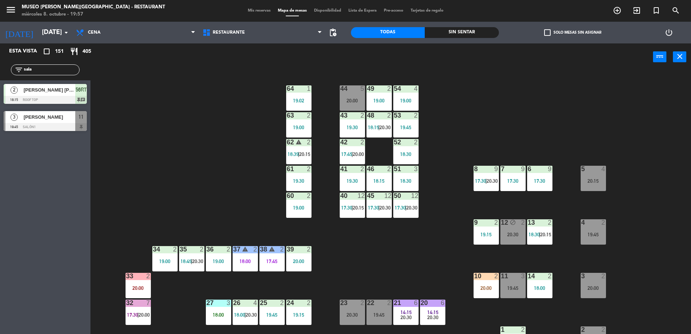
scroll to position [67, 0]
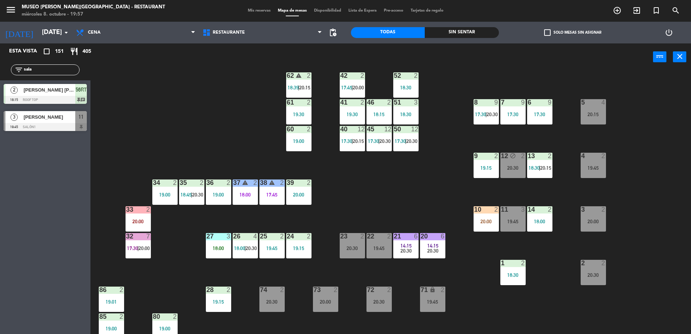
click at [504, 223] on div "19:45" at bounding box center [513, 221] width 25 height 5
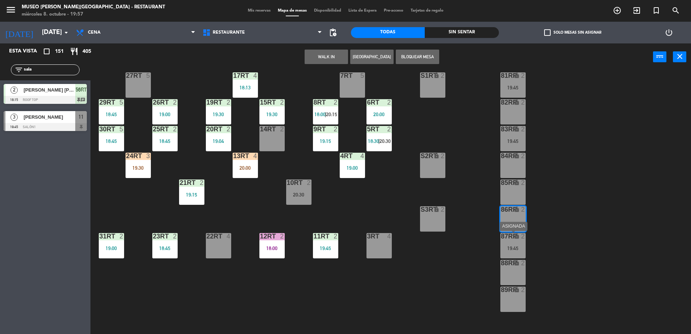
click at [515, 240] on div "87RR lock 2" at bounding box center [513, 236] width 25 height 7
click at [468, 176] on div "18RT 6 19:30 16RT 4 19:00 28RT 2 18:45 80RR lock 3 19:45 27RT 5 7RT 5 S1RT lock…" at bounding box center [394, 204] width 594 height 264
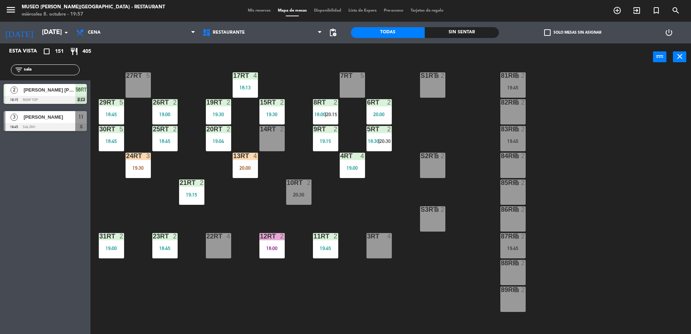
scroll to position [0, 0]
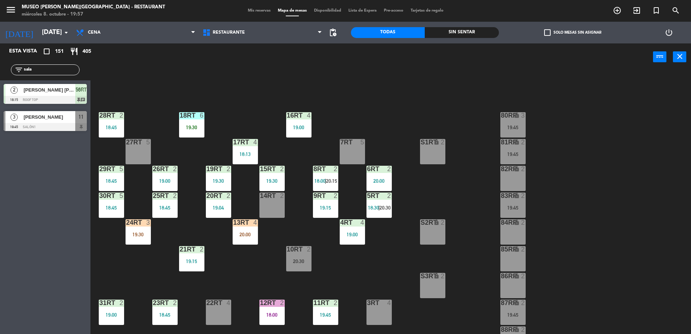
click at [81, 110] on div "3 [PERSON_NAME] 19:45 Salón1 11" at bounding box center [45, 121] width 91 height 27
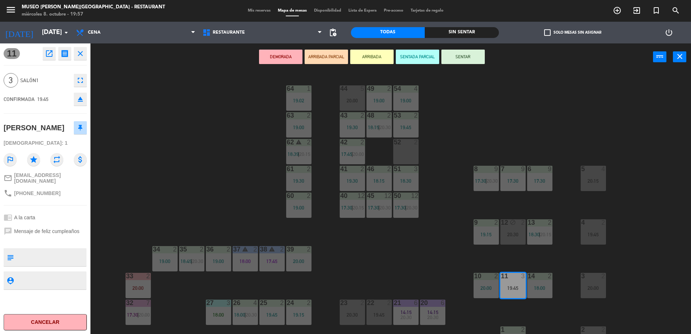
click at [322, 60] on button "ARRIBADA PARCIAL" at bounding box center [326, 57] width 43 height 14
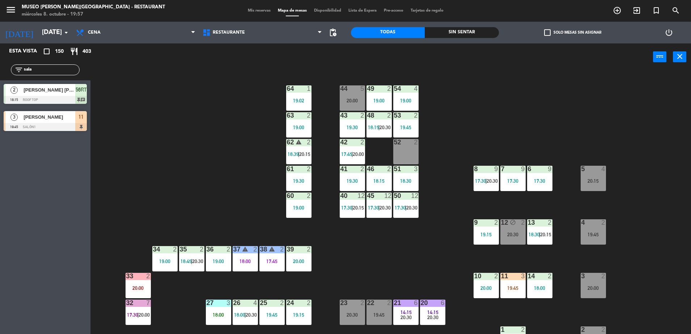
drag, startPoint x: 33, startPoint y: 1, endPoint x: 242, endPoint y: 71, distance: 220.5
click at [242, 71] on div "power_input close" at bounding box center [372, 57] width 563 height 28
click at [86, 122] on div "11" at bounding box center [81, 117] width 12 height 12
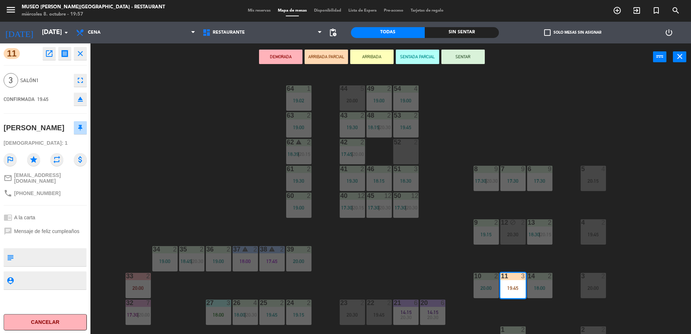
click at [79, 80] on icon "fullscreen" at bounding box center [80, 80] width 9 height 9
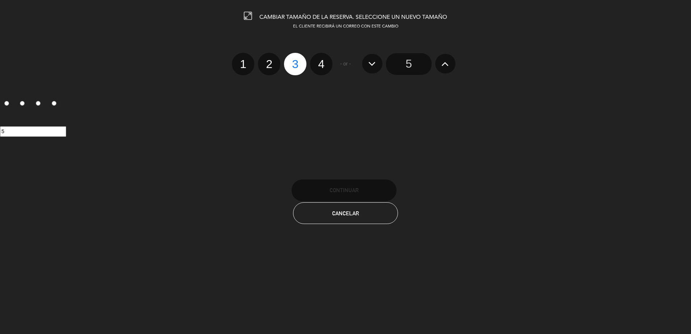
click at [324, 66] on label "4" at bounding box center [321, 64] width 22 height 22
click at [323, 60] on input "4" at bounding box center [320, 57] width 5 height 5
radio input "true"
radio input "false"
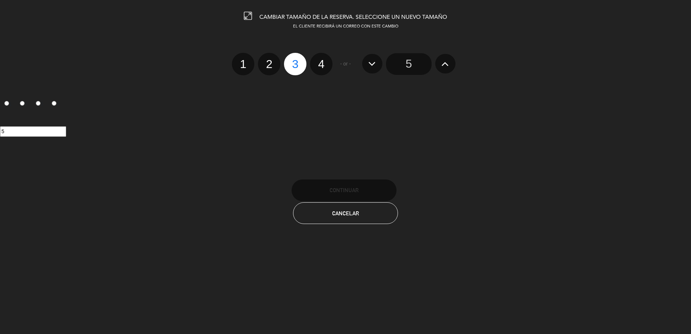
radio input "false"
radio input "true"
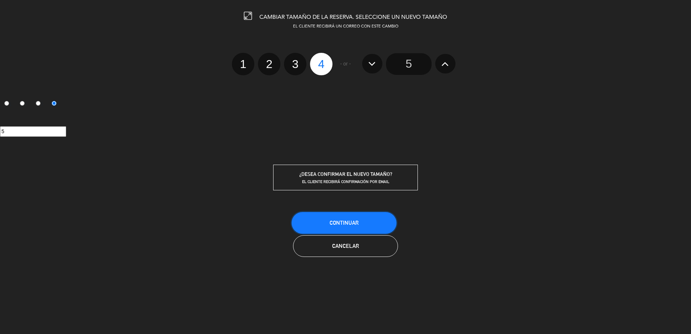
click at [358, 213] on button "Continuar" at bounding box center [344, 223] width 105 height 22
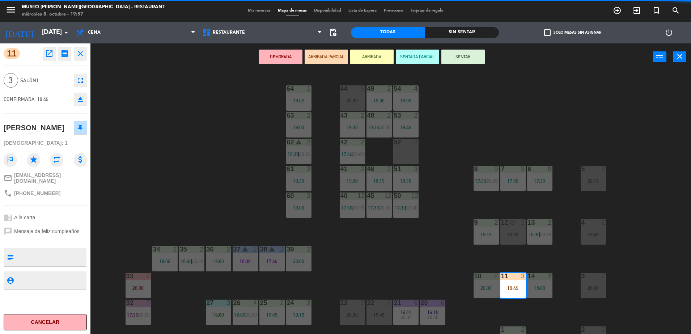
click at [453, 270] on div "44 5 20:00 49 2 19:00 54 4 19:00 64 1 19:02 48 2 18:15 | 20:30 53 2 19:45 63 2 …" at bounding box center [394, 204] width 594 height 264
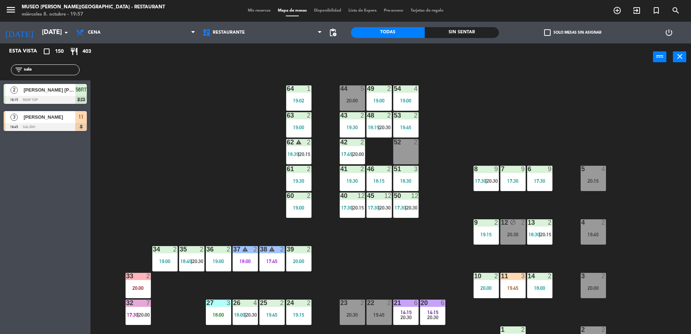
drag, startPoint x: 55, startPoint y: 68, endPoint x: -2, endPoint y: 98, distance: 64.0
click at [0, 98] on html "close × Museo [PERSON_NAME] Café - Restaurant × chrome_reader_mode Listado de R…" at bounding box center [345, 167] width 691 height 334
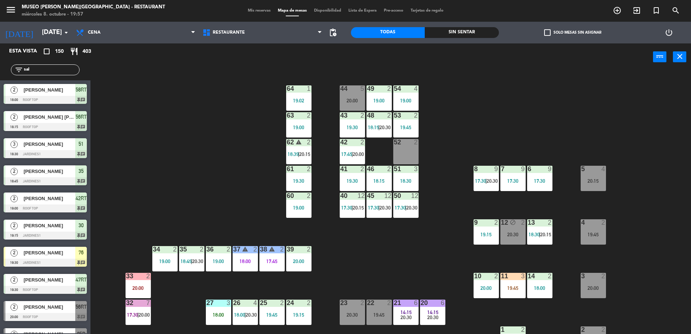
type input "sala"
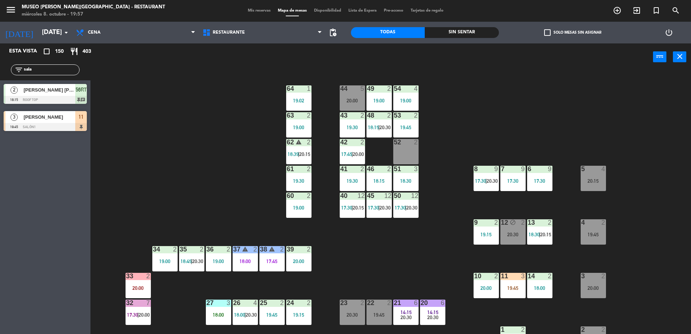
click at [162, 191] on div "44 5 20:00 49 2 19:00 54 4 19:00 64 1 19:02 48 2 18:15 | 20:30 53 2 19:45 63 2 …" at bounding box center [394, 204] width 594 height 264
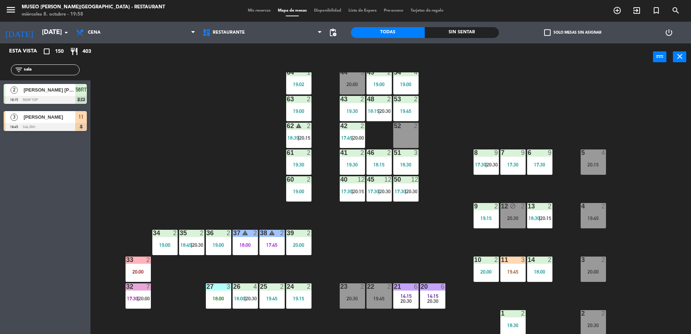
scroll to position [17, 0]
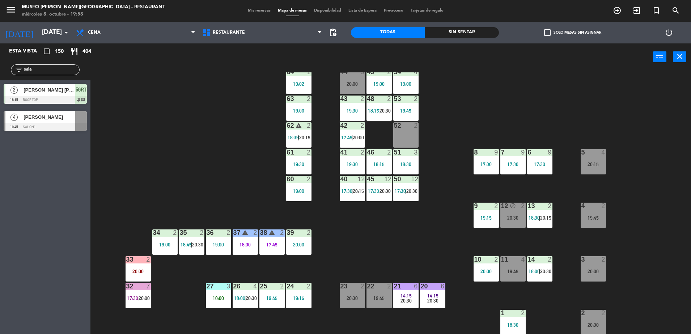
click at [57, 117] on span "[PERSON_NAME]" at bounding box center [50, 117] width 52 height 8
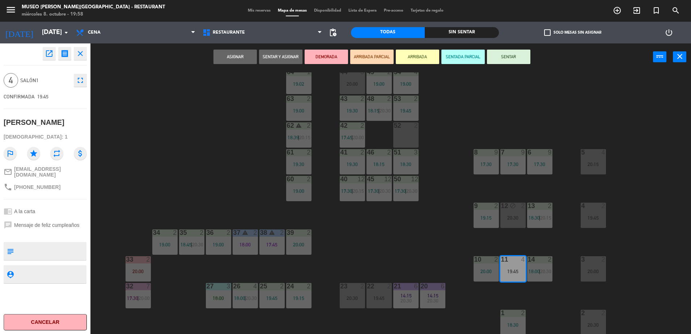
click at [357, 55] on button "ARRIBADA PARCIAL" at bounding box center [371, 57] width 43 height 14
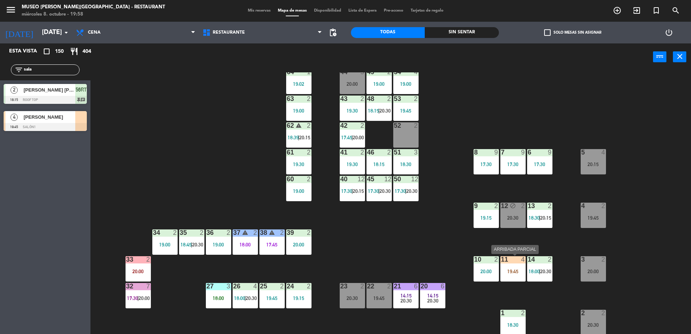
click at [511, 263] on div "11 4" at bounding box center [513, 259] width 25 height 7
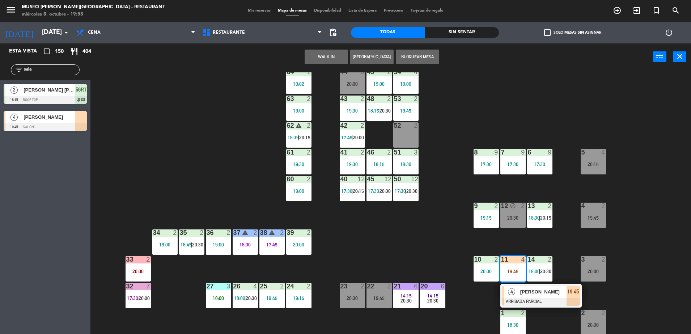
click at [525, 299] on div at bounding box center [541, 302] width 78 height 8
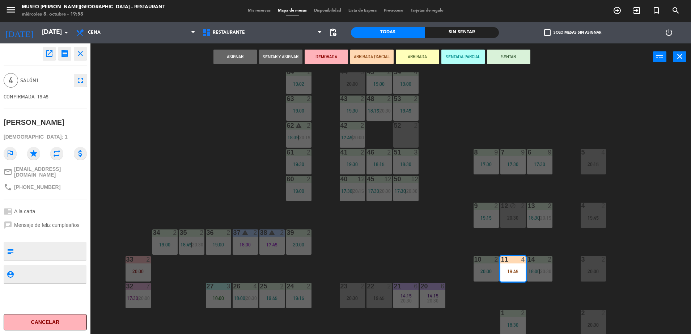
click at [420, 243] on div "44 5 20:00 49 2 19:00 54 4 19:00 64 1 19:02 48 2 18:15 | 20:30 53 2 19:45 63 2 …" at bounding box center [394, 204] width 594 height 264
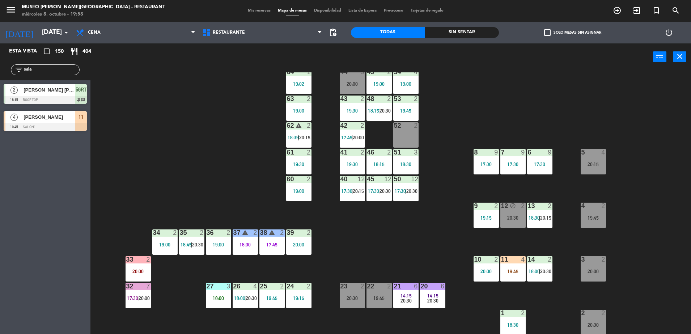
scroll to position [34, 0]
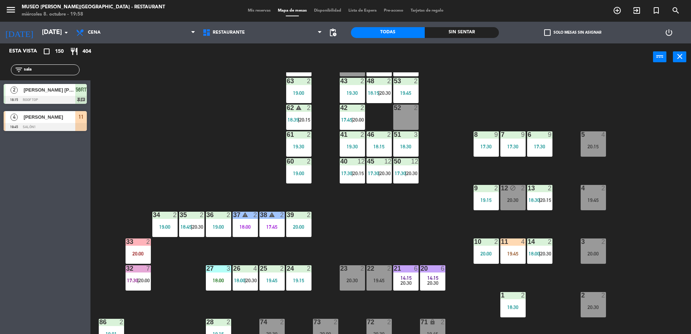
drag, startPoint x: 39, startPoint y: 69, endPoint x: -2, endPoint y: 73, distance: 41.5
click at [0, 73] on html "close × Museo [PERSON_NAME] Café - Restaurant × chrome_reader_mode Listado de R…" at bounding box center [345, 167] width 691 height 334
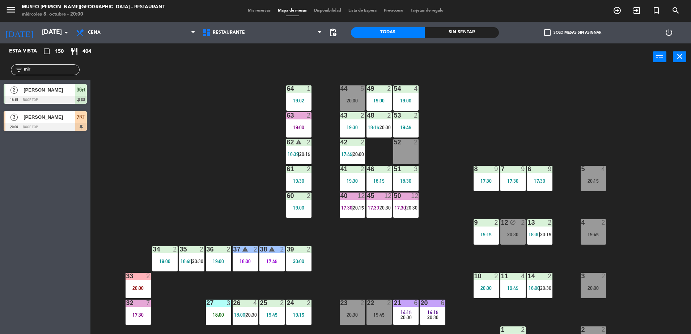
drag, startPoint x: 36, startPoint y: 69, endPoint x: -2, endPoint y: 68, distance: 37.7
click at [0, 68] on html "close × Museo [PERSON_NAME] Café - Restaurant × chrome_reader_mode Listado de R…" at bounding box center [345, 167] width 691 height 334
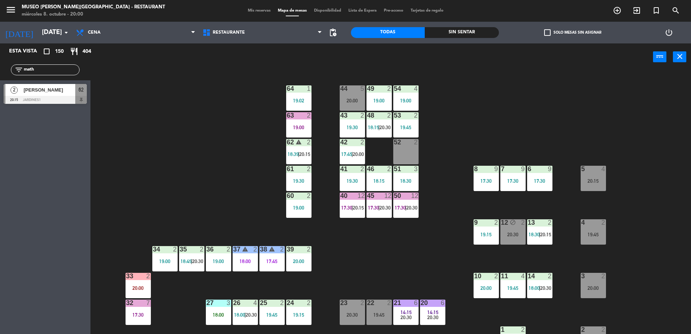
type input "math"
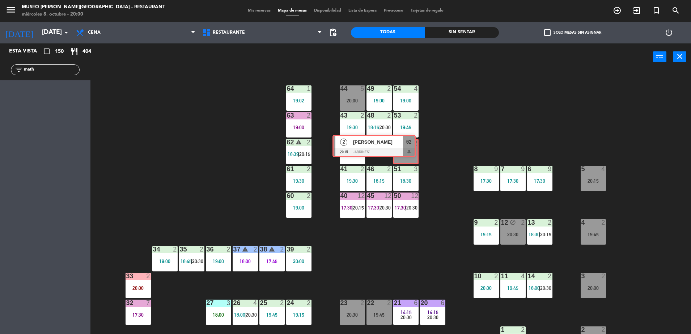
drag, startPoint x: 79, startPoint y: 100, endPoint x: 407, endPoint y: 151, distance: 331.9
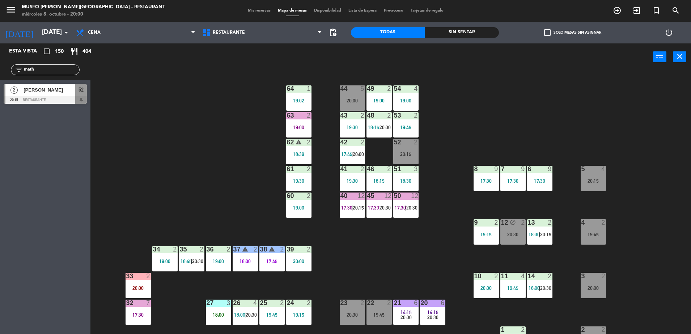
click at [407, 152] on div "20:15" at bounding box center [406, 154] width 25 height 5
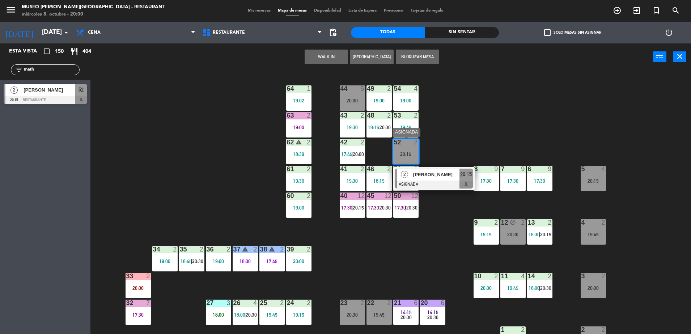
click at [436, 176] on span "[PERSON_NAME]" at bounding box center [436, 175] width 46 height 8
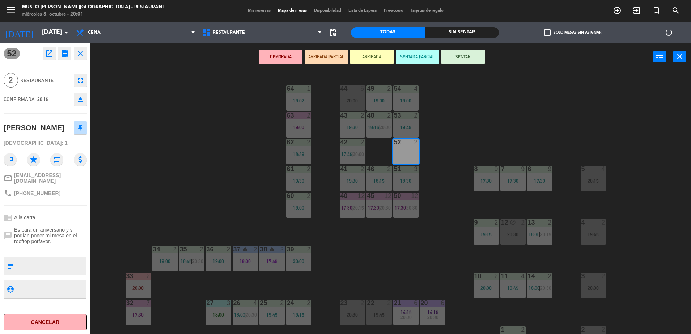
drag, startPoint x: 203, startPoint y: 128, endPoint x: 164, endPoint y: 98, distance: 49.1
click at [164, 98] on div "44 5 20:00 49 2 19:00 54 4 19:00 64 1 19:02 48 2 18:15 | 20:30 53 2 19:45 63 2 …" at bounding box center [394, 204] width 594 height 264
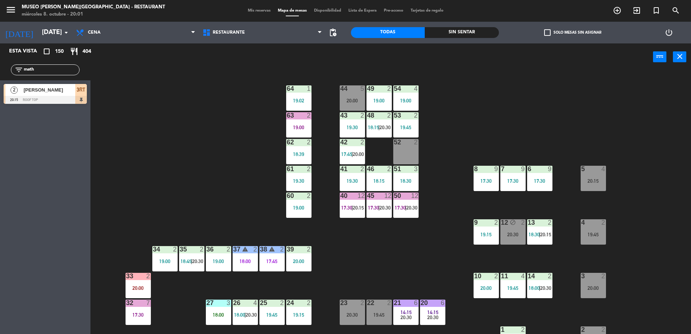
drag, startPoint x: 50, startPoint y: 67, endPoint x: -2, endPoint y: 98, distance: 60.1
click at [0, 98] on html "close × Museo [PERSON_NAME] Café - Restaurant × chrome_reader_mode Listado de R…" at bounding box center [345, 167] width 691 height 334
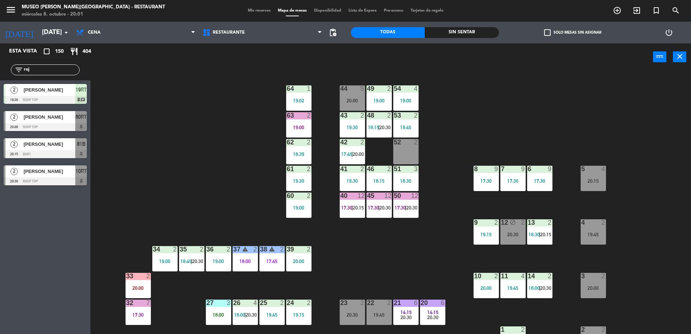
type input "roj"
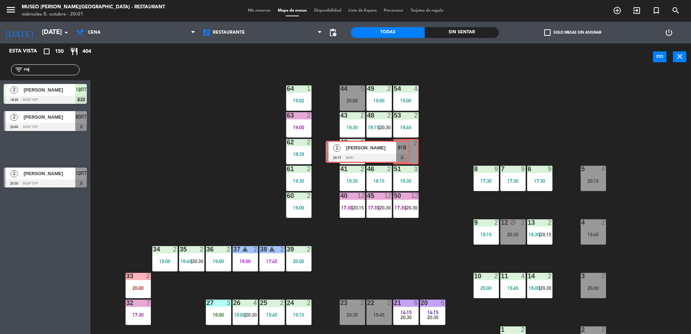
drag, startPoint x: 76, startPoint y: 144, endPoint x: 398, endPoint y: 147, distance: 322.2
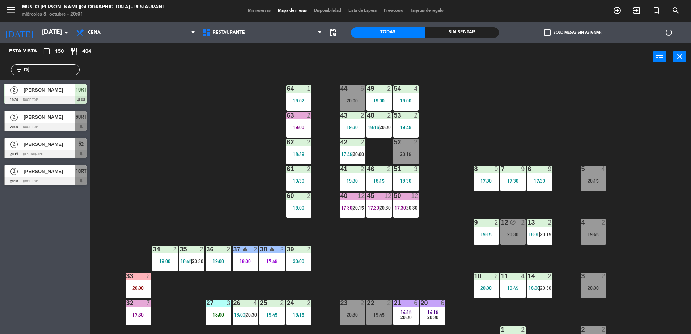
click at [407, 145] on div at bounding box center [406, 142] width 12 height 7
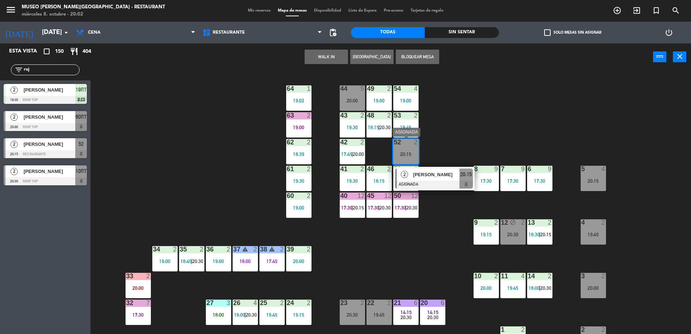
click at [424, 181] on div at bounding box center [434, 185] width 78 height 8
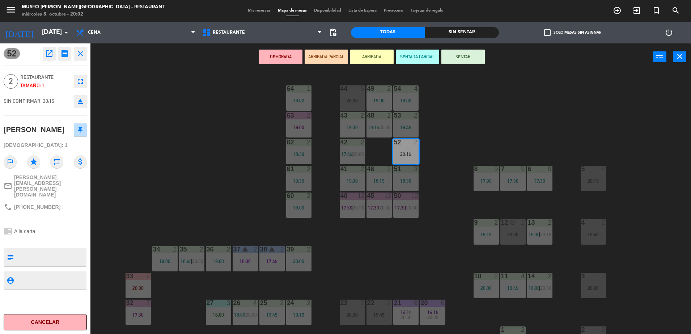
click at [318, 61] on button "ARRIBADA PARCIAL" at bounding box center [326, 57] width 43 height 14
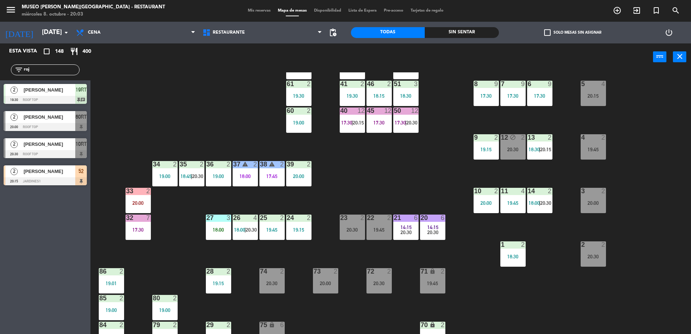
scroll to position [85, 0]
drag, startPoint x: 43, startPoint y: 69, endPoint x: -2, endPoint y: 86, distance: 47.7
click at [0, 86] on html "close × Museo [PERSON_NAME] Café - Restaurant × chrome_reader_mode Listado de R…" at bounding box center [345, 167] width 691 height 334
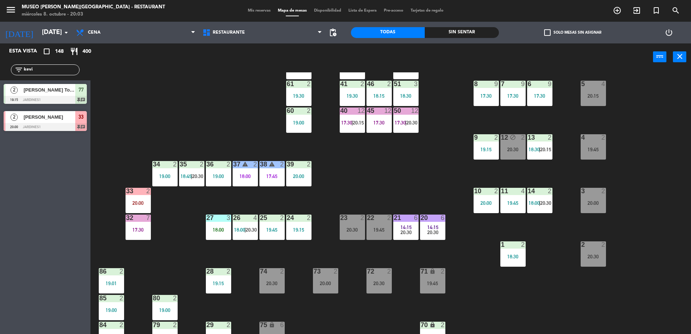
type input "kevi"
click at [85, 123] on div at bounding box center [45, 127] width 83 height 8
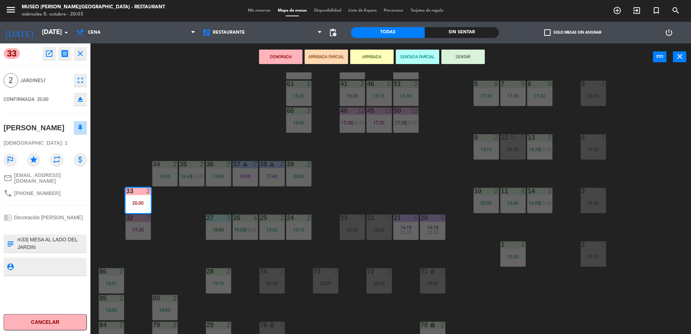
click at [46, 251] on textarea at bounding box center [51, 243] width 69 height 15
click at [311, 52] on button "ARRIBADA PARCIAL" at bounding box center [326, 57] width 43 height 14
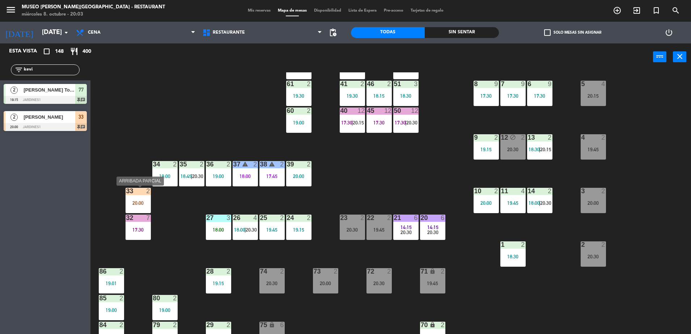
click at [139, 196] on div "33 2 20:00" at bounding box center [138, 200] width 25 height 25
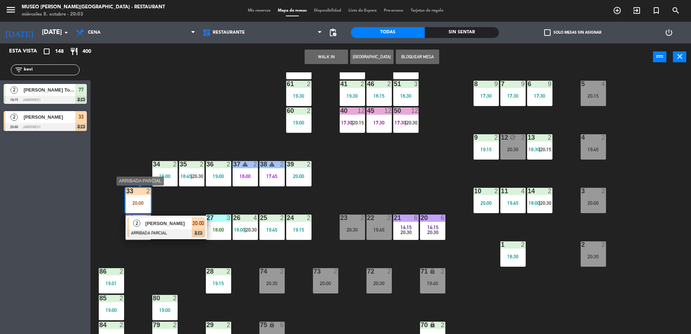
click at [197, 232] on div at bounding box center [166, 234] width 78 height 8
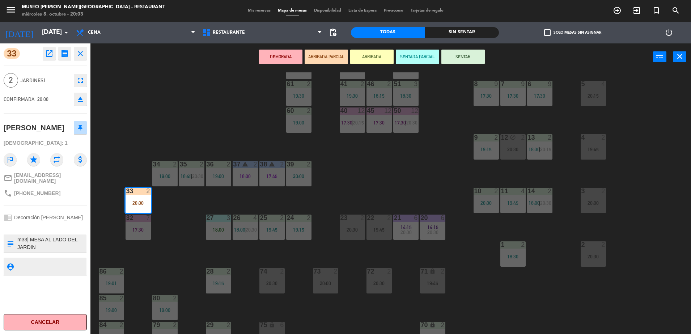
click at [176, 227] on div "44 5 20:00 49 2 19:00 54 4 19:00 64 1 19:02 48 2 18:15 | 20:30 53 2 19:45 63 2 …" at bounding box center [394, 204] width 594 height 264
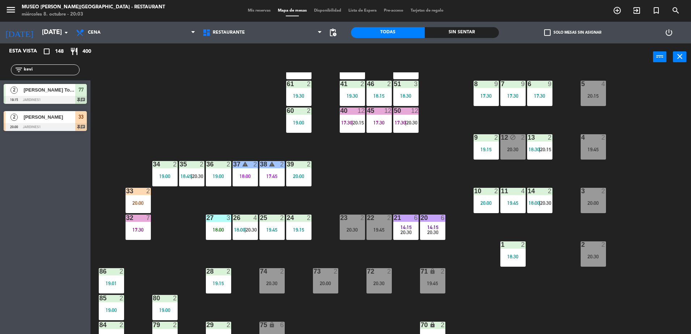
click at [366, 176] on div "44 5 20:00 49 2 19:00 54 4 19:00 64 1 19:02 48 2 18:15 | 20:30 53 2 19:45 63 2 …" at bounding box center [394, 204] width 594 height 264
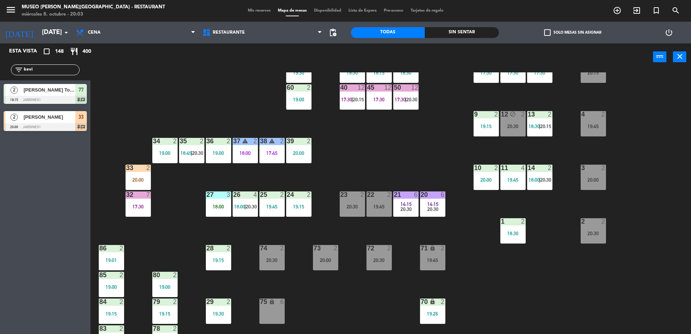
scroll to position [110, 0]
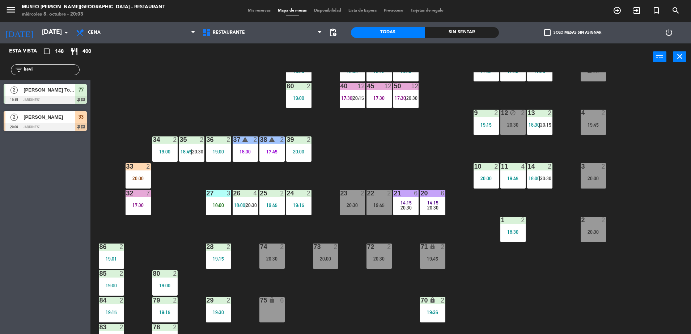
click at [384, 194] on div at bounding box center [379, 193] width 12 height 7
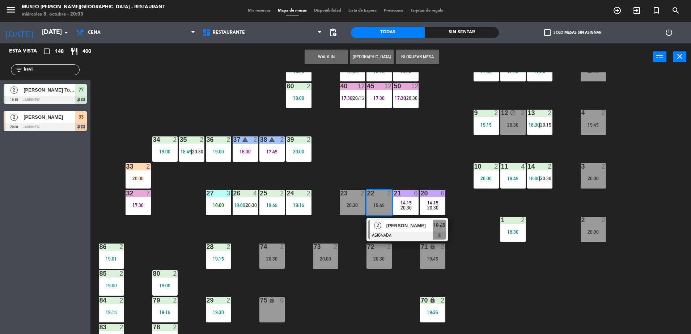
click at [403, 230] on div "[PERSON_NAME]" at bounding box center [409, 226] width 47 height 12
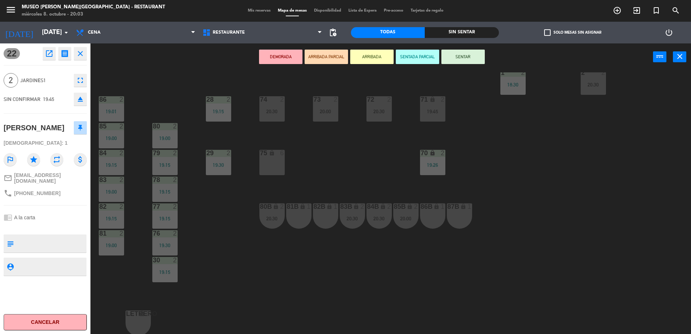
scroll to position [257, 0]
click at [333, 215] on div "82B lock 1" at bounding box center [325, 216] width 25 height 25
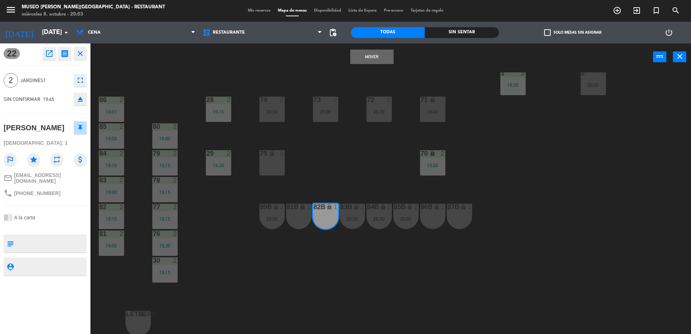
click at [366, 62] on button "Mover" at bounding box center [371, 57] width 43 height 14
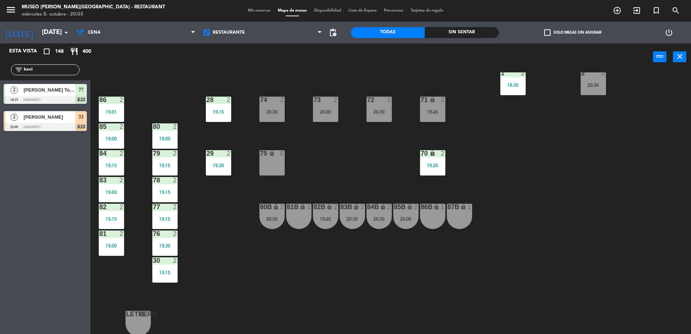
click at [430, 115] on div "71 lock 2 19:45" at bounding box center [432, 109] width 25 height 25
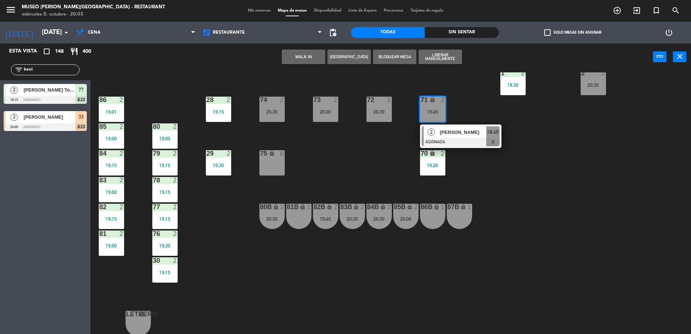
click at [432, 207] on div "lock" at bounding box center [433, 207] width 12 height 7
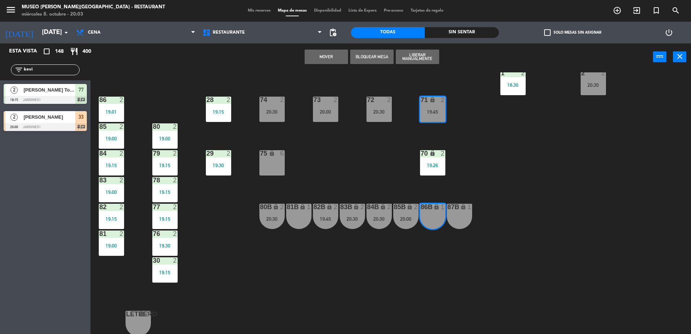
click at [333, 59] on button "Mover" at bounding box center [326, 57] width 43 height 14
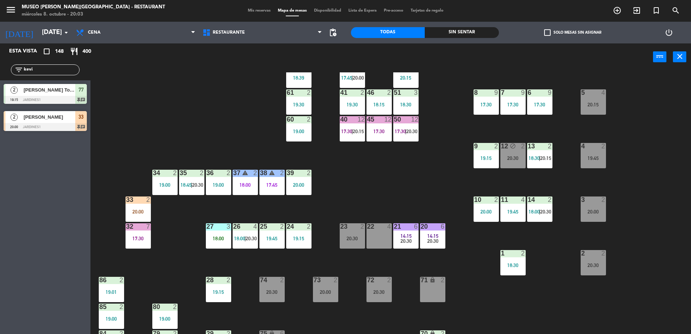
scroll to position [73, 0]
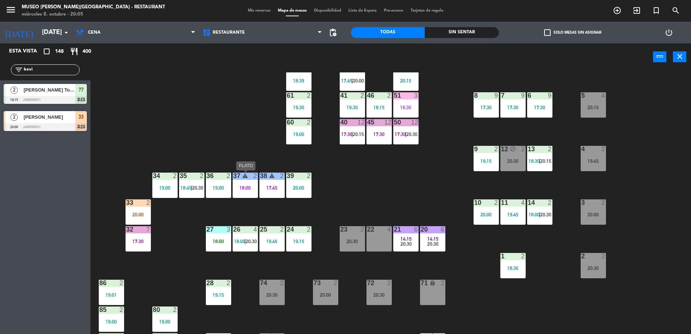
click at [243, 182] on div "37 warning 2 18:00" at bounding box center [245, 185] width 25 height 25
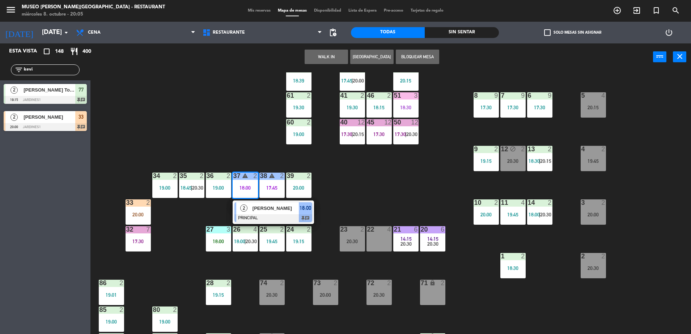
click at [51, 72] on input "kevi" at bounding box center [51, 70] width 56 height 8
drag, startPoint x: 51, startPoint y: 72, endPoint x: 0, endPoint y: 89, distance: 53.9
click at [0, 89] on html "close × Museo [PERSON_NAME] Café - Restaurant × chrome_reader_mode Listado de R…" at bounding box center [345, 167] width 691 height 334
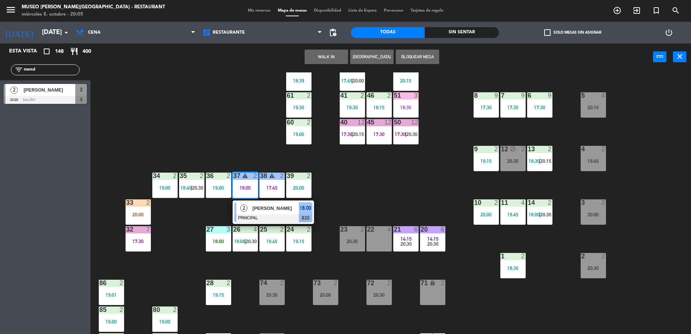
type input "mend"
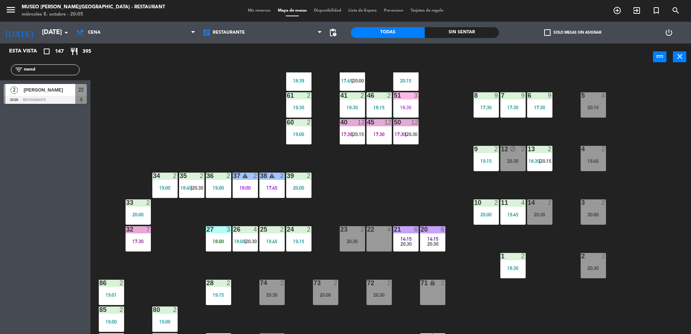
drag, startPoint x: 78, startPoint y: 91, endPoint x: 382, endPoint y: 239, distance: 337.7
click at [73, 89] on span "[PERSON_NAME]" at bounding box center [50, 90] width 52 height 8
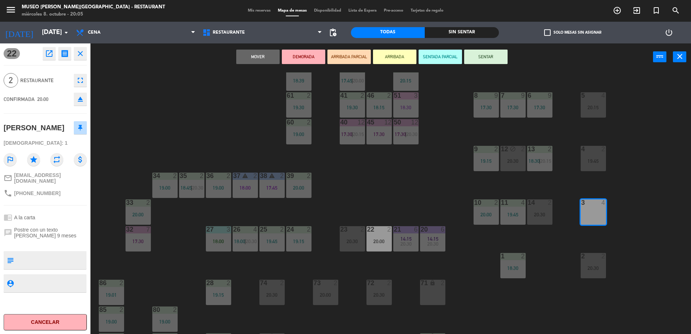
click at [354, 59] on button "ARRIBADA PARCIAL" at bounding box center [349, 57] width 43 height 14
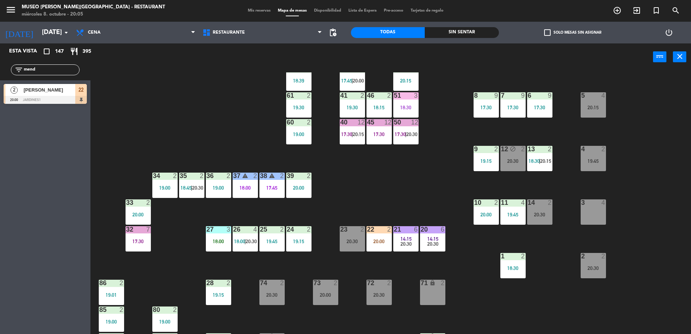
click at [383, 244] on div "20:00" at bounding box center [379, 241] width 25 height 5
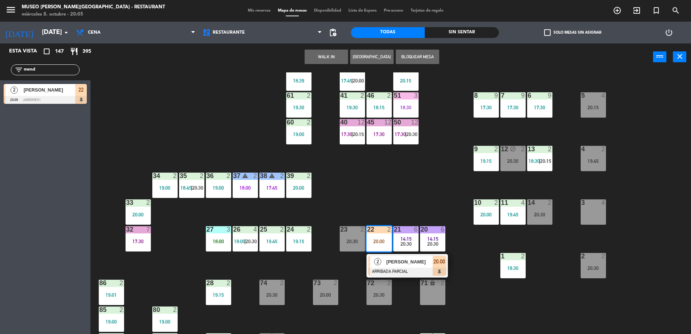
click at [407, 266] on div "[PERSON_NAME]" at bounding box center [409, 262] width 47 height 12
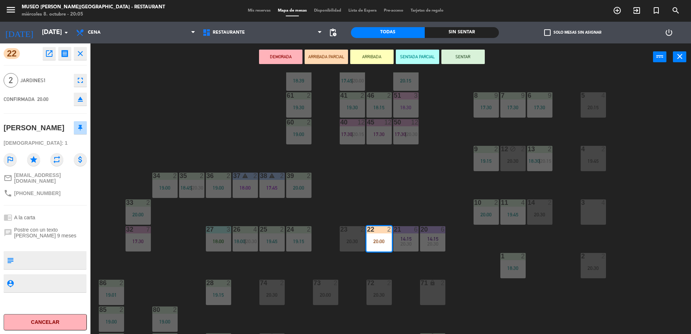
click at [373, 192] on div "44 5 20:00 49 2 19:00 54 4 19:00 64 1 19:02 48 2 18:15 | 20:30 53 2 19:45 63 2 …" at bounding box center [394, 204] width 594 height 264
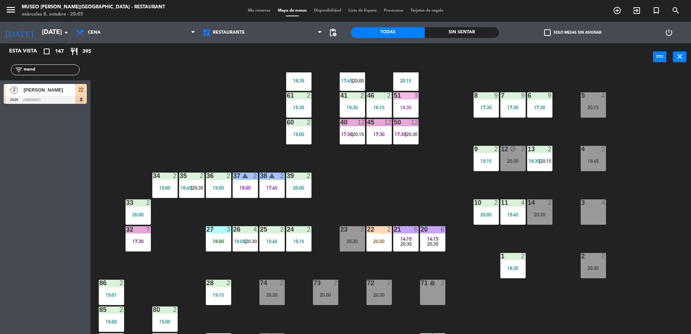
click at [381, 239] on div "20:00" at bounding box center [379, 241] width 25 height 5
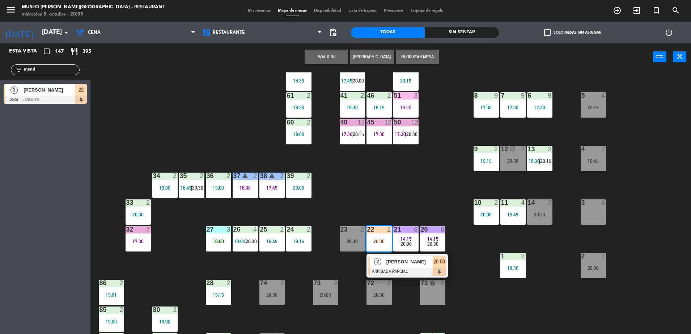
click at [399, 262] on span "[PERSON_NAME]" at bounding box center [410, 262] width 46 height 8
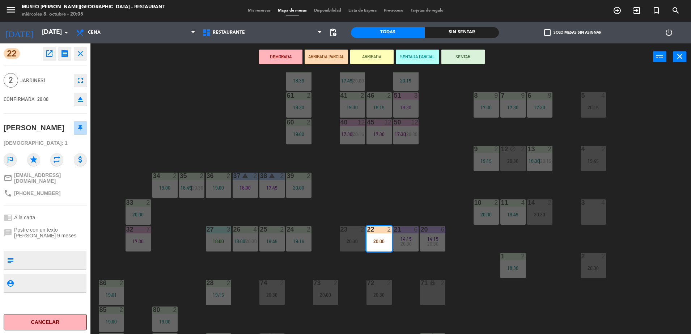
click at [370, 187] on div "44 5 20:00 49 2 19:00 54 4 19:00 64 1 19:02 48 2 18:15 | 20:30 53 2 19:45 63 2 …" at bounding box center [394, 204] width 594 height 264
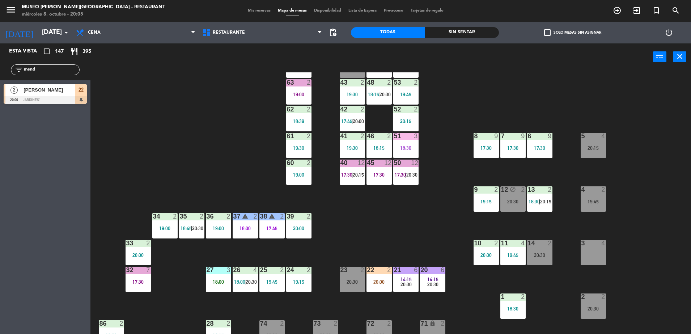
scroll to position [33, 0]
click at [226, 109] on div "44 5 20:00 49 2 19:00 54 4 19:00 64 1 19:02 48 2 18:15 | 20:30 53 2 19:45 63 2 …" at bounding box center [394, 204] width 594 height 264
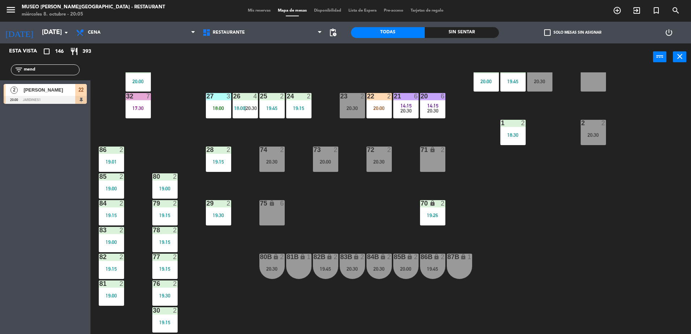
scroll to position [216, 0]
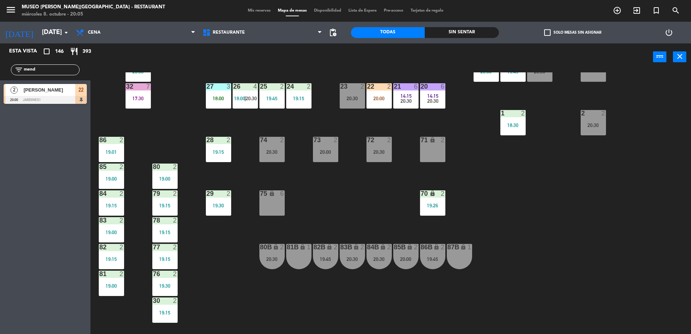
click at [335, 100] on div "44 5 20:00 49 2 19:00 54 4 19:00 64 1 19:02 48 2 18:15 | 20:30 53 2 19:45 63 2 …" at bounding box center [394, 204] width 594 height 264
click at [362, 103] on div "23 2 20:30" at bounding box center [352, 95] width 25 height 25
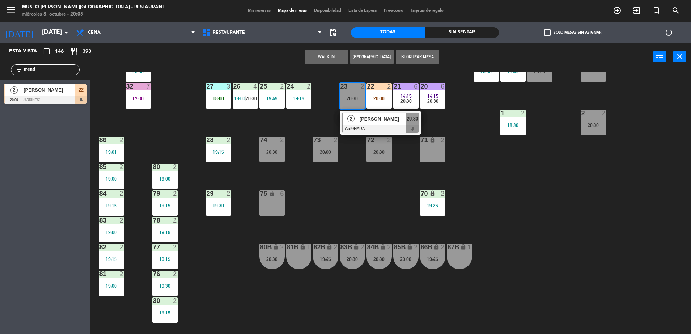
click at [266, 195] on div "lock" at bounding box center [272, 193] width 12 height 7
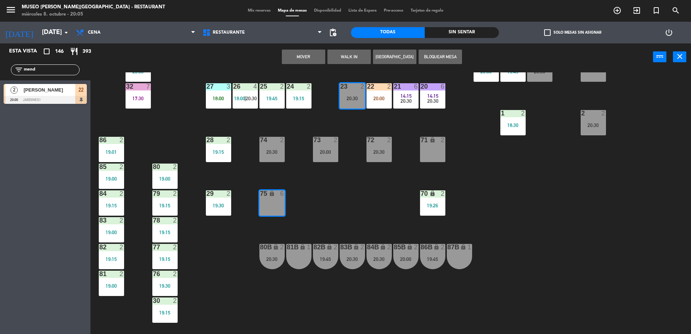
click at [297, 64] on div "Mover WALK IN [GEOGRAPHIC_DATA] Bloquear Mesa power_input close" at bounding box center [372, 57] width 563 height 28
click at [303, 50] on button "Mover" at bounding box center [303, 57] width 43 height 14
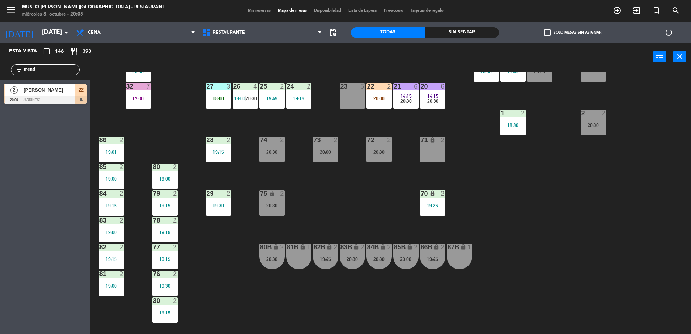
scroll to position [0, 0]
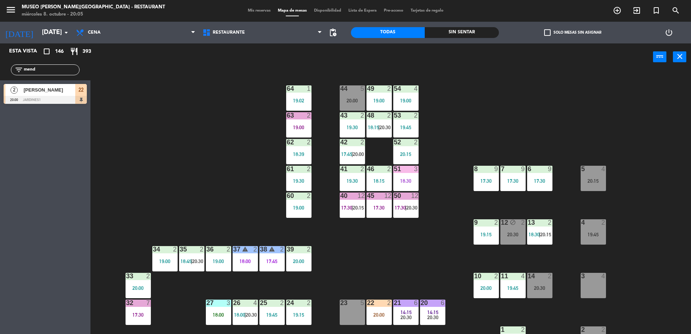
drag, startPoint x: 44, startPoint y: 72, endPoint x: 0, endPoint y: 67, distance: 44.5
click at [0, 67] on html "close × Museo [PERSON_NAME] Café - Restaurant × chrome_reader_mode Listado de R…" at bounding box center [345, 167] width 691 height 334
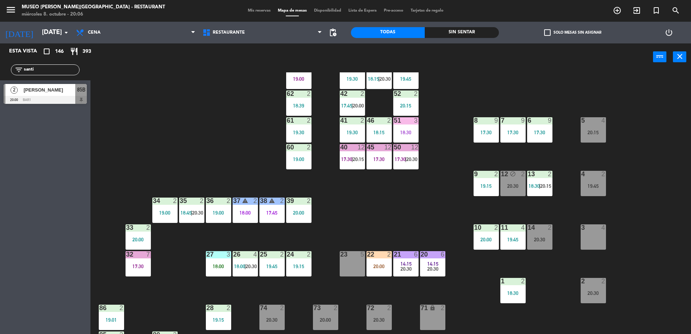
scroll to position [44, 0]
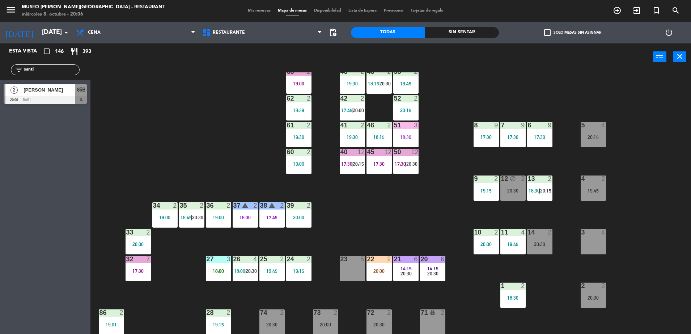
type input "santi"
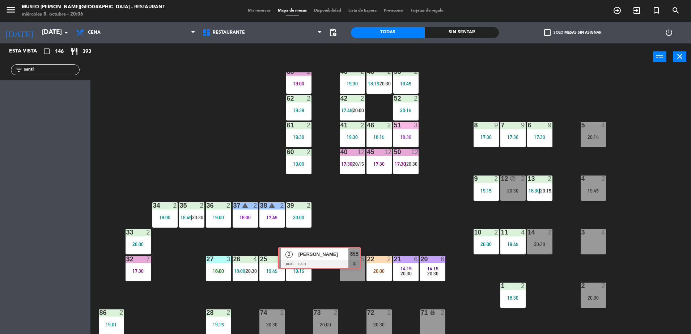
drag, startPoint x: 75, startPoint y: 91, endPoint x: 349, endPoint y: 256, distance: 320.0
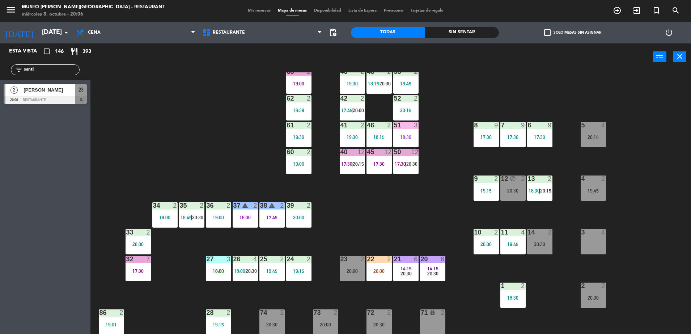
click at [80, 94] on span "23" at bounding box center [81, 89] width 5 height 9
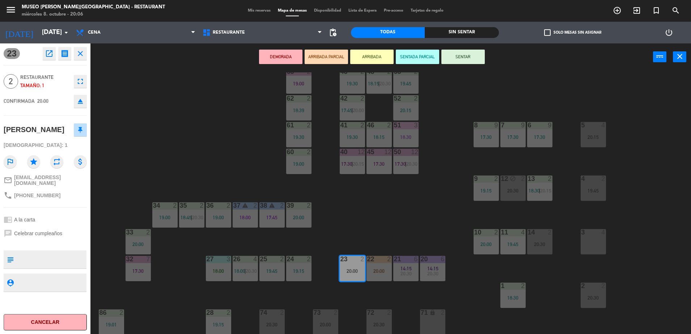
click at [331, 54] on button "ARRIBADA PARCIAL" at bounding box center [326, 57] width 43 height 14
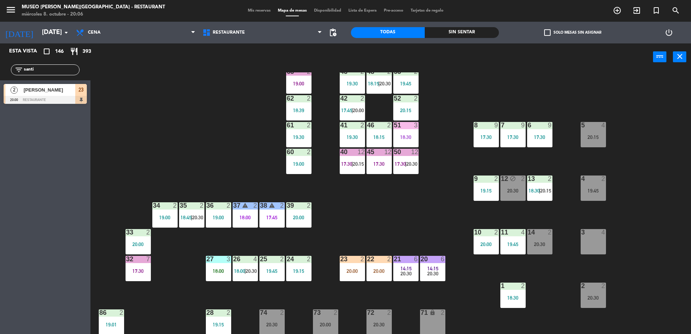
scroll to position [93, 0]
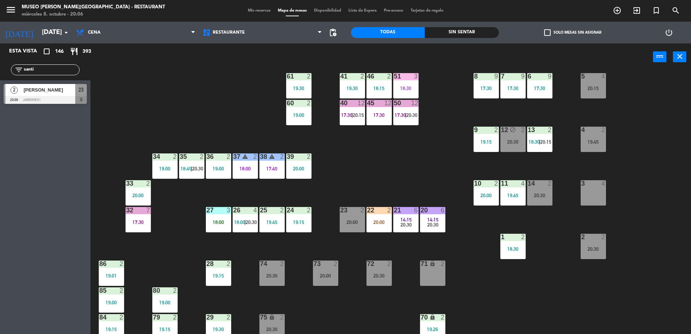
click at [351, 229] on div "23 2 20:00" at bounding box center [352, 219] width 25 height 25
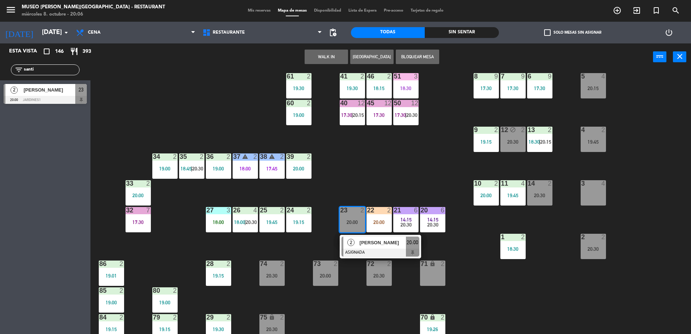
click at [371, 242] on span "[PERSON_NAME]" at bounding box center [383, 243] width 46 height 8
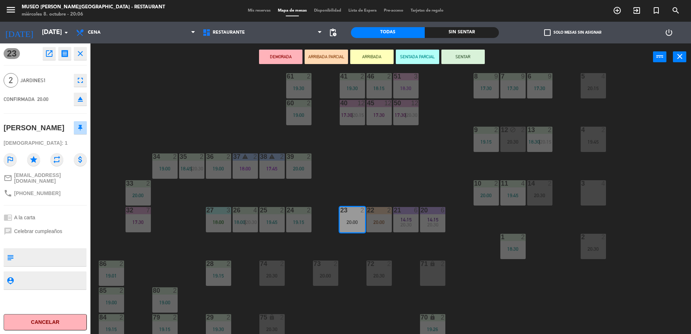
click at [324, 59] on button "ARRIBADA PARCIAL" at bounding box center [326, 57] width 43 height 14
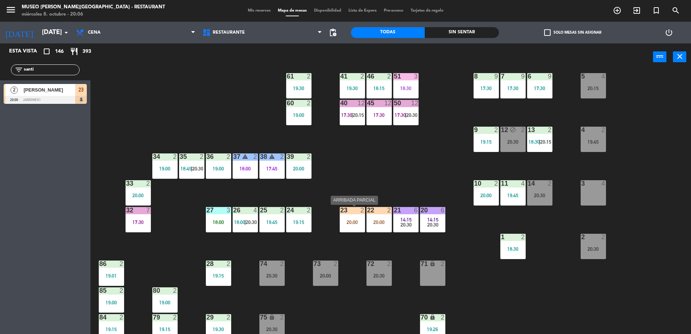
click at [358, 223] on div "20:00" at bounding box center [352, 222] width 25 height 5
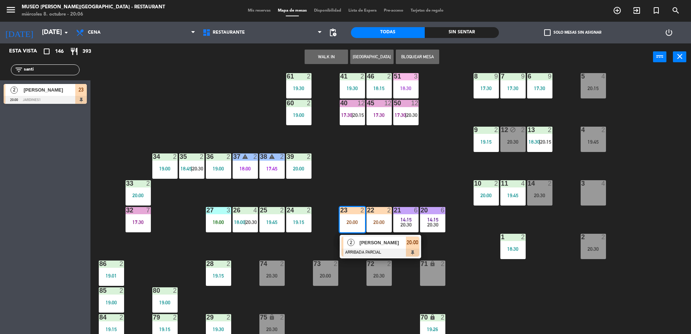
click at [393, 272] on div "44 5 20:00 49 2 19:00 54 4 19:00 64 1 19:02 48 2 18:15 | 20:30 53 2 19:45 63 2 …" at bounding box center [394, 204] width 594 height 264
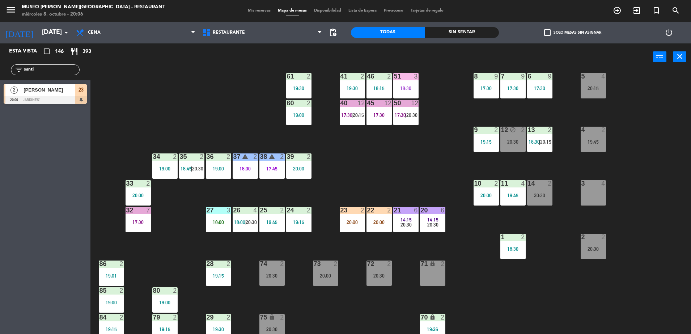
click at [397, 249] on div "44 5 20:00 49 2 19:00 54 4 19:00 64 1 19:02 48 2 18:15 | 20:30 53 2 19:45 63 2 …" at bounding box center [394, 204] width 594 height 264
click at [354, 221] on div "20:00" at bounding box center [352, 222] width 25 height 5
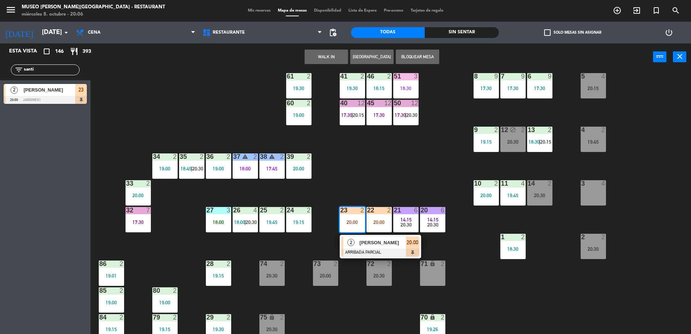
click at [389, 259] on div "44 5 20:00 49 2 19:00 54 4 19:00 64 1 19:02 48 2 18:15 | 20:30 53 2 19:45 63 2 …" at bounding box center [394, 204] width 594 height 264
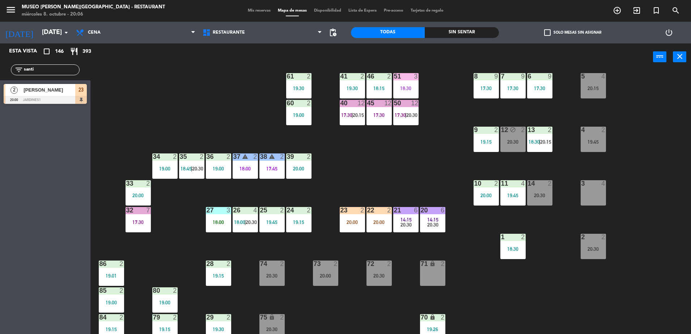
click at [377, 159] on div "44 5 20:00 49 2 19:00 54 4 19:00 64 1 19:02 48 2 18:15 | 20:30 53 2 19:45 63 2 …" at bounding box center [394, 204] width 594 height 264
click at [347, 227] on div "23 2 20:00" at bounding box center [352, 219] width 25 height 25
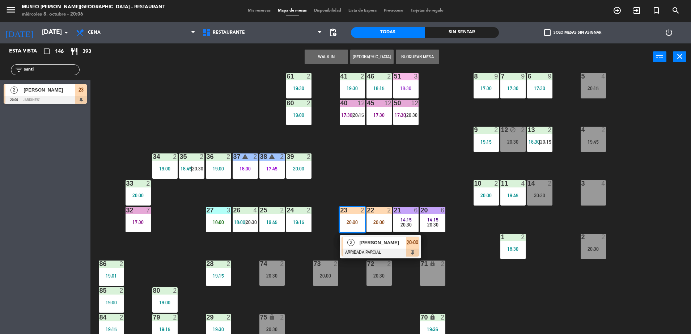
click at [369, 244] on span "[PERSON_NAME]" at bounding box center [383, 243] width 46 height 8
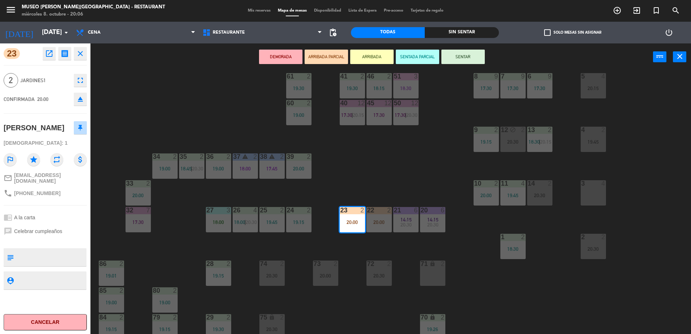
click at [376, 180] on div "44 5 20:00 49 2 19:00 54 4 19:00 64 1 19:02 48 2 18:15 | 20:30 53 2 19:45 63 2 …" at bounding box center [394, 204] width 594 height 264
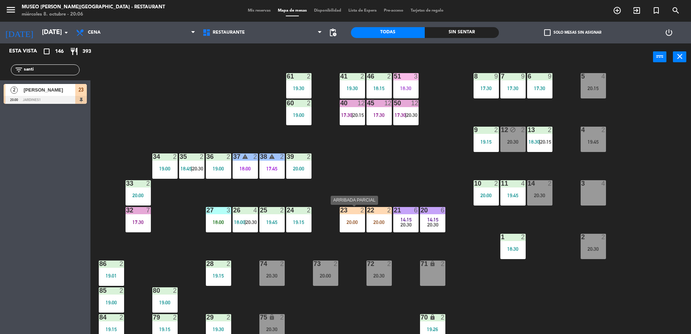
click at [350, 216] on div "23 2 20:00" at bounding box center [352, 219] width 25 height 25
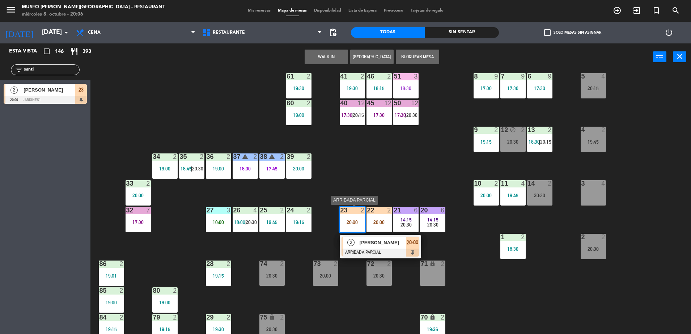
click at [378, 253] on div at bounding box center [381, 253] width 78 height 8
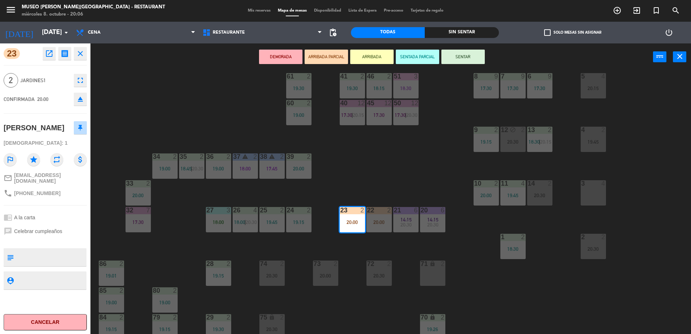
click at [357, 185] on div "44 5 20:00 49 2 19:00 54 4 19:00 64 1 19:02 48 2 18:15 | 20:30 53 2 19:45 63 2 …" at bounding box center [394, 204] width 594 height 264
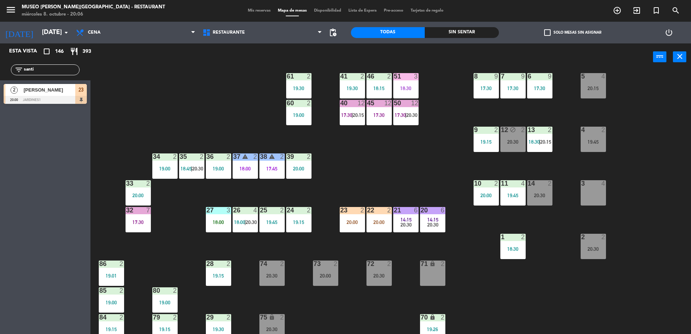
click at [348, 220] on div "20:00" at bounding box center [352, 222] width 25 height 5
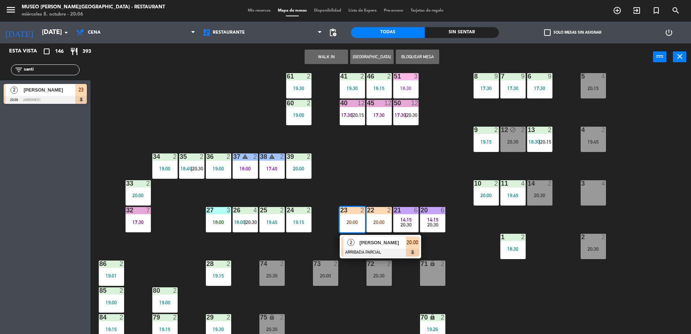
click at [370, 245] on span "[PERSON_NAME]" at bounding box center [383, 243] width 46 height 8
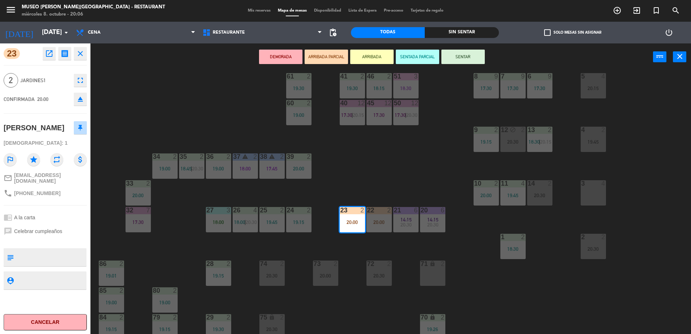
click at [368, 160] on div "44 5 20:00 49 2 19:00 54 4 19:00 64 1 19:02 48 2 18:15 | 20:30 53 2 19:45 63 2 …" at bounding box center [394, 204] width 594 height 264
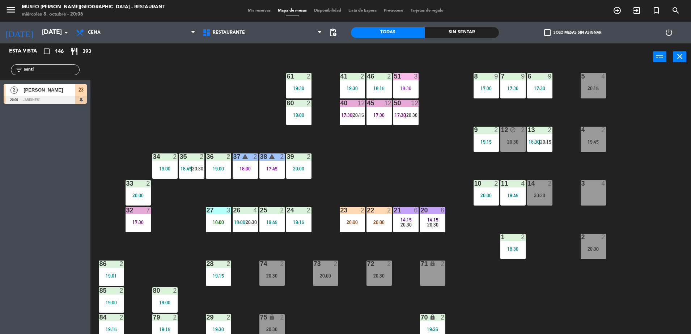
scroll to position [257, 0]
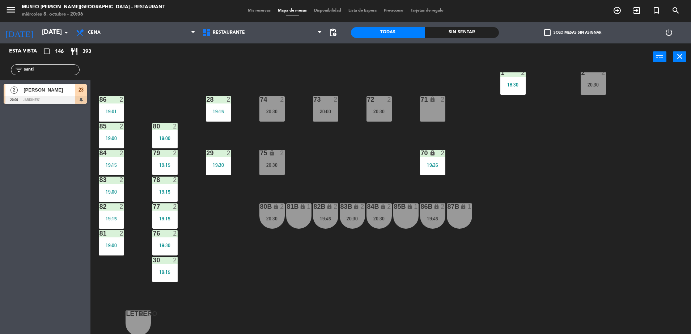
click at [331, 215] on div "82B lock 2 19:45" at bounding box center [325, 215] width 25 height 25
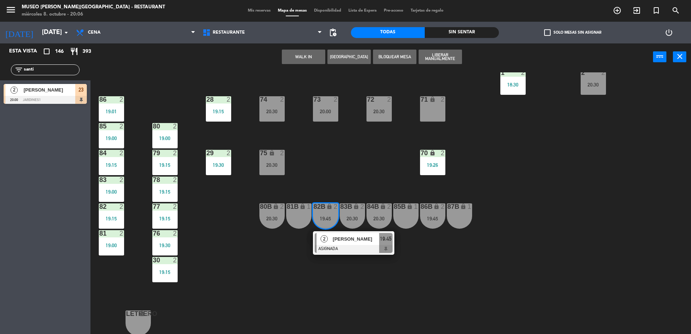
click at [358, 247] on div at bounding box center [354, 249] width 78 height 8
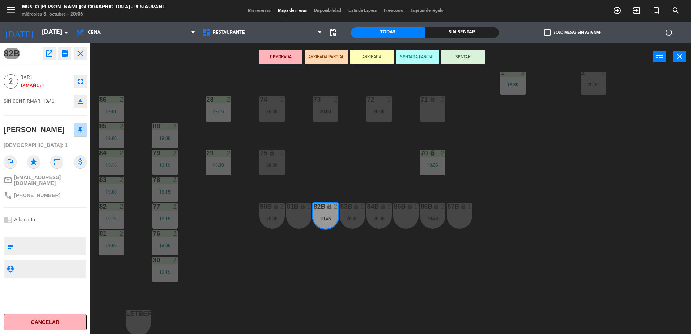
click at [47, 56] on icon "open_in_new" at bounding box center [49, 53] width 9 height 9
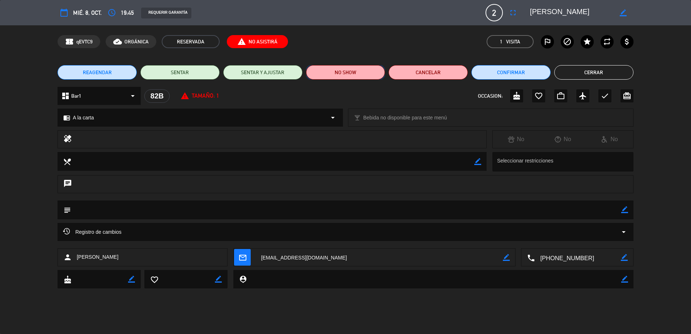
click at [346, 70] on button "NO SHOW" at bounding box center [345, 72] width 79 height 14
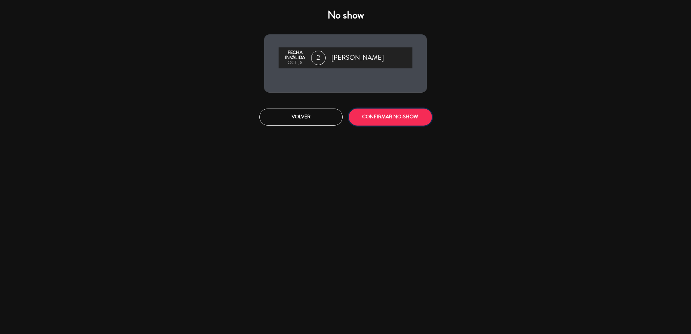
click at [388, 114] on button "CONFIRMAR NO-SHOW" at bounding box center [390, 117] width 83 height 17
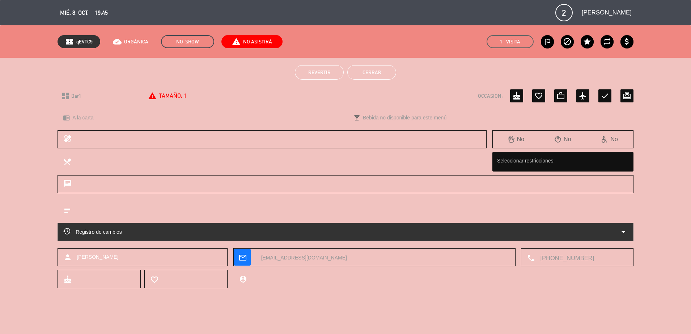
click at [366, 72] on button "Cerrar" at bounding box center [372, 72] width 49 height 14
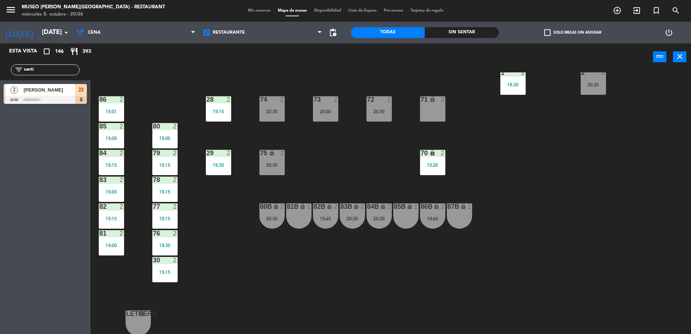
click at [426, 211] on div "86B lock 2 19:45" at bounding box center [432, 215] width 25 height 25
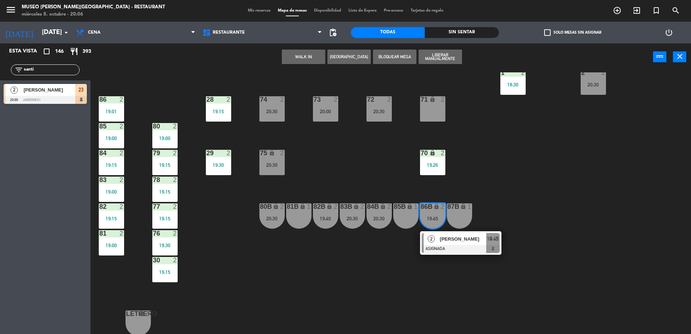
click at [450, 240] on span "[PERSON_NAME]" at bounding box center [463, 239] width 46 height 8
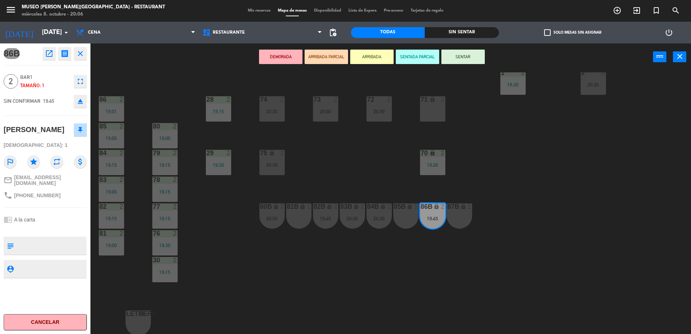
click at [45, 50] on icon "open_in_new" at bounding box center [49, 53] width 9 height 9
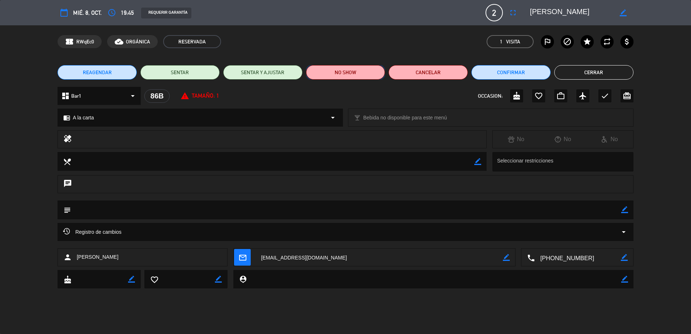
click at [338, 71] on button "NO SHOW" at bounding box center [345, 72] width 79 height 14
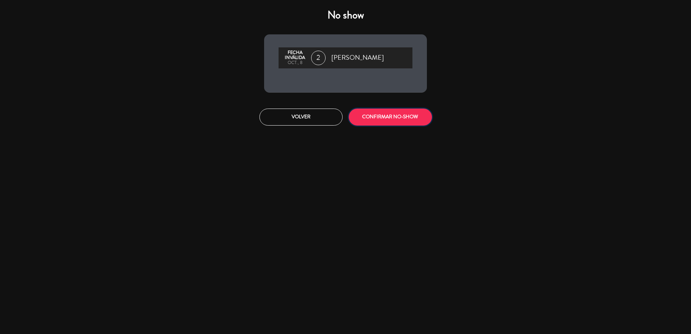
click at [381, 119] on button "CONFIRMAR NO-SHOW" at bounding box center [390, 117] width 83 height 17
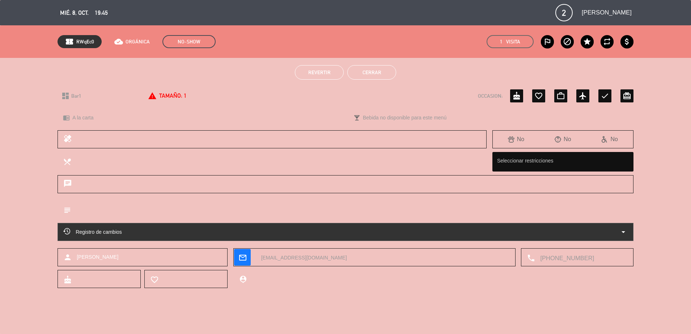
click at [362, 76] on button "Cerrar" at bounding box center [372, 72] width 49 height 14
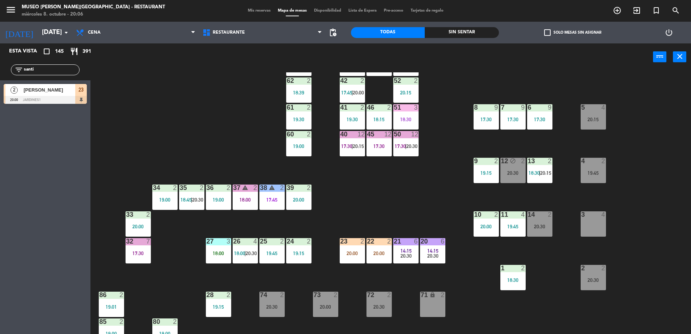
scroll to position [63, 0]
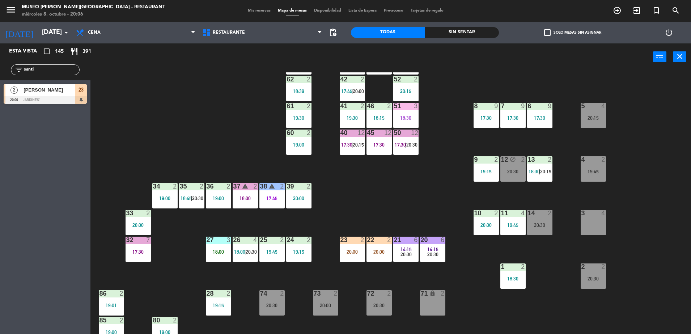
click at [591, 168] on div "4 2 19:45" at bounding box center [593, 168] width 25 height 25
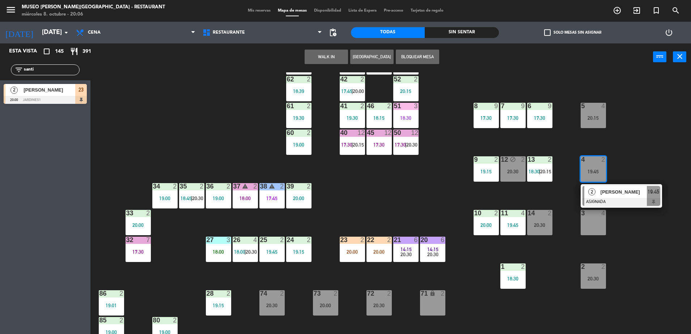
click at [629, 206] on div "2 [PERSON_NAME] ASIGNADA 19:45" at bounding box center [621, 196] width 81 height 24
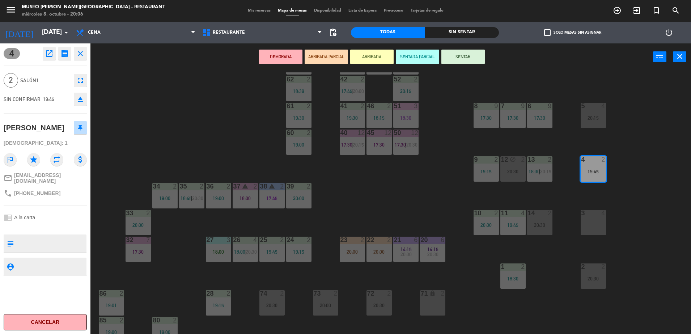
click at [47, 54] on icon "open_in_new" at bounding box center [49, 53] width 9 height 9
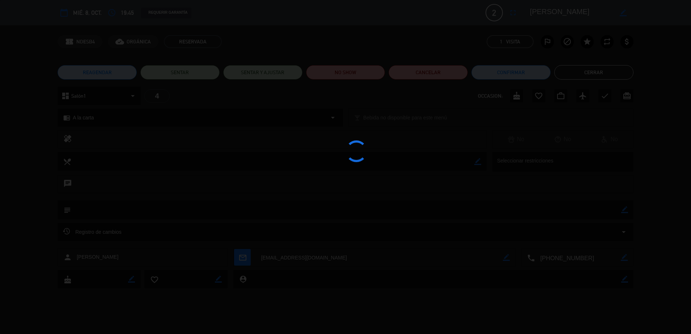
click at [356, 74] on div at bounding box center [345, 167] width 691 height 334
click at [319, 72] on edit-booking-info-modal "calendar_today mié. 8, oct. access_time 19:45 REQUERIR GARANTÍA 2 [PERSON_NAME]…" at bounding box center [345, 167] width 691 height 334
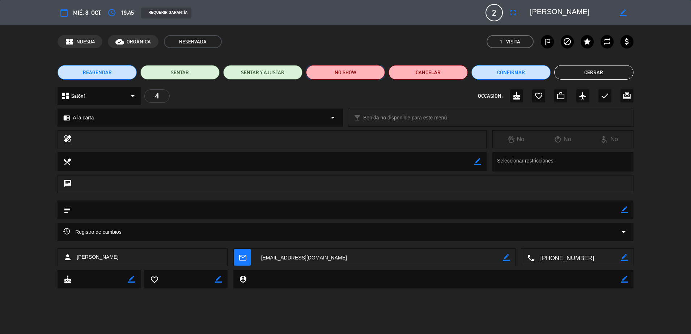
click at [345, 75] on button "NO SHOW" at bounding box center [345, 72] width 79 height 14
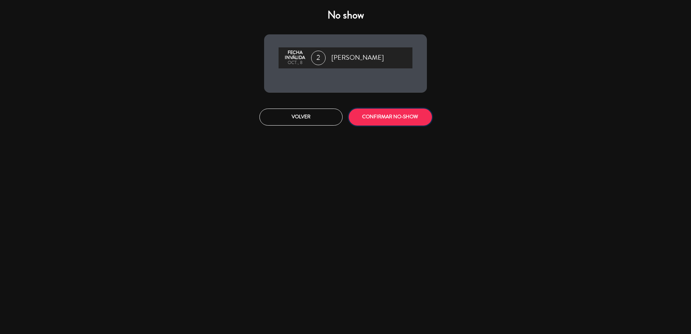
click at [386, 123] on button "CONFIRMAR NO-SHOW" at bounding box center [390, 117] width 83 height 17
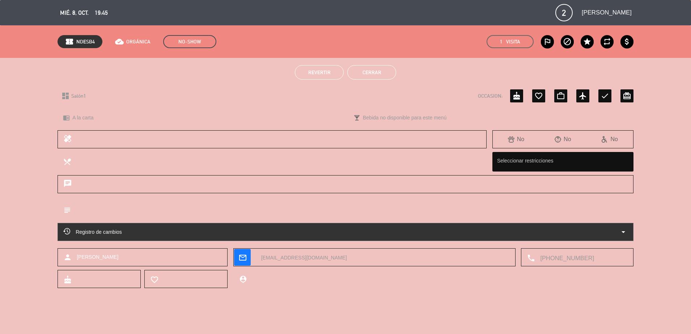
click at [383, 68] on button "Cerrar" at bounding box center [372, 72] width 49 height 14
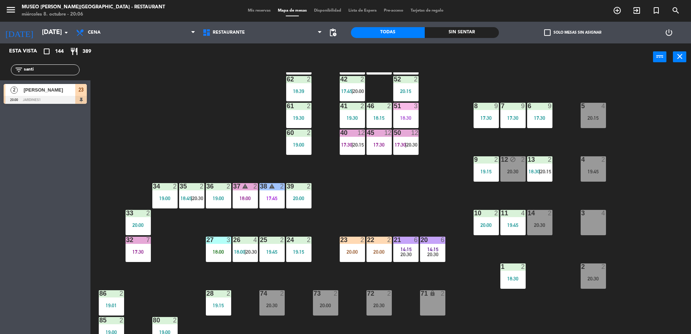
click at [405, 144] on span "17:30" at bounding box center [400, 145] width 11 height 6
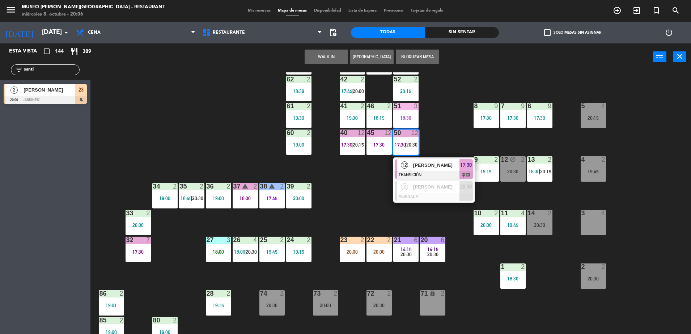
click at [433, 164] on span "[PERSON_NAME]" at bounding box center [436, 165] width 46 height 8
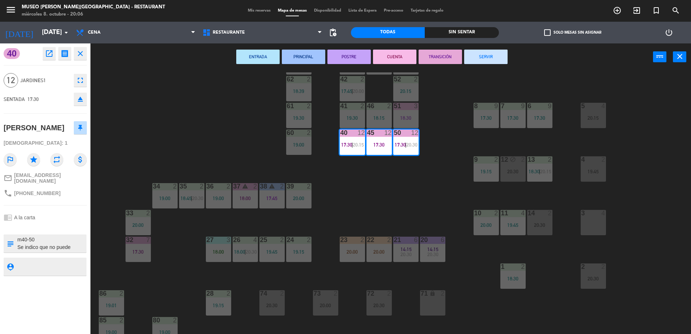
click at [403, 186] on div "44 5 20:00 49 2 19:00 54 4 19:00 64 1 19:02 48 2 18:15 | 20:30 53 2 19:45 63 2 …" at bounding box center [394, 204] width 594 height 264
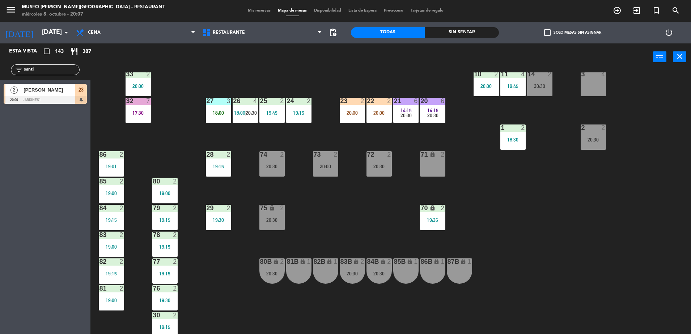
scroll to position [197, 0]
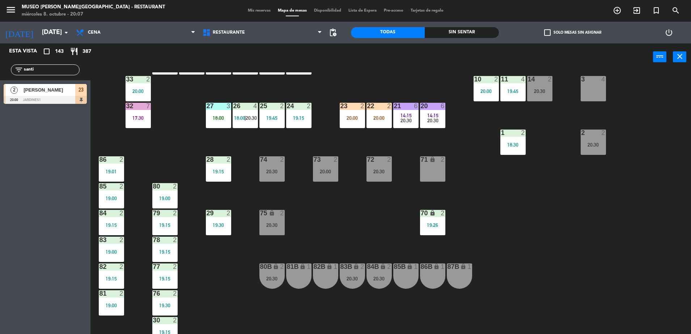
click at [318, 242] on div "44 5 20:00 49 2 19:00 54 4 19:00 64 1 19:02 48 2 18:15 | 20:30 53 2 19:45 63 2 …" at bounding box center [394, 204] width 594 height 264
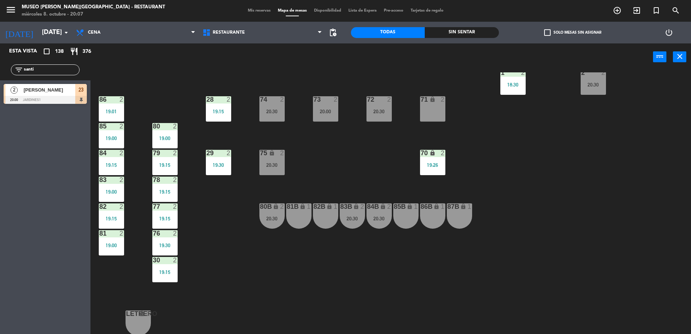
scroll to position [0, 0]
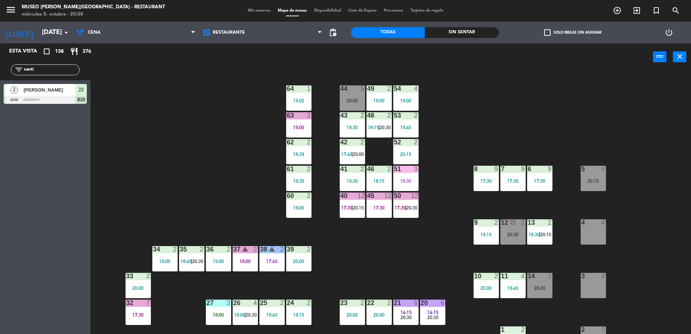
click at [59, 66] on div "filter_list [PERSON_NAME]" at bounding box center [45, 69] width 69 height 11
drag, startPoint x: 59, startPoint y: 66, endPoint x: 0, endPoint y: 90, distance: 63.8
click at [0, 90] on html "close × Museo [PERSON_NAME] Café - Restaurant × chrome_reader_mode Listado de R…" at bounding box center [345, 167] width 691 height 334
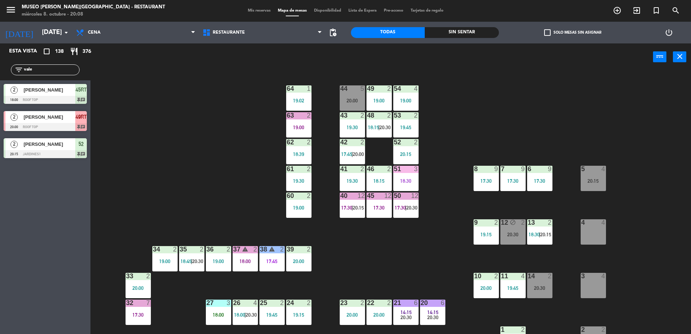
type input "vale"
click at [61, 119] on span "[PERSON_NAME]" at bounding box center [50, 117] width 52 height 8
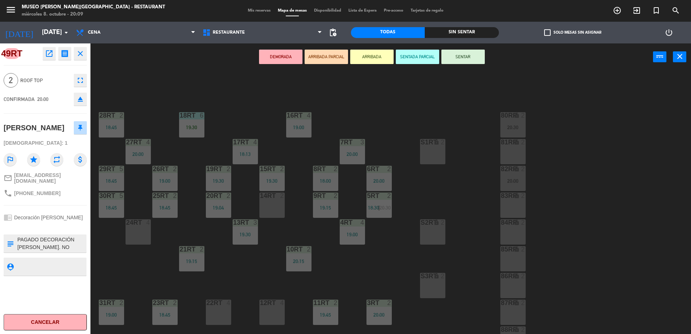
click at [321, 51] on button "ARRIBADA PARCIAL" at bounding box center [326, 57] width 43 height 14
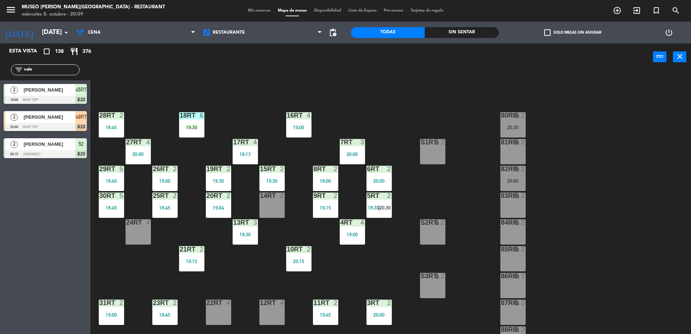
scroll to position [284, 0]
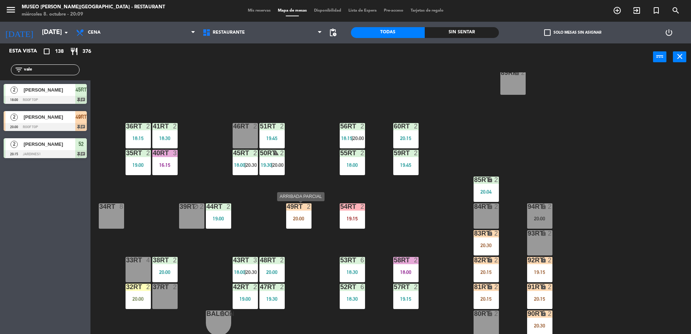
click at [292, 215] on div "49RT 2 20:00" at bounding box center [298, 215] width 25 height 25
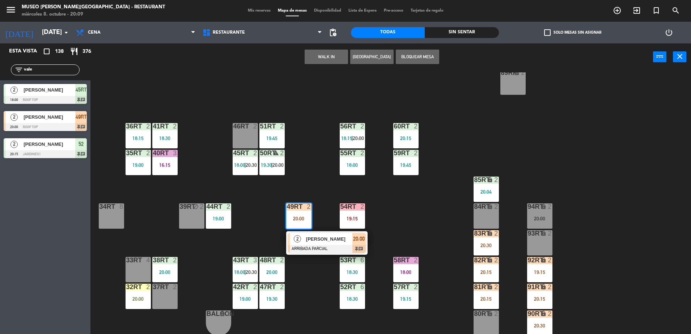
click at [362, 214] on div "54RT 2 19:15" at bounding box center [352, 215] width 25 height 25
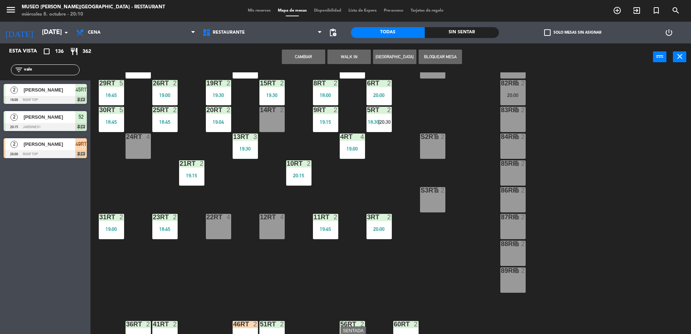
scroll to position [83, 0]
